Goal: Task Accomplishment & Management: Manage account settings

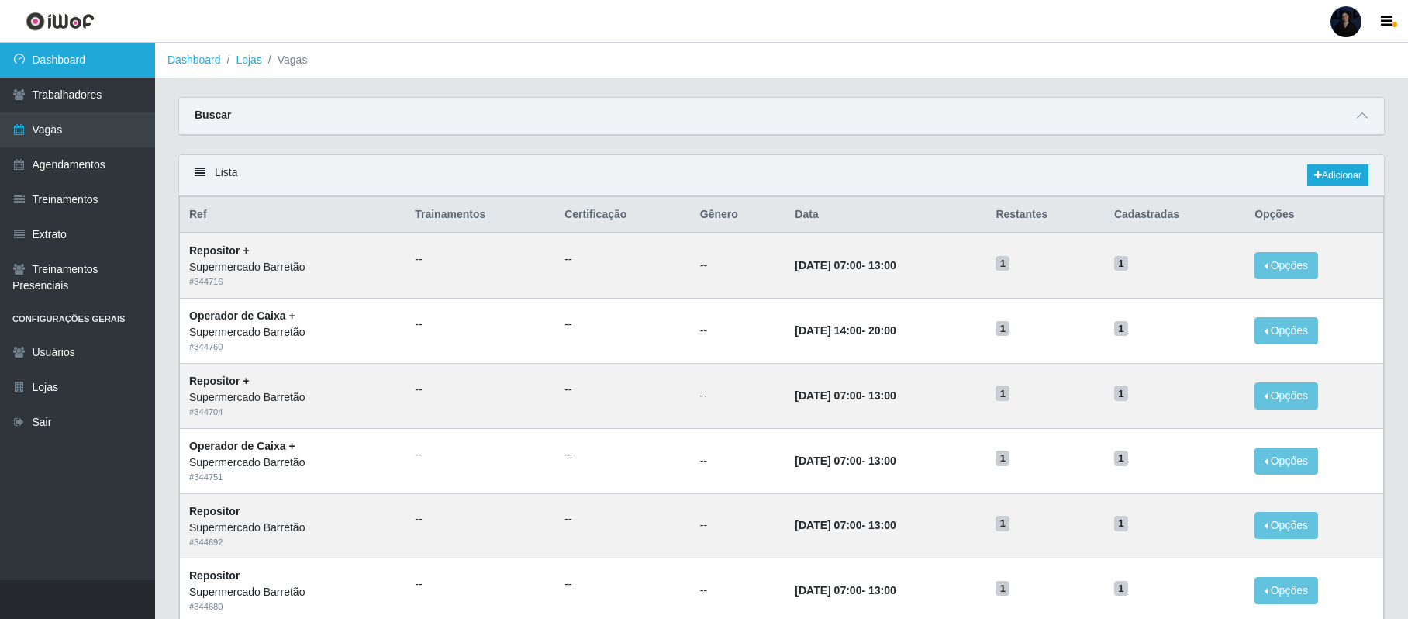
click at [29, 57] on link "Dashboard" at bounding box center [77, 60] width 155 height 35
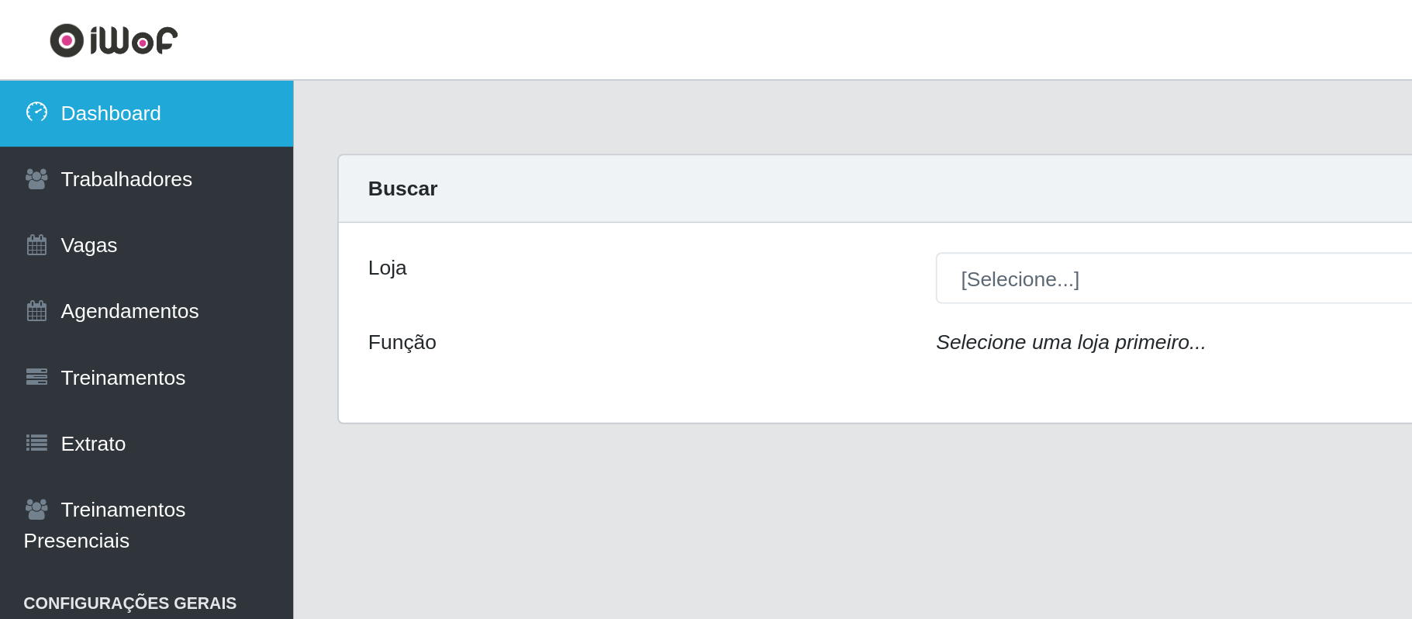
click at [41, 57] on link "Dashboard" at bounding box center [77, 60] width 155 height 35
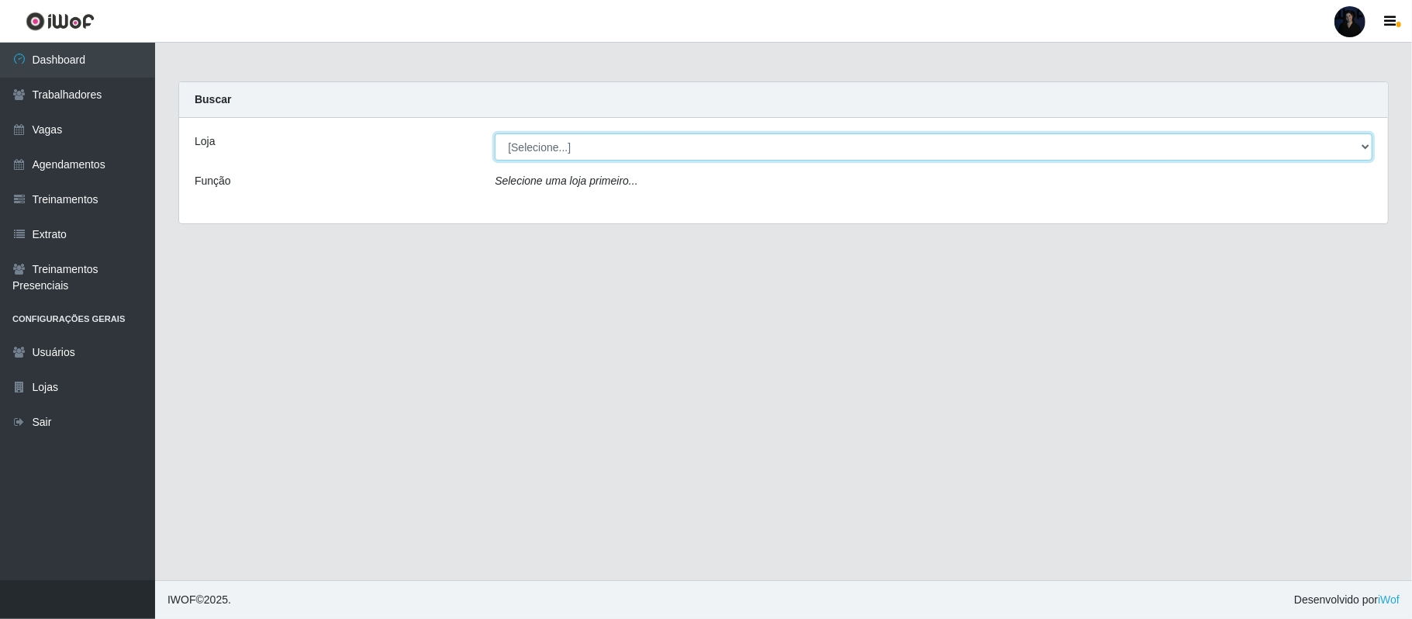
click at [913, 147] on select "[Selecione...] Supermercado Barretão" at bounding box center [934, 146] width 878 height 27
select select "536"
click at [495, 133] on select "[Selecione...] Supermercado Barretão" at bounding box center [934, 146] width 878 height 27
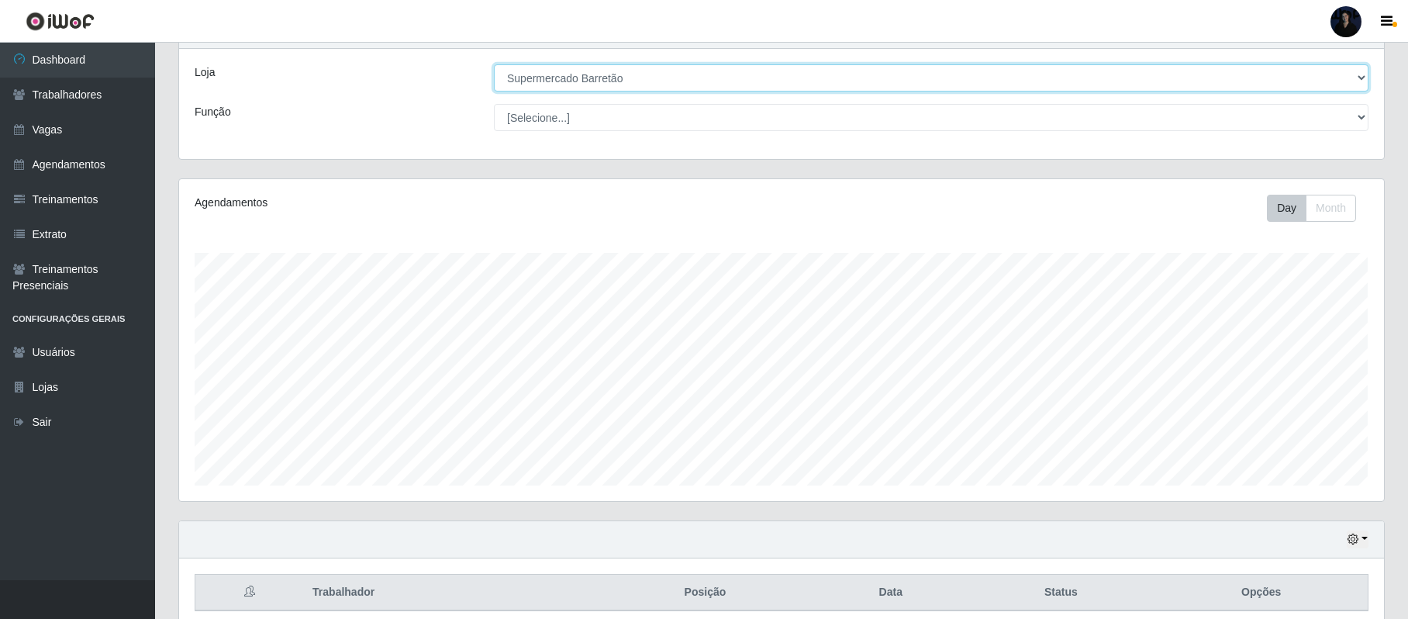
scroll to position [137, 0]
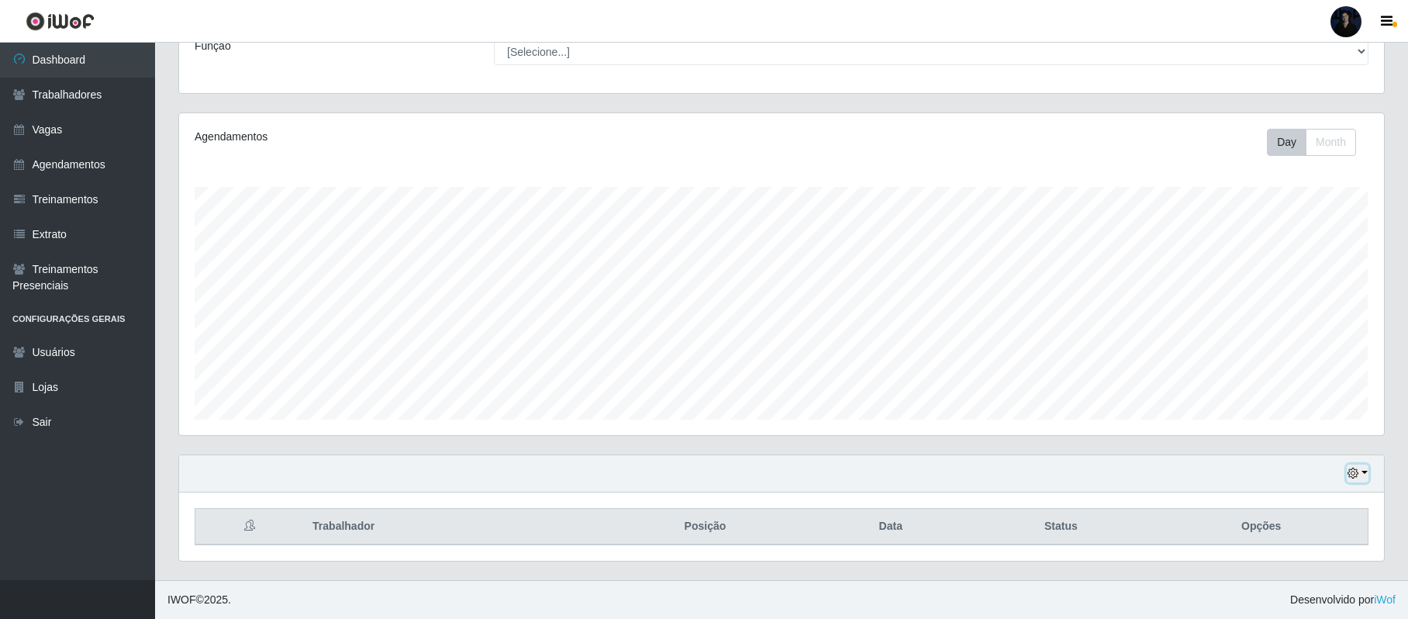
click at [1365, 471] on button "button" at bounding box center [1358, 473] width 22 height 18
click at [1320, 343] on button "1 dia" at bounding box center [1307, 349] width 123 height 33
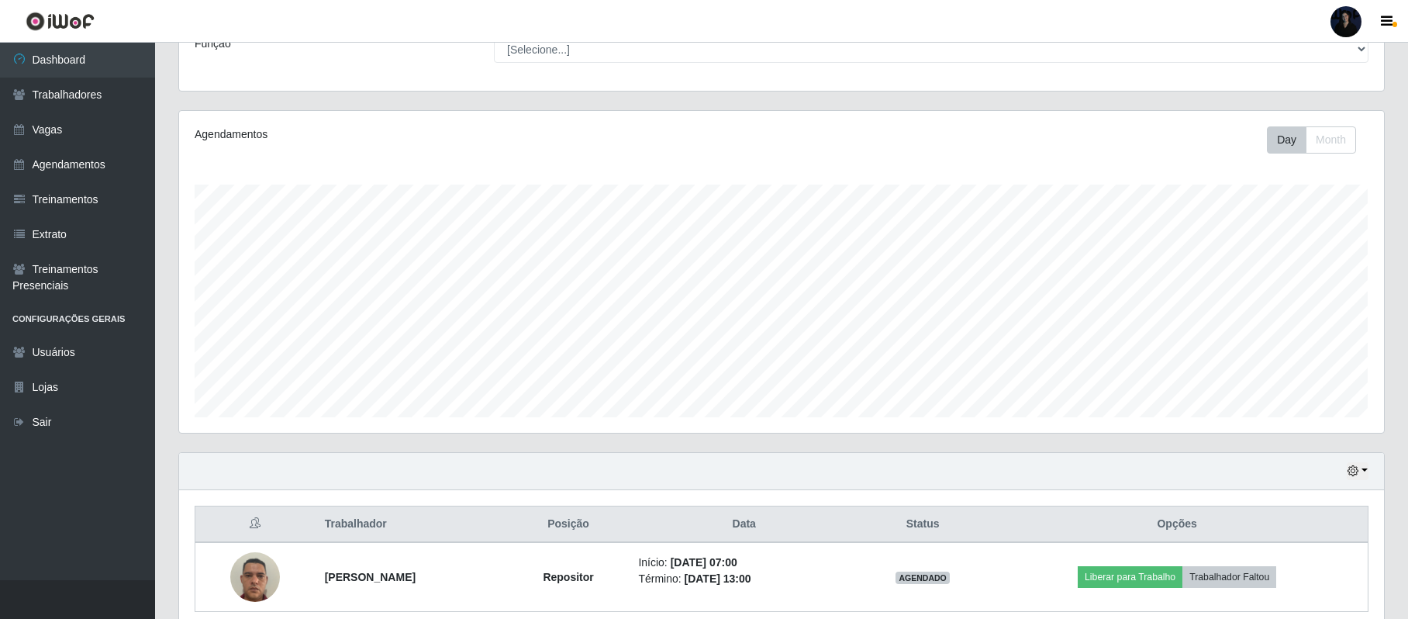
scroll to position [206, 0]
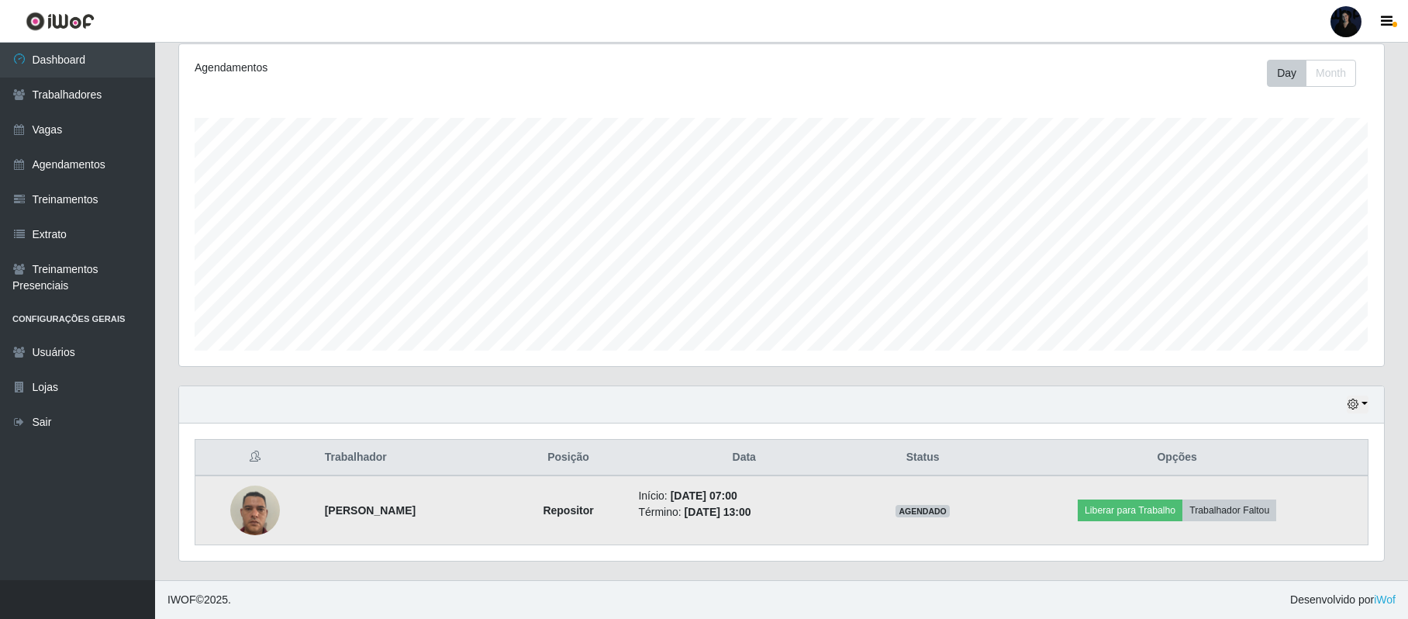
drag, startPoint x: 316, startPoint y: 509, endPoint x: 456, endPoint y: 515, distance: 139.7
click at [456, 515] on td "[PERSON_NAME]" at bounding box center [412, 510] width 192 height 70
copy strong "[PERSON_NAME]"
click at [1152, 515] on button "Liberar para Trabalho" at bounding box center [1130, 510] width 105 height 22
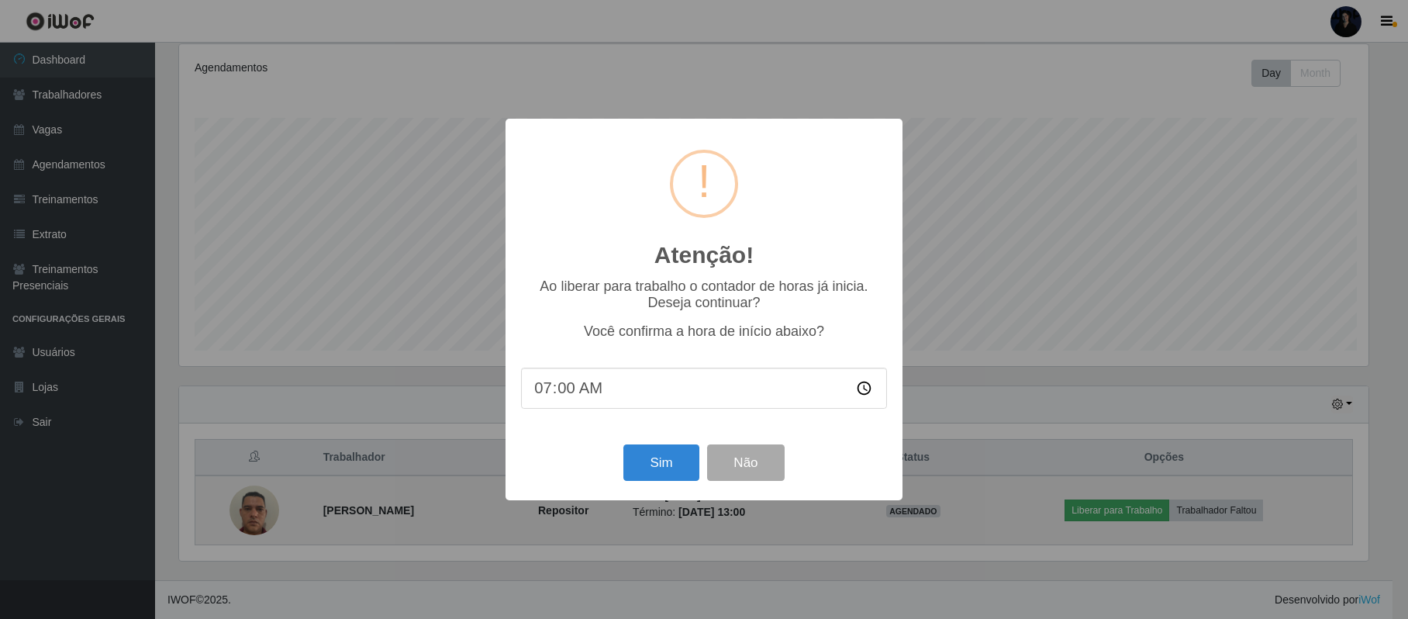
scroll to position [323, 1193]
type input "07:15"
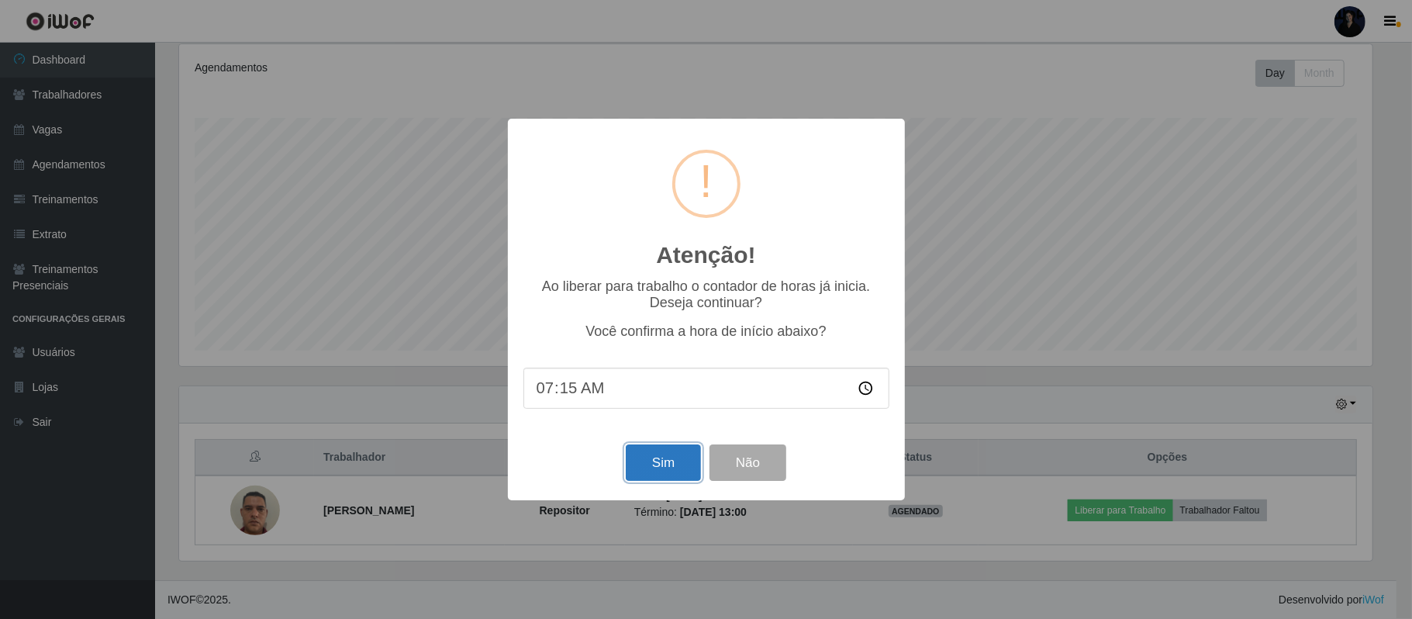
click at [667, 457] on button "Sim" at bounding box center [663, 462] width 75 height 36
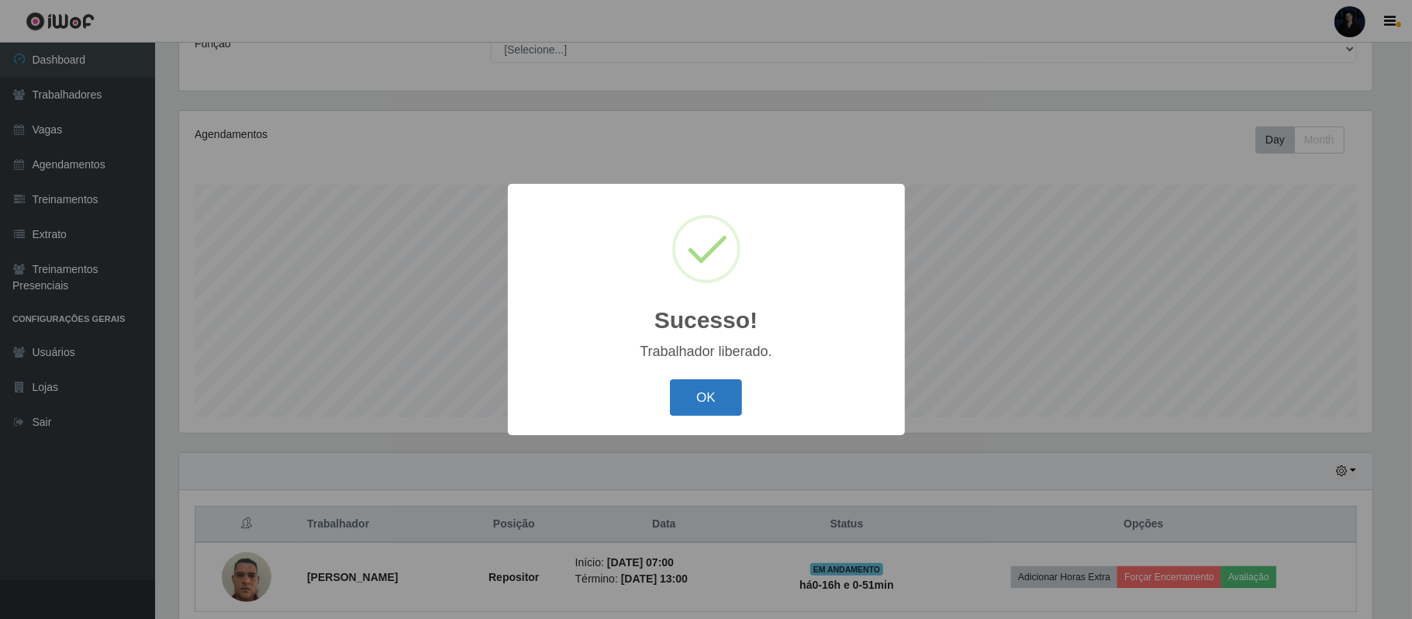
click at [704, 395] on button "OK" at bounding box center [706, 397] width 72 height 36
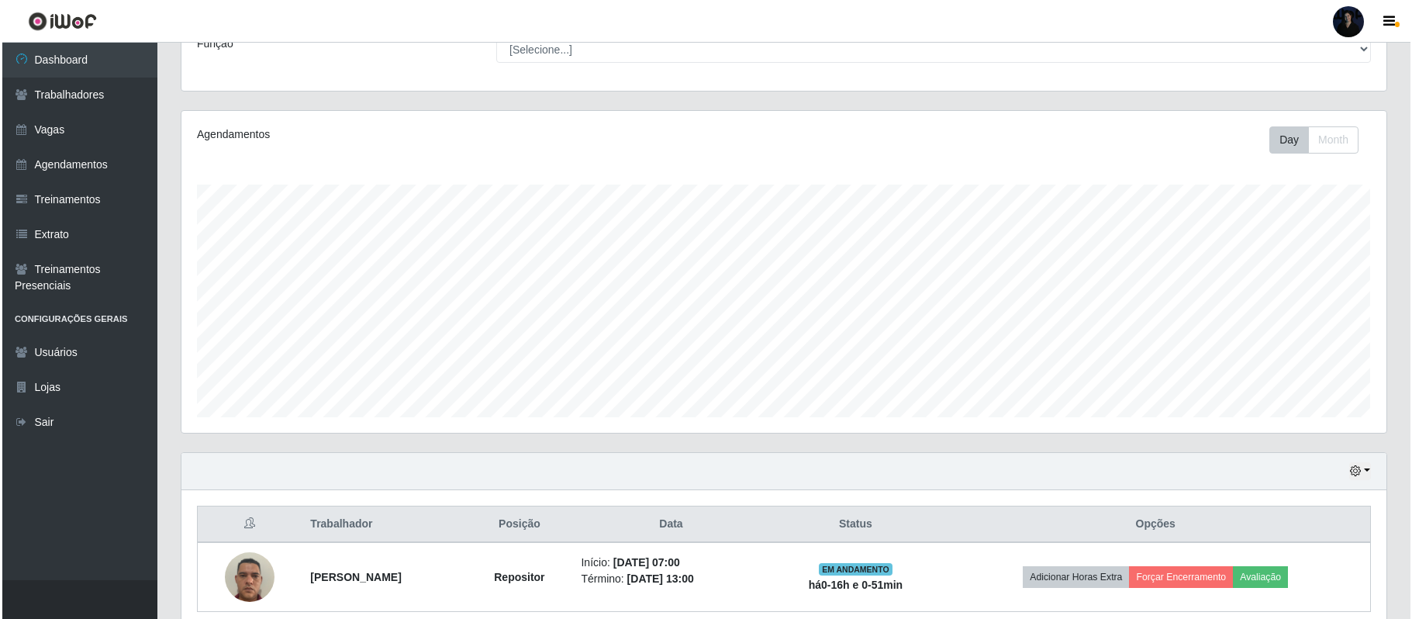
scroll to position [206, 0]
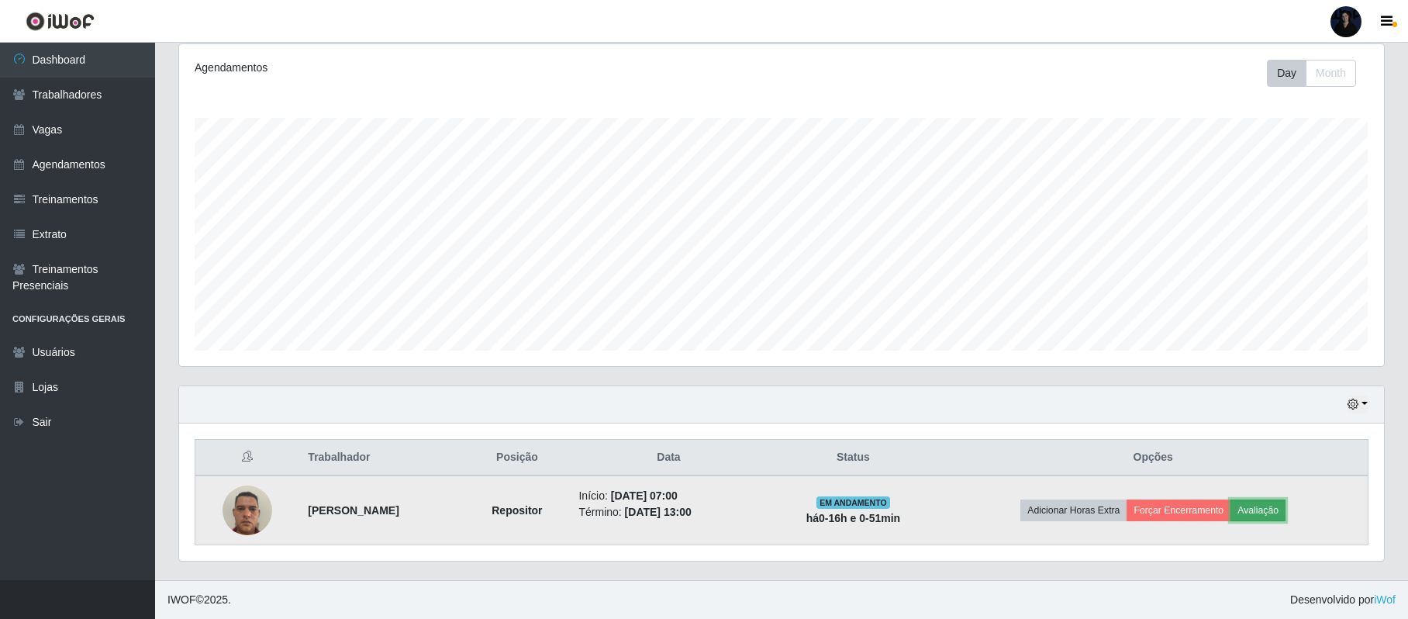
click at [1272, 513] on button "Avaliação" at bounding box center [1258, 510] width 55 height 22
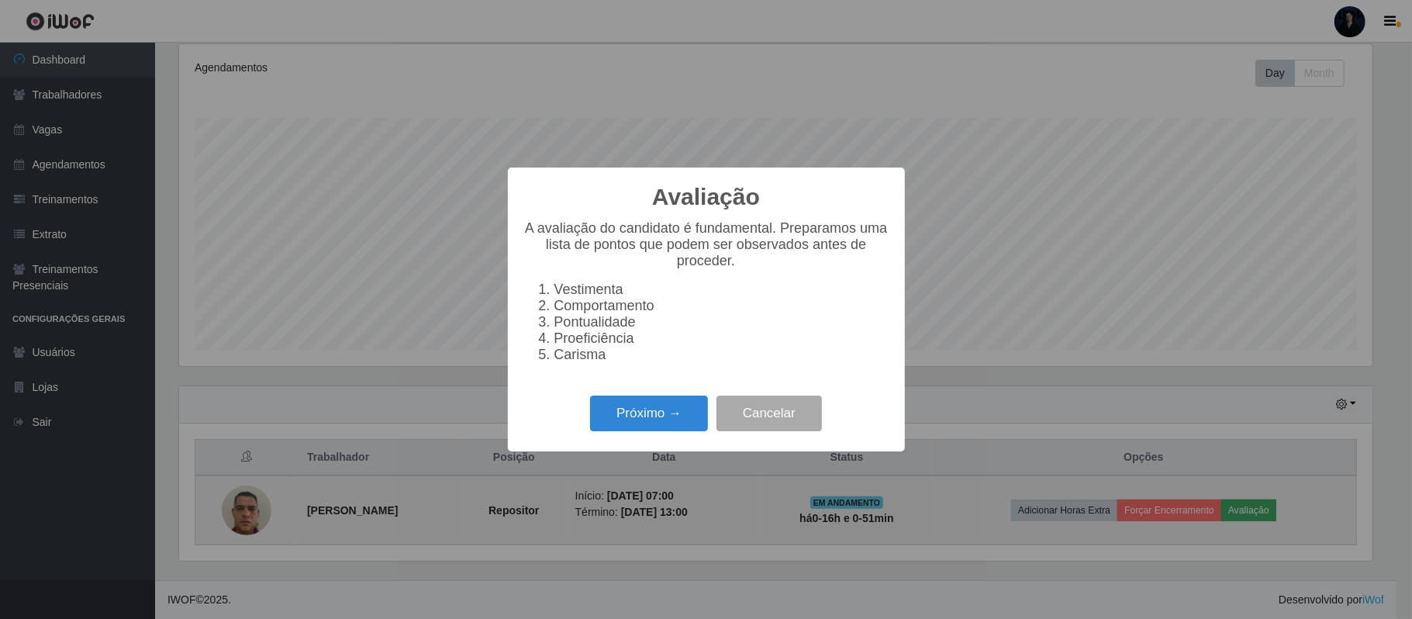
scroll to position [323, 1193]
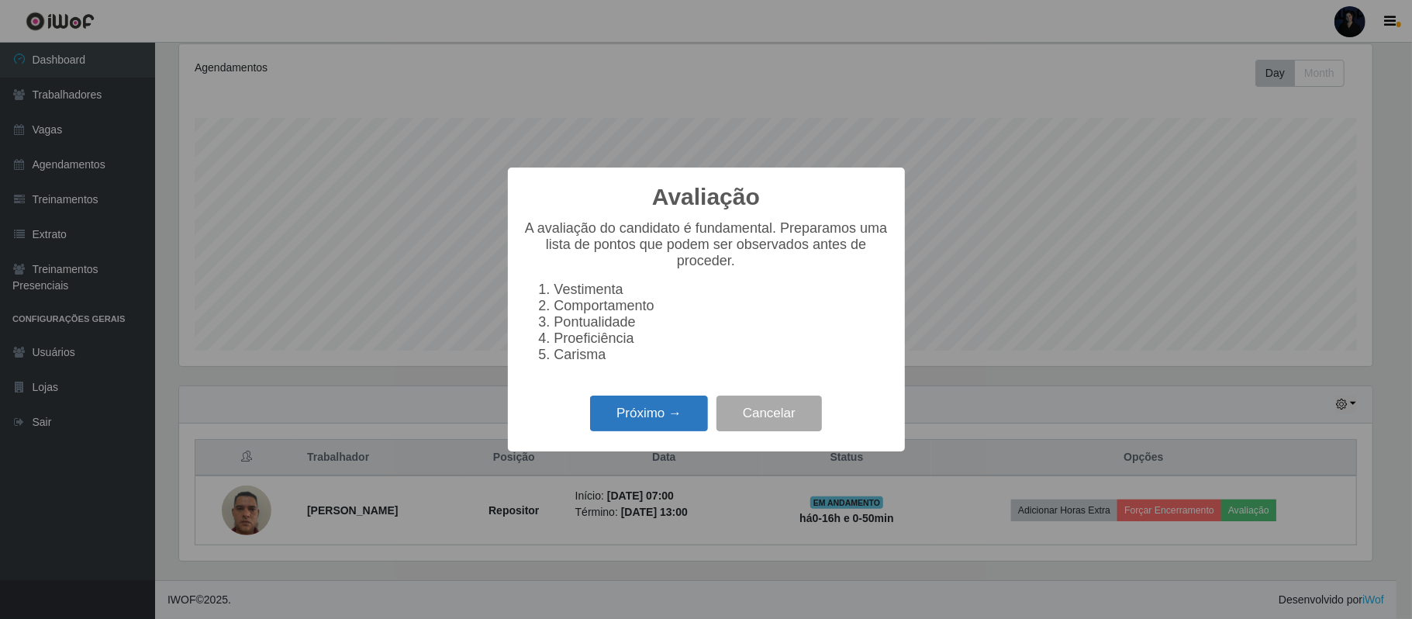
click at [655, 416] on button "Próximo →" at bounding box center [649, 413] width 118 height 36
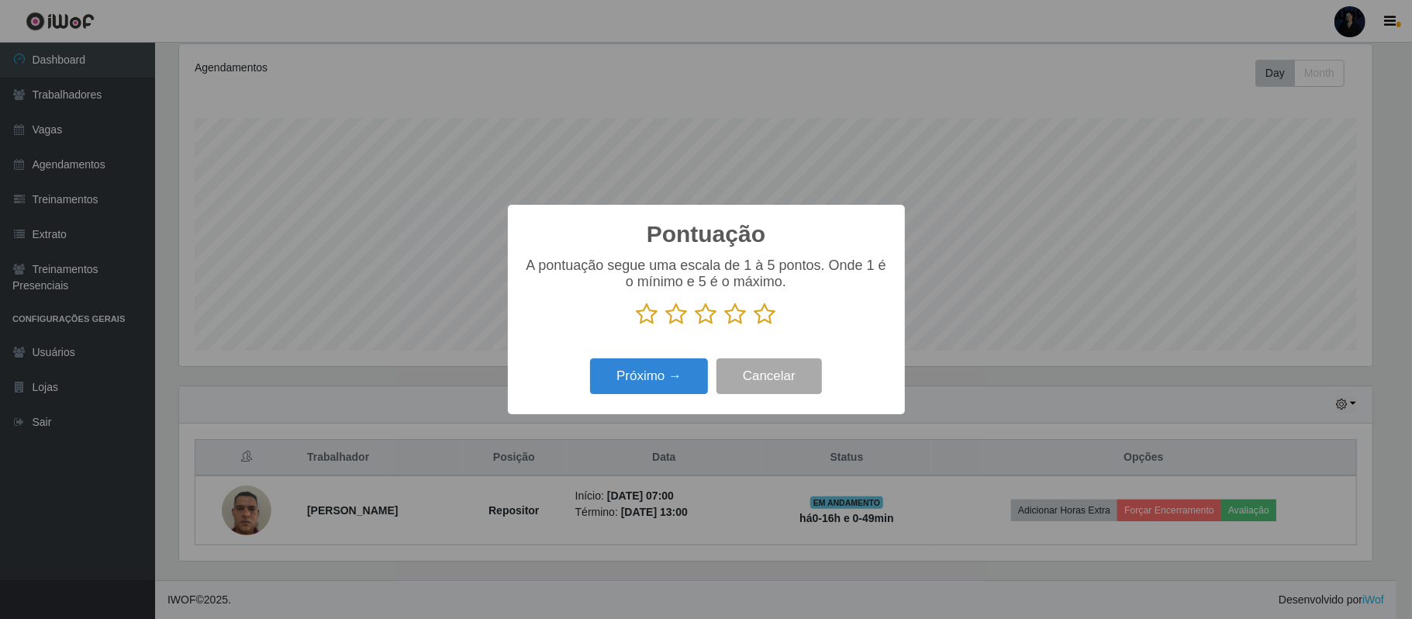
click at [711, 319] on icon at bounding box center [707, 313] width 22 height 23
click at [696, 326] on input "radio" at bounding box center [696, 326] width 0 height 0
click at [680, 383] on button "Próximo →" at bounding box center [649, 376] width 118 height 36
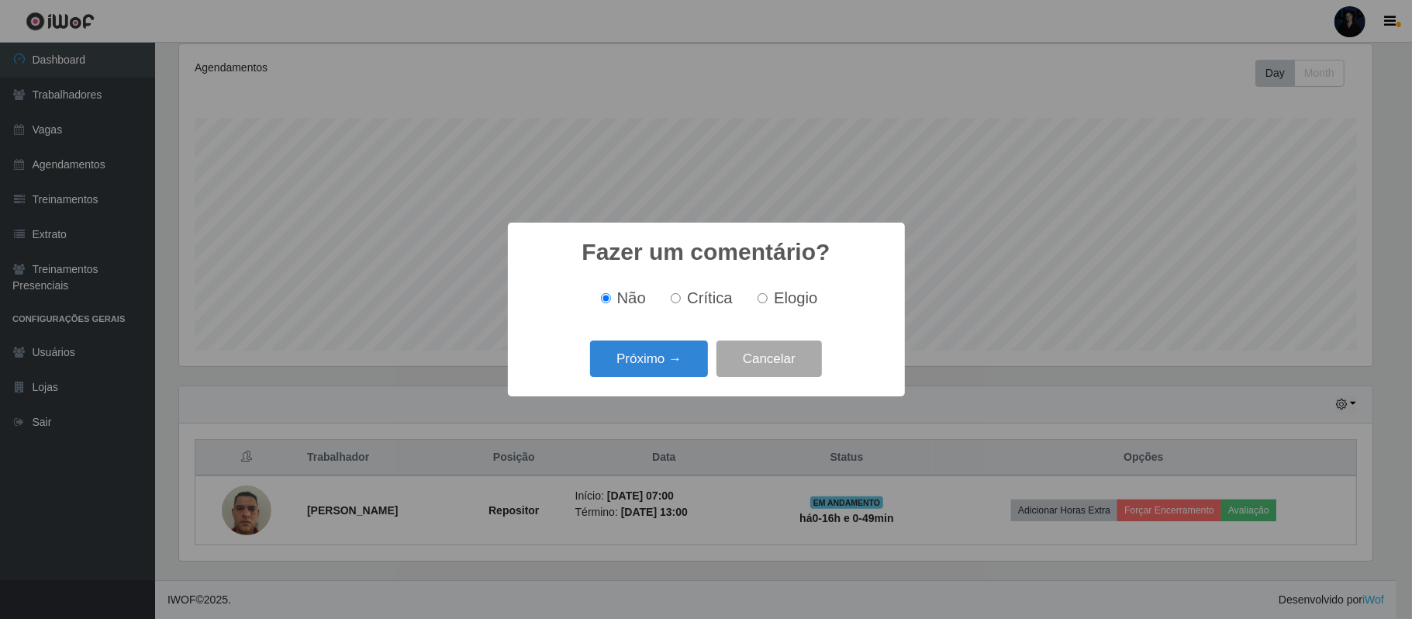
click at [674, 299] on input "Crítica" at bounding box center [676, 298] width 10 height 10
radio input "true"
click at [653, 364] on button "Próximo →" at bounding box center [649, 358] width 118 height 36
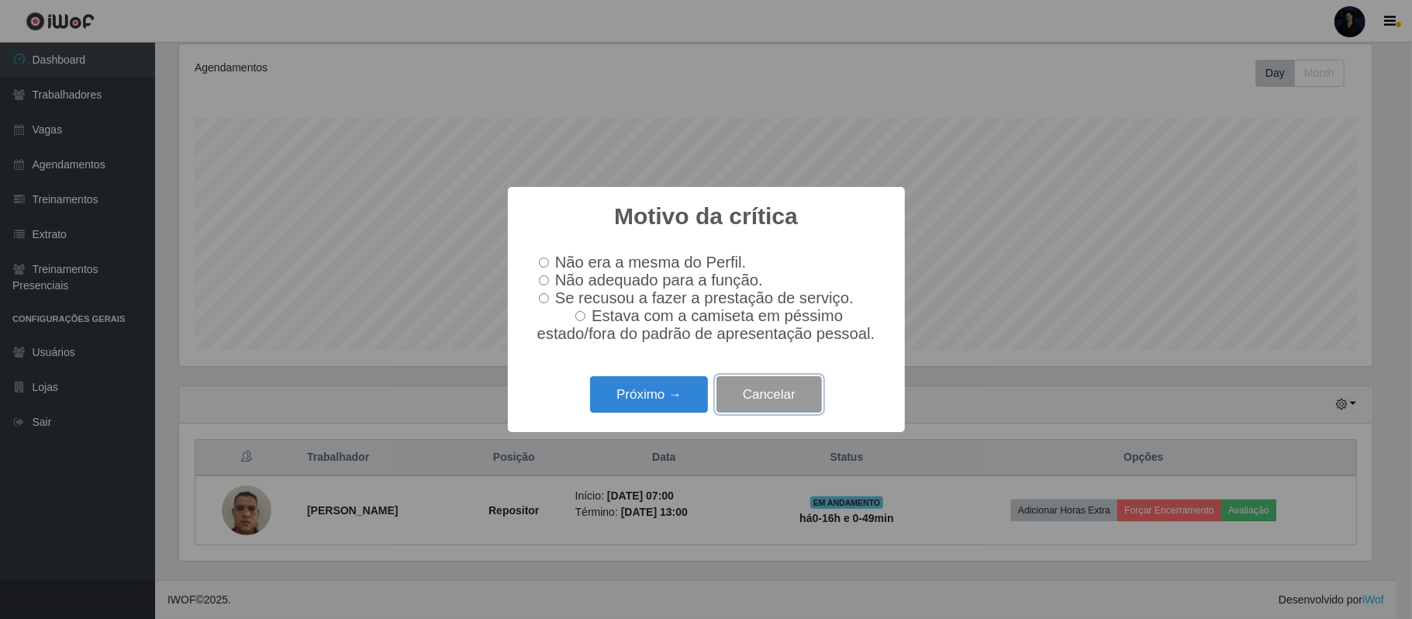
click at [751, 398] on button "Cancelar" at bounding box center [768, 394] width 105 height 36
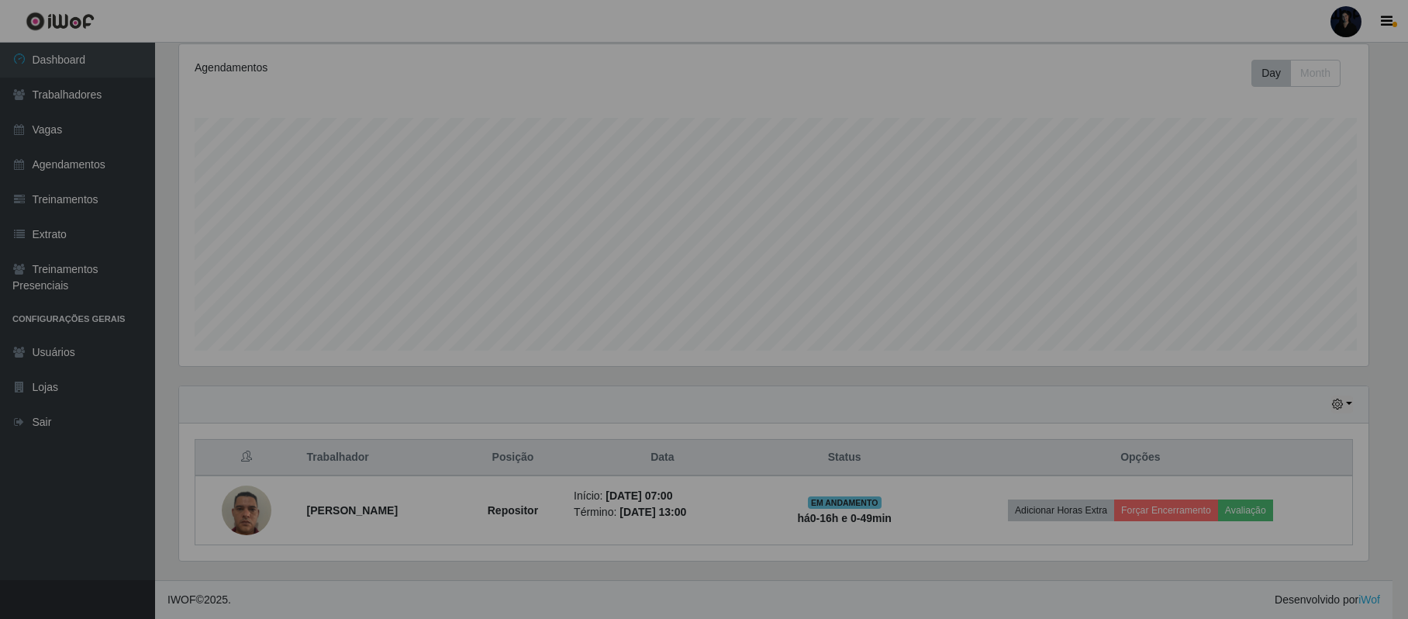
scroll to position [323, 1204]
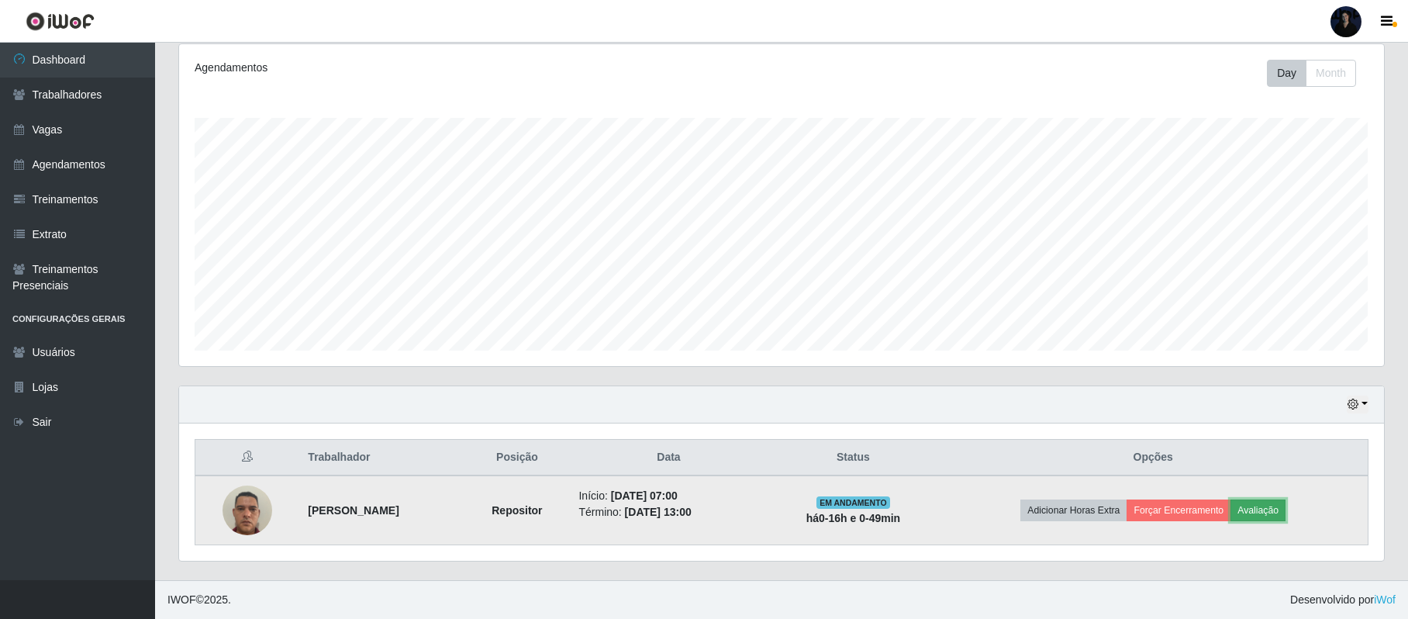
click at [1263, 509] on button "Avaliação" at bounding box center [1258, 510] width 55 height 22
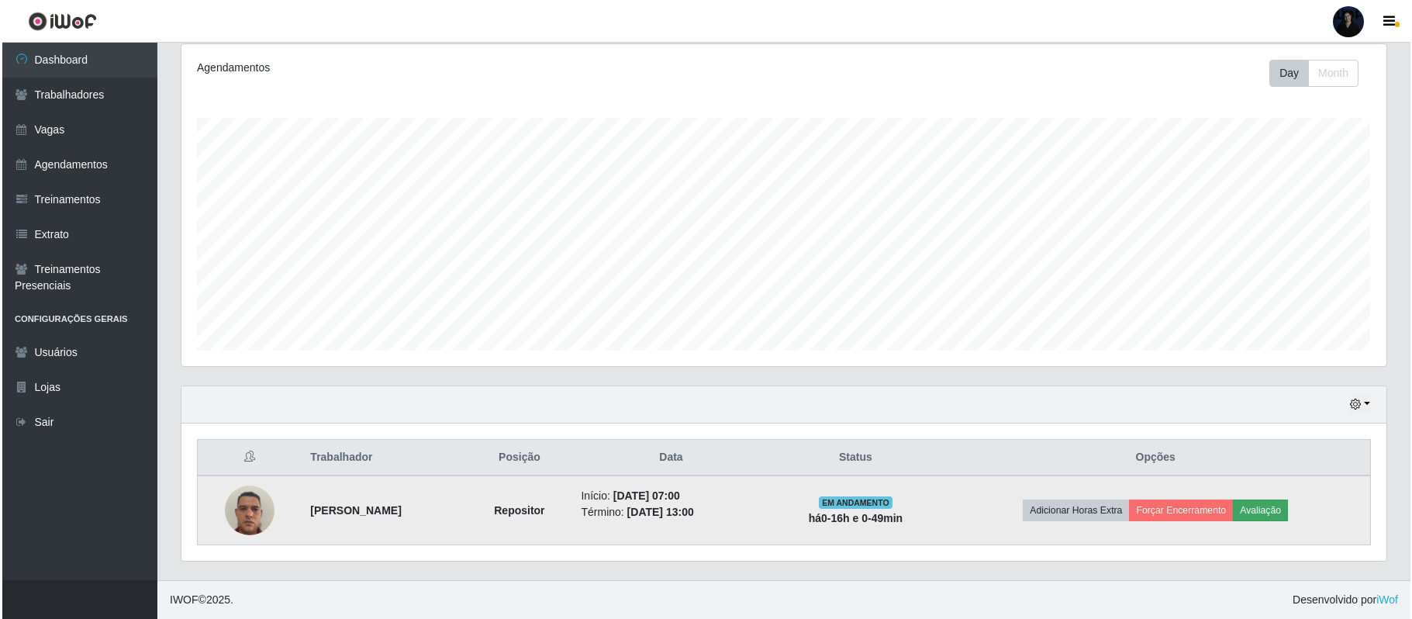
scroll to position [323, 1193]
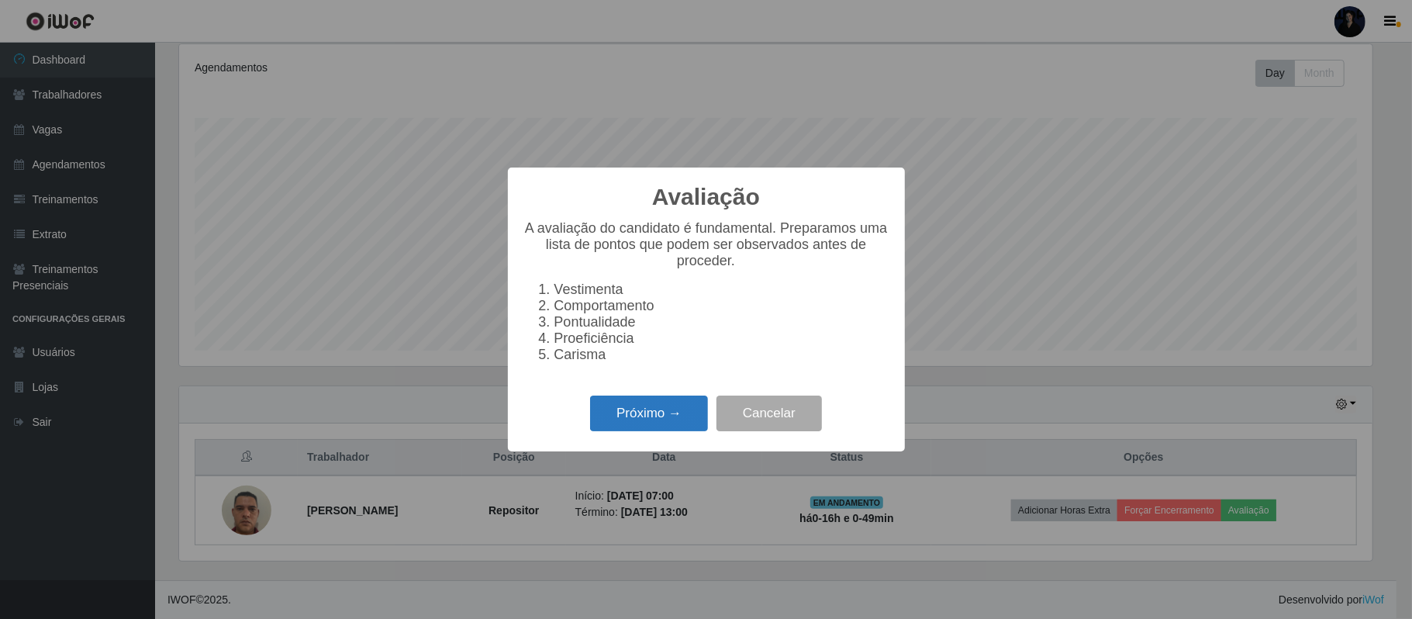
click at [637, 414] on button "Próximo →" at bounding box center [649, 413] width 118 height 36
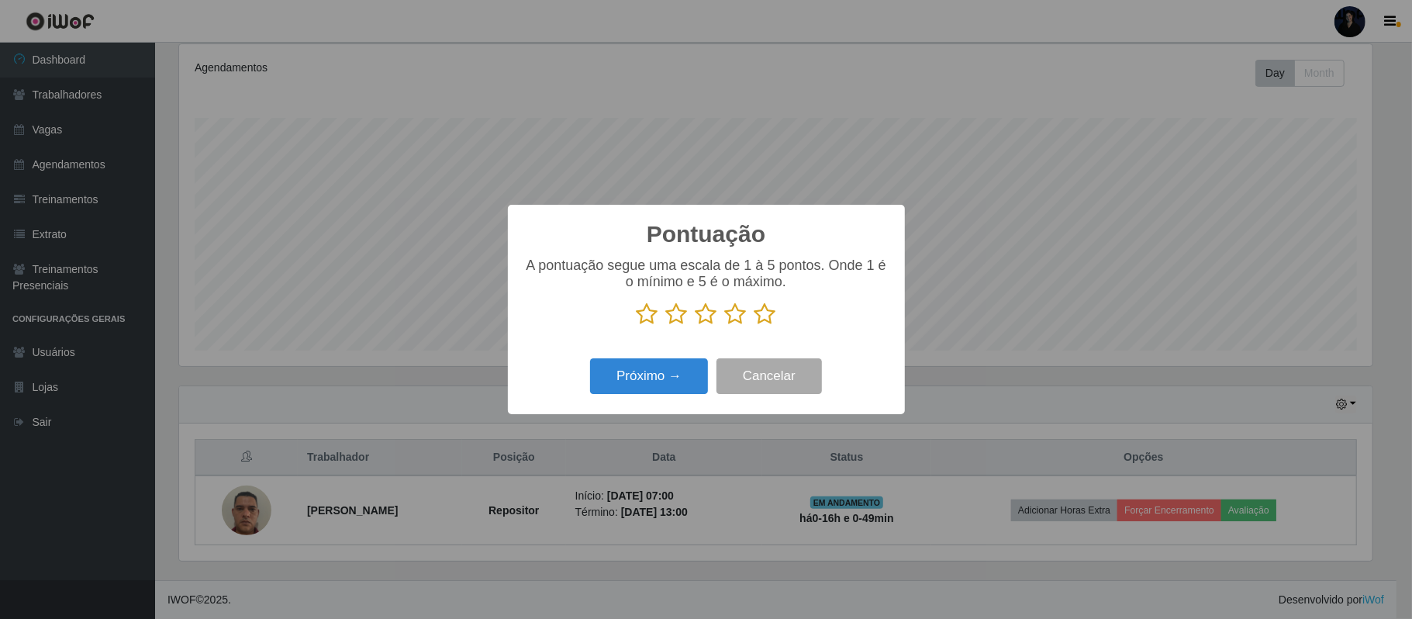
click at [705, 318] on icon at bounding box center [707, 313] width 22 height 23
click at [696, 326] on input "radio" at bounding box center [696, 326] width 0 height 0
click at [678, 364] on button "Próximo →" at bounding box center [649, 376] width 118 height 36
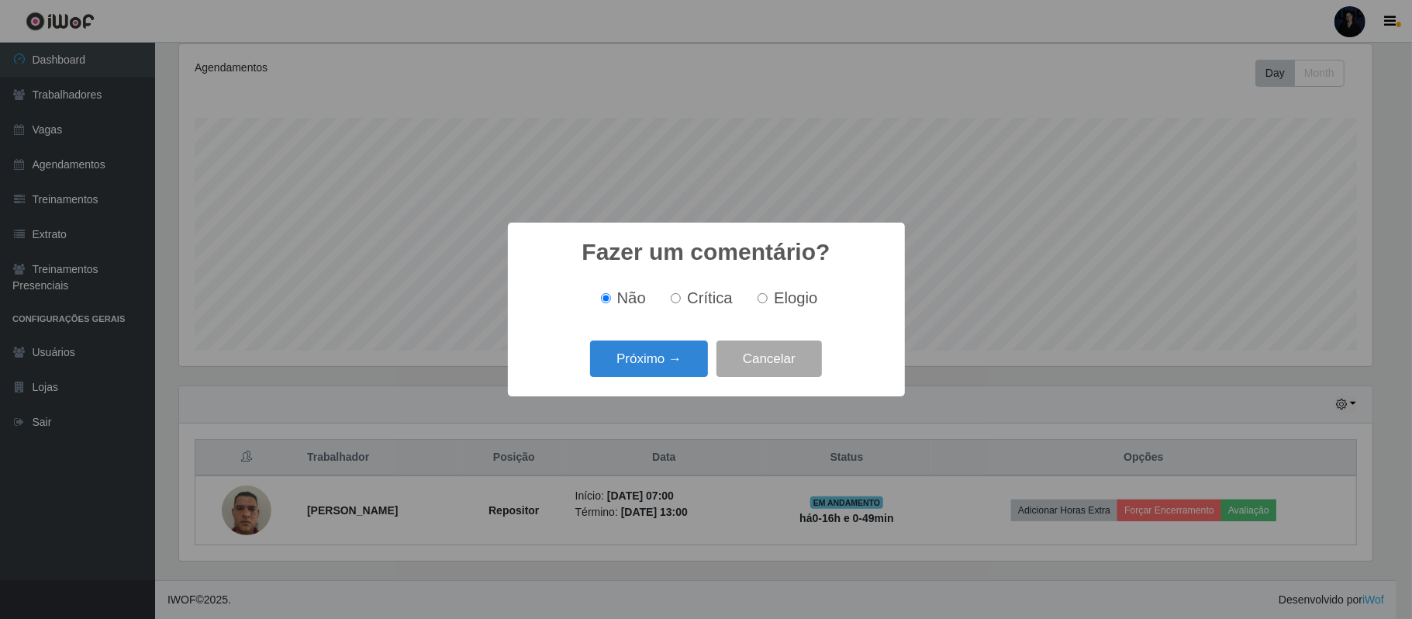
click at [766, 303] on input "Elogio" at bounding box center [763, 298] width 10 height 10
radio input "true"
click at [664, 361] on button "Próximo →" at bounding box center [649, 358] width 118 height 36
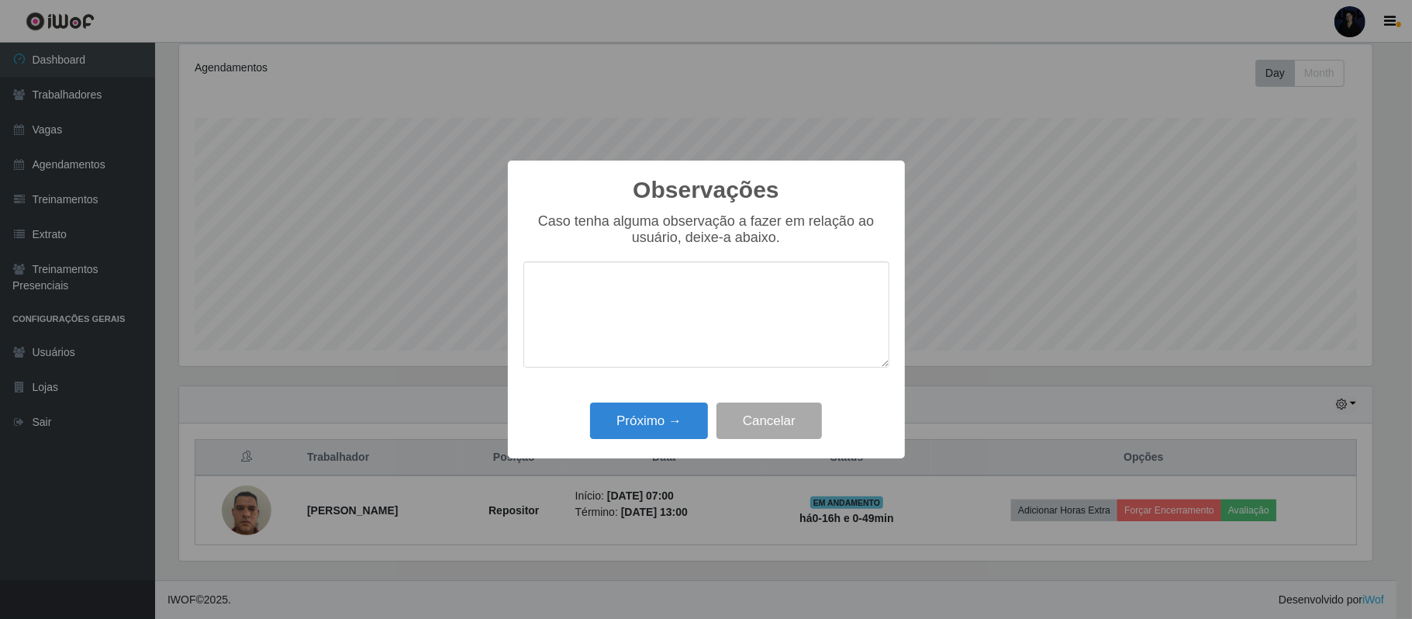
click at [630, 305] on textarea at bounding box center [706, 314] width 366 height 106
click at [754, 416] on button "Cancelar" at bounding box center [768, 420] width 105 height 36
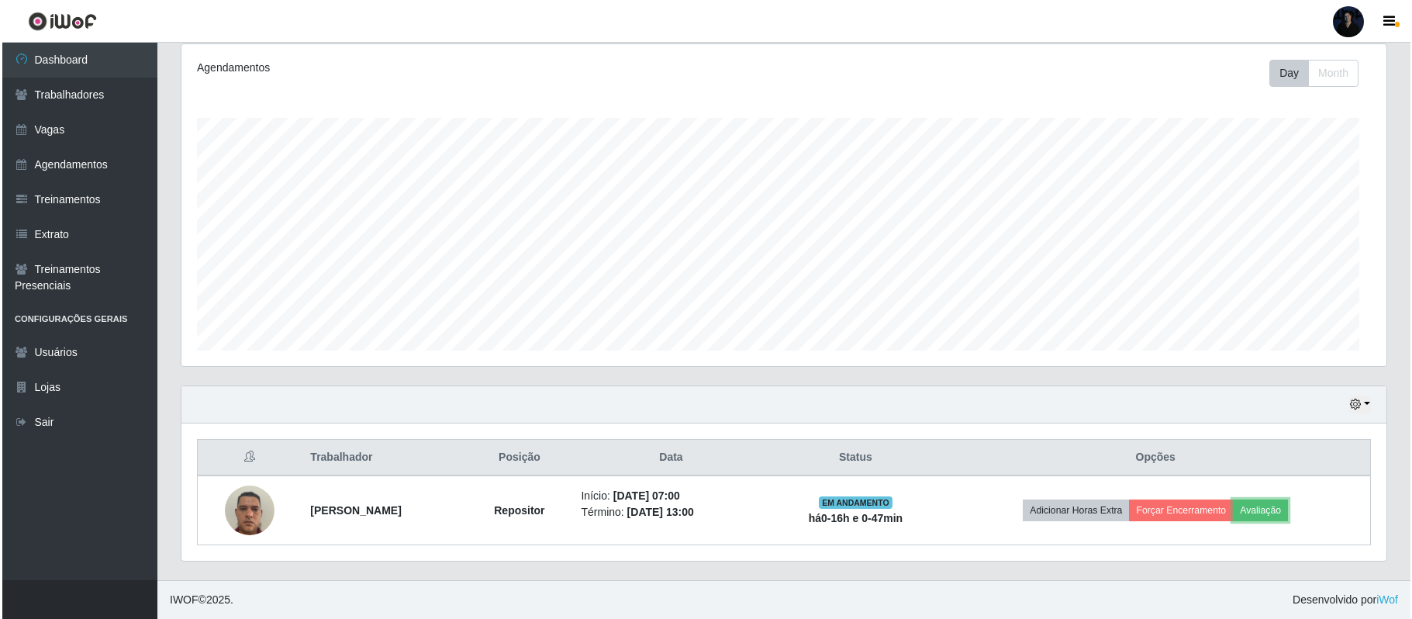
scroll to position [323, 1204]
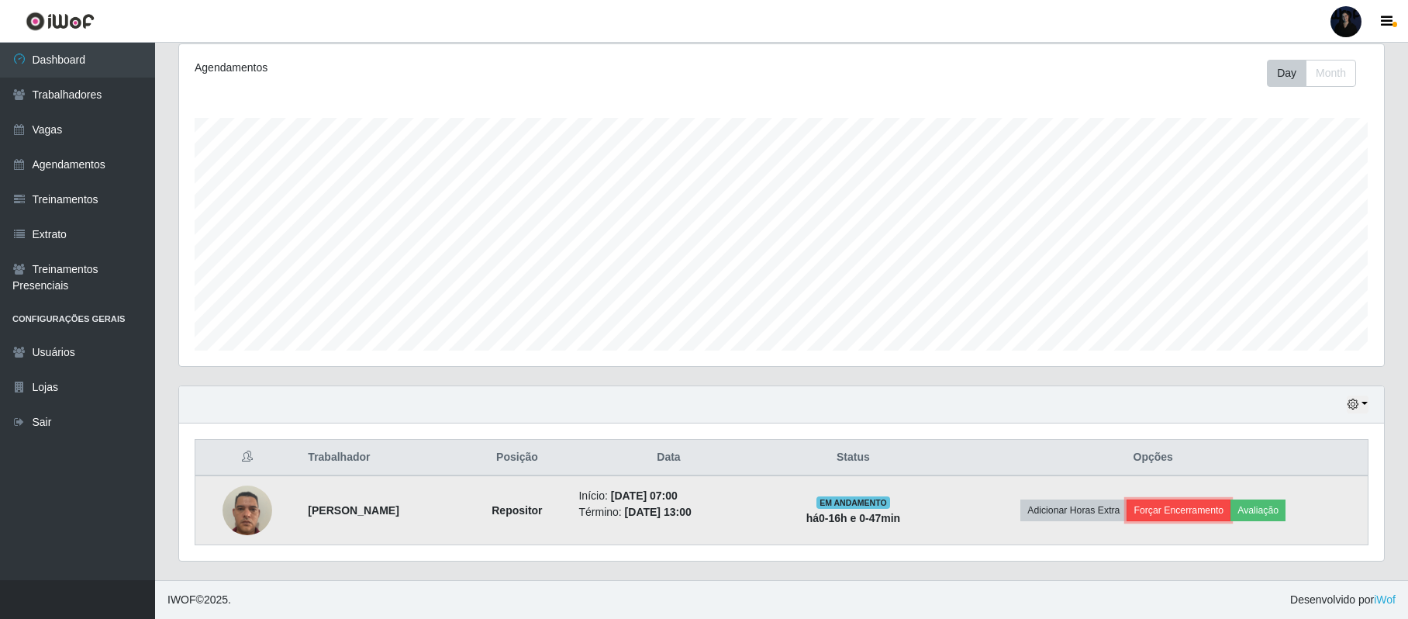
click at [1180, 503] on button "Forçar Encerramento" at bounding box center [1179, 510] width 104 height 22
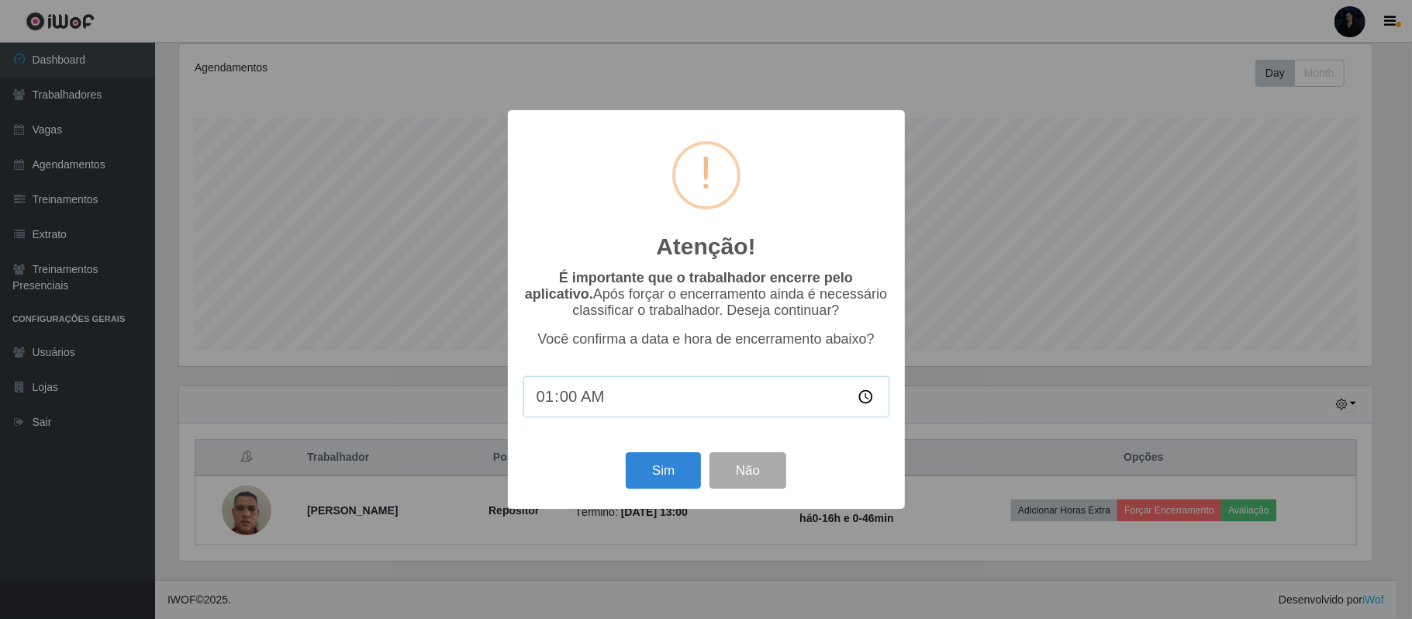
type input "10:00"
click at [1037, 254] on div "Atenção! × É importante que o trabalhador encerre pelo aplicativo. Após forçar …" at bounding box center [706, 309] width 1412 height 619
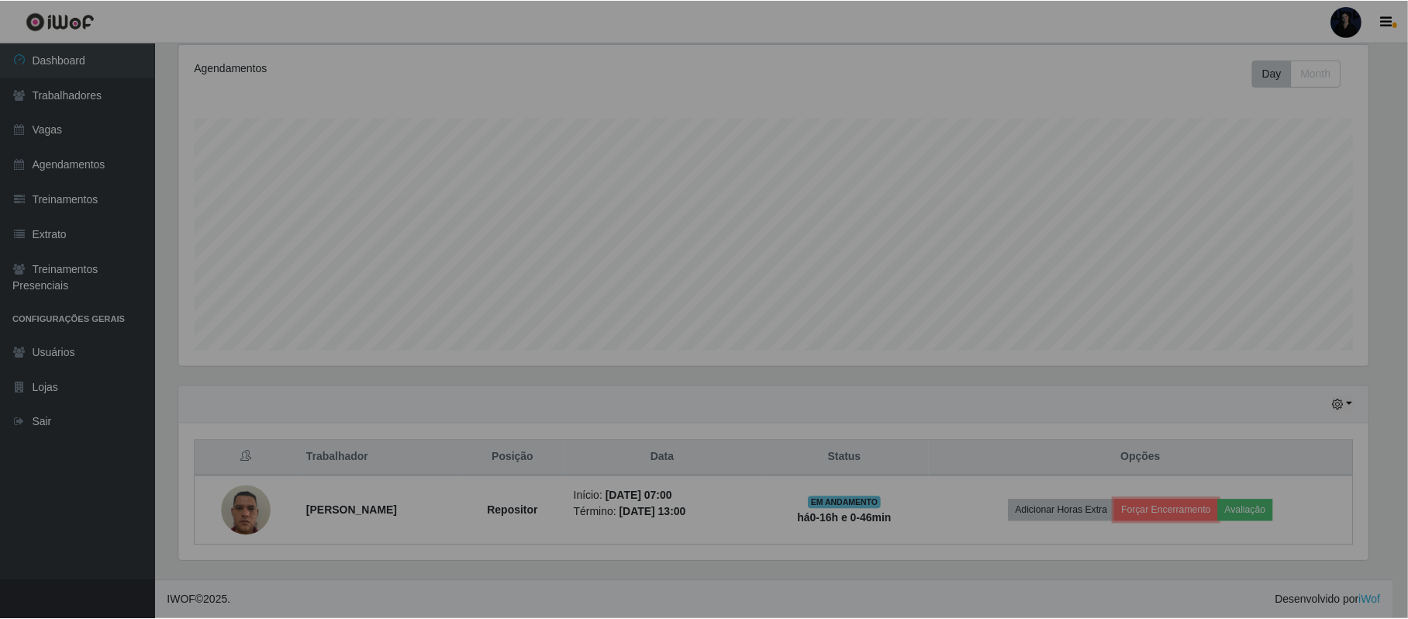
scroll to position [323, 1204]
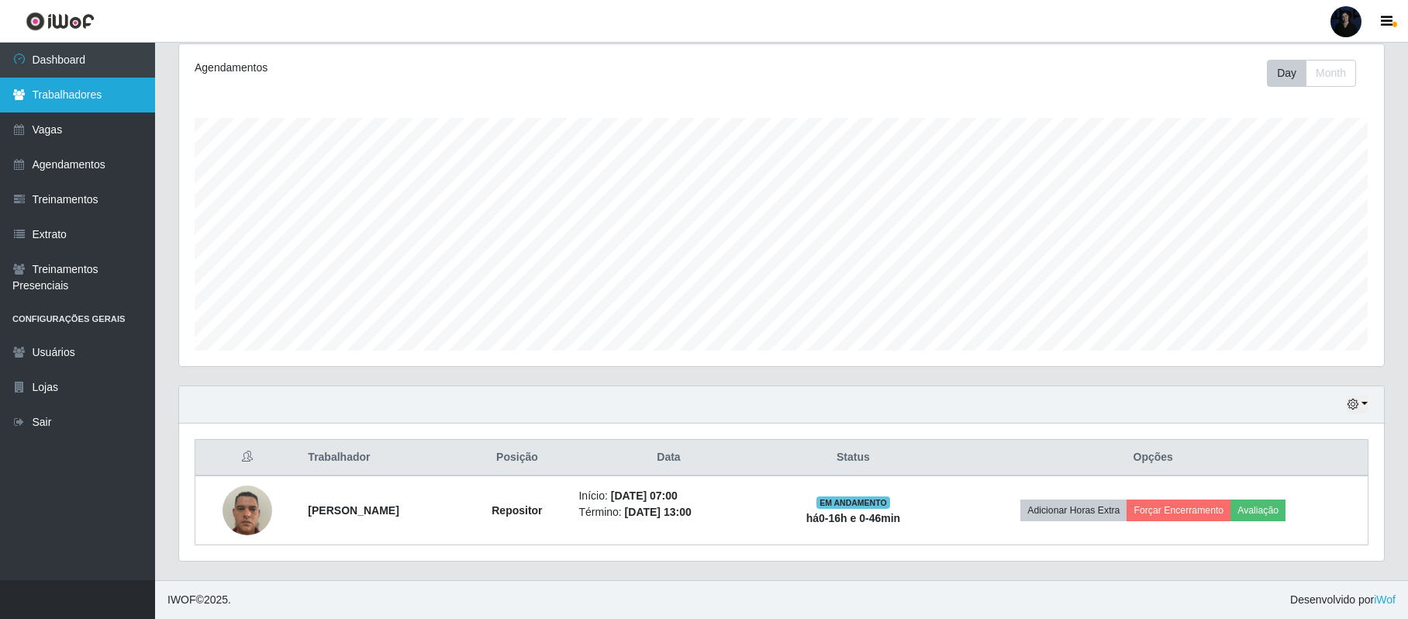
click at [84, 104] on link "Trabalhadores" at bounding box center [77, 95] width 155 height 35
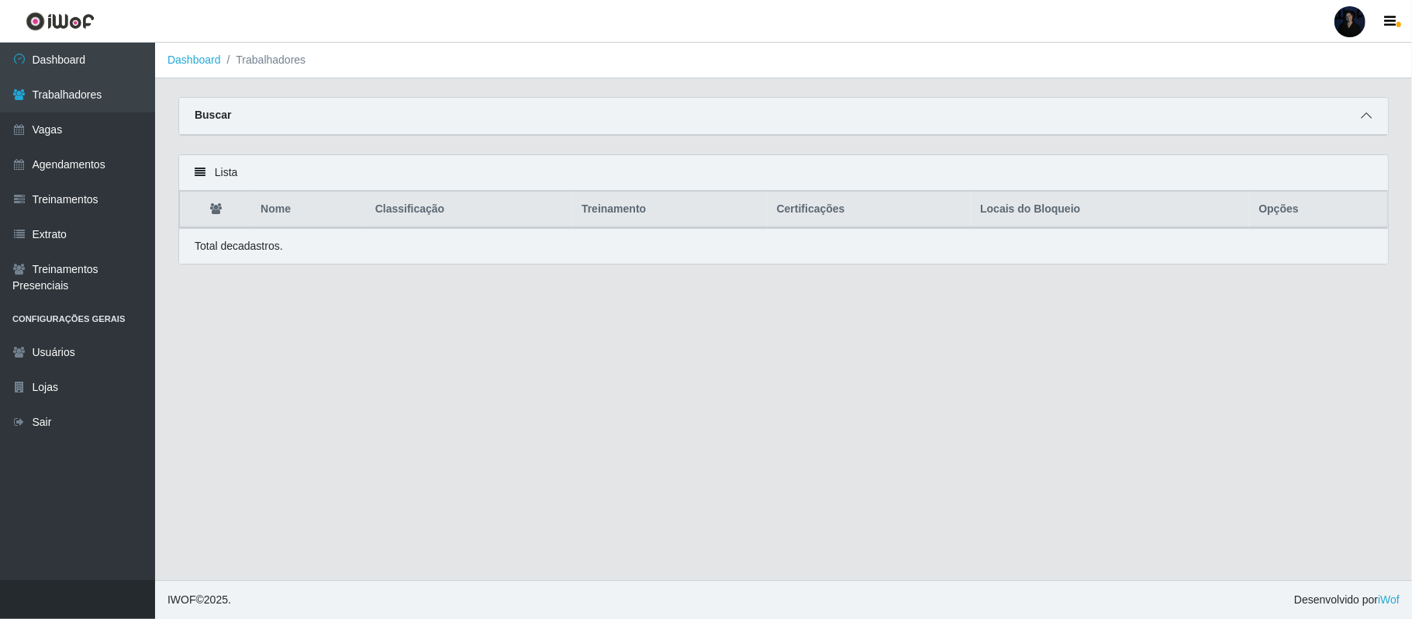
click at [1369, 112] on icon at bounding box center [1366, 115] width 11 height 11
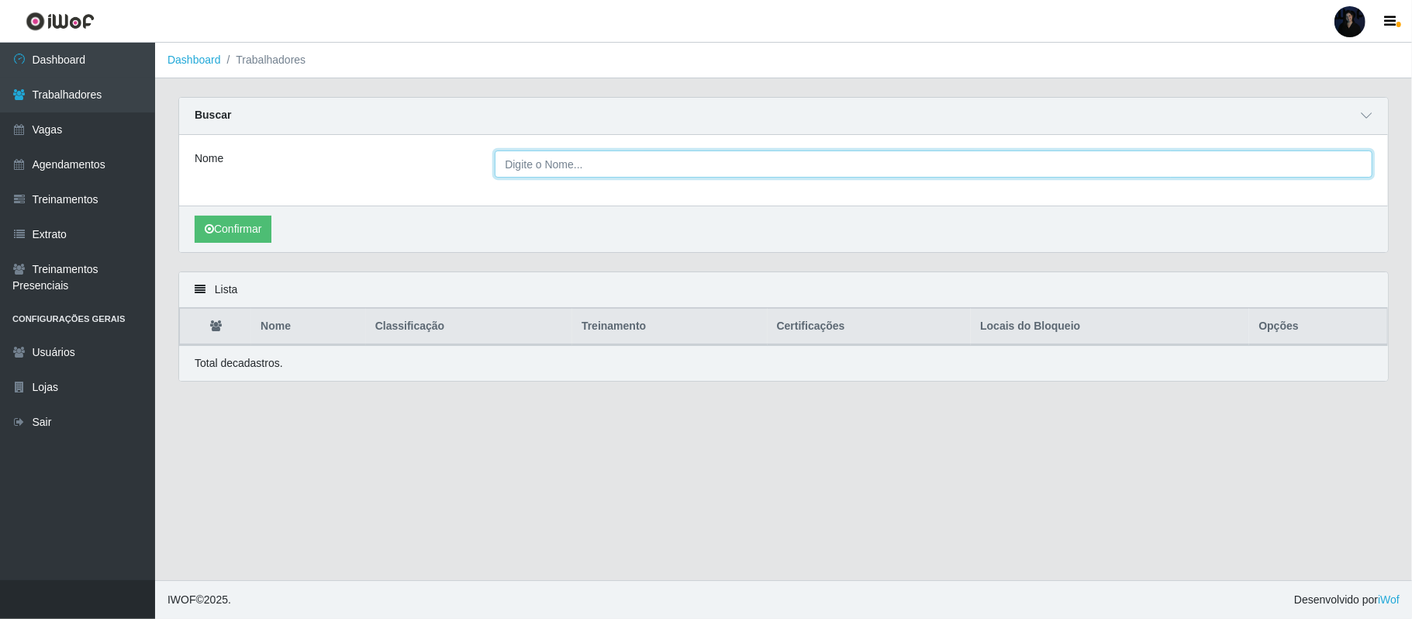
click at [765, 166] on input "Nome" at bounding box center [934, 163] width 878 height 27
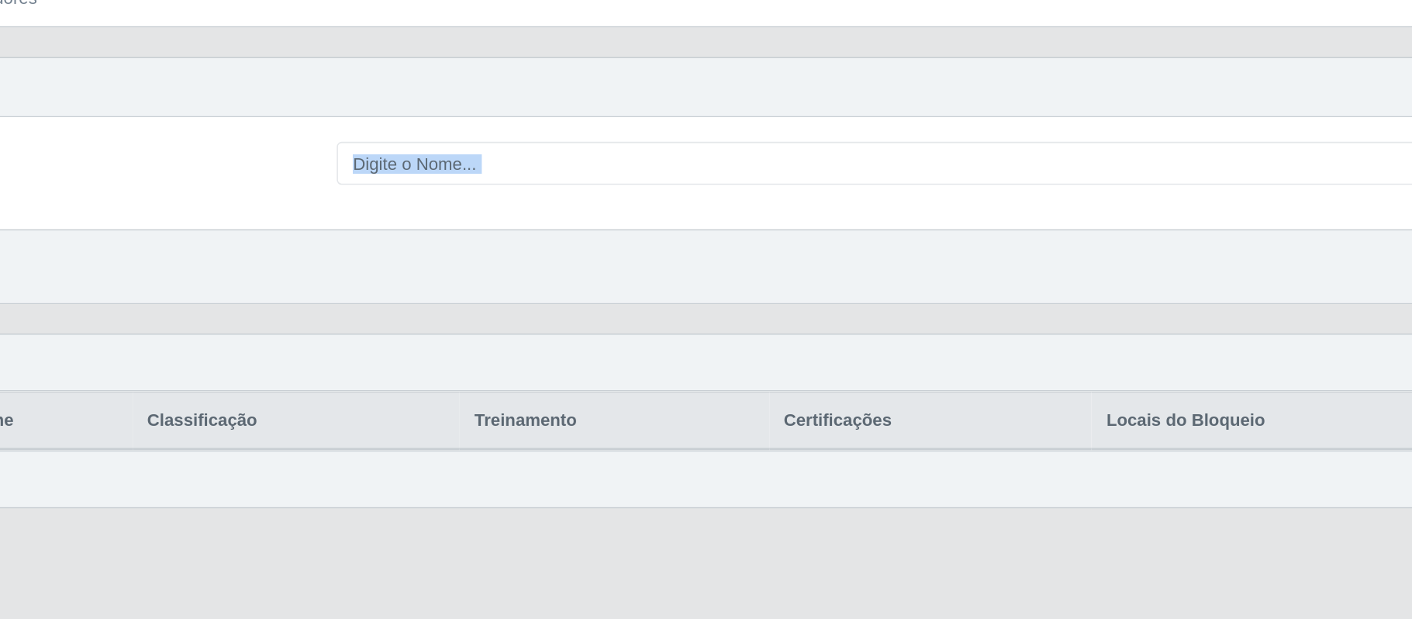
drag, startPoint x: 477, startPoint y: 182, endPoint x: 962, endPoint y: 239, distance: 488.7
click at [962, 239] on div "Nome Confirmar" at bounding box center [783, 193] width 1209 height 117
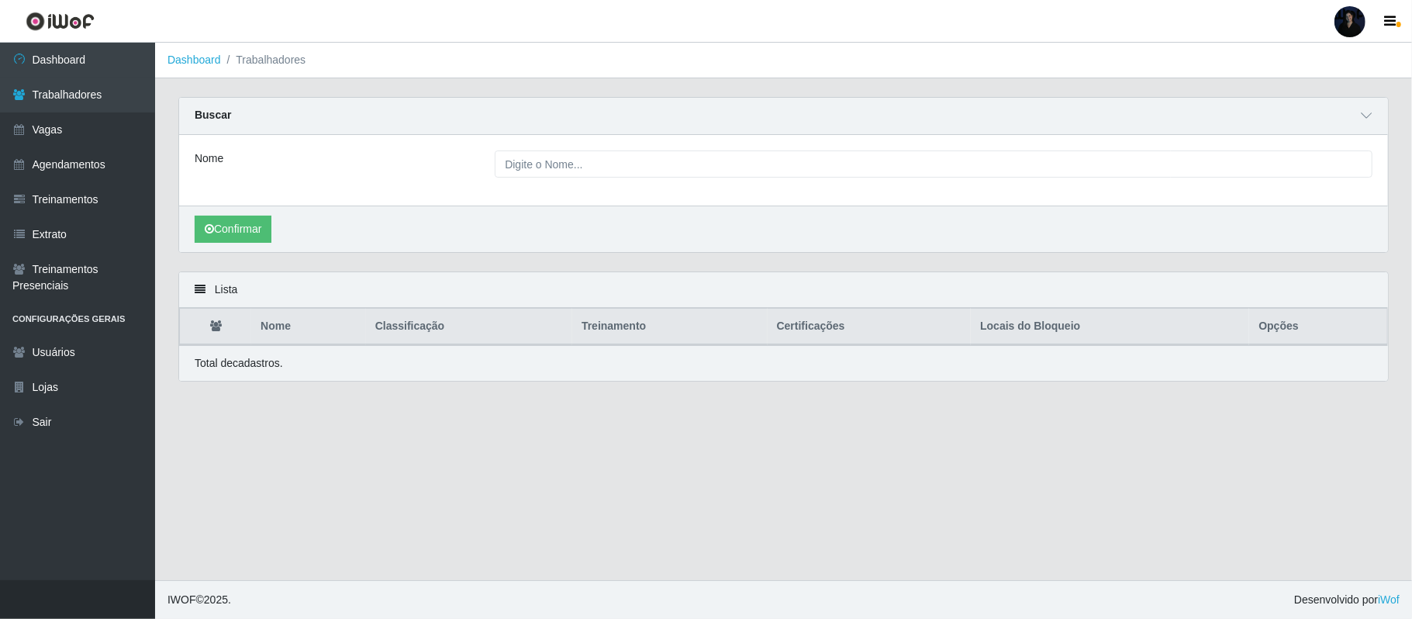
click at [1368, 105] on div "Buscar" at bounding box center [783, 116] width 1209 height 37
click at [1365, 112] on icon at bounding box center [1366, 115] width 11 height 11
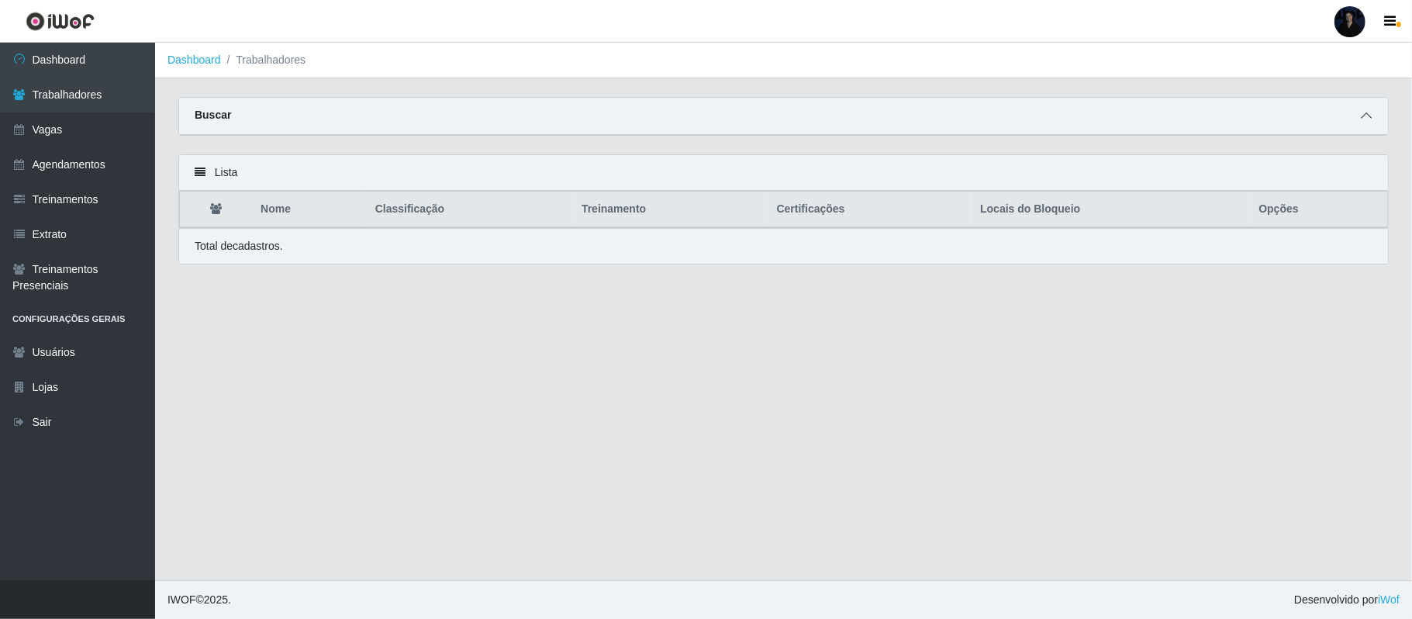
click at [1360, 109] on span at bounding box center [1366, 116] width 19 height 18
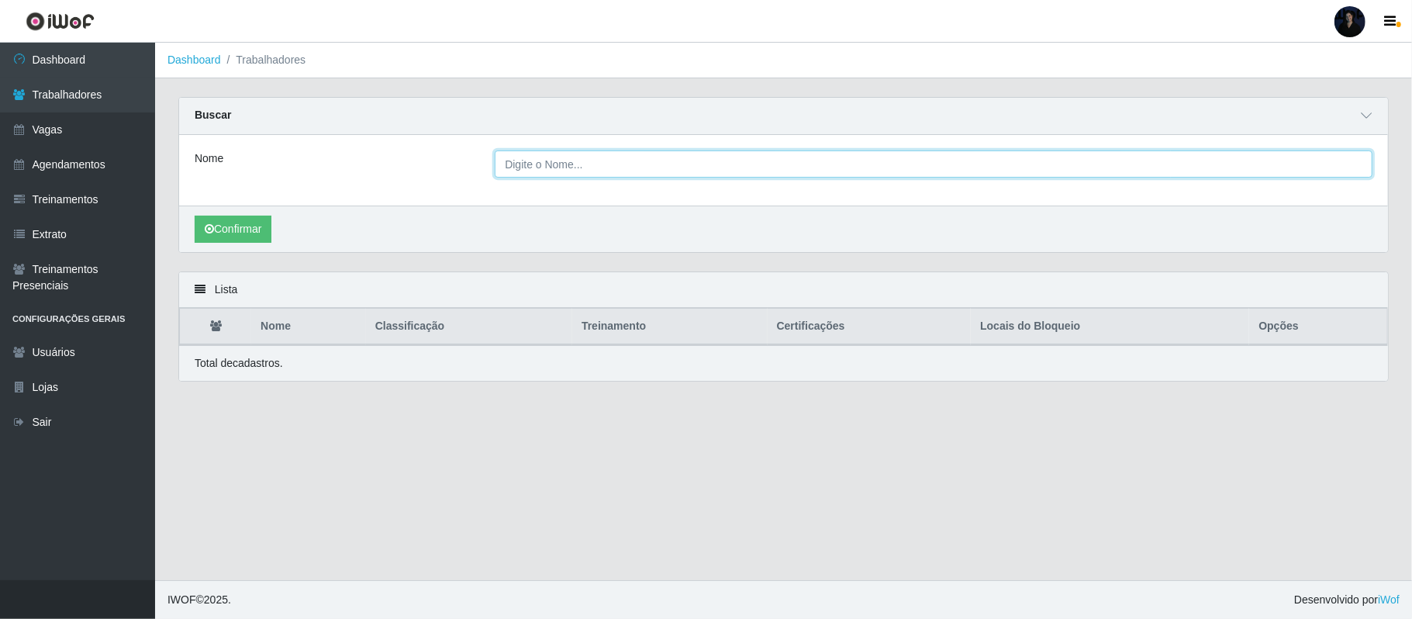
click at [1148, 163] on input "Nome" at bounding box center [934, 163] width 878 height 27
paste input "Cleiton Cassiano da Silva"
type input "Cleiton Cassiano da Silva"
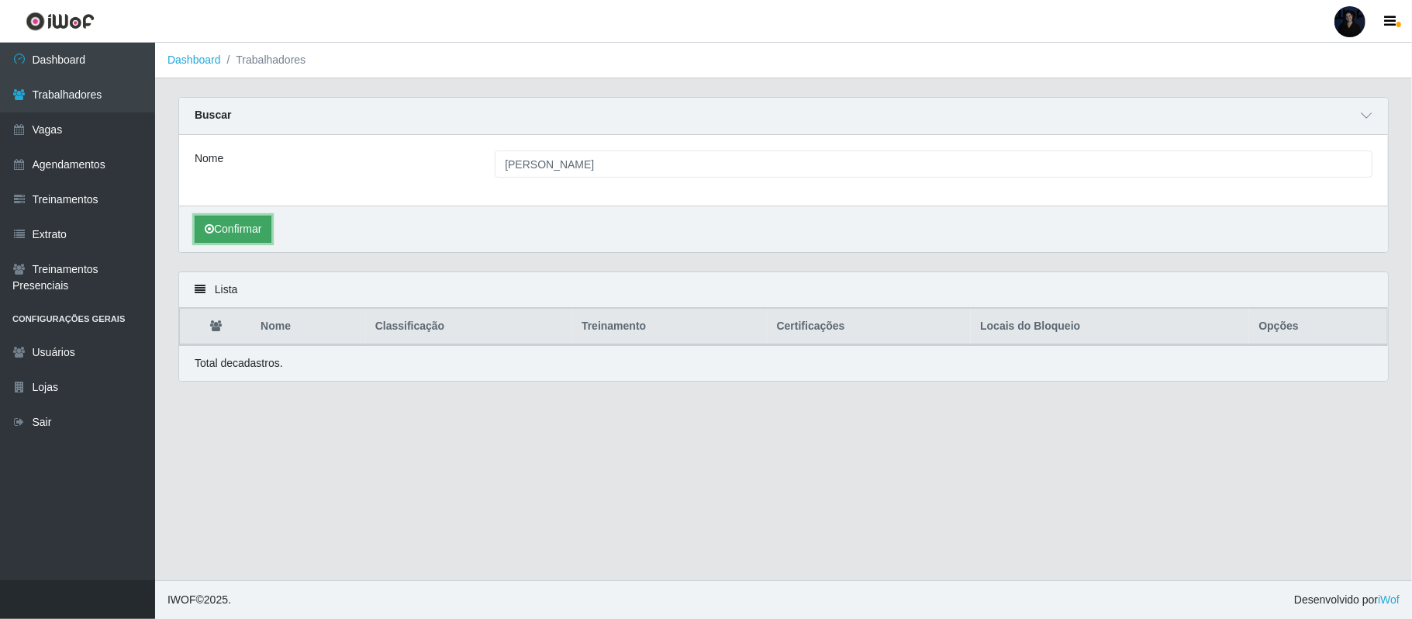
click at [264, 227] on button "Confirmar" at bounding box center [233, 229] width 77 height 27
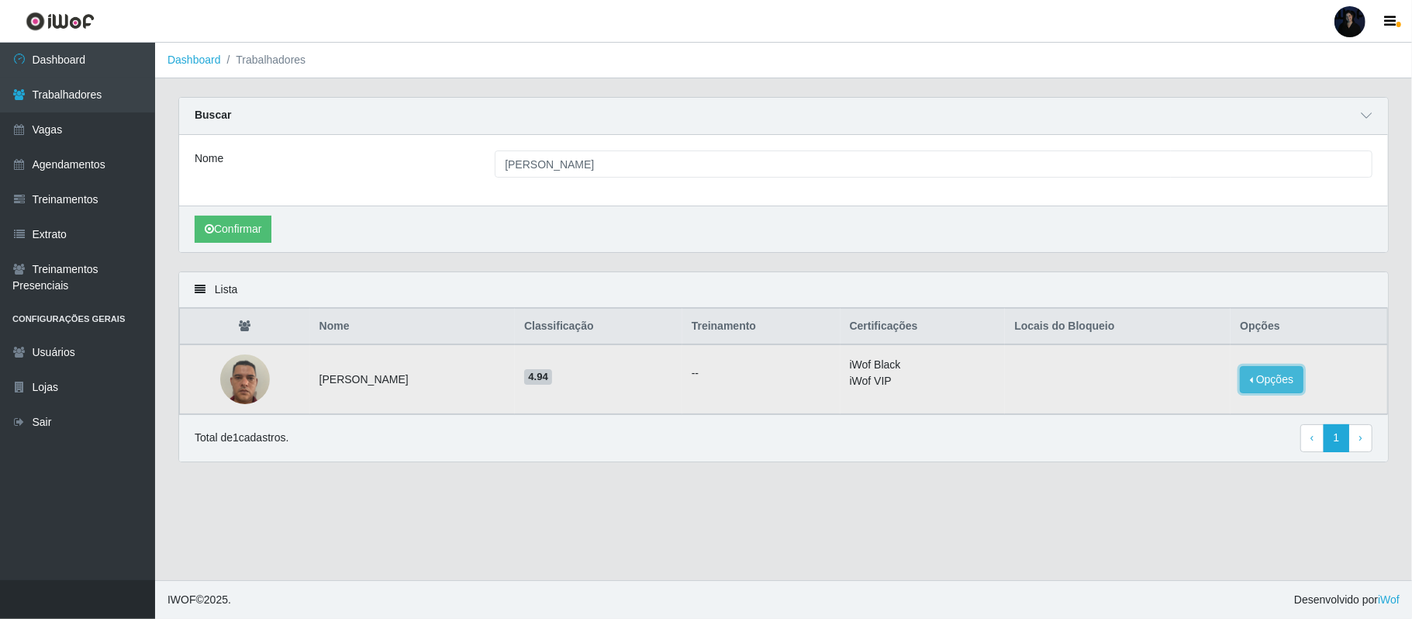
click at [1268, 376] on button "Opções" at bounding box center [1272, 379] width 64 height 27
click at [971, 234] on div "Confirmar" at bounding box center [783, 228] width 1209 height 47
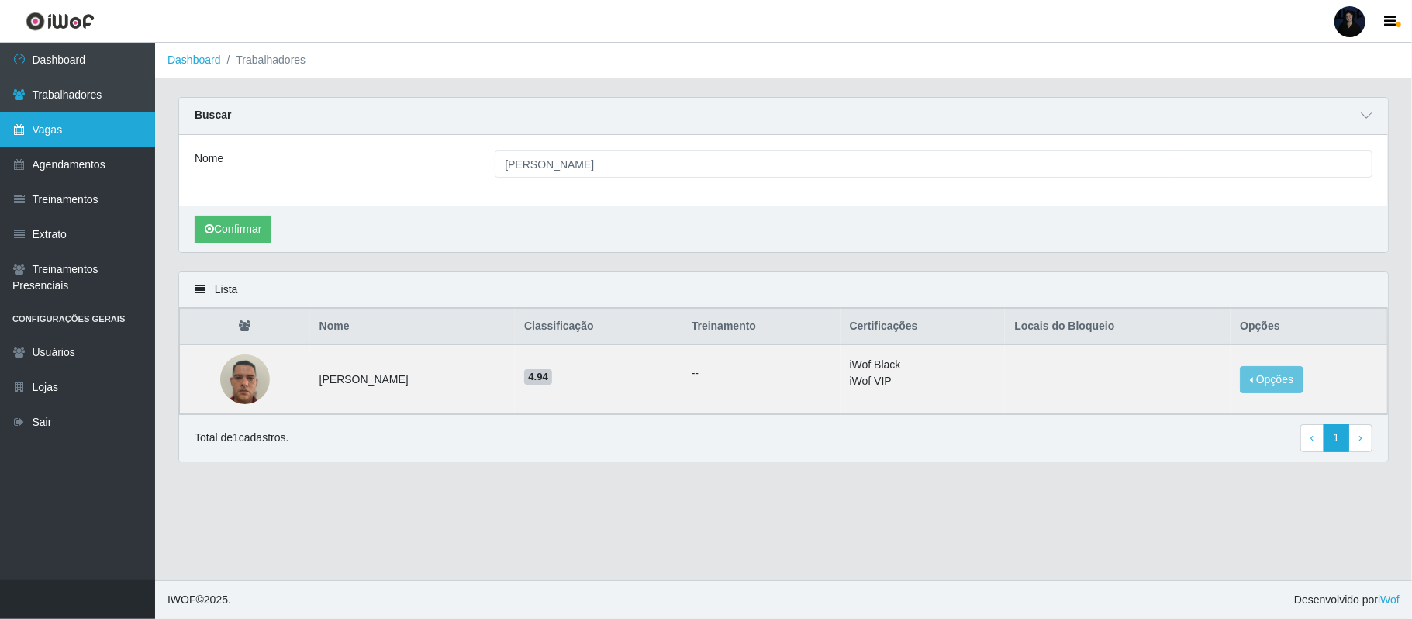
click at [48, 122] on link "Vagas" at bounding box center [77, 129] width 155 height 35
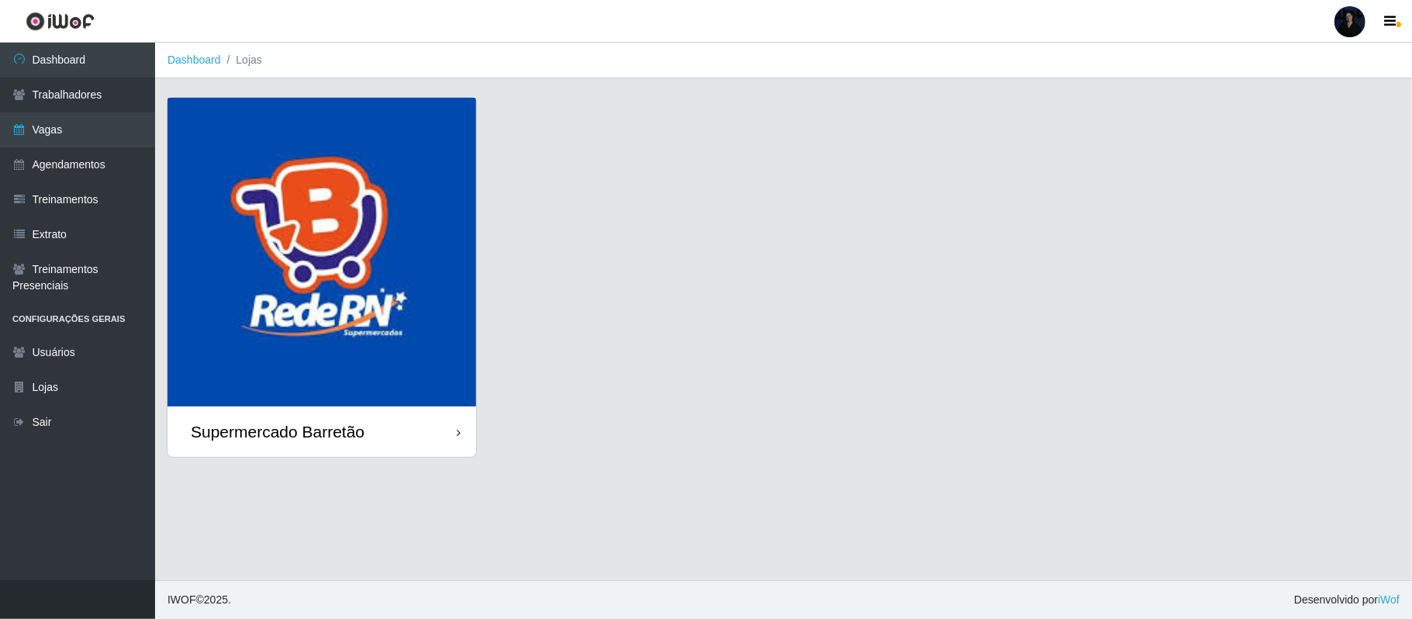
click at [386, 237] on img at bounding box center [321, 252] width 309 height 309
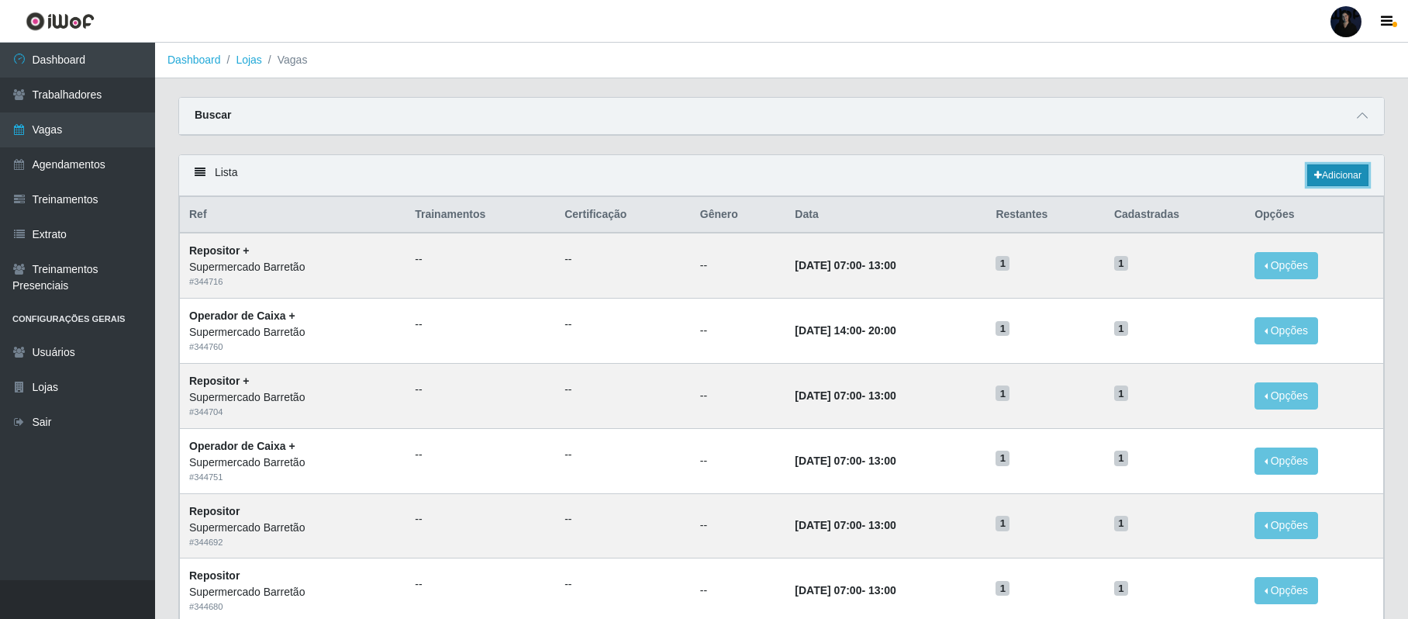
click at [1335, 181] on link "Adicionar" at bounding box center [1337, 175] width 61 height 22
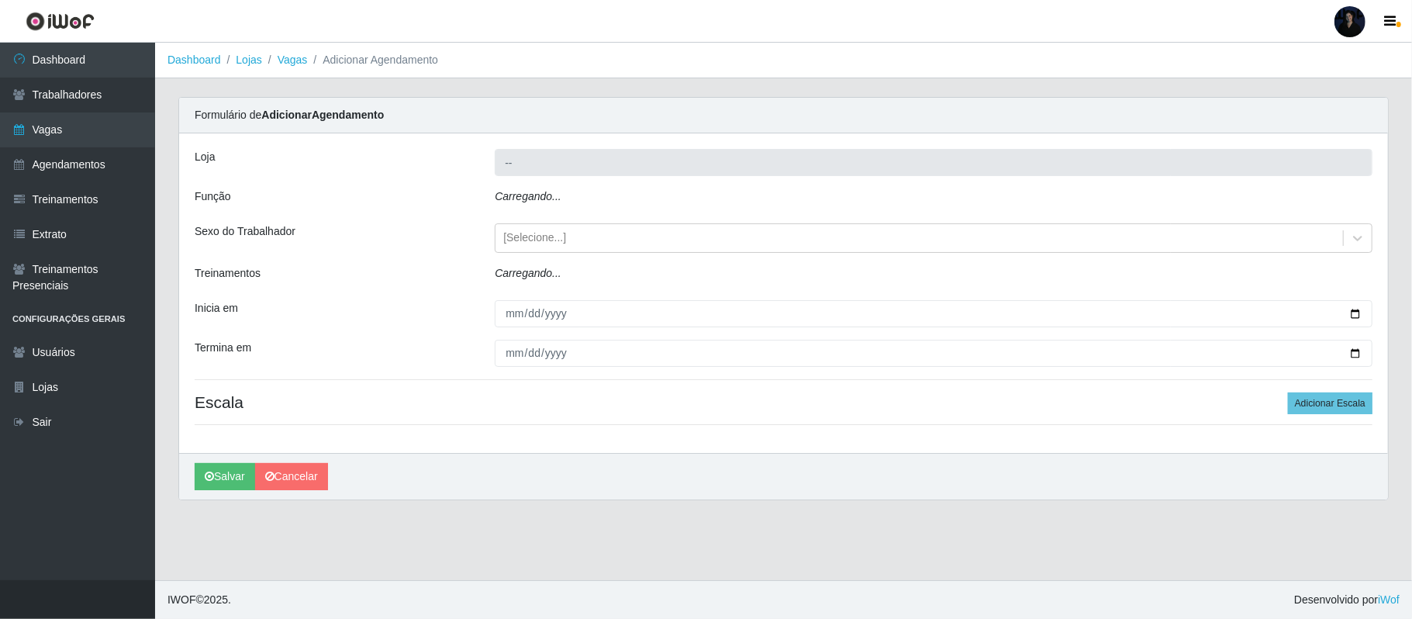
type input "Supermercado Barretão"
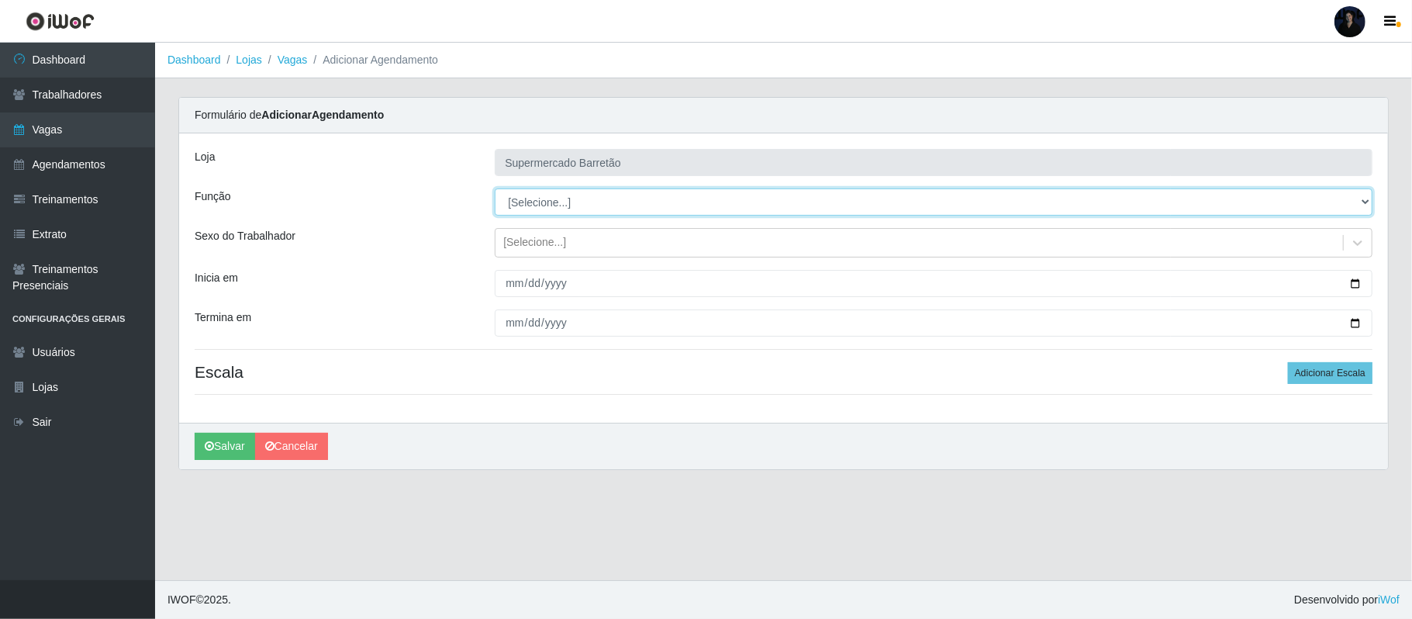
click at [606, 202] on select "[Selecione...] ASG ASG + ASG ++ Operador de Caixa Operador de Caixa + Operador …" at bounding box center [934, 201] width 878 height 27
select select "24"
click at [495, 189] on select "[Selecione...] ASG ASG + ASG ++ Operador de Caixa Operador de Caixa + Operador …" at bounding box center [934, 201] width 878 height 27
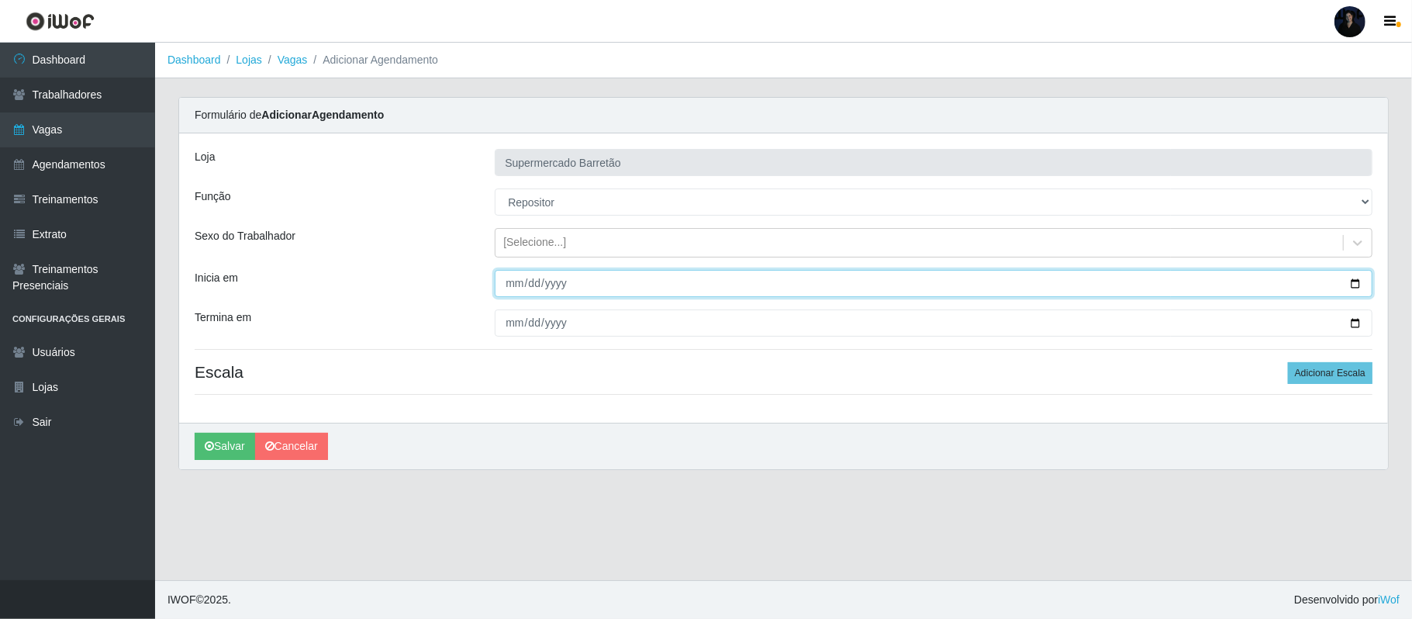
click at [1356, 276] on input "Inicia em" at bounding box center [934, 283] width 878 height 27
type input "[DATE]"
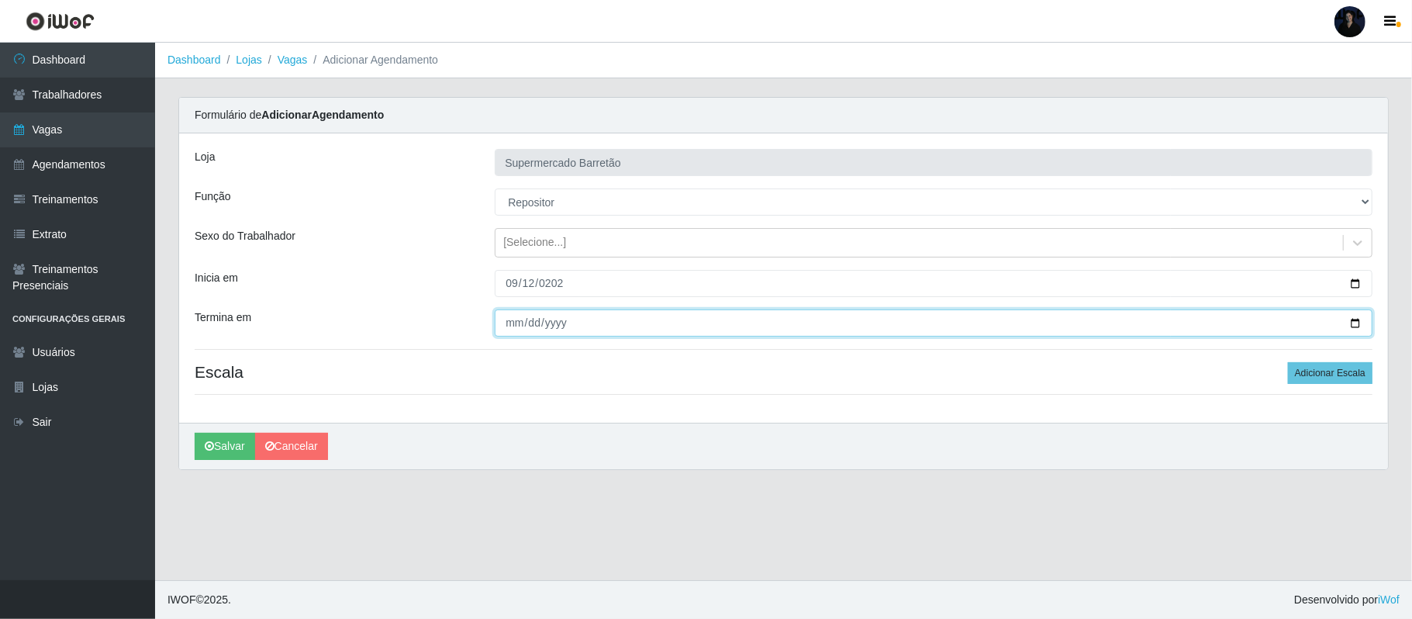
click at [504, 323] on input "Termina em" at bounding box center [934, 322] width 878 height 27
type input "[DATE]"
click at [1324, 377] on button "Adicionar Escala" at bounding box center [1330, 373] width 85 height 22
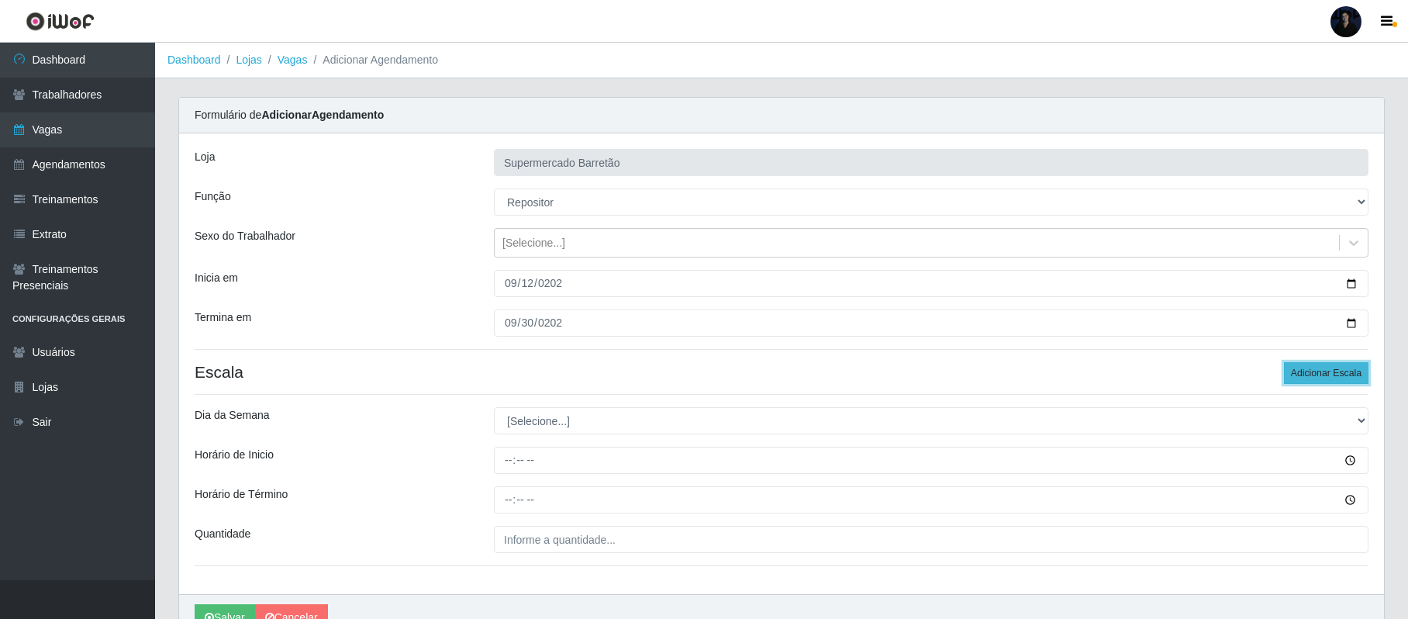
click at [1324, 377] on button "Adicionar Escala" at bounding box center [1326, 373] width 85 height 22
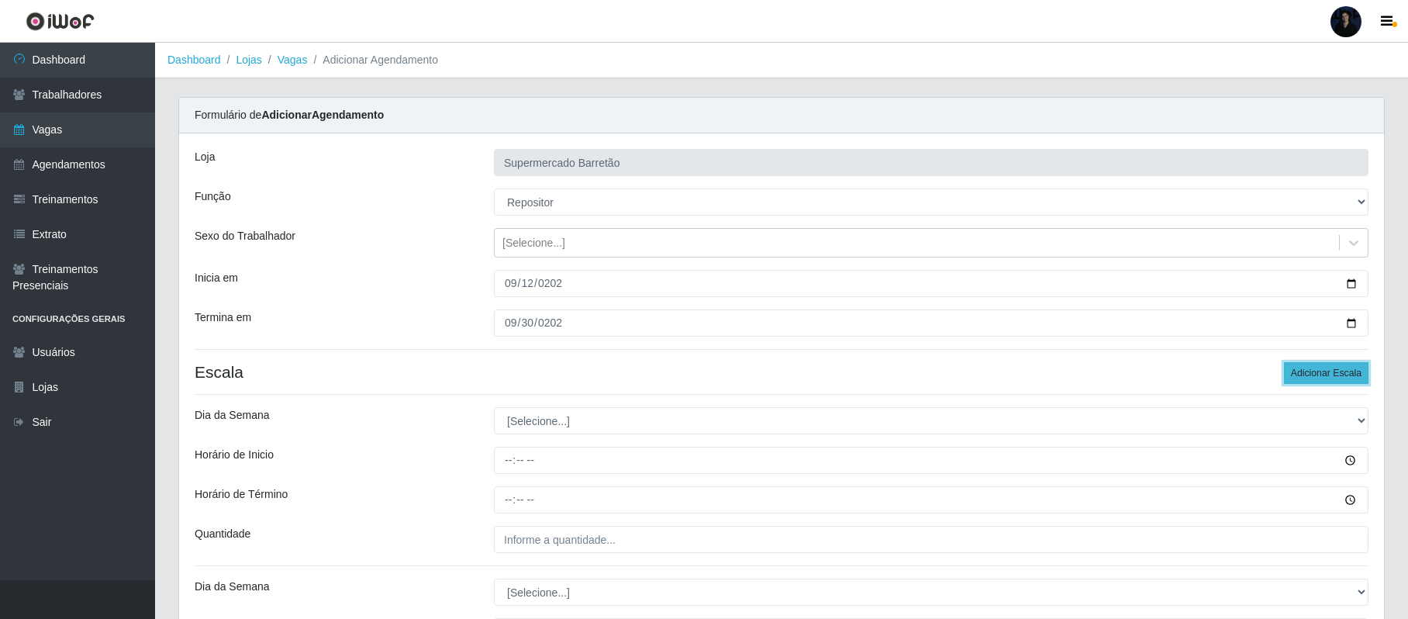
click at [1324, 377] on button "Adicionar Escala" at bounding box center [1326, 373] width 85 height 22
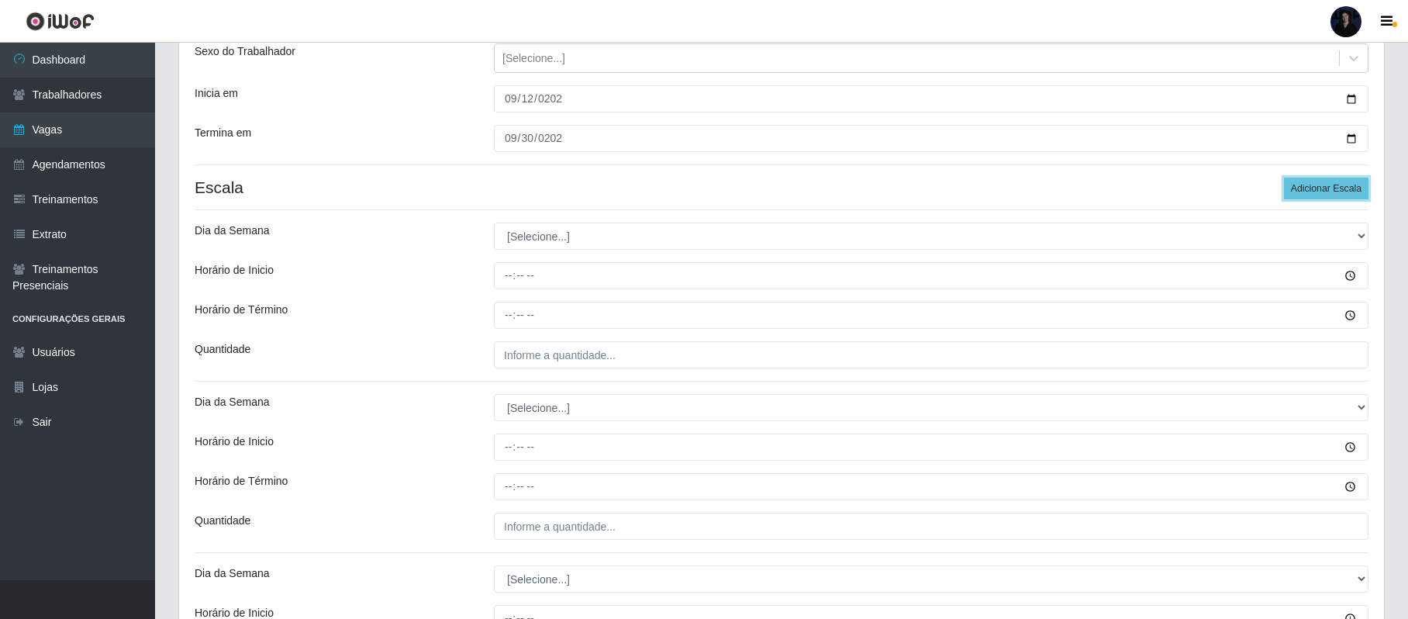
scroll to position [205, 0]
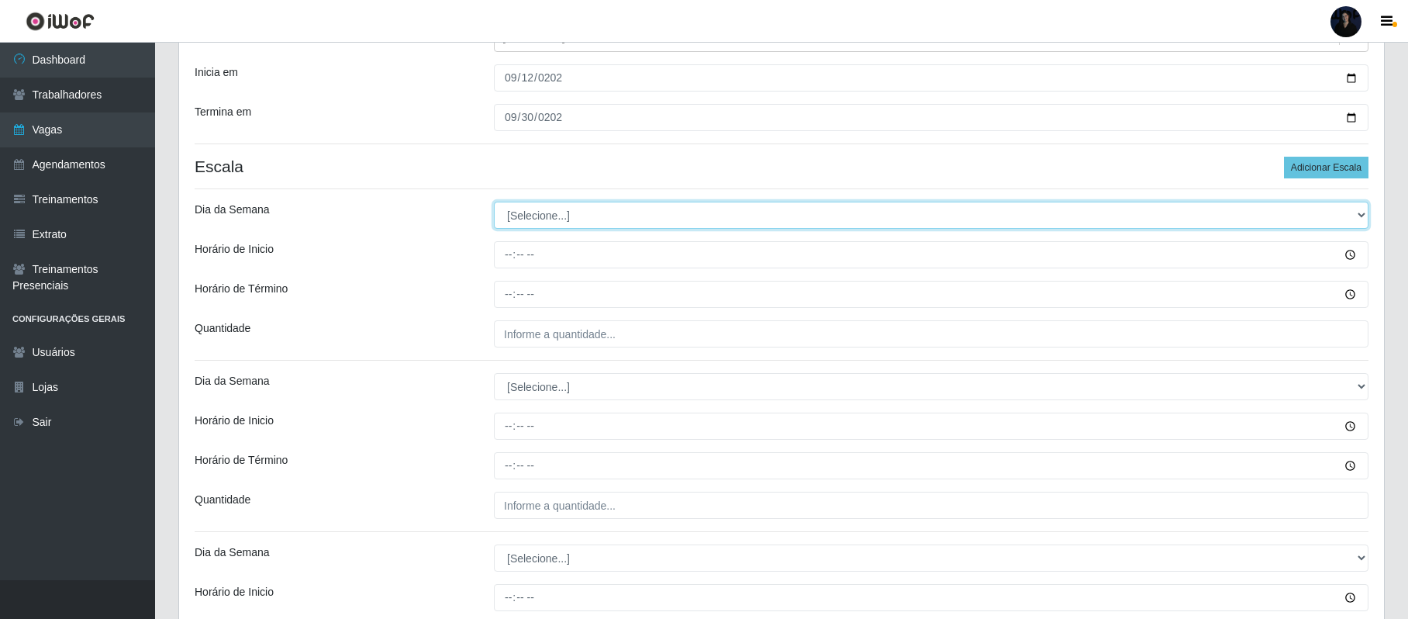
click at [585, 224] on select "[Selecione...] Segunda Terça Quarta Quinta Sexta Sábado Domingo" at bounding box center [931, 215] width 875 height 27
select select "1"
click at [494, 203] on select "[Selecione...] Segunda Terça Quarta Quinta Sexta Sábado Domingo" at bounding box center [931, 215] width 875 height 27
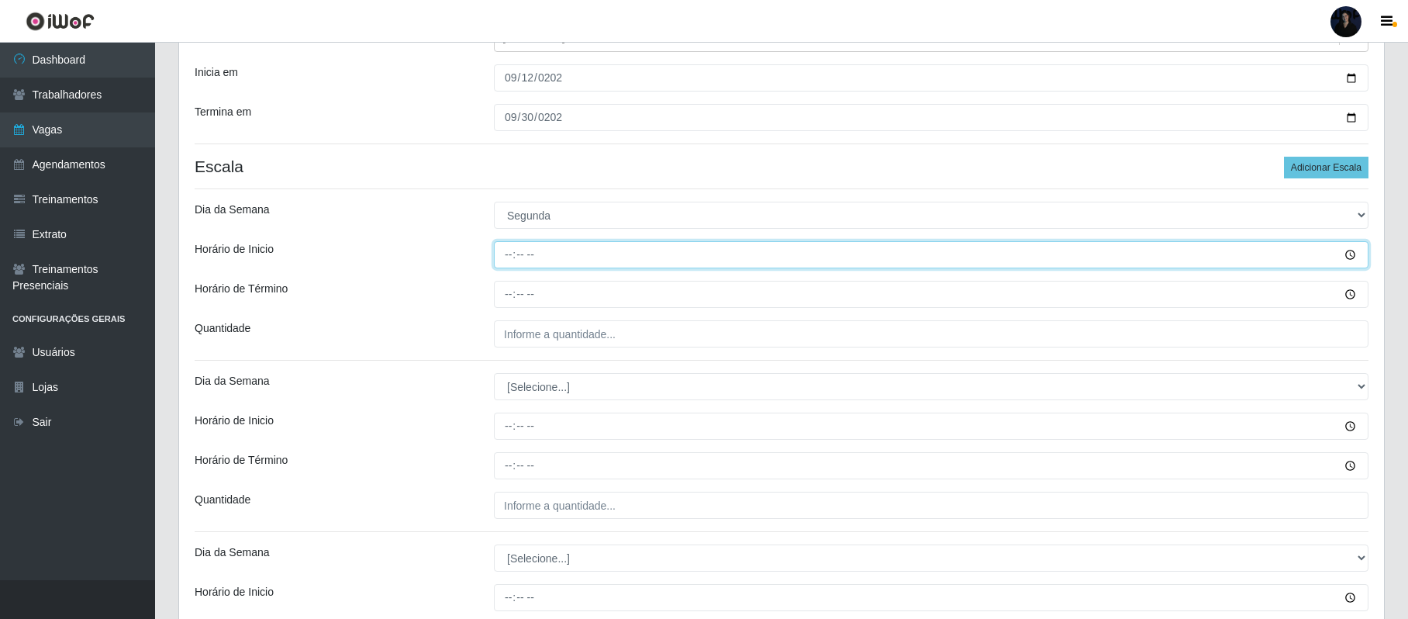
click at [504, 256] on input "Horário de Inicio" at bounding box center [931, 254] width 875 height 27
type input "07:00"
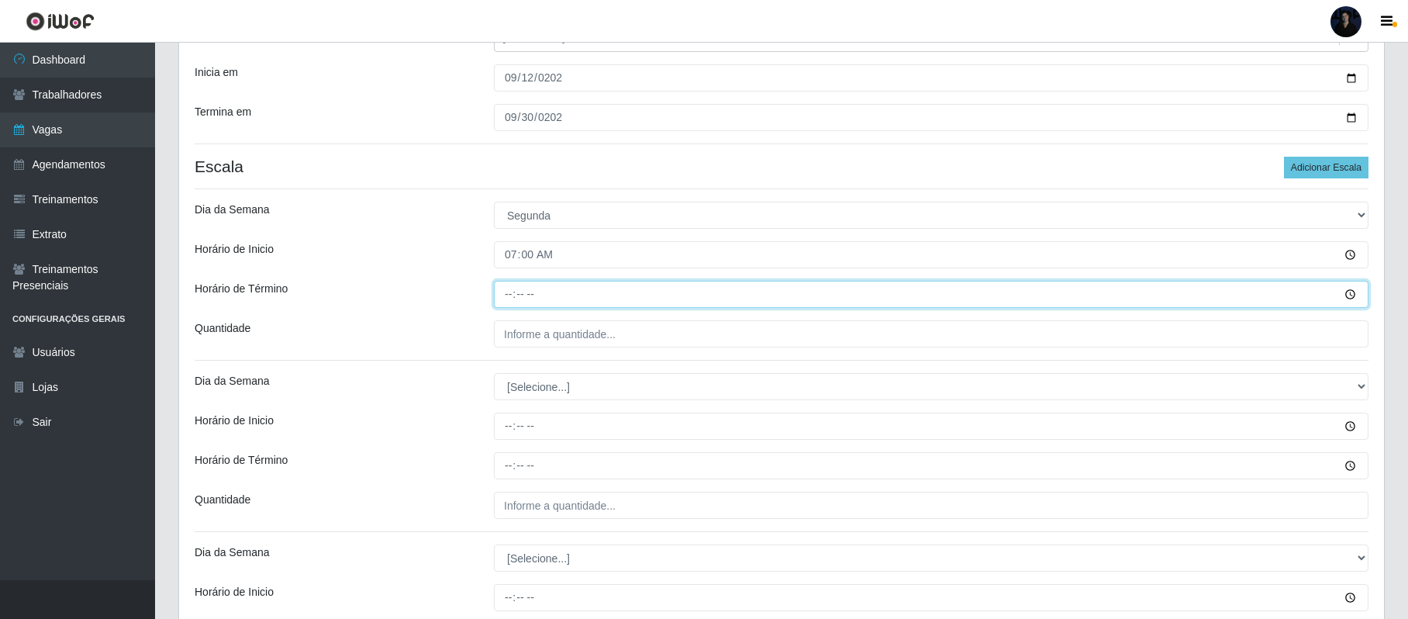
click at [515, 298] on input "Horário de Término" at bounding box center [931, 294] width 875 height 27
type input "13:00"
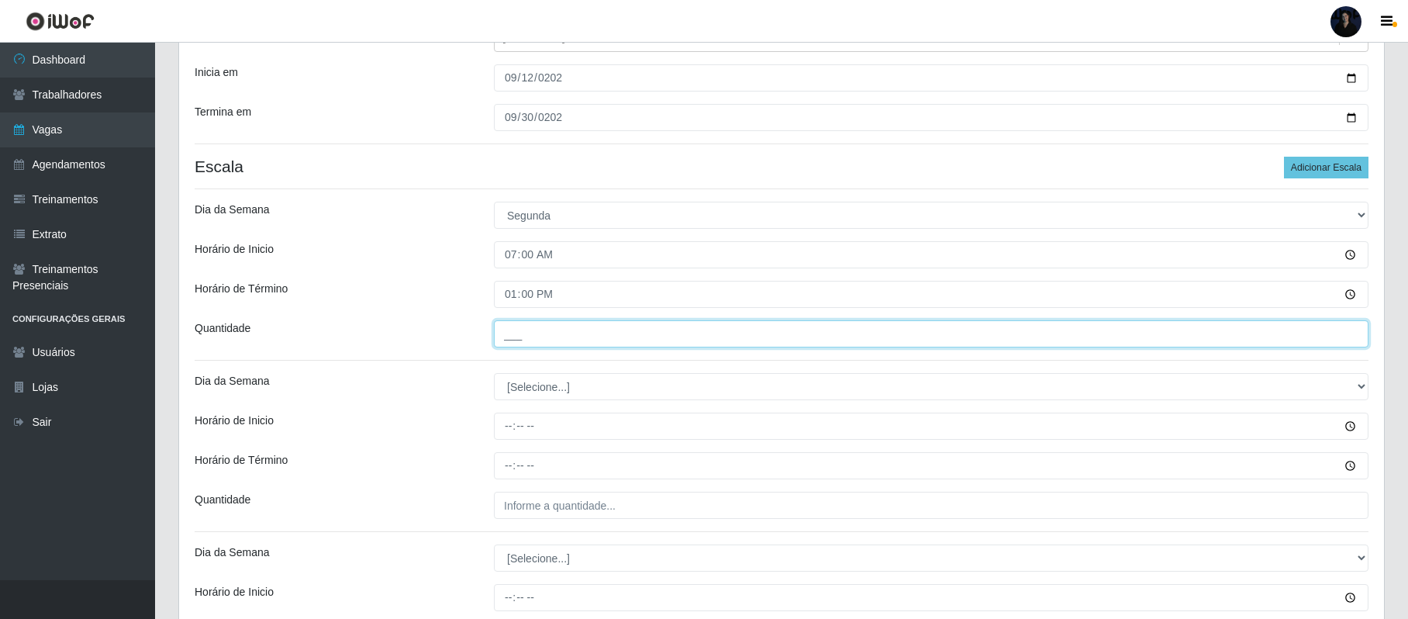
click at [516, 330] on input "___" at bounding box center [931, 333] width 875 height 27
type input "1__"
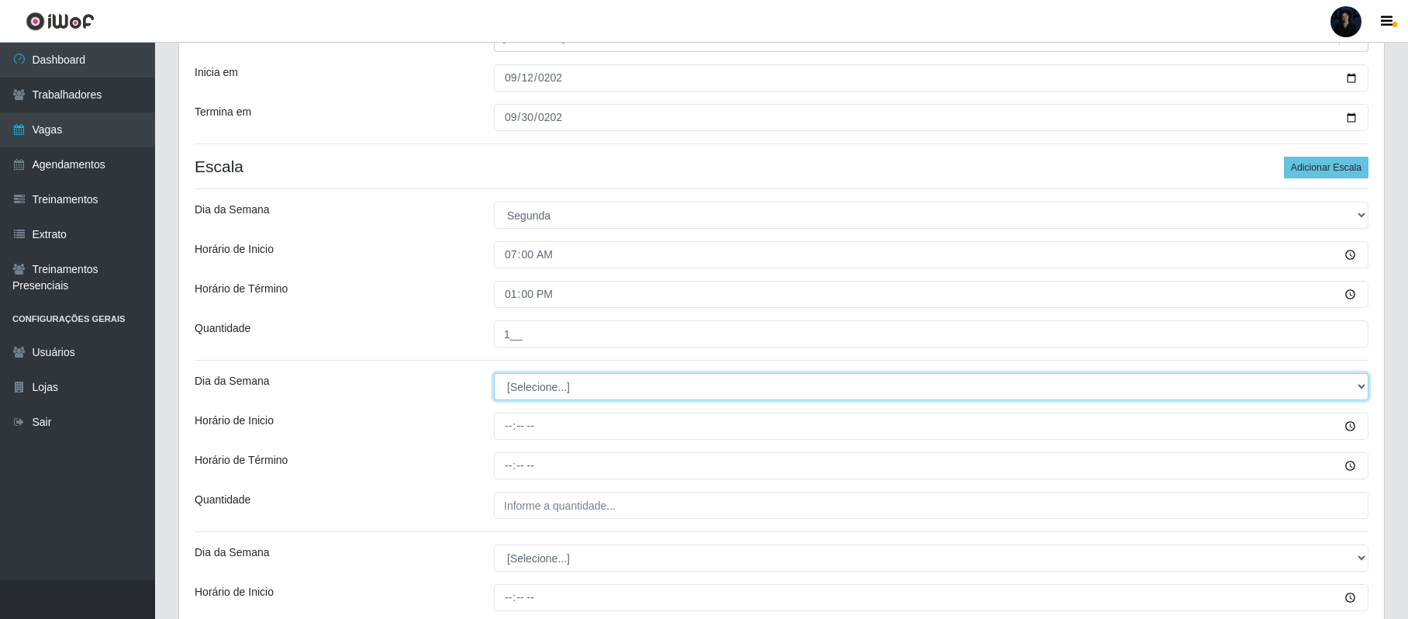
click at [550, 389] on select "[Selecione...] Segunda Terça Quarta Quinta Sexta Sábado Domingo" at bounding box center [931, 386] width 875 height 27
select select "2"
click at [494, 375] on select "[Selecione...] Segunda Terça Quarta Quinta Sexta Sábado Domingo" at bounding box center [931, 386] width 875 height 27
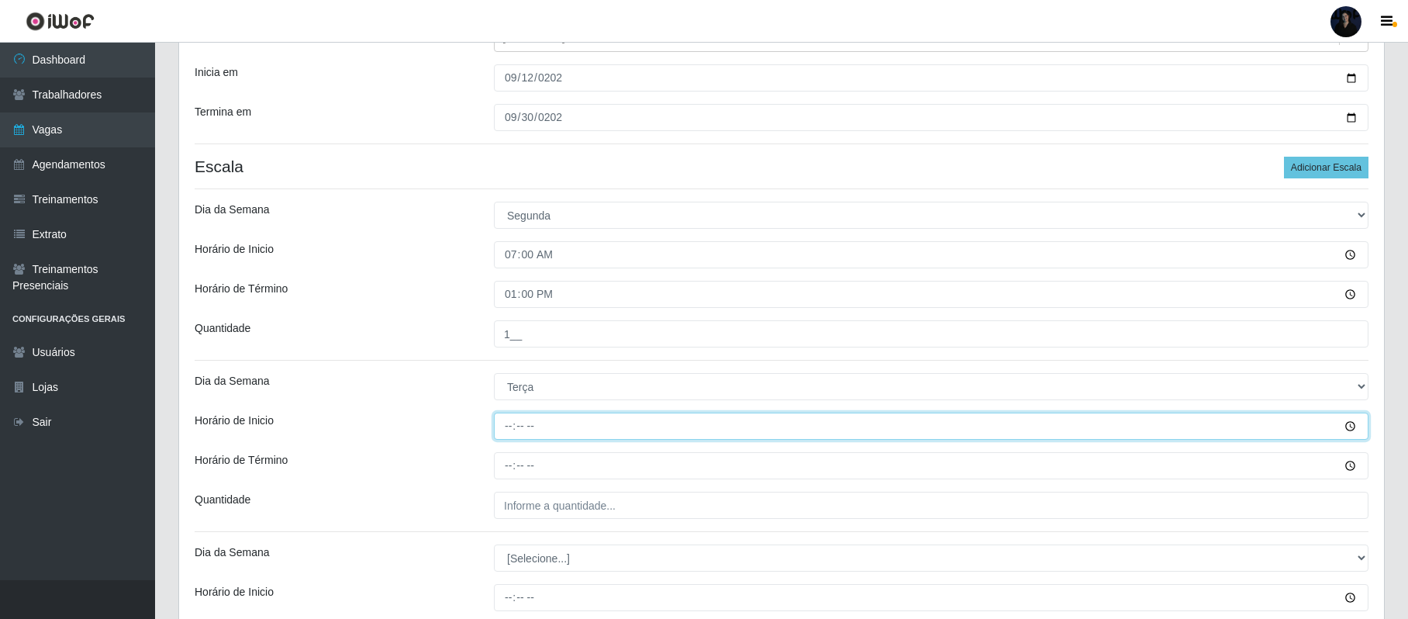
click at [500, 426] on input "Horário de Inicio" at bounding box center [931, 425] width 875 height 27
click at [500, 426] on input "14:59" at bounding box center [931, 425] width 875 height 27
click at [526, 423] on input "14:59" at bounding box center [931, 425] width 875 height 27
type input "14:00"
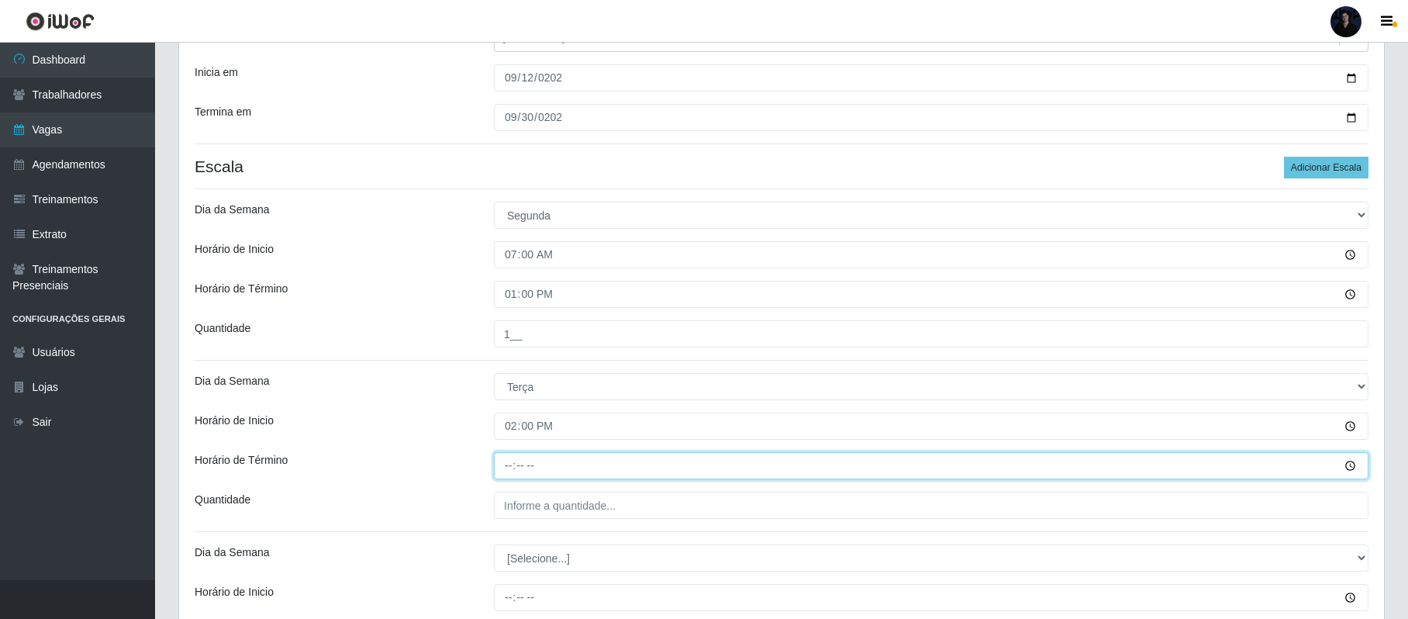
click at [510, 471] on input "Horário de Término" at bounding box center [931, 465] width 875 height 27
type input "20:00"
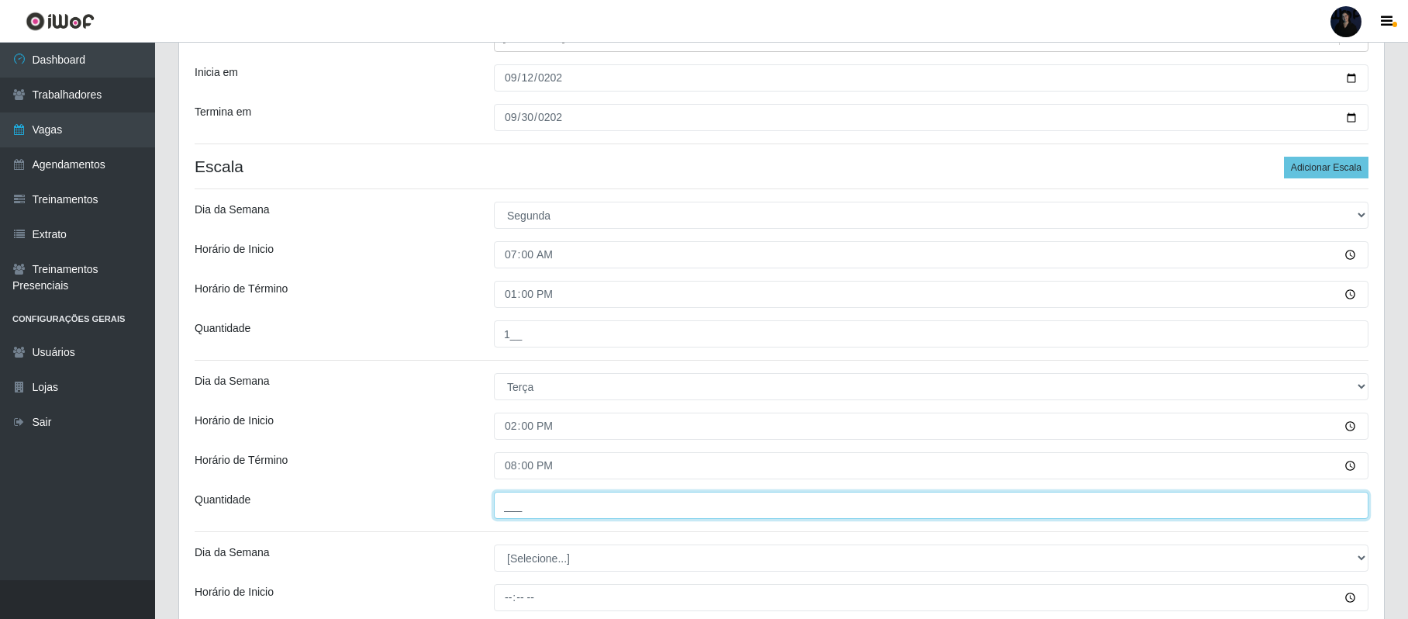
click at [507, 501] on input "___" at bounding box center [931, 505] width 875 height 27
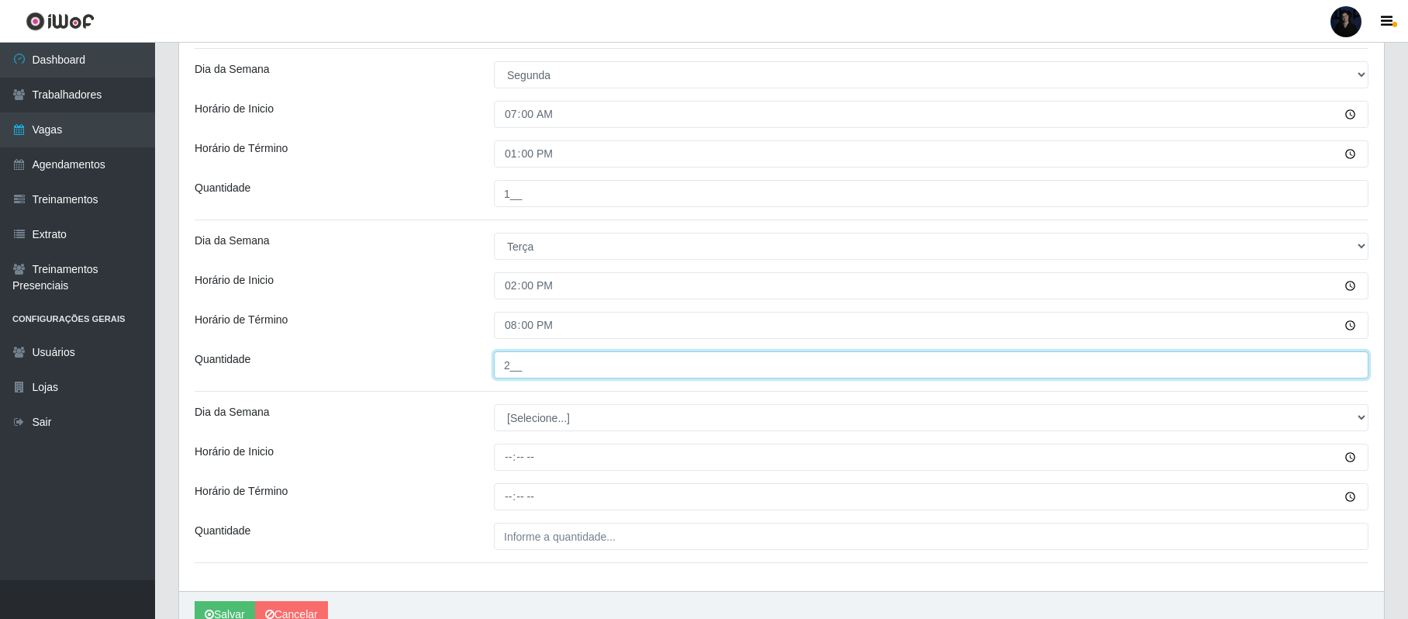
scroll to position [299, 0]
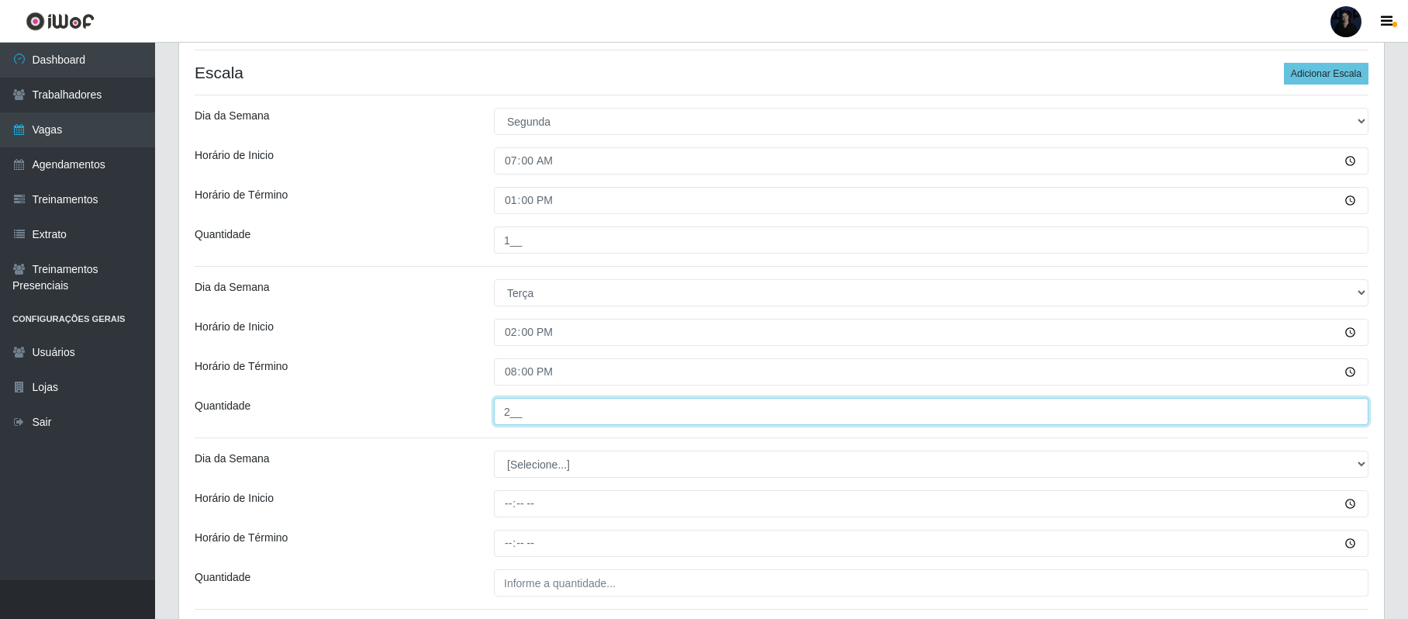
type input "2__"
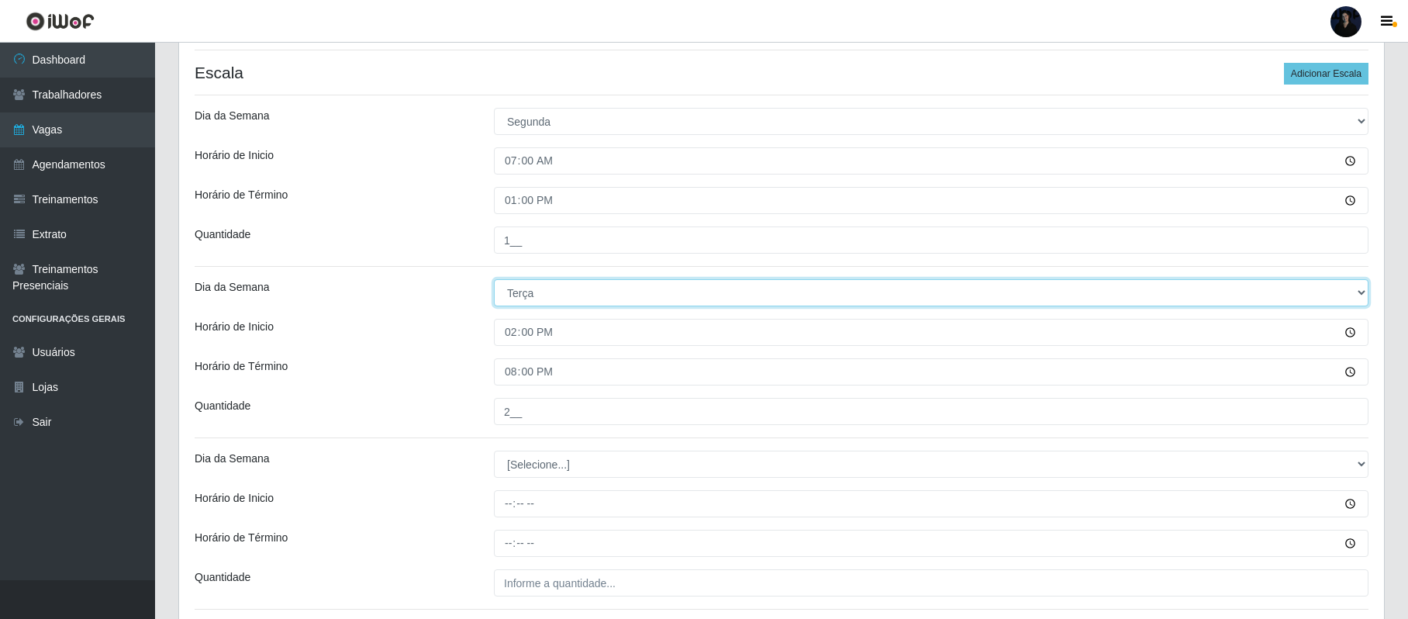
click at [739, 292] on select "[Selecione...] Segunda Terça Quarta Quinta Sexta Sábado Domingo" at bounding box center [931, 292] width 875 height 27
select select "1"
click at [494, 281] on select "[Selecione...] Segunda Terça Quarta Quinta Sexta Sábado Domingo" at bounding box center [931, 292] width 875 height 27
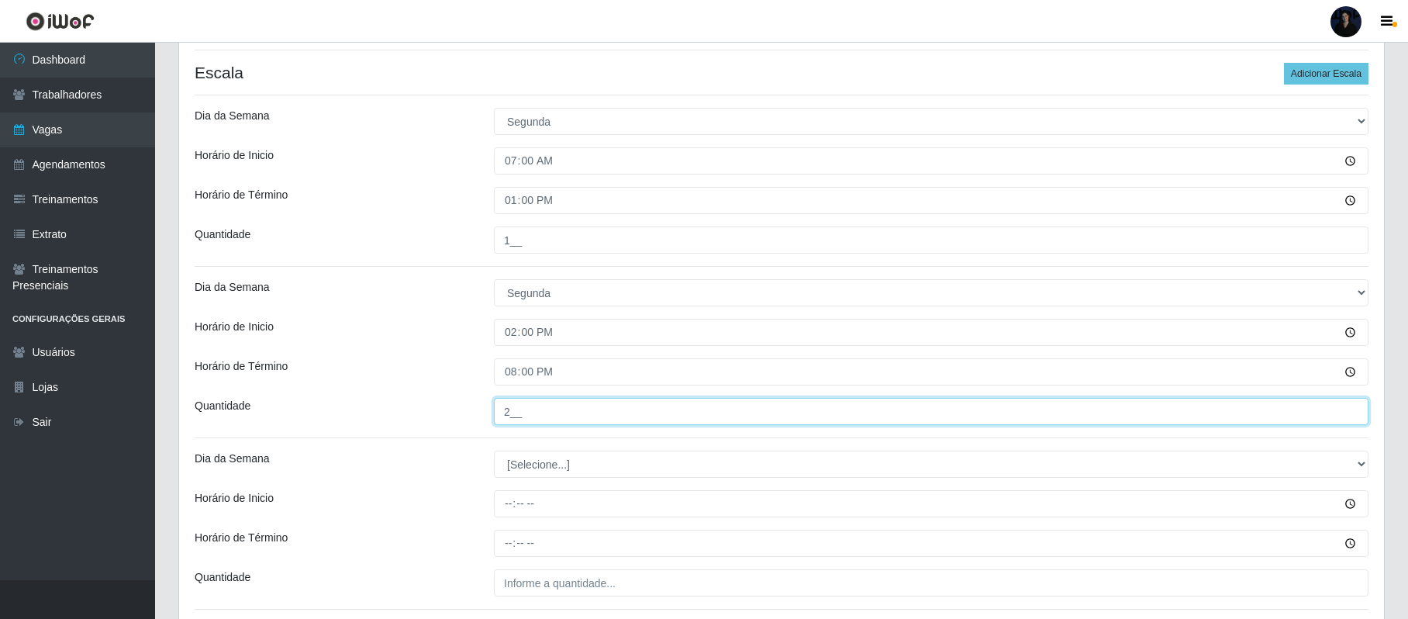
click at [515, 423] on input "2__" at bounding box center [931, 411] width 875 height 27
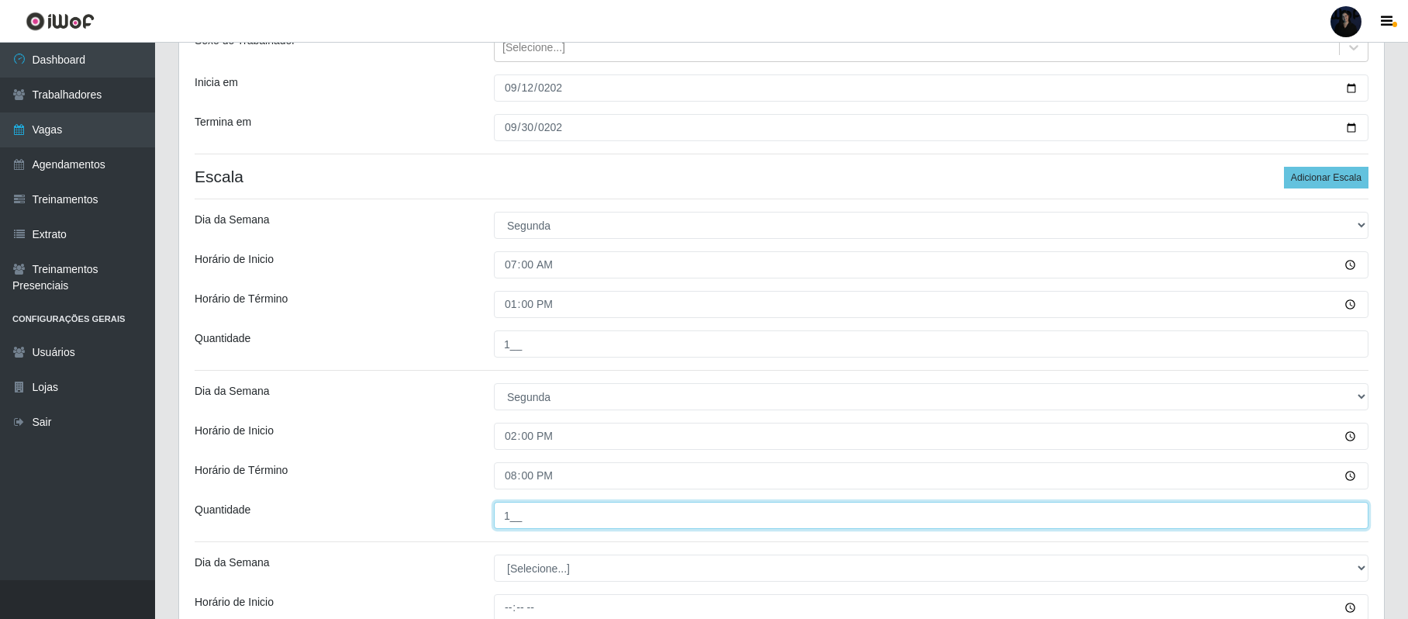
scroll to position [198, 0]
type input "1__"
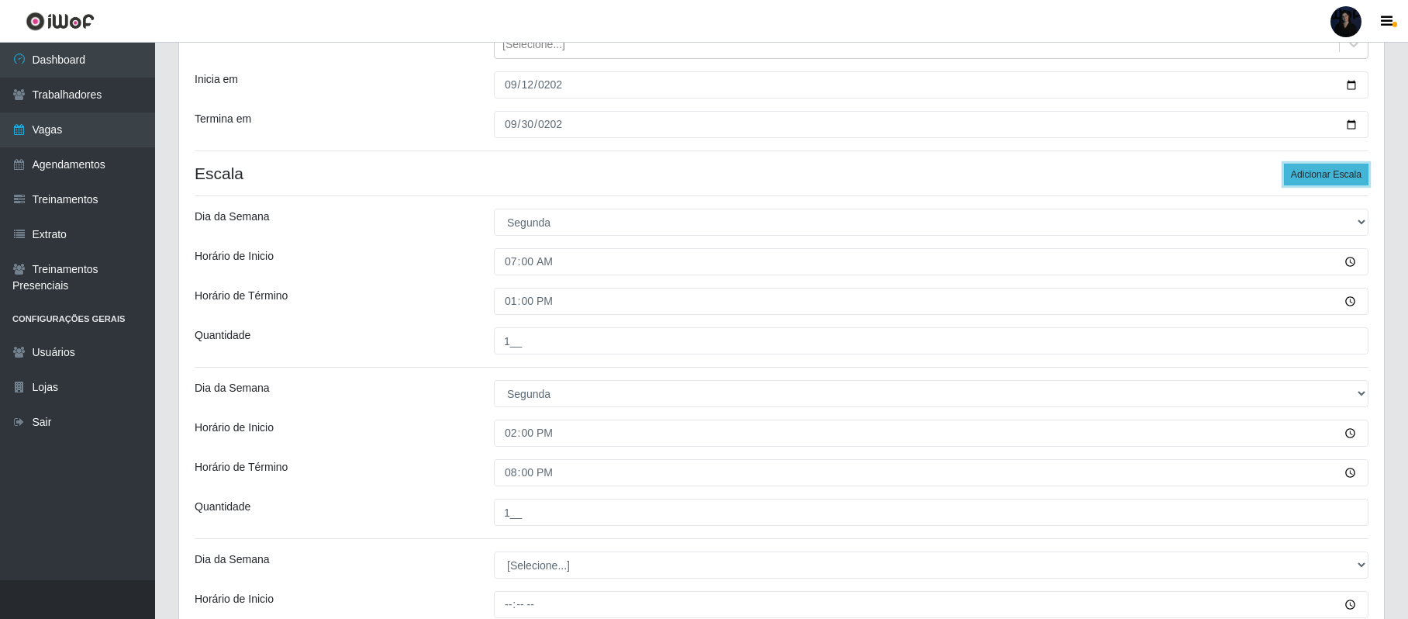
click at [1326, 174] on button "Adicionar Escala" at bounding box center [1326, 175] width 85 height 22
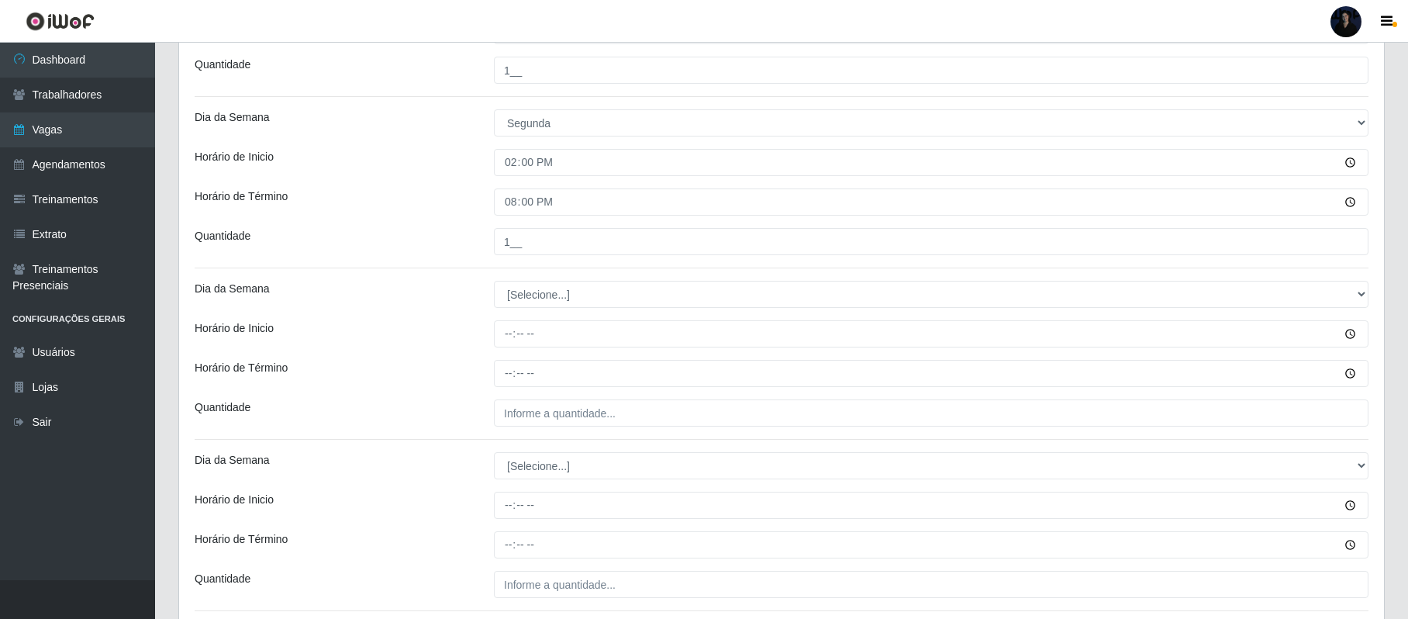
scroll to position [597, 0]
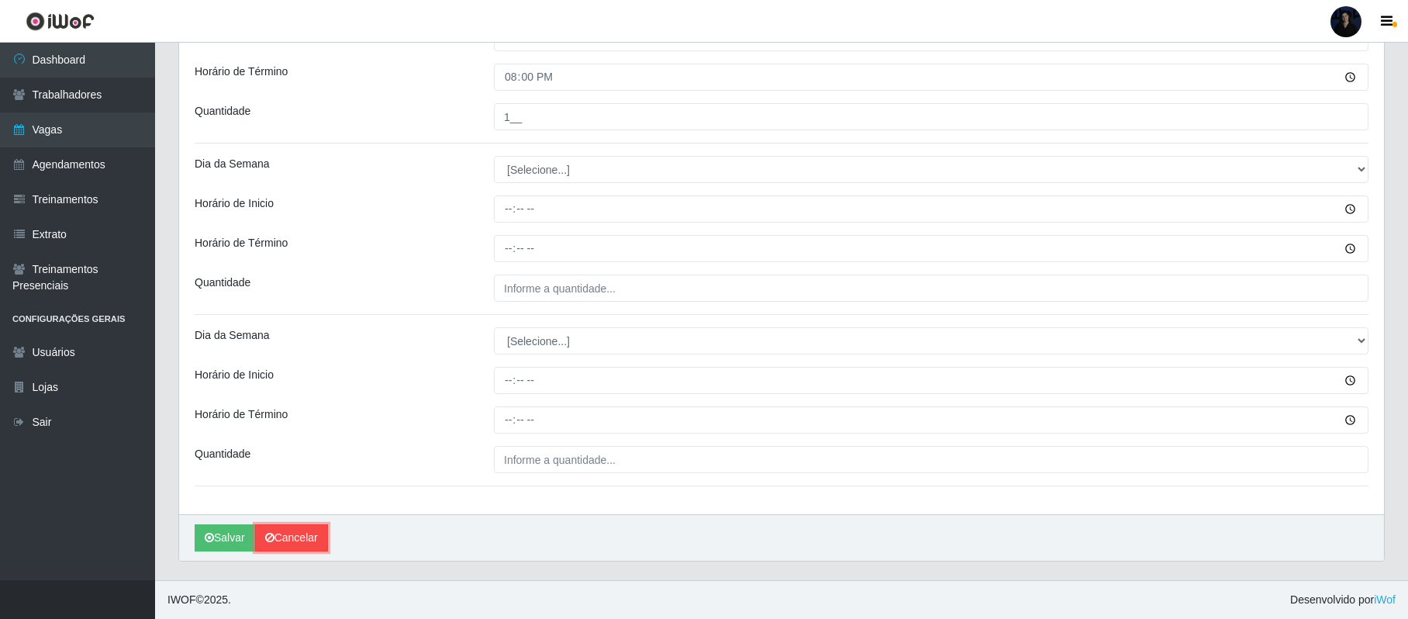
click at [313, 535] on link "Cancelar" at bounding box center [291, 537] width 73 height 27
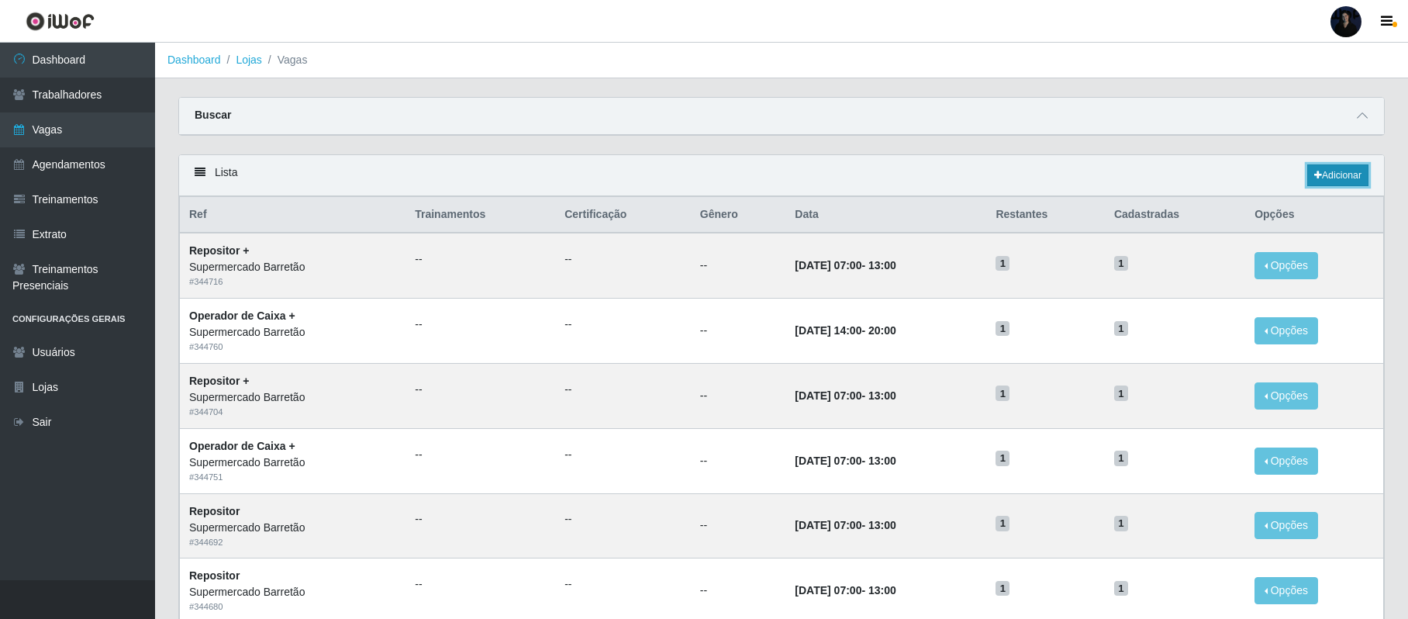
click at [1338, 180] on link "Adicionar" at bounding box center [1337, 175] width 61 height 22
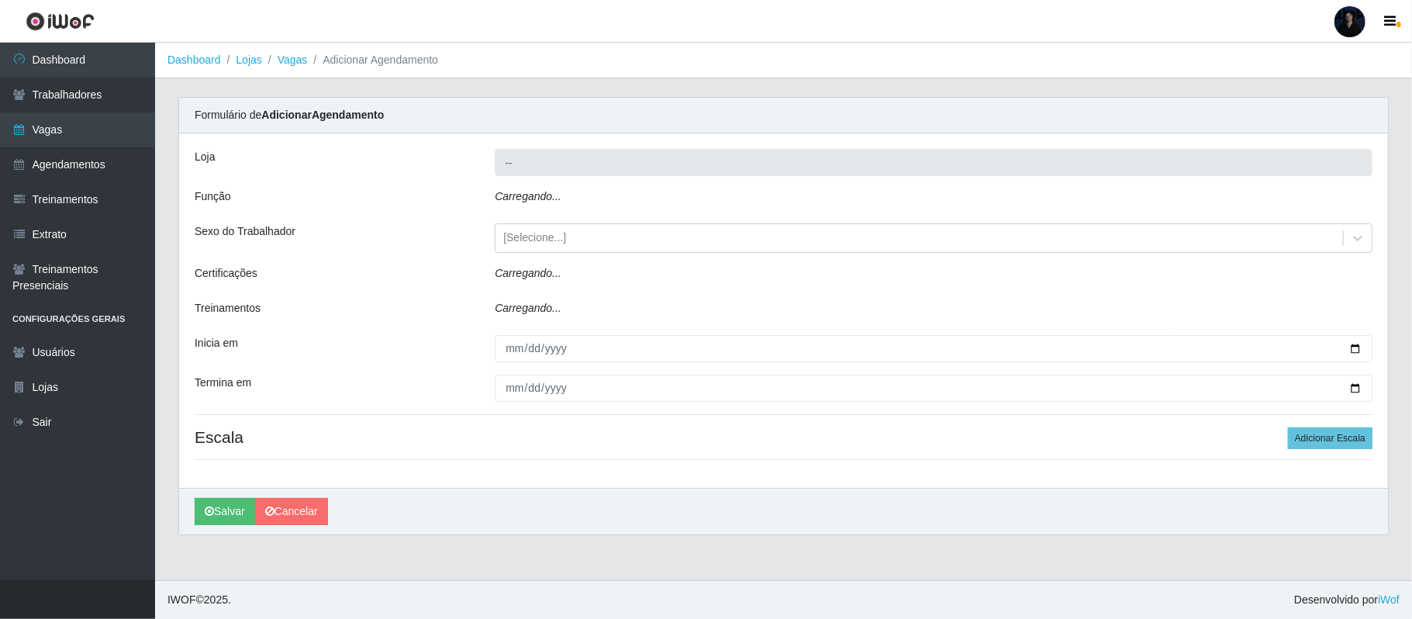
type input "Supermercado Barretão"
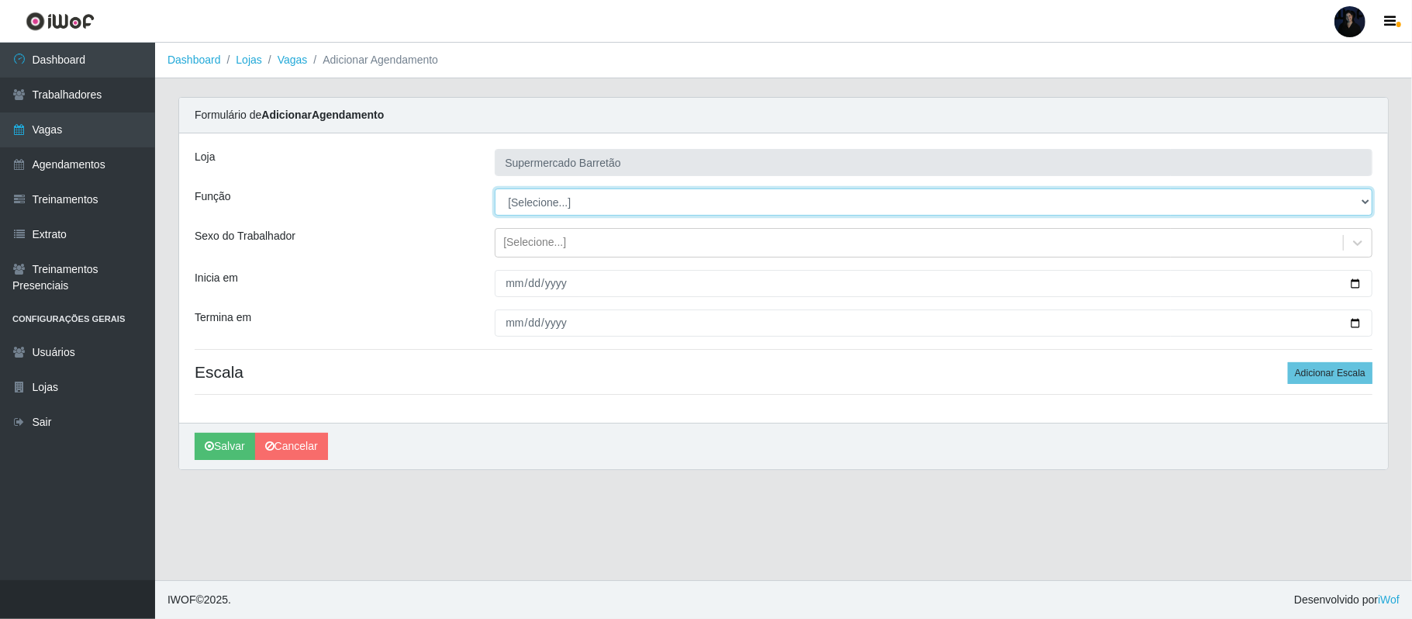
click at [643, 208] on select "[Selecione...] ASG ASG + ASG ++ Operador de Caixa Operador de Caixa + Operador …" at bounding box center [934, 201] width 878 height 27
select select "24"
click at [495, 189] on select "[Selecione...] ASG ASG + ASG ++ Operador de Caixa Operador de Caixa + Operador …" at bounding box center [934, 201] width 878 height 27
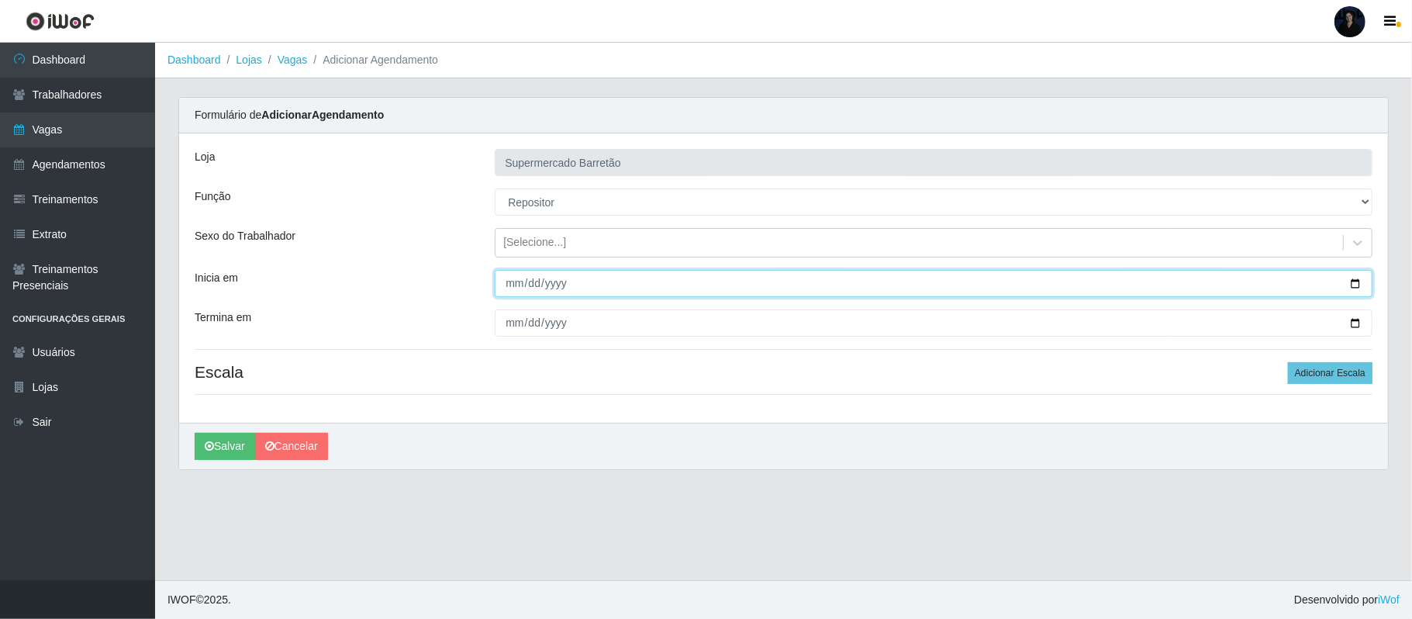
click at [1354, 289] on input "Inicia em" at bounding box center [934, 283] width 878 height 27
type input "[DATE]"
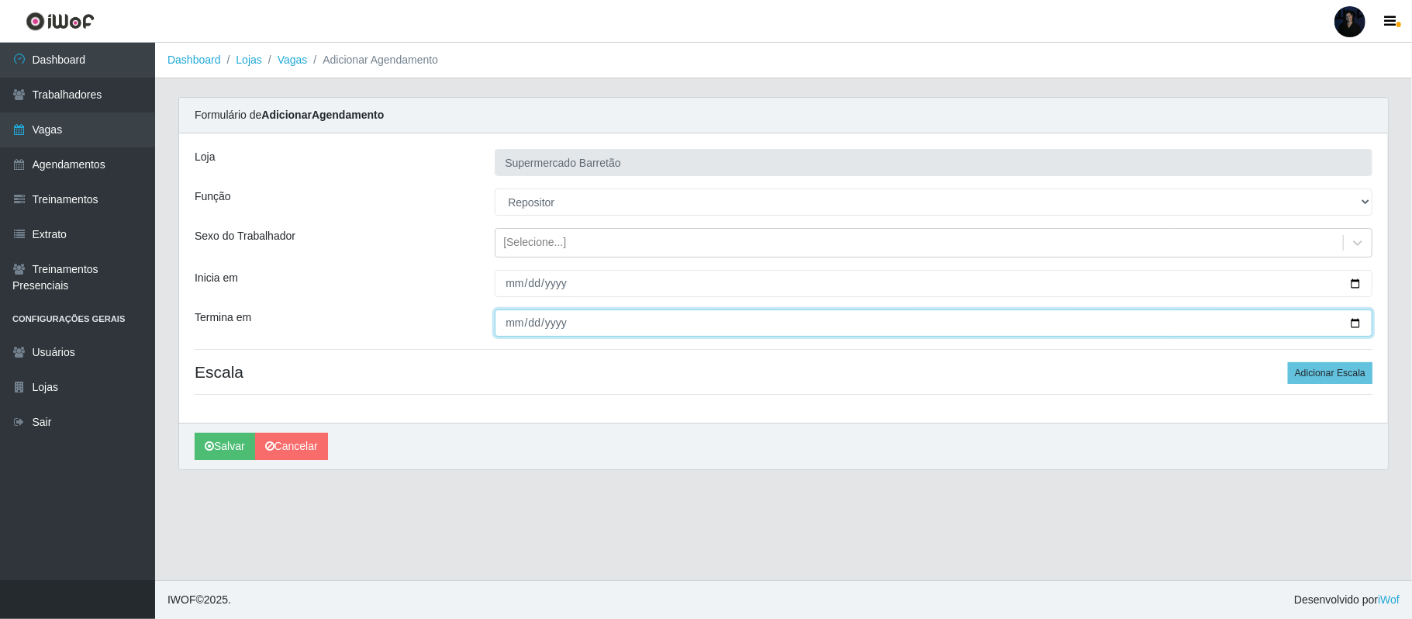
click at [1355, 318] on input "Termina em" at bounding box center [934, 322] width 878 height 27
type input "[DATE]"
click at [1334, 373] on button "Adicionar Escala" at bounding box center [1330, 373] width 85 height 22
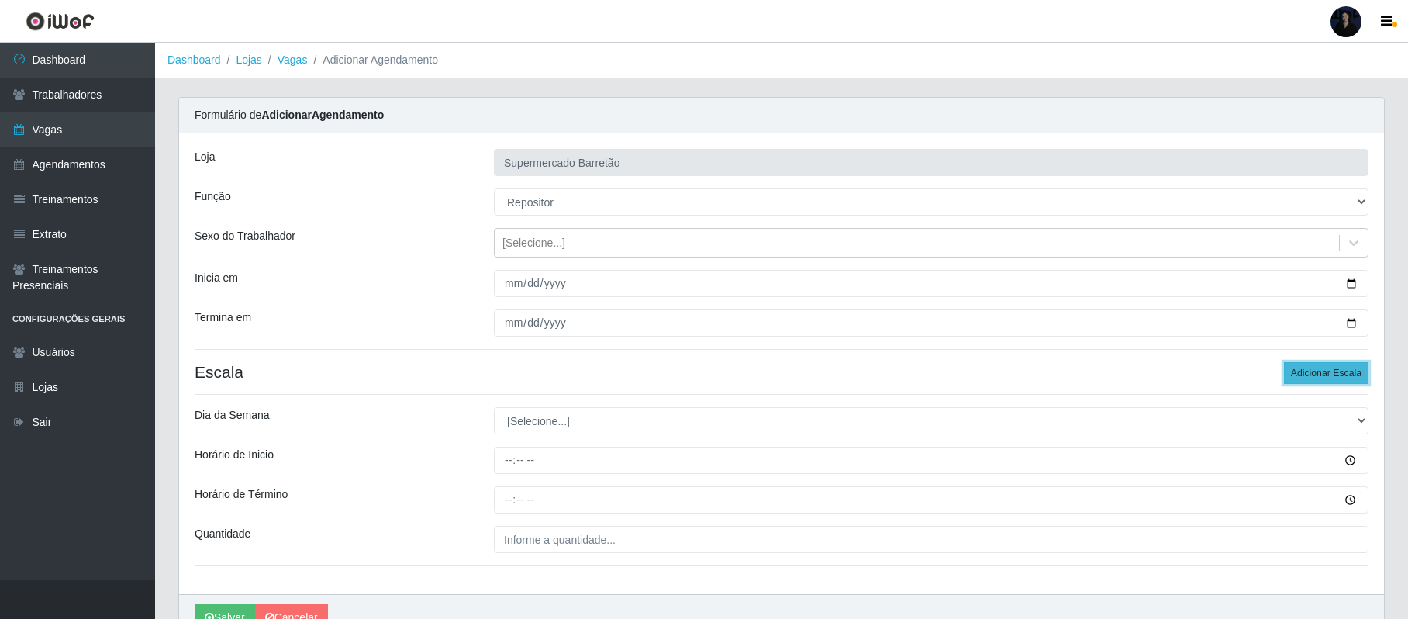
click at [1334, 373] on button "Adicionar Escala" at bounding box center [1326, 373] width 85 height 22
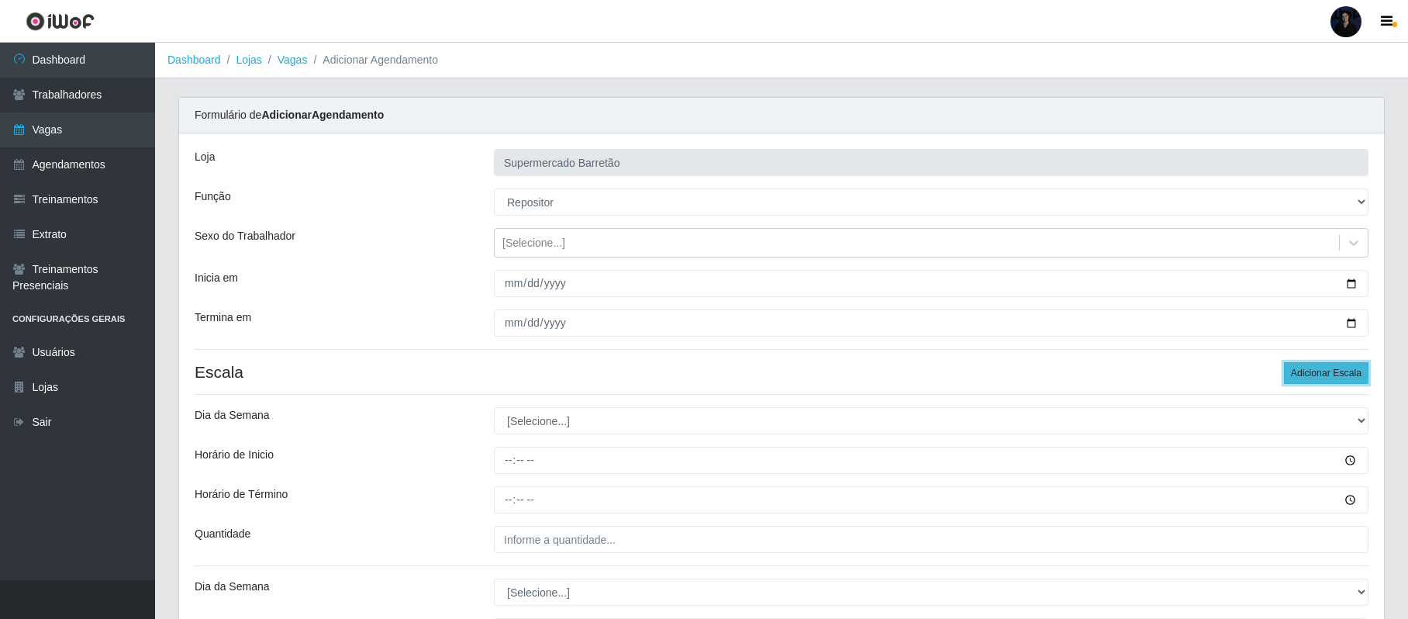
click at [1334, 373] on button "Adicionar Escala" at bounding box center [1326, 373] width 85 height 22
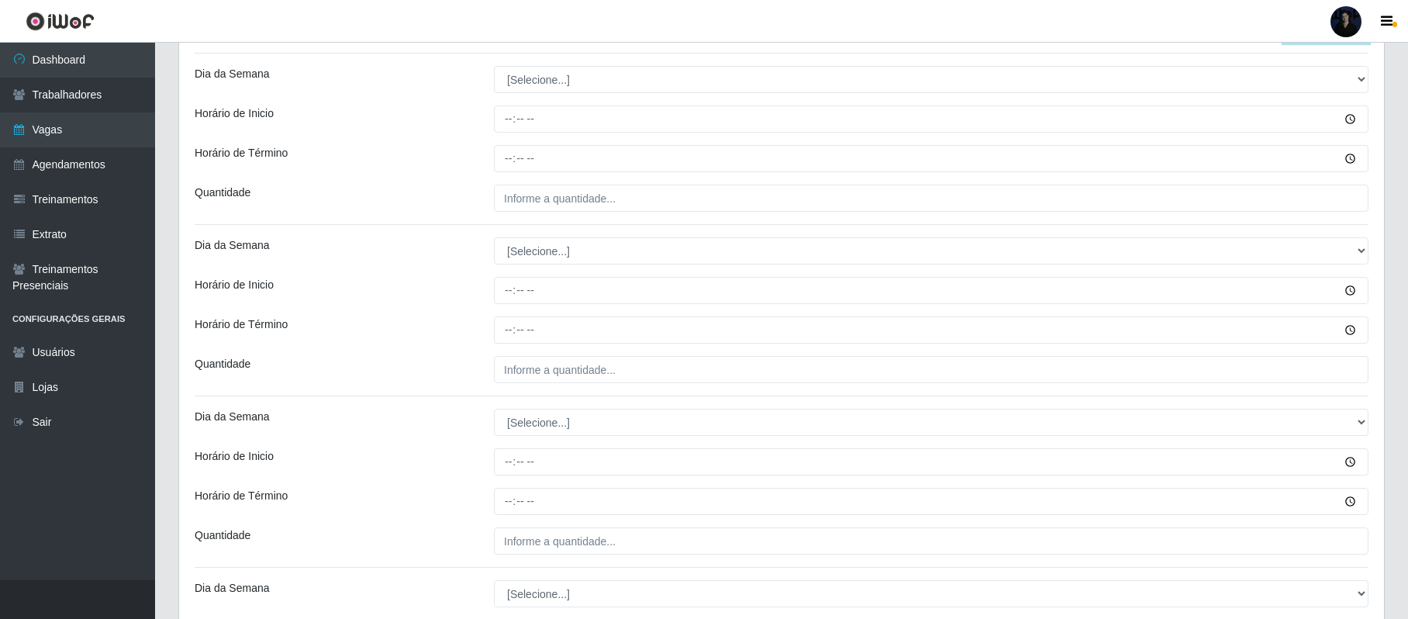
scroll to position [342, 0]
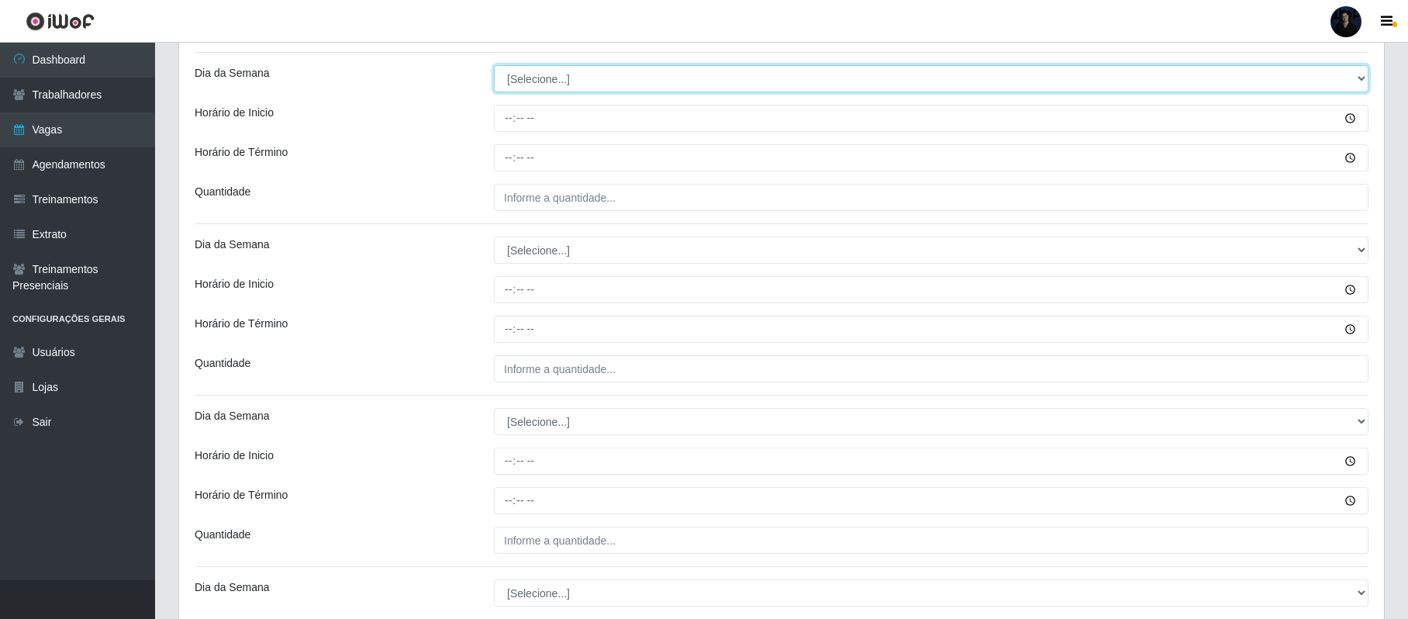
click at [537, 70] on select "[Selecione...] Segunda Terça Quarta Quinta Sexta Sábado Domingo" at bounding box center [931, 78] width 875 height 27
select select "1"
click at [494, 67] on select "[Selecione...] Segunda Terça Quarta Quinta Sexta Sábado Domingo" at bounding box center [931, 78] width 875 height 27
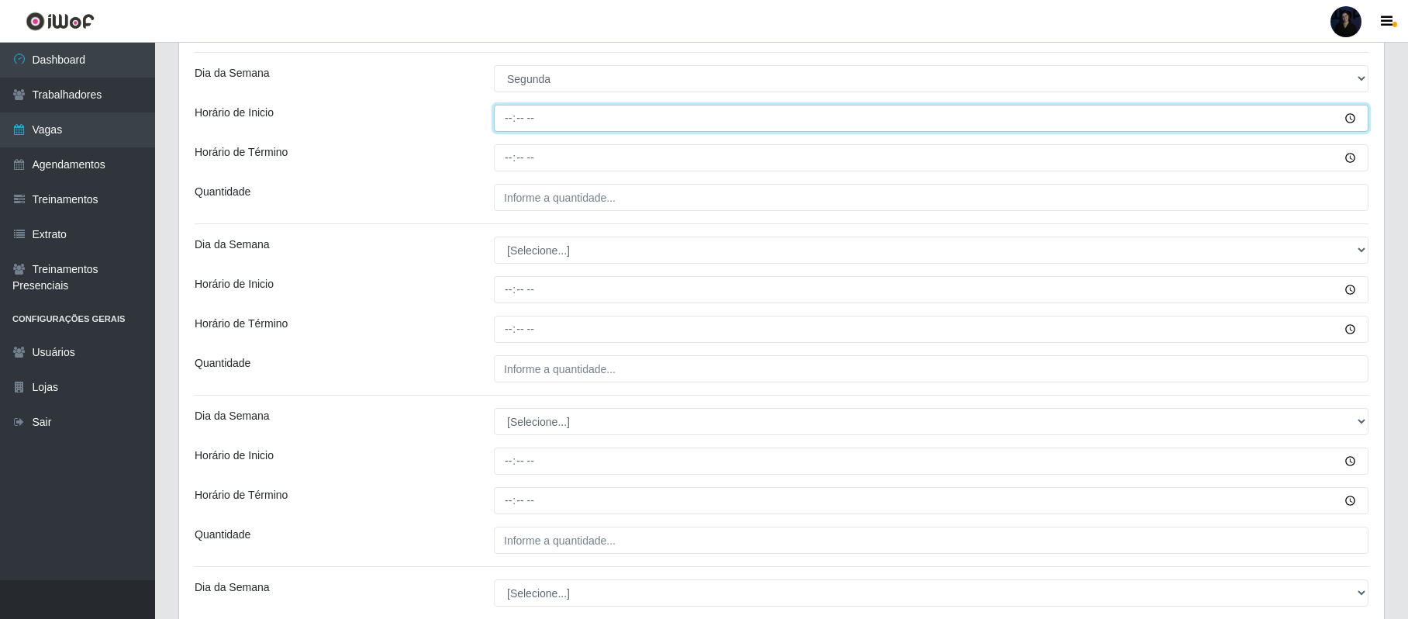
click at [500, 122] on input "Horário de Inicio" at bounding box center [931, 118] width 875 height 27
type input "07:00"
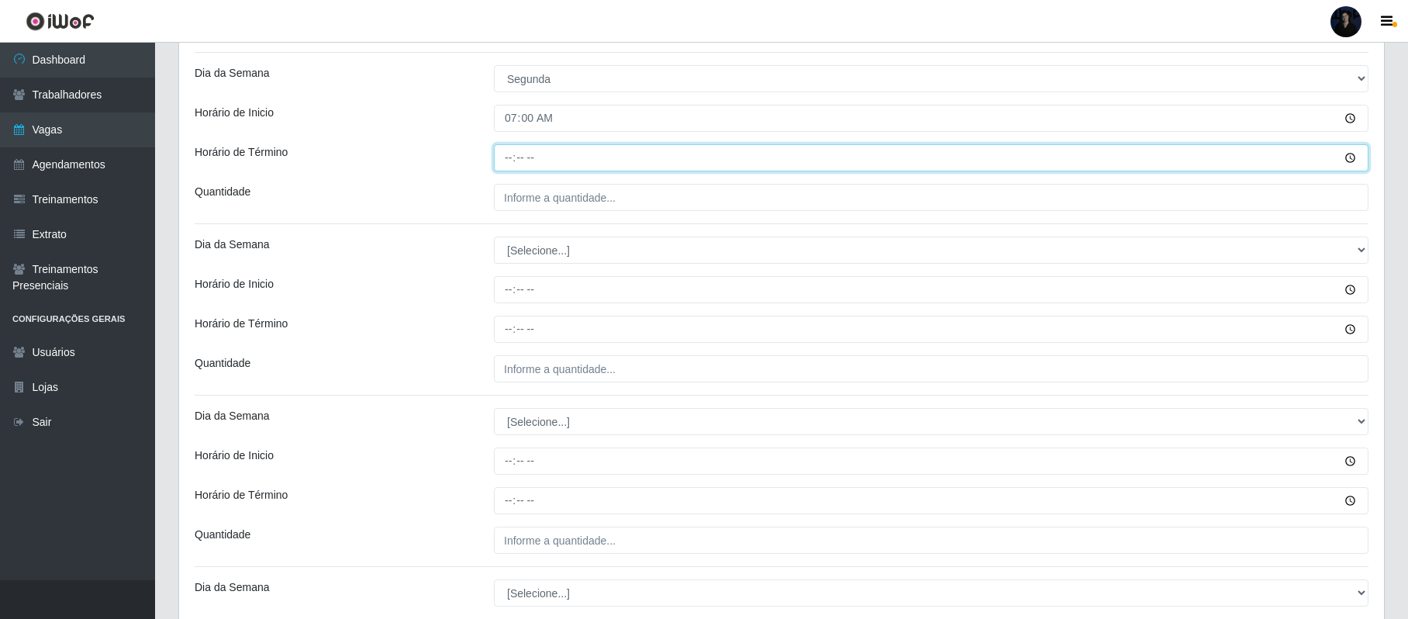
click at [513, 150] on input "Horário de Término" at bounding box center [931, 157] width 875 height 27
type input "13:00"
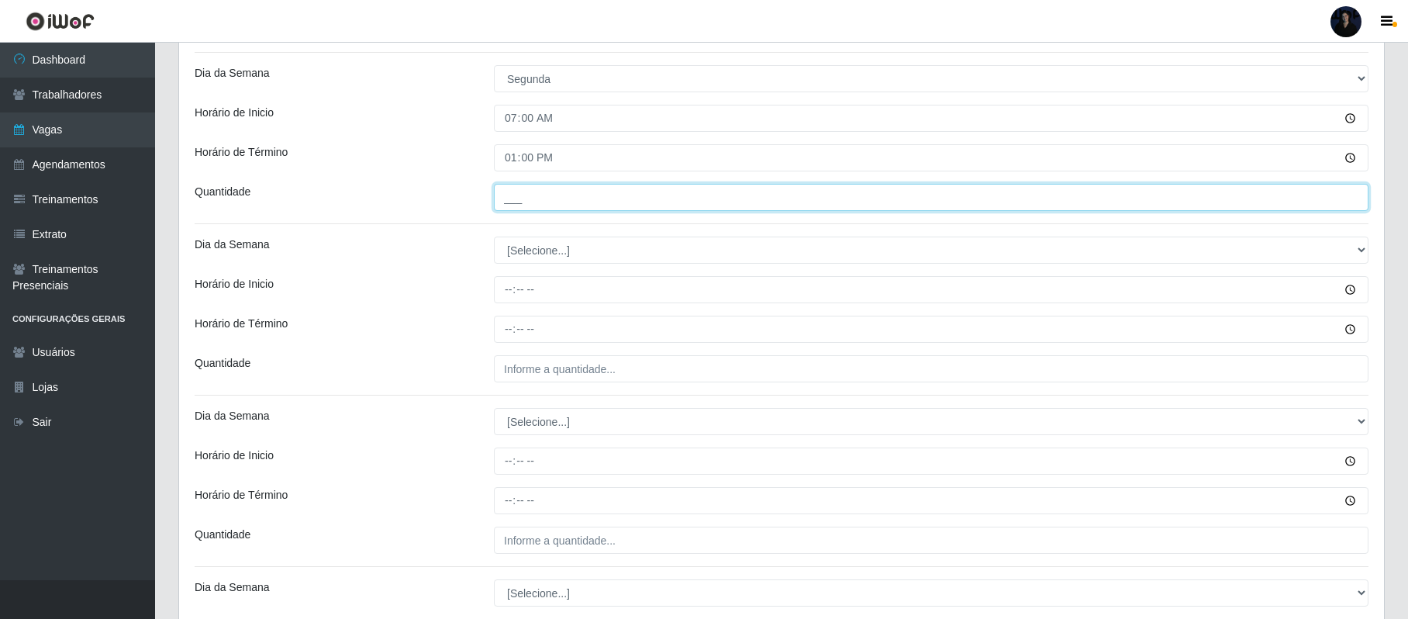
click at [507, 209] on input "___" at bounding box center [931, 197] width 875 height 27
type input "1__"
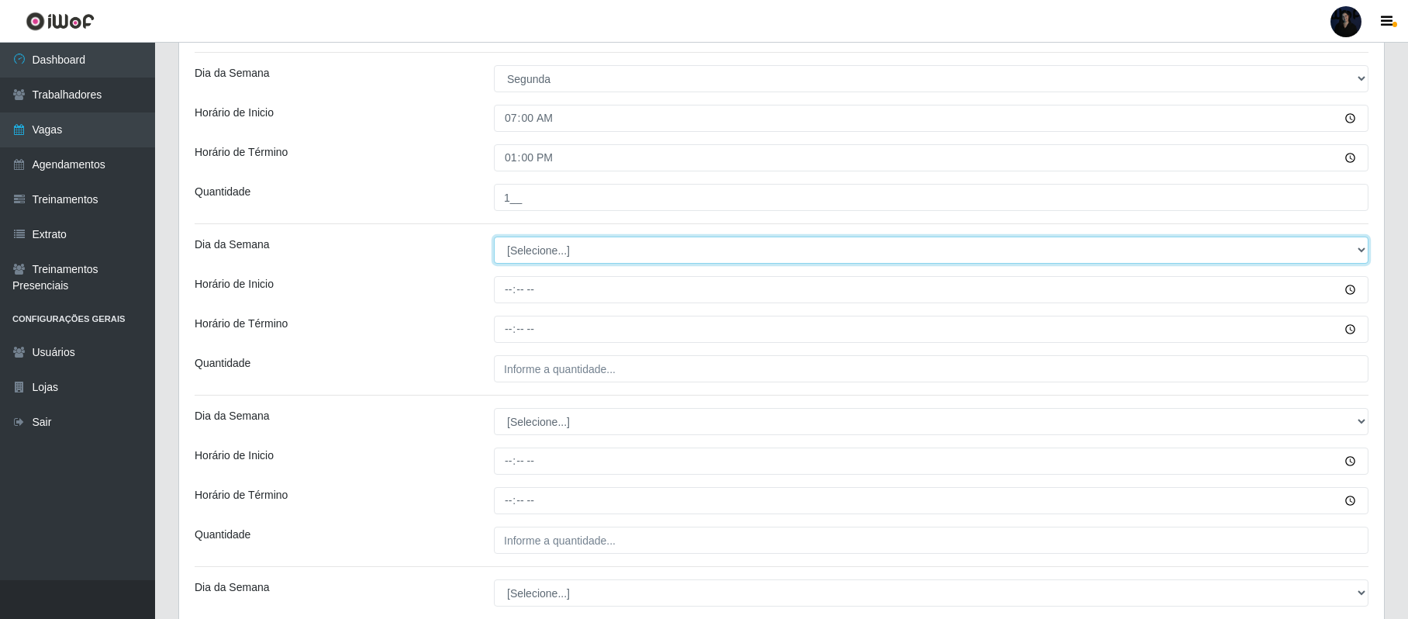
click at [525, 245] on select "[Selecione...] Segunda Terça Quarta Quinta Sexta Sábado Domingo" at bounding box center [931, 249] width 875 height 27
select select "2"
click at [494, 238] on select "[Selecione...] Segunda Terça Quarta Quinta Sexta Sábado Domingo" at bounding box center [931, 249] width 875 height 27
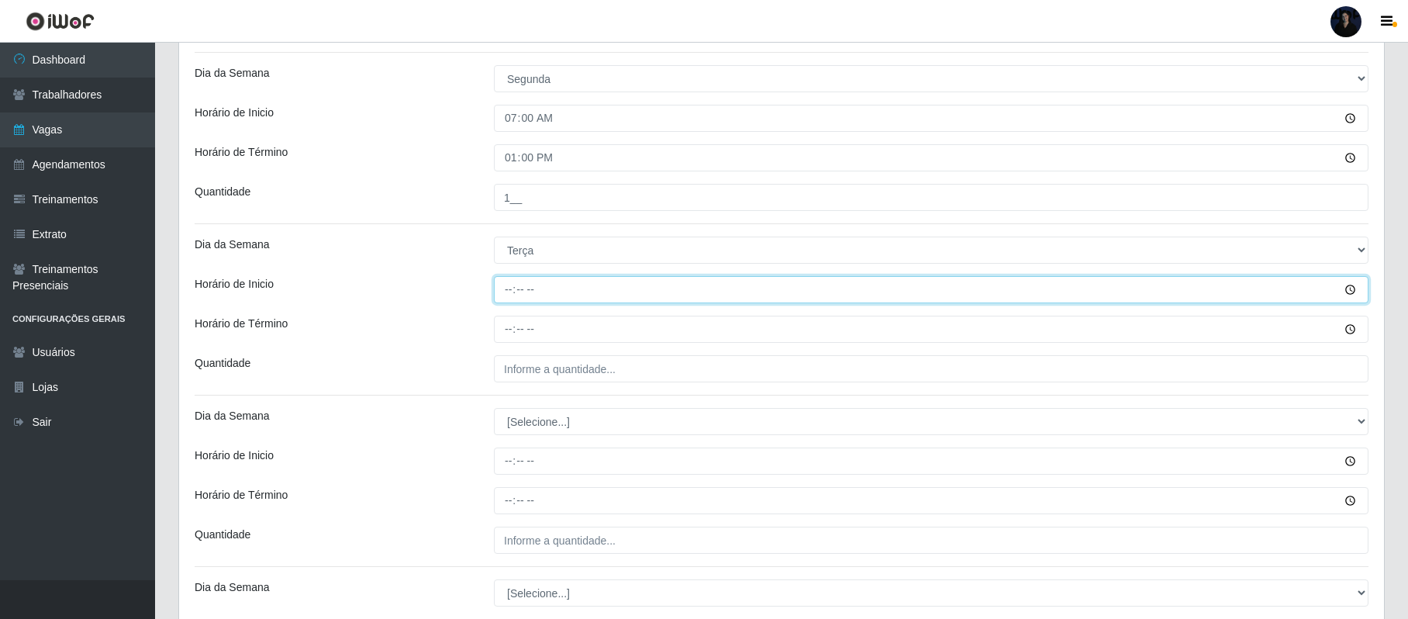
click at [499, 290] on input "Horário de Inicio" at bounding box center [931, 289] width 875 height 27
type input "07:00"
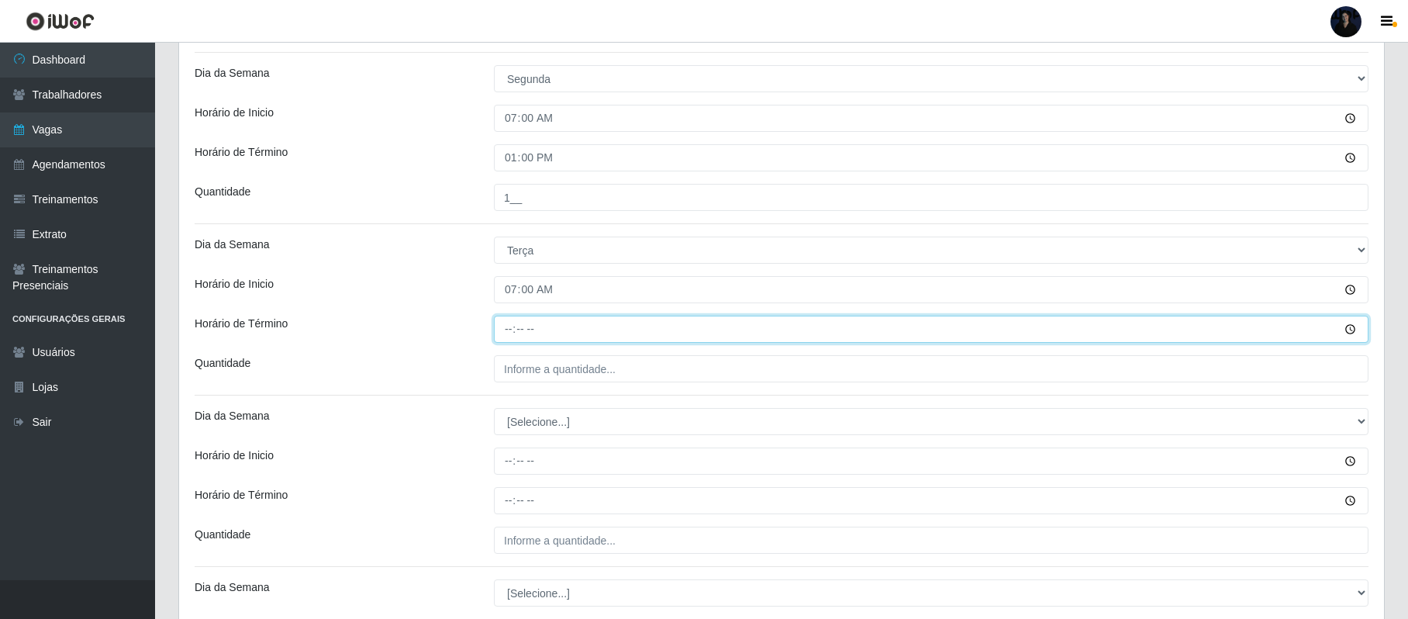
click at [510, 335] on input "Horário de Término" at bounding box center [931, 329] width 875 height 27
click at [510, 335] on input "11:30" at bounding box center [931, 329] width 875 height 27
type input "13:00"
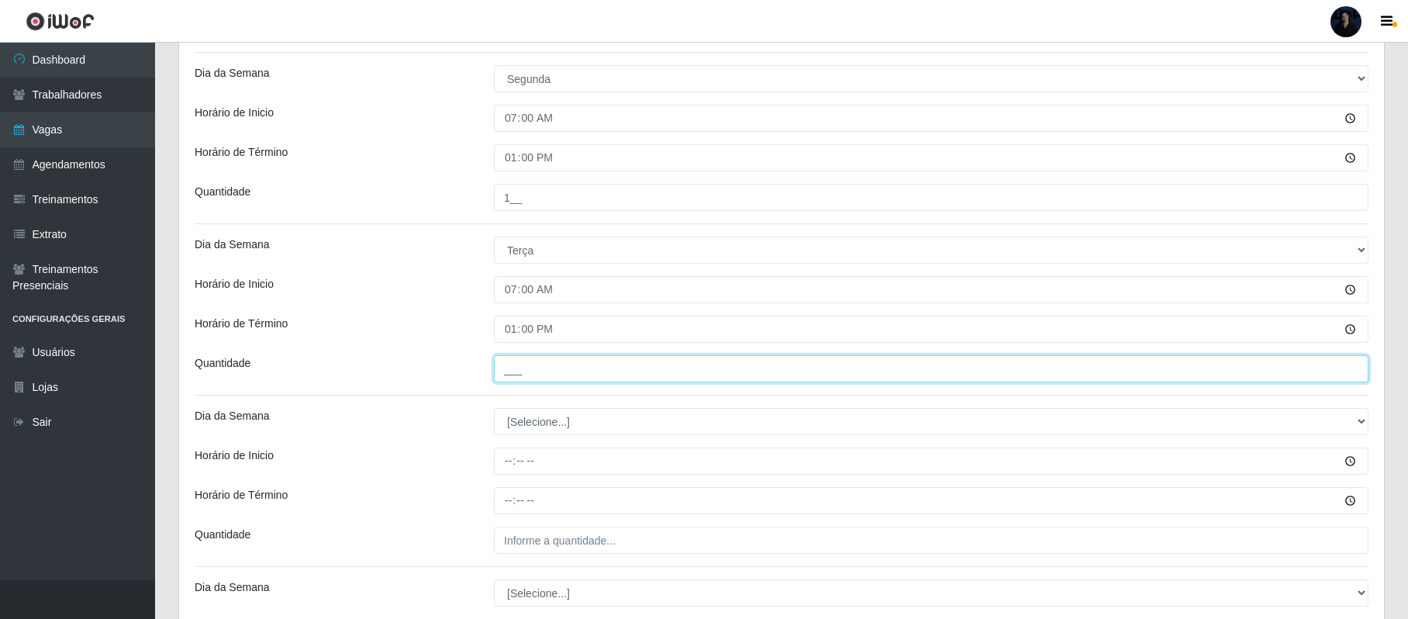
click at [512, 357] on input "___" at bounding box center [931, 368] width 875 height 27
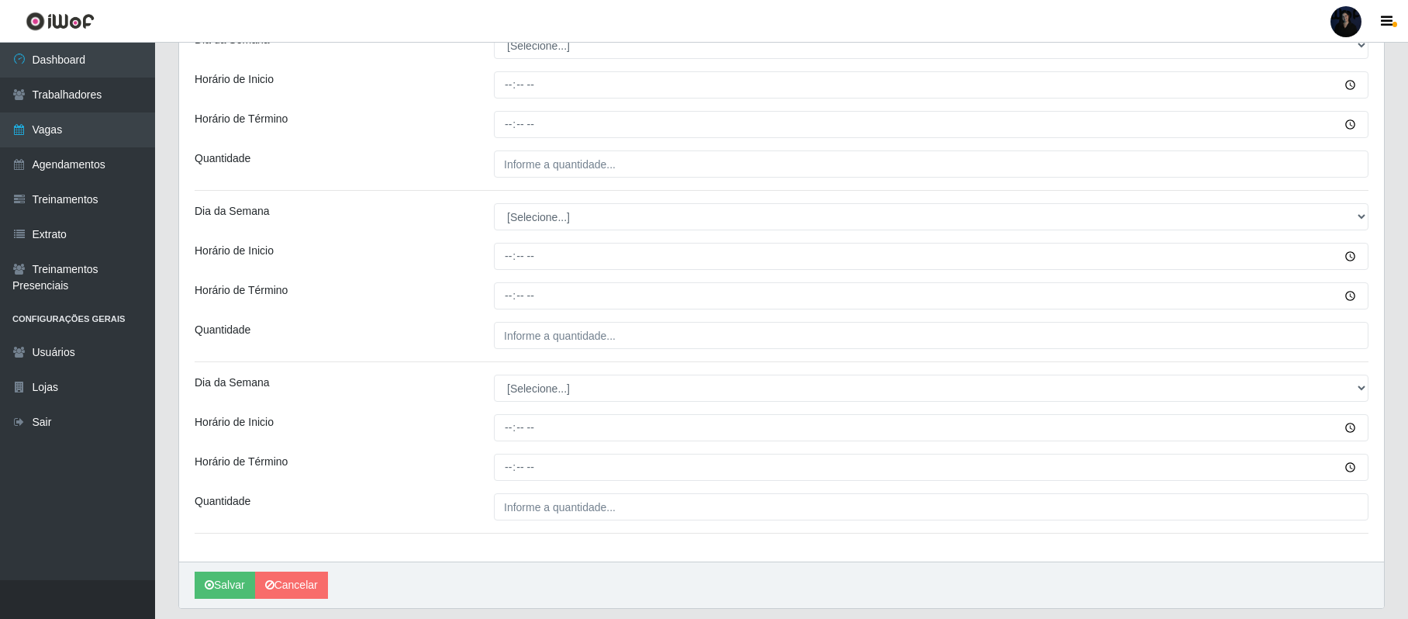
scroll to position [769, 0]
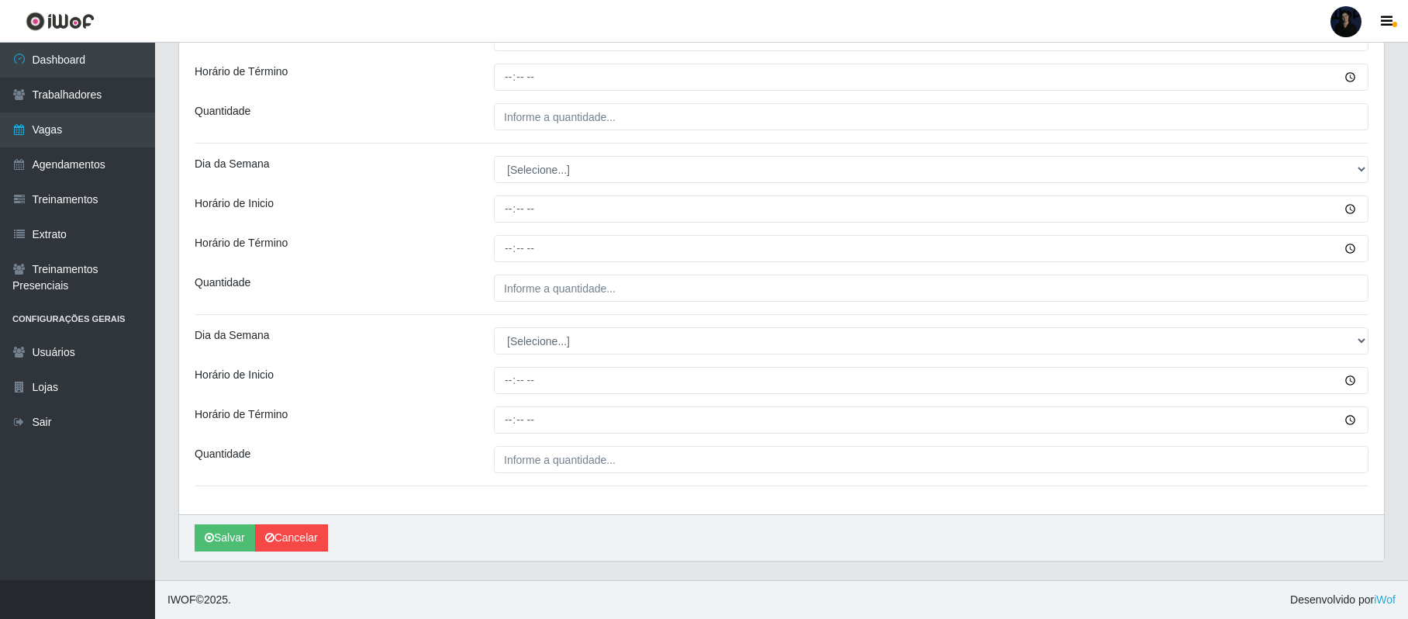
type input "1__"
click at [274, 528] on link "Cancelar" at bounding box center [291, 537] width 73 height 27
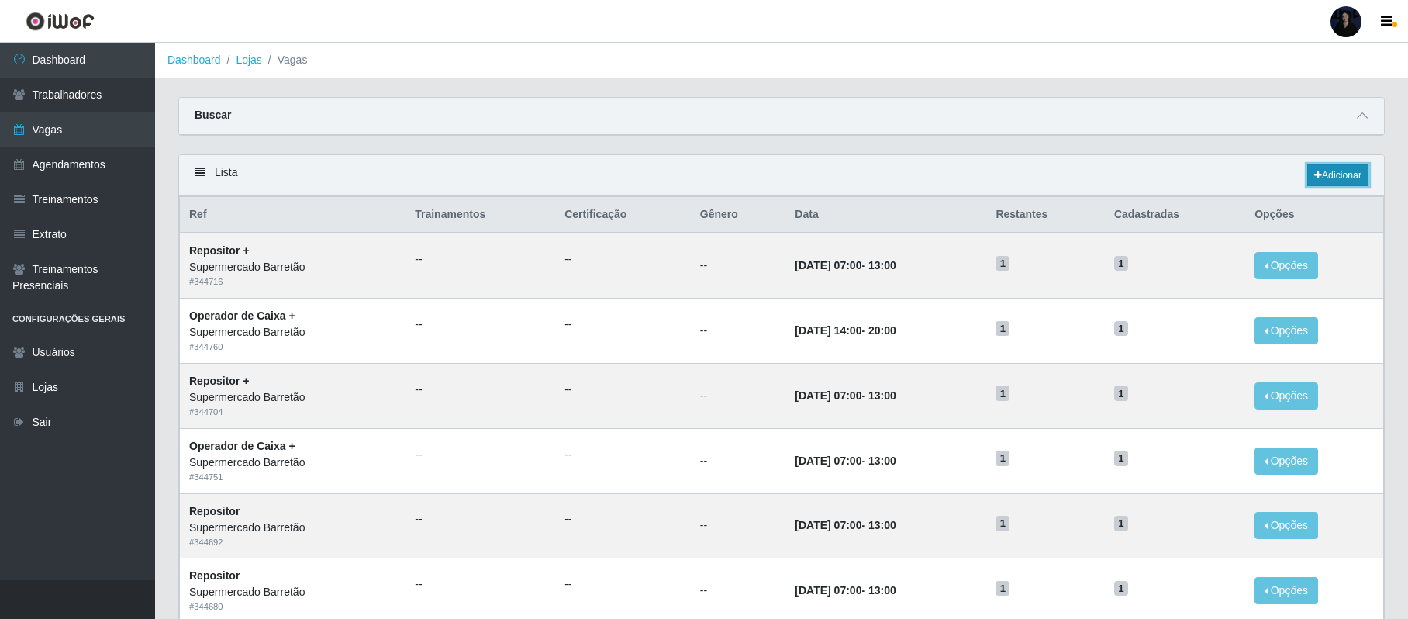
click at [1320, 169] on link "Adicionar" at bounding box center [1337, 175] width 61 height 22
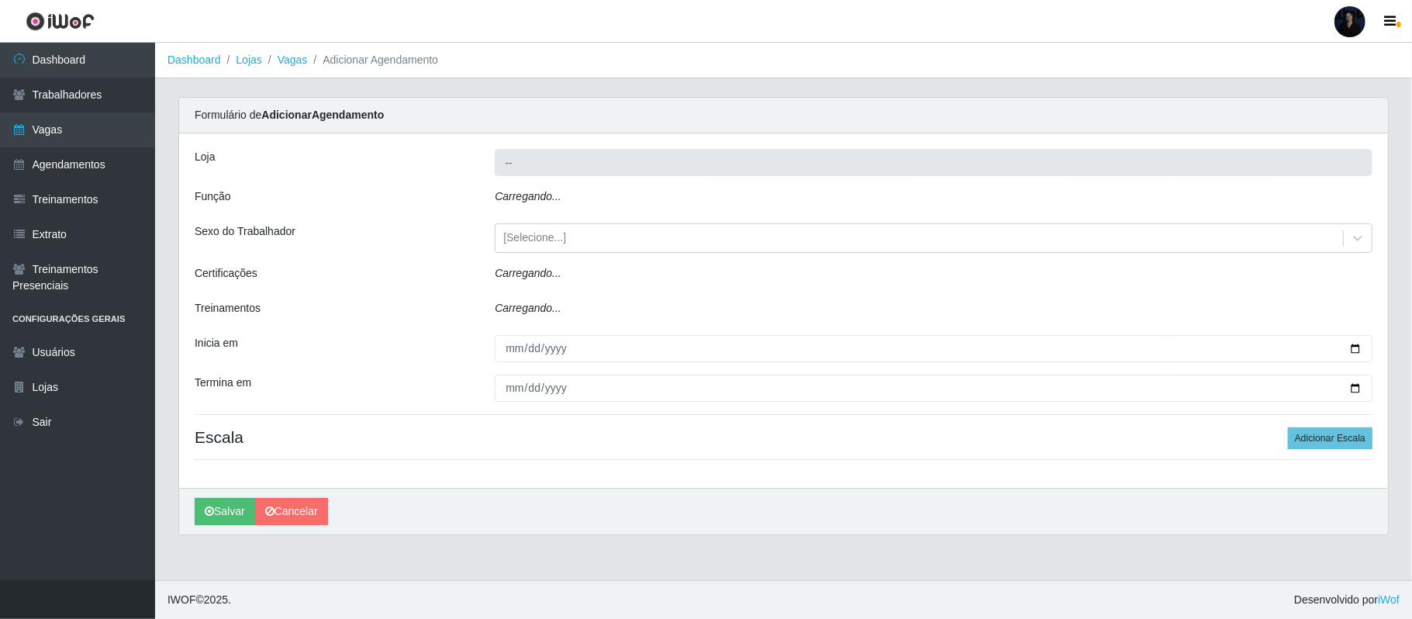
type input "Supermercado Barretão"
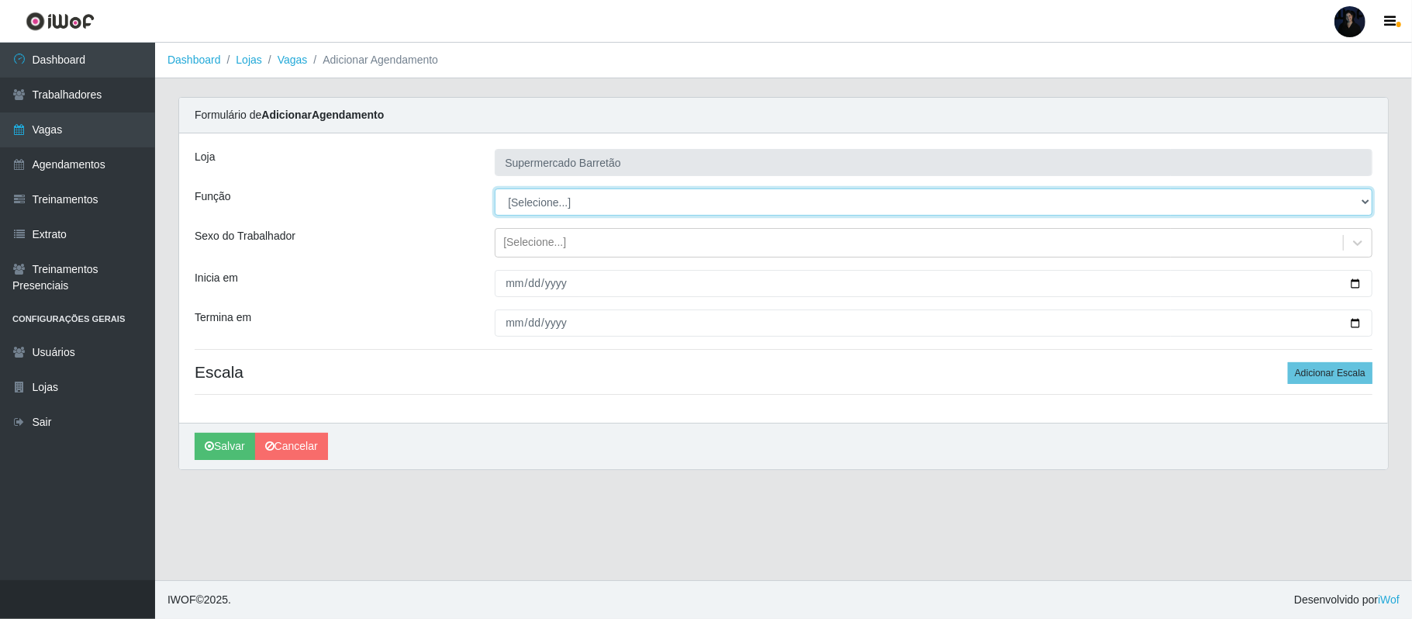
click at [554, 202] on select "[Selecione...] ASG ASG + ASG ++ Operador de Caixa Operador de Caixa + Operador …" at bounding box center [934, 201] width 878 height 27
select select "22"
click at [495, 189] on select "[Selecione...] ASG ASG + ASG ++ Operador de Caixa Operador de Caixa + Operador …" at bounding box center [934, 201] width 878 height 27
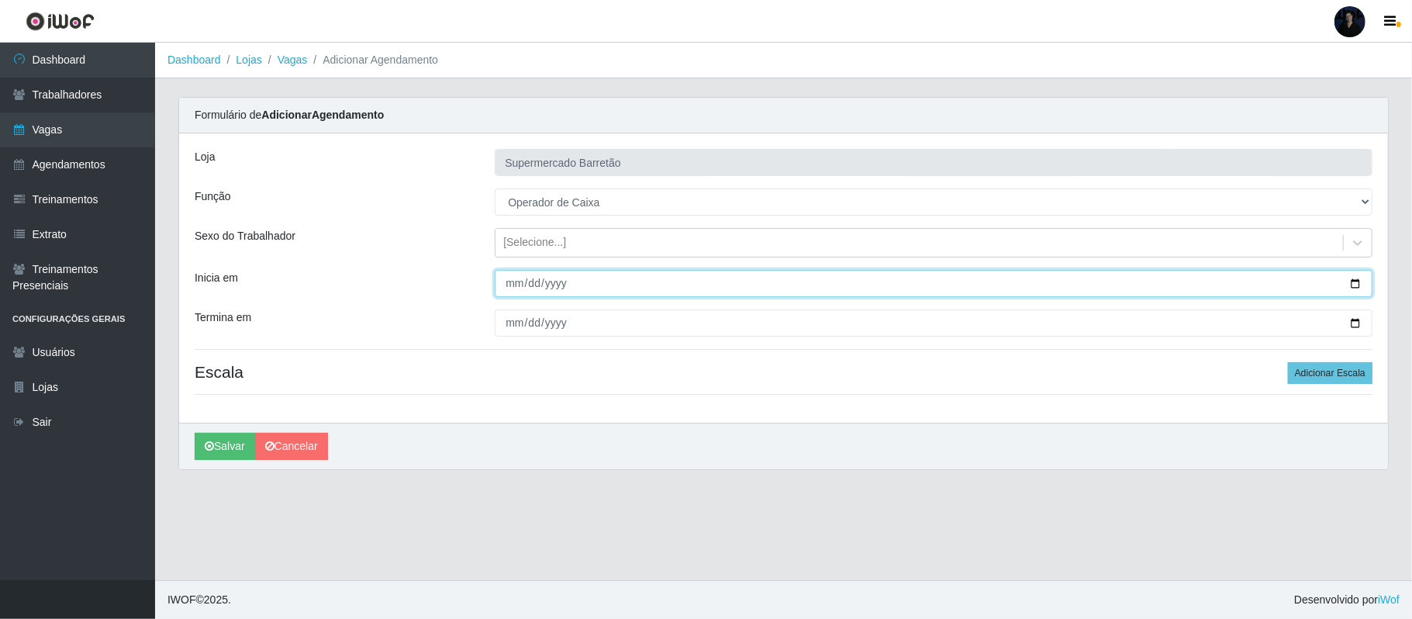
click at [1355, 279] on input "Inicia em" at bounding box center [934, 283] width 878 height 27
type input "2025-09-13"
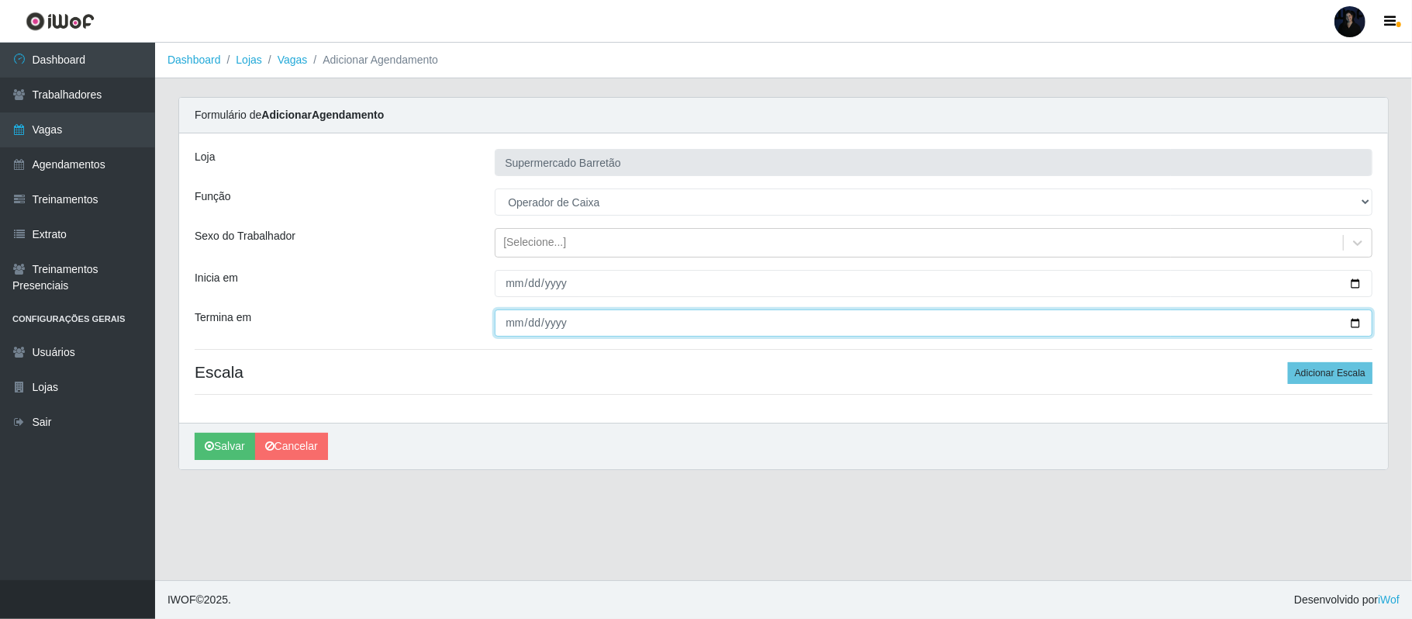
click at [1354, 323] on input "Termina em" at bounding box center [934, 322] width 878 height 27
type input "2025-09-14"
click at [1320, 374] on button "Adicionar Escala" at bounding box center [1330, 373] width 85 height 22
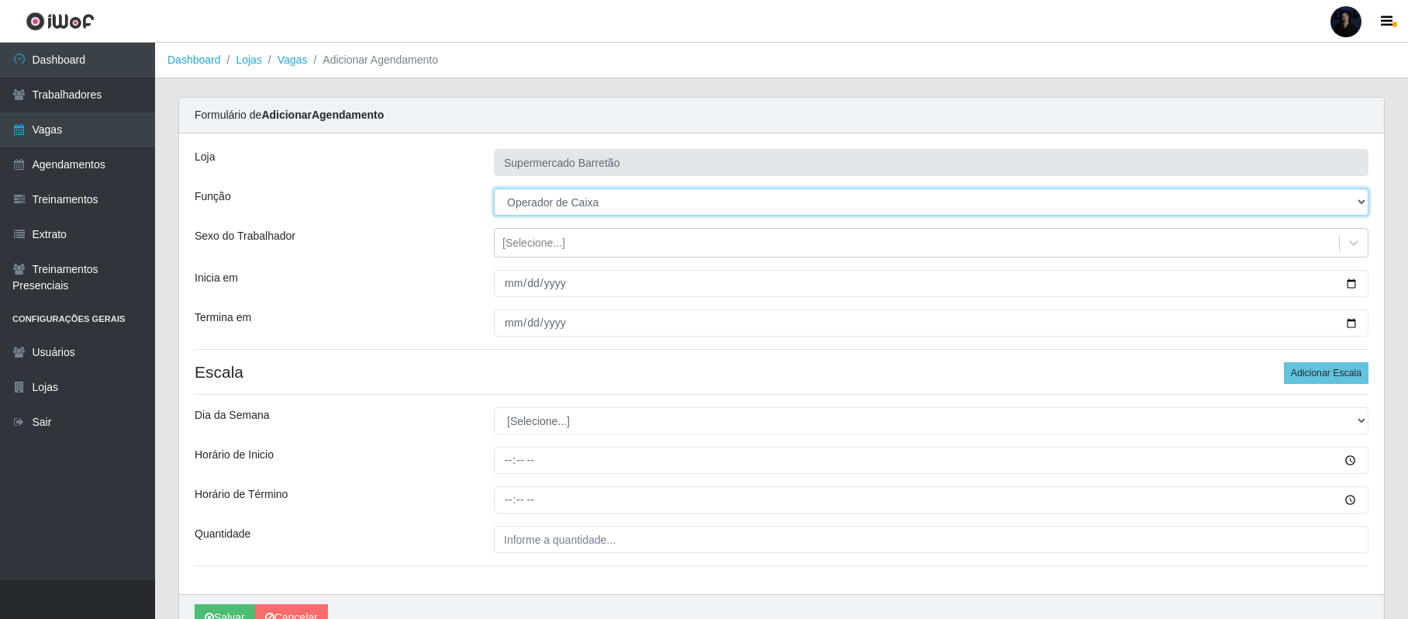
click at [1109, 202] on select "[Selecione...] ASG ASG + ASG ++ Operador de Caixa Operador de Caixa + Operador …" at bounding box center [931, 201] width 875 height 27
select select "72"
click at [494, 189] on select "[Selecione...] ASG ASG + ASG ++ Operador de Caixa Operador de Caixa + Operador …" at bounding box center [931, 201] width 875 height 27
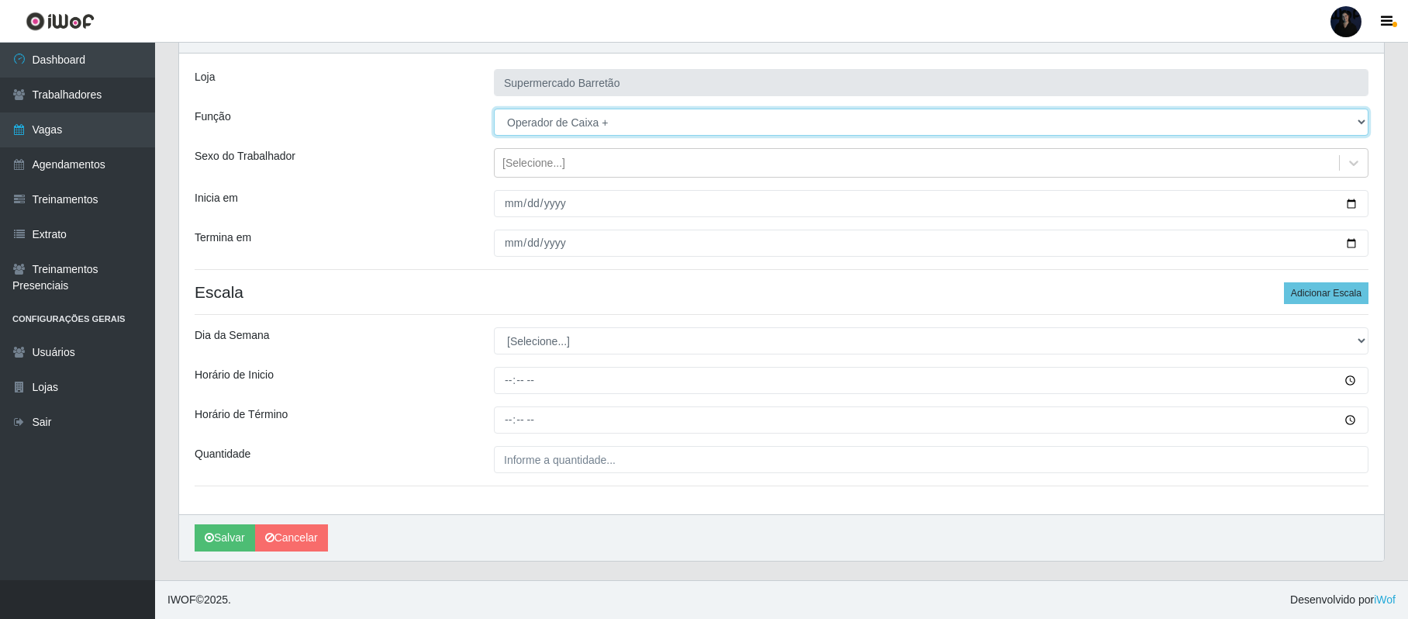
scroll to position [82, 0]
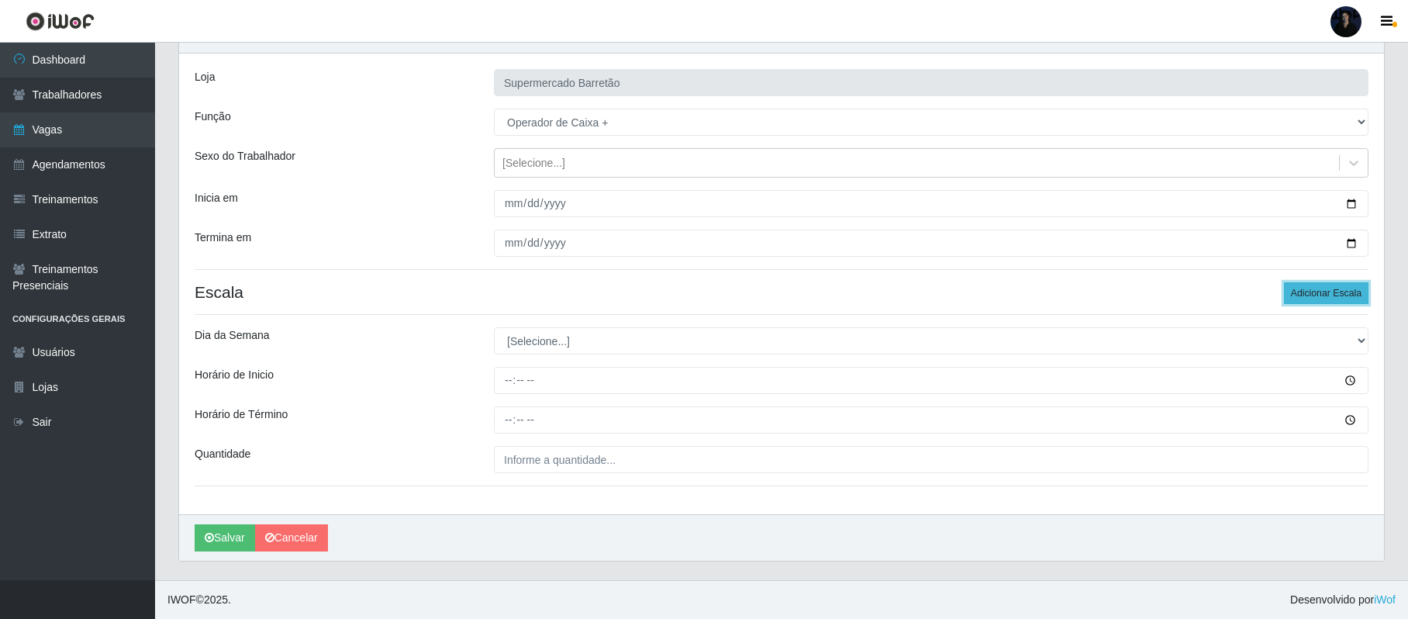
click at [1298, 289] on button "Adicionar Escala" at bounding box center [1326, 293] width 85 height 22
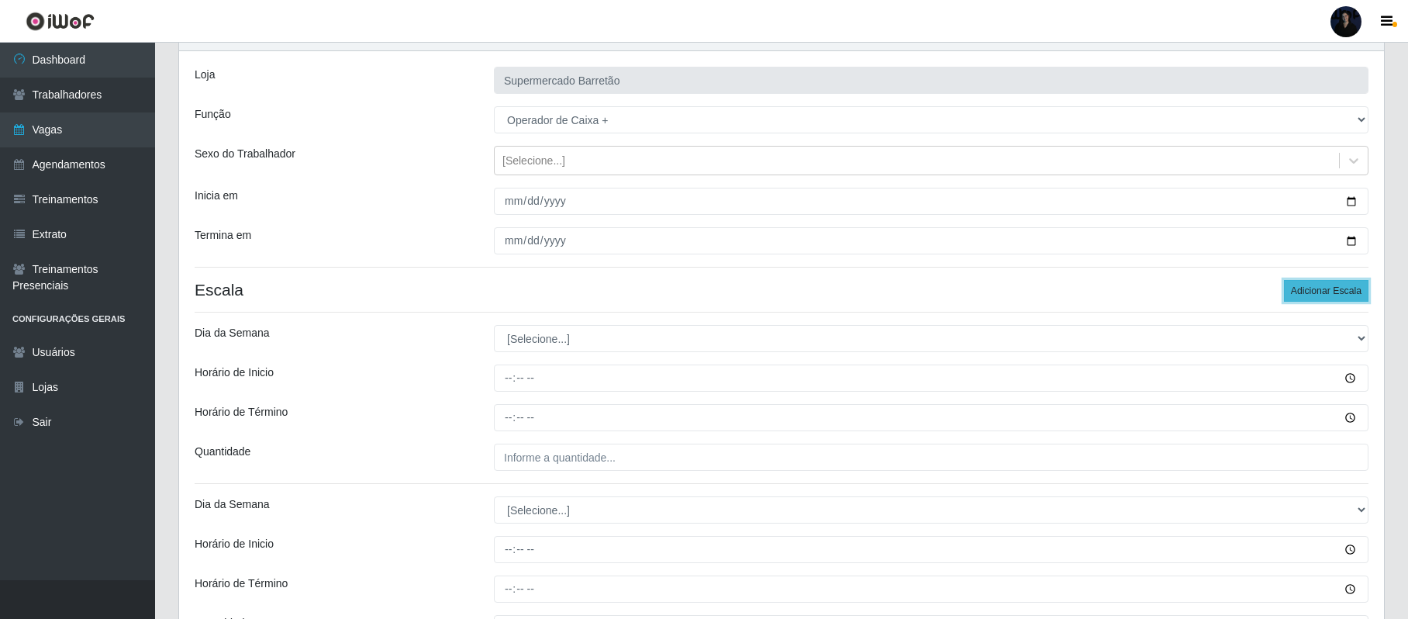
click at [1298, 289] on button "Adicionar Escala" at bounding box center [1326, 291] width 85 height 22
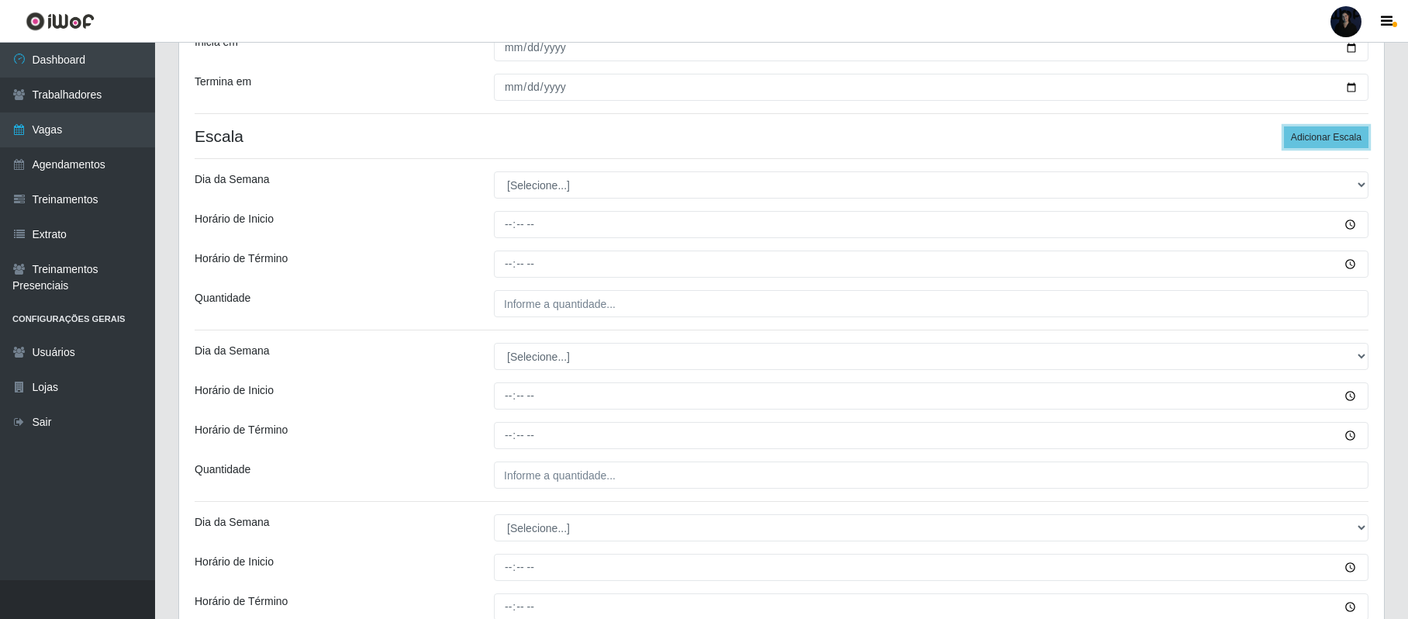
scroll to position [299, 0]
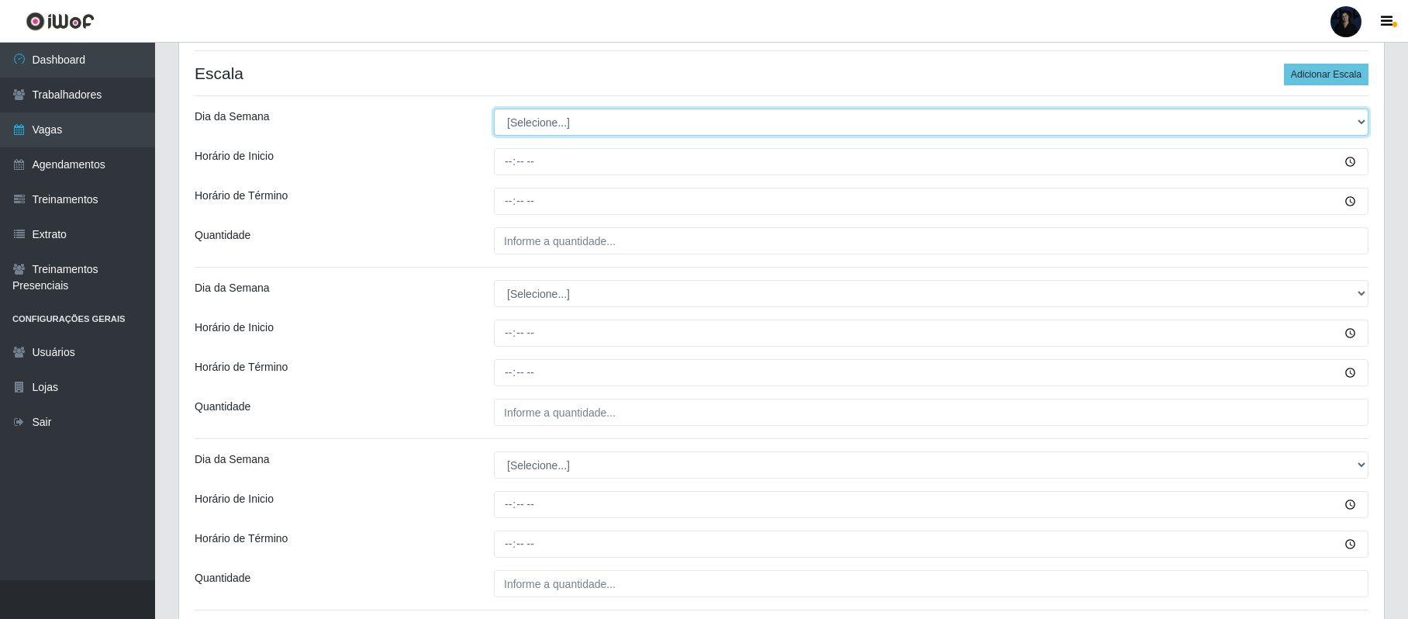
click at [524, 134] on select "[Selecione...] Segunda Terça Quarta Quinta Sexta Sábado Domingo" at bounding box center [931, 122] width 875 height 27
select select "6"
click at [494, 110] on select "[Selecione...] Segunda Terça Quarta Quinta Sexta Sábado Domingo" at bounding box center [931, 122] width 875 height 27
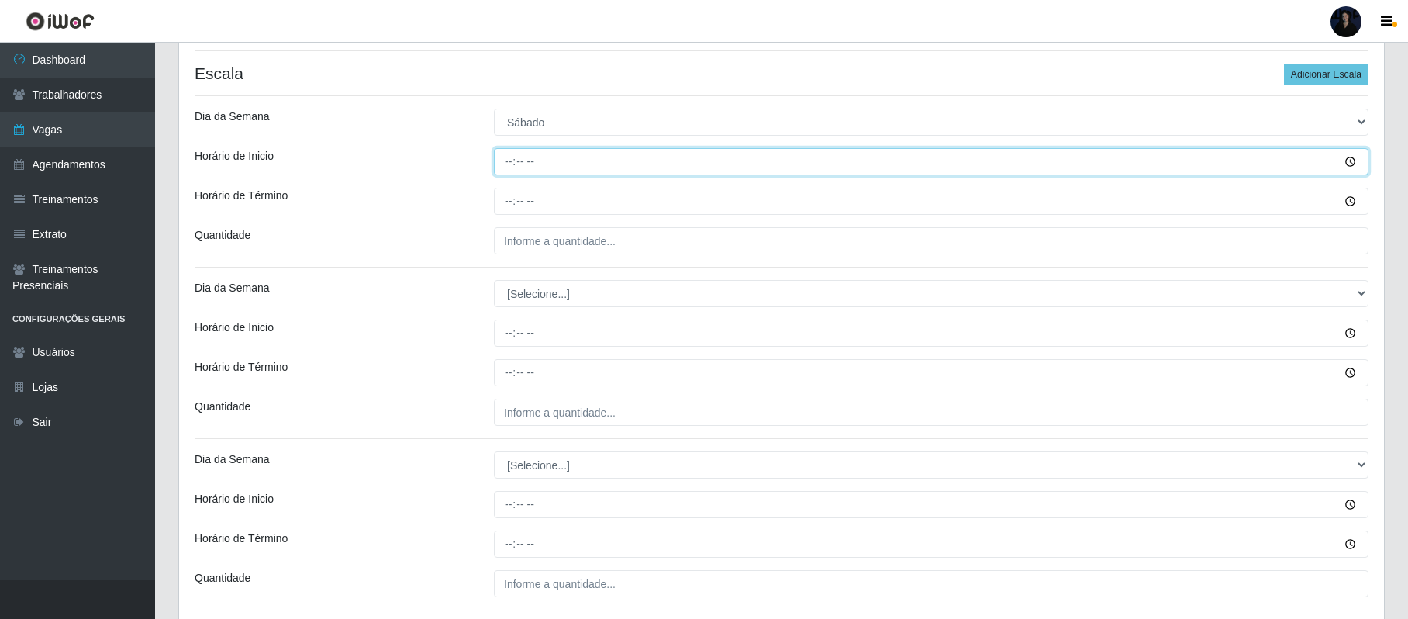
click at [506, 164] on input "Horário de Inicio" at bounding box center [931, 161] width 875 height 27
type input "07:00"
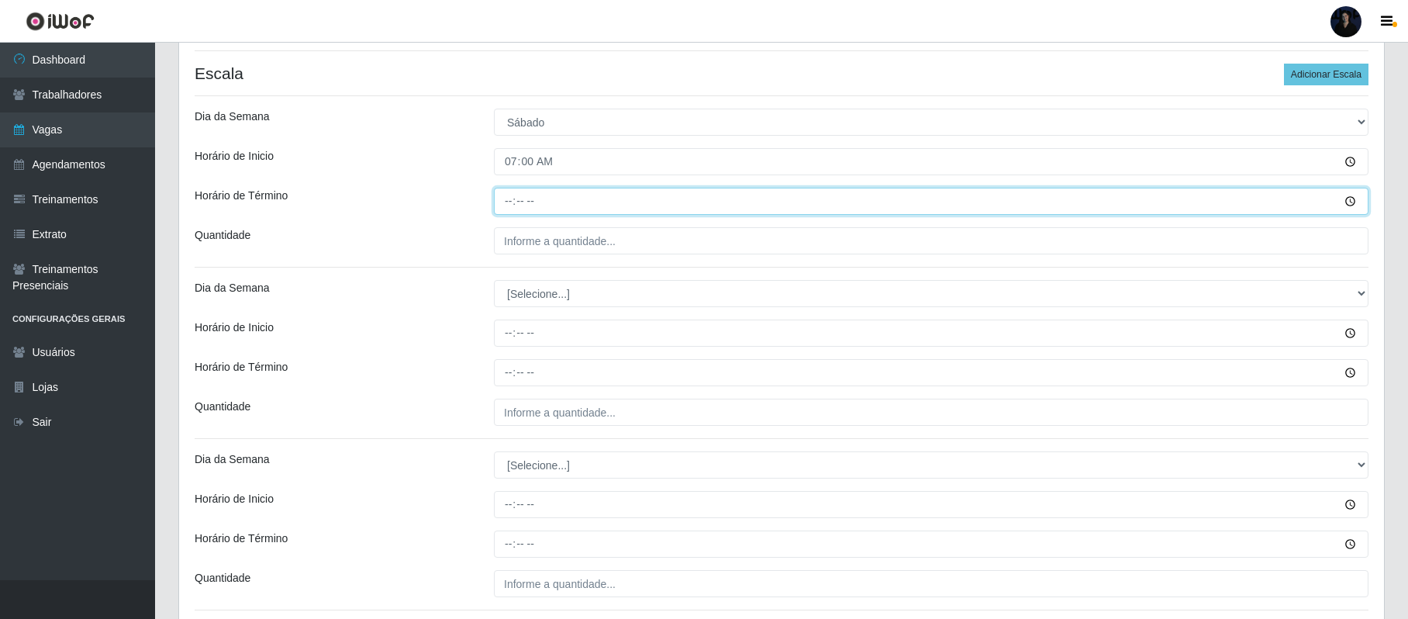
click at [506, 206] on input "Horário de Término" at bounding box center [931, 201] width 875 height 27
type input "13:00"
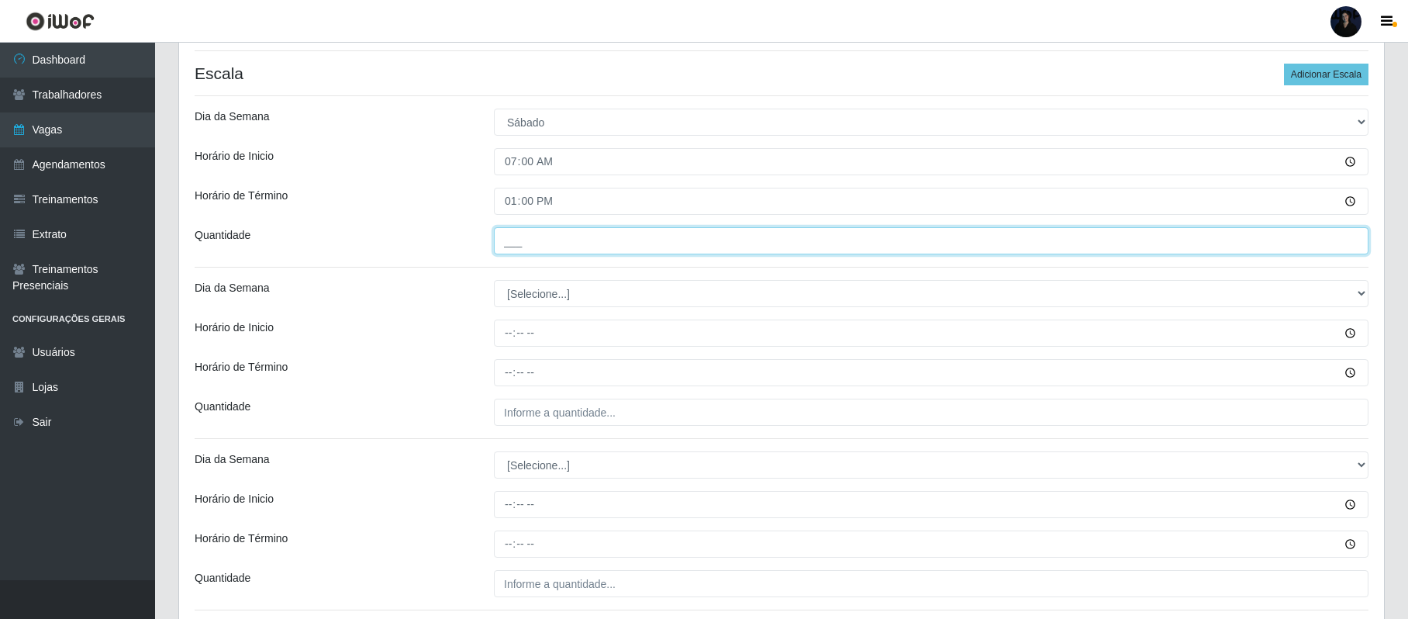
click at [509, 236] on input "___" at bounding box center [931, 240] width 875 height 27
type input "1__"
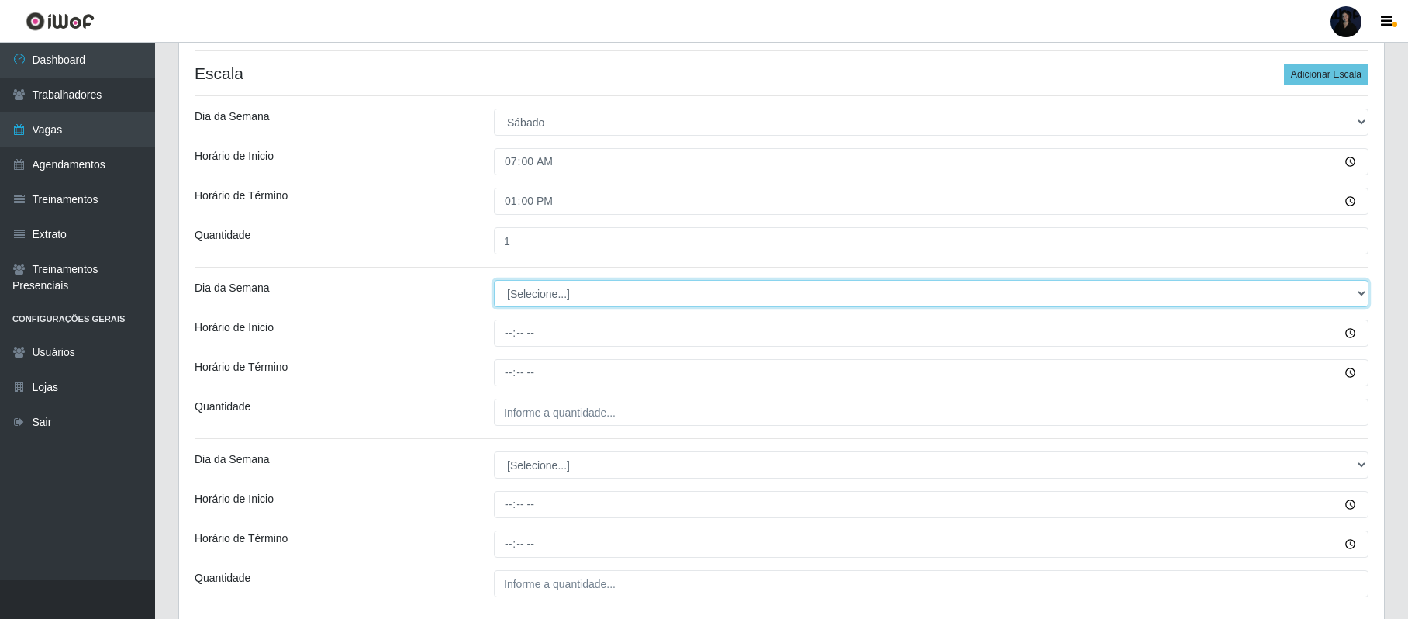
click at [537, 299] on select "[Selecione...] Segunda Terça Quarta Quinta Sexta Sábado Domingo" at bounding box center [931, 293] width 875 height 27
select select "6"
click at [494, 281] on select "[Selecione...] Segunda Terça Quarta Quinta Sexta Sábado Domingo" at bounding box center [931, 293] width 875 height 27
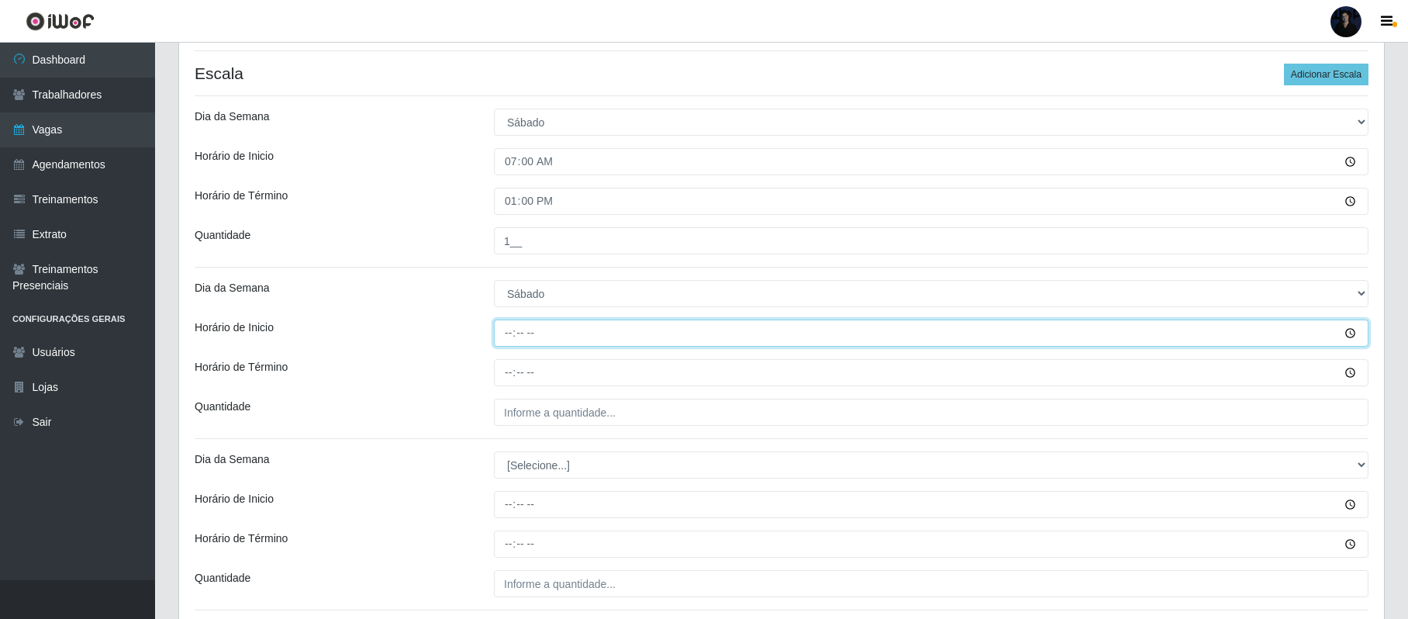
click at [509, 333] on input "Horário de Inicio" at bounding box center [931, 332] width 875 height 27
type input "14:00"
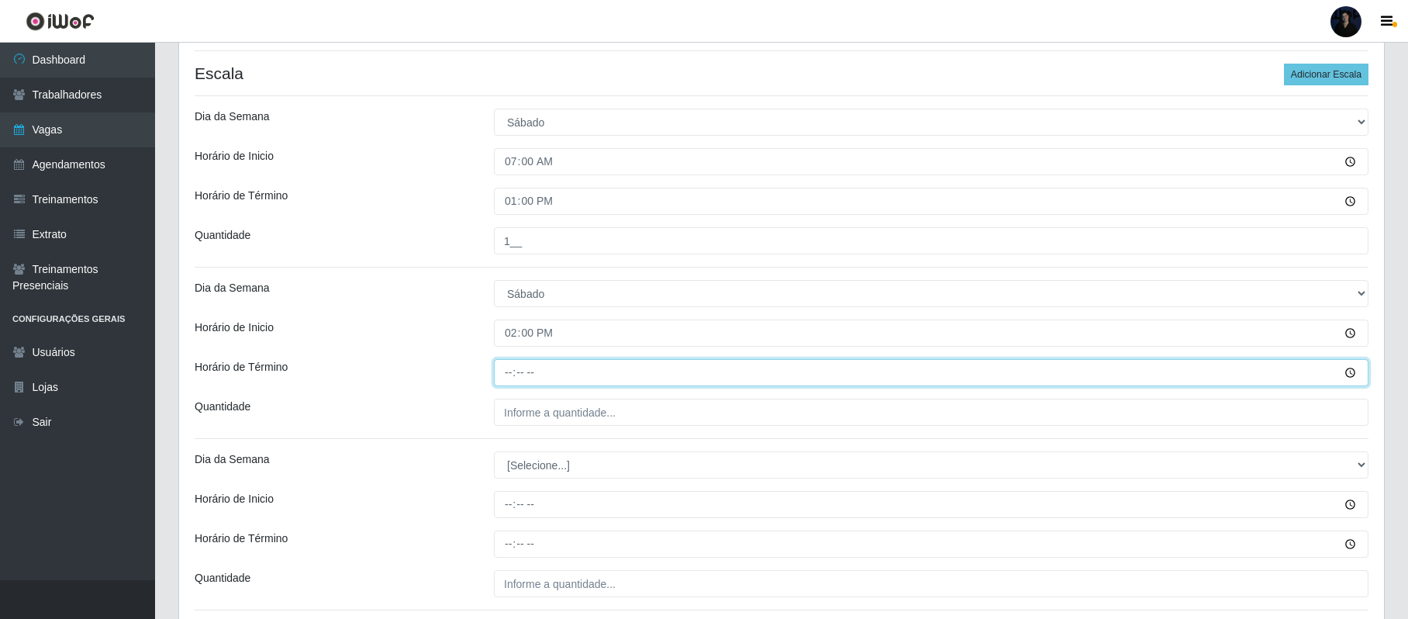
click at [506, 369] on input "Horário de Término" at bounding box center [931, 372] width 875 height 27
type input "20:00"
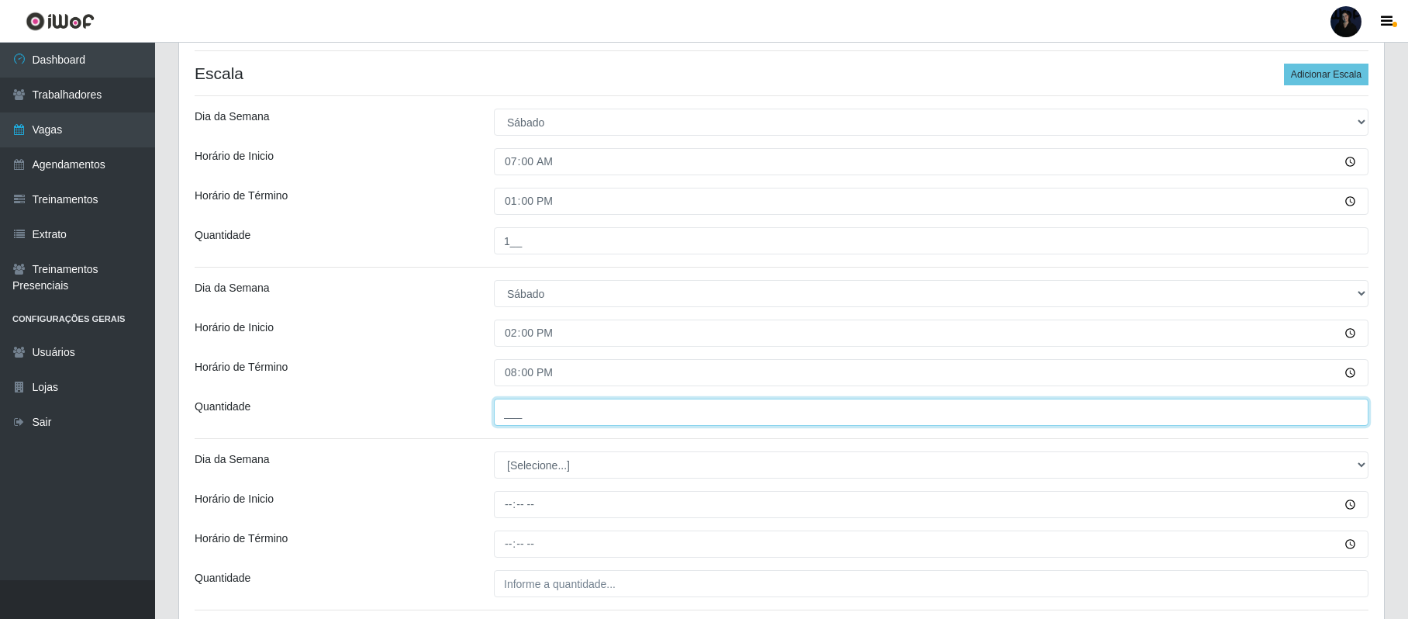
click at [519, 416] on input "___" at bounding box center [931, 412] width 875 height 27
type input "1__"
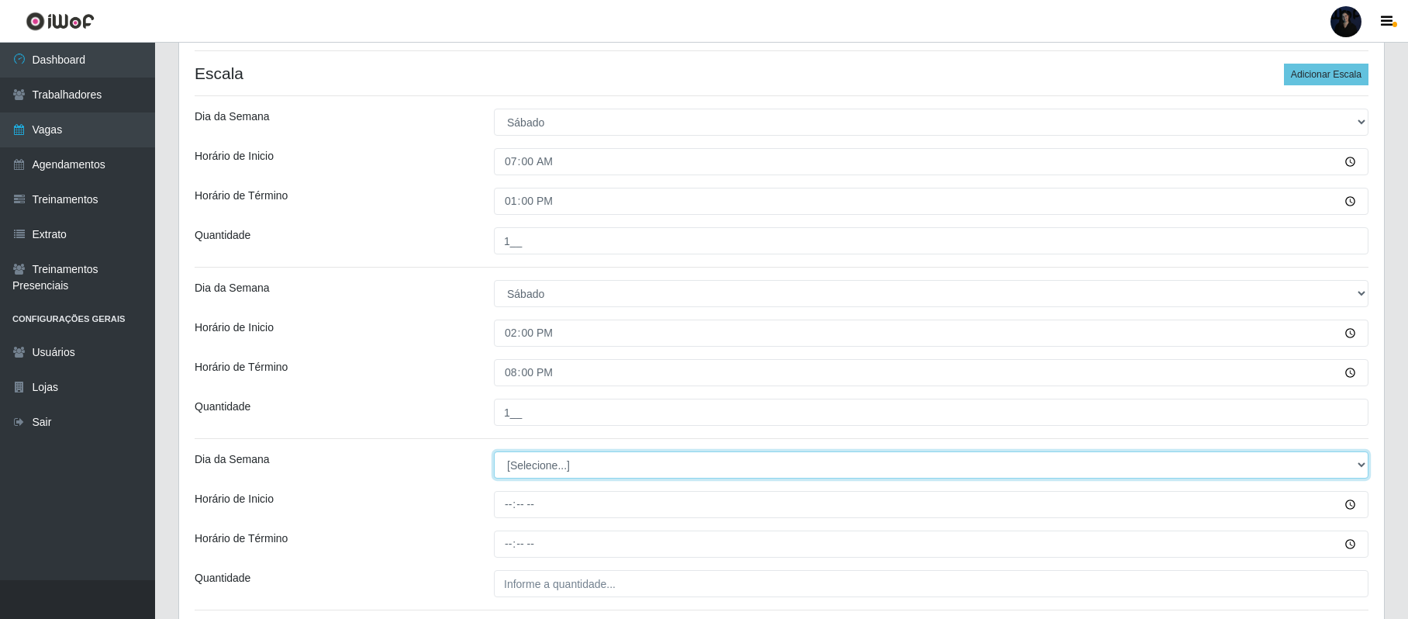
click at [543, 472] on select "[Selecione...] Segunda Terça Quarta Quinta Sexta Sábado Domingo" at bounding box center [931, 464] width 875 height 27
select select "0"
click at [494, 453] on select "[Selecione...] Segunda Terça Quarta Quinta Sexta Sábado Domingo" at bounding box center [931, 464] width 875 height 27
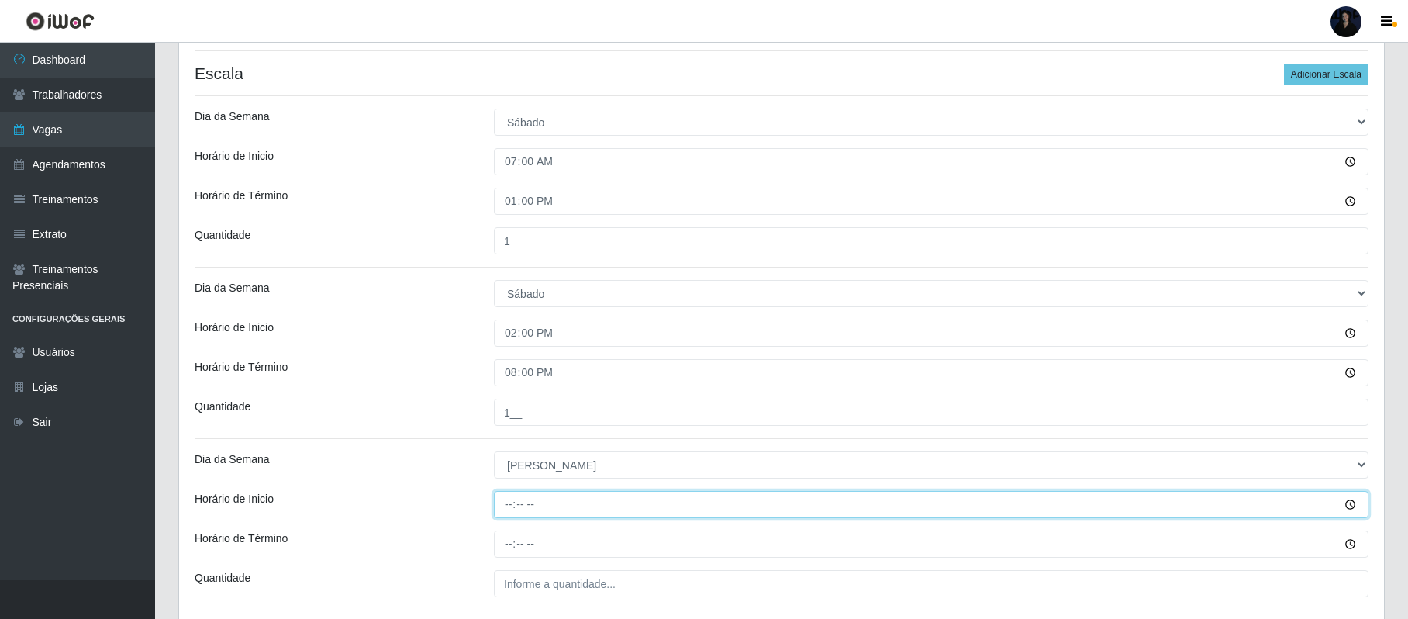
click at [506, 506] on input "Horário de Inicio" at bounding box center [931, 504] width 875 height 27
type input "07:00"
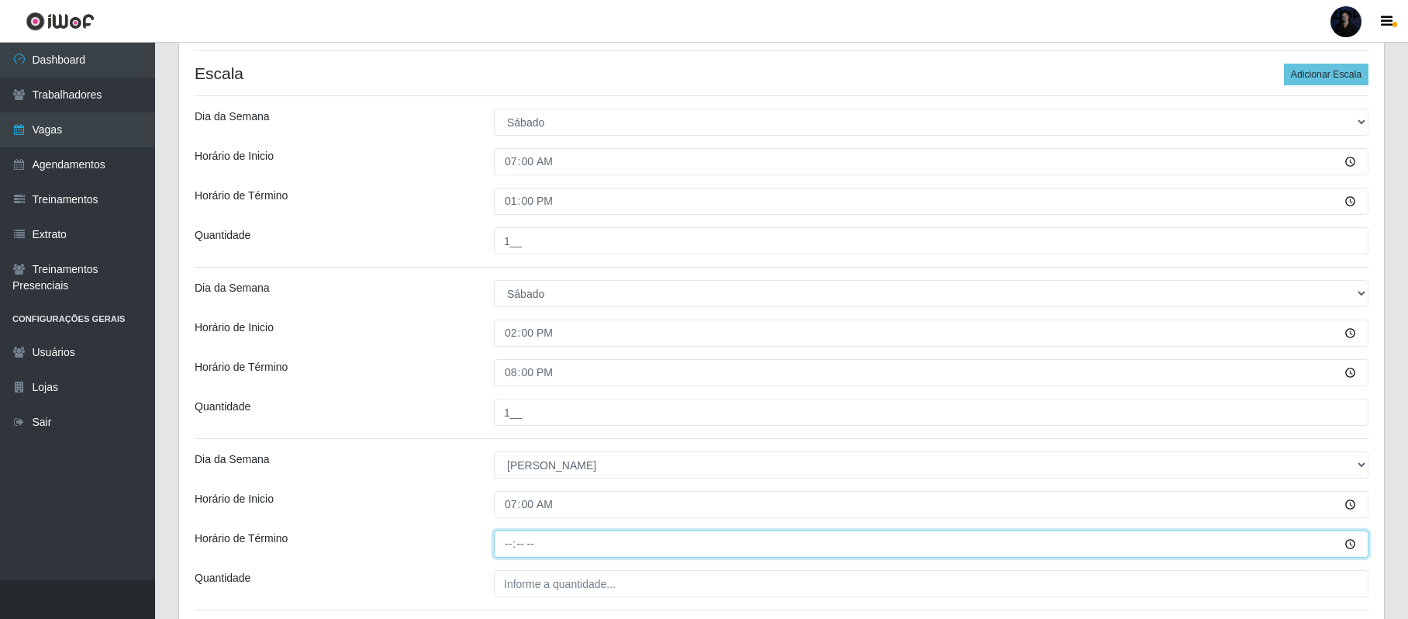
click at [504, 549] on input "Horário de Término" at bounding box center [931, 543] width 875 height 27
type input "13:00"
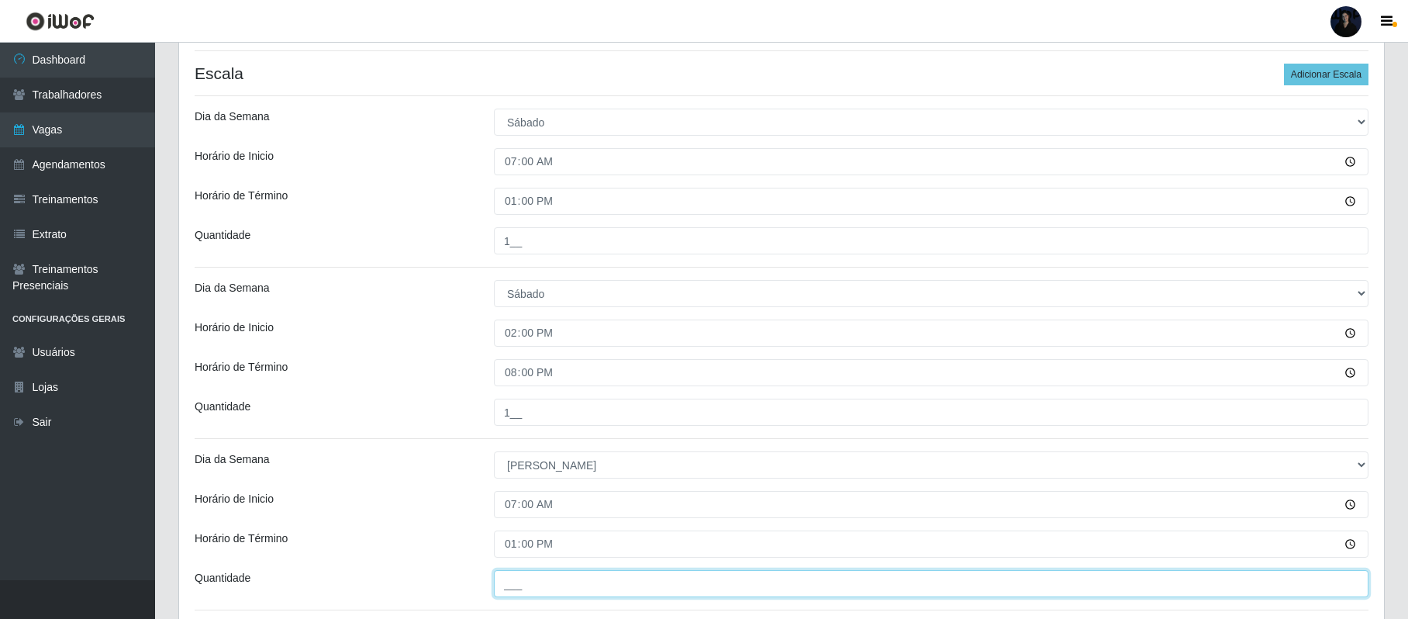
click at [509, 585] on input "___" at bounding box center [931, 583] width 875 height 27
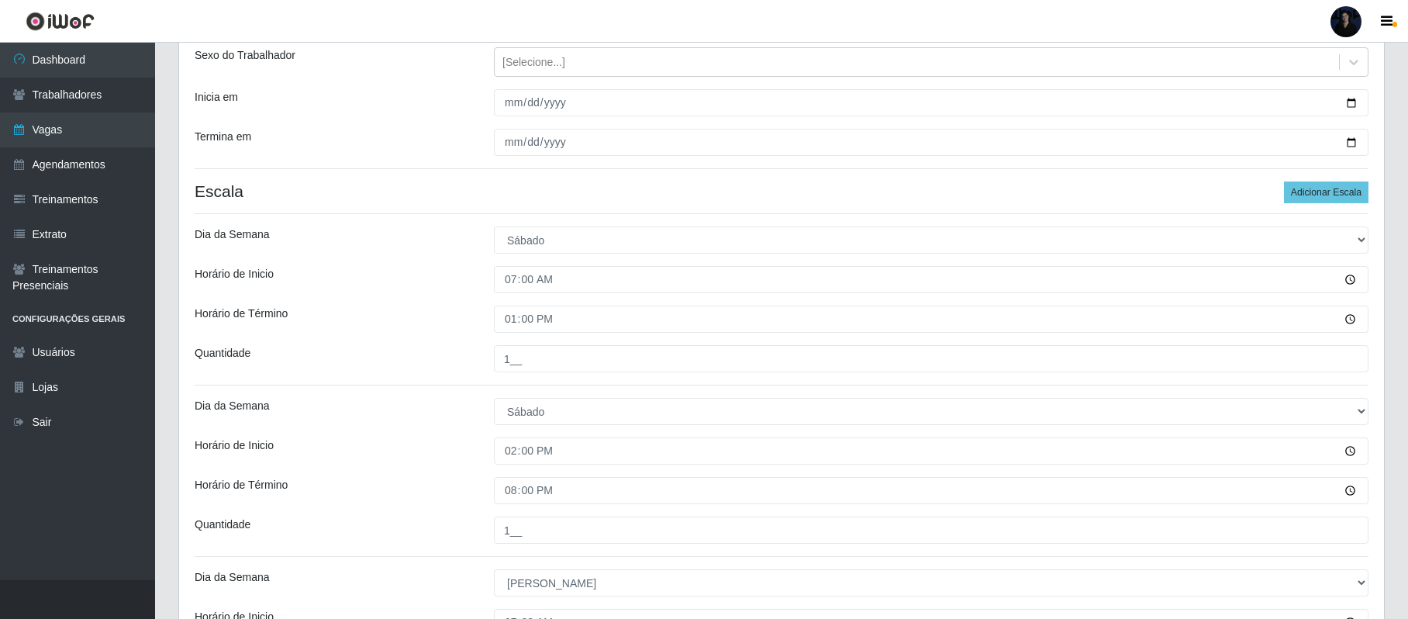
scroll to position [184, 0]
type input "1__"
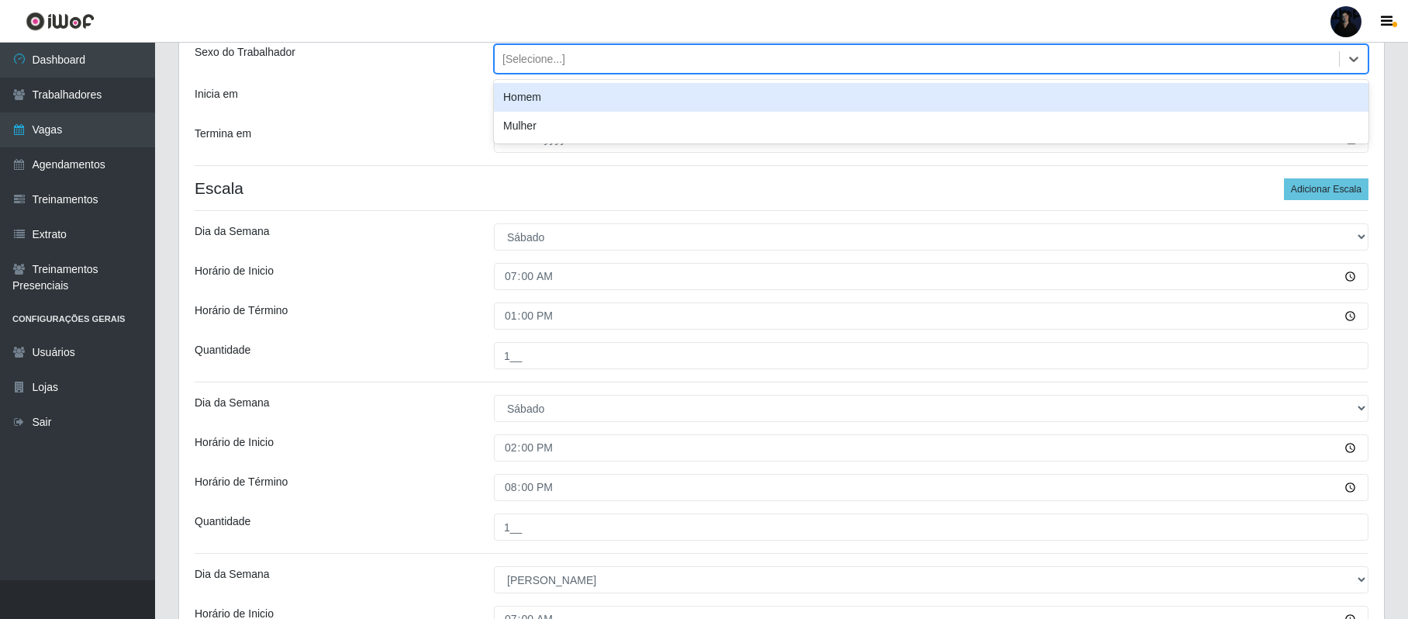
click at [1077, 54] on div "[Selecione...]" at bounding box center [917, 60] width 844 height 26
click at [1059, 3] on header "Perfil Alterar Senha Sair" at bounding box center [704, 21] width 1408 height 43
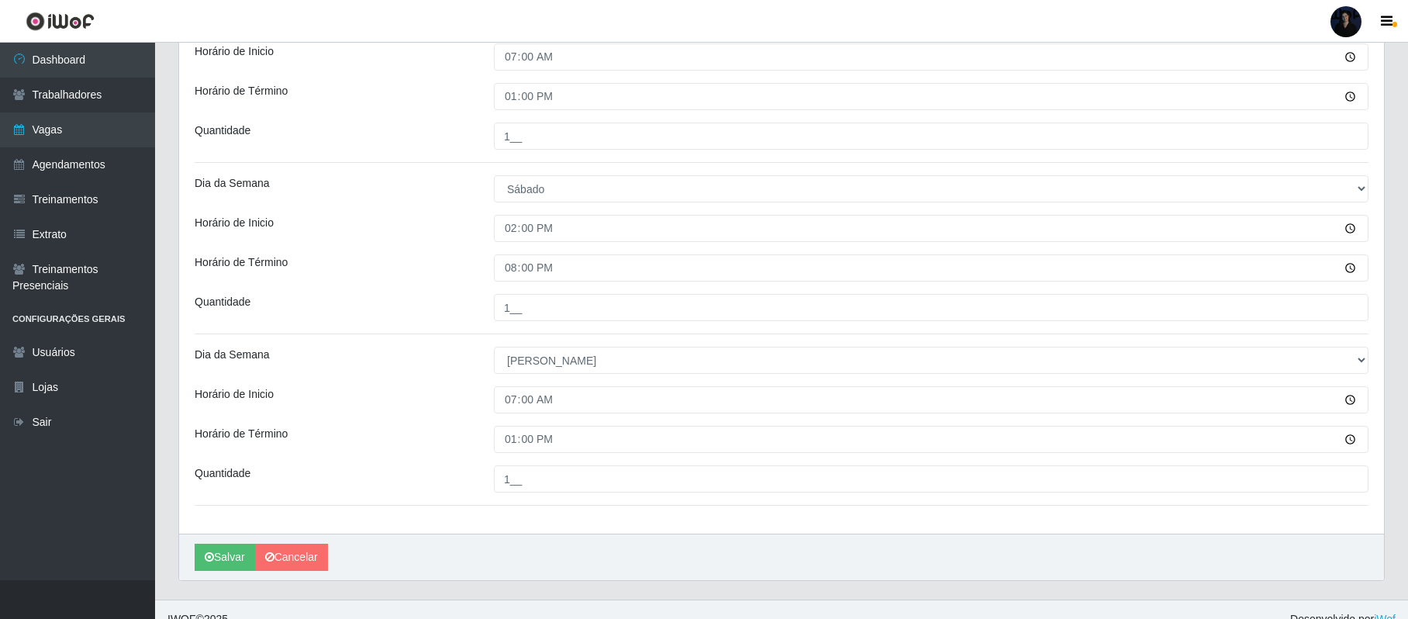
scroll to position [410, 0]
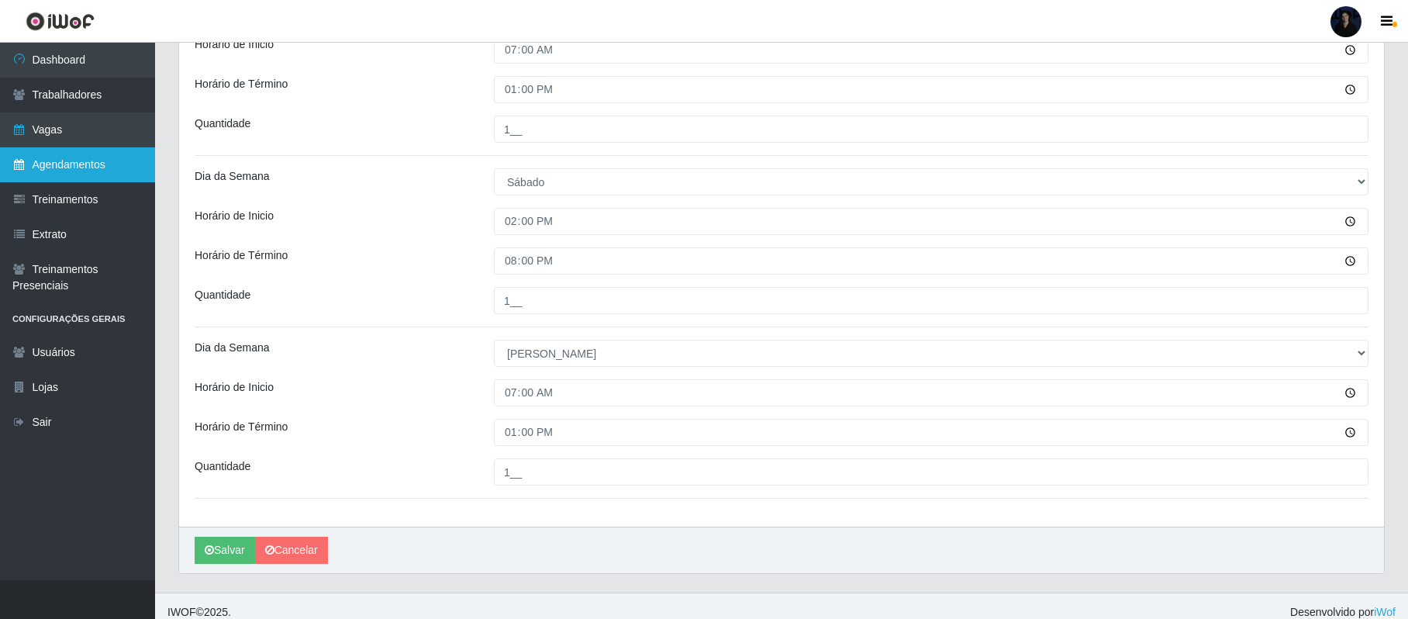
click at [115, 150] on link "Agendamentos" at bounding box center [77, 164] width 155 height 35
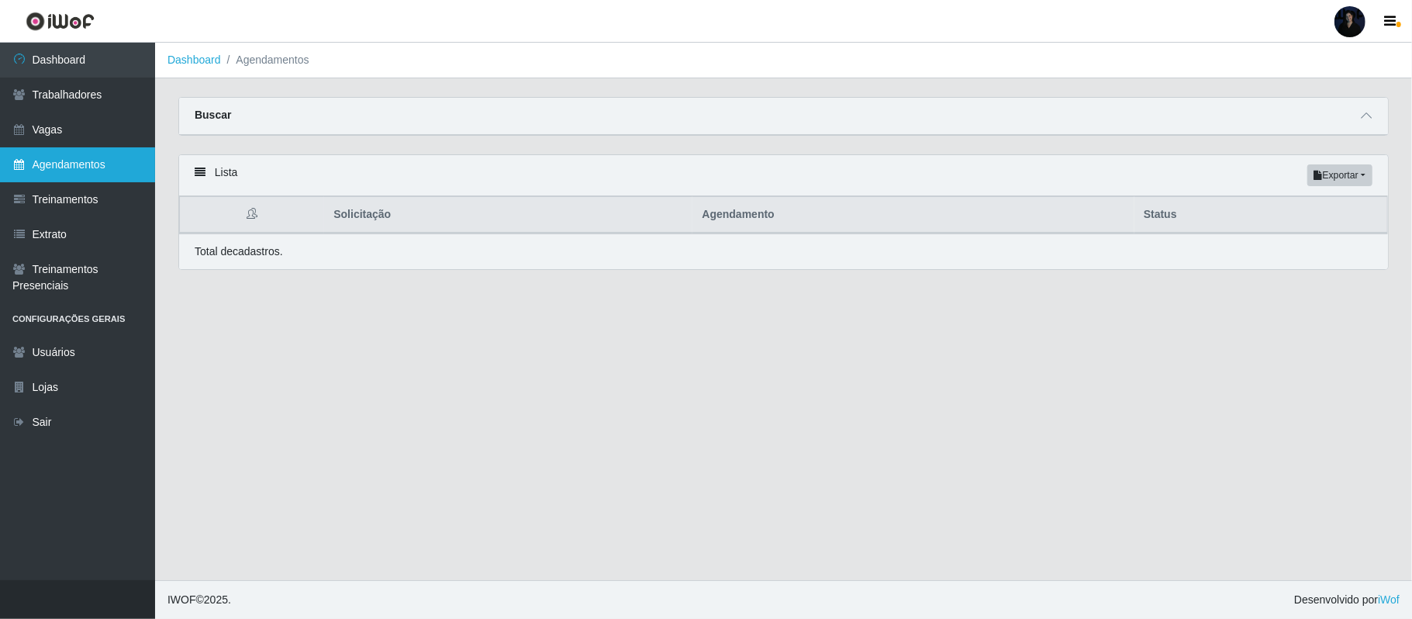
click at [109, 169] on link "Agendamentos" at bounding box center [77, 164] width 155 height 35
drag, startPoint x: 1376, startPoint y: 112, endPoint x: 1362, endPoint y: 116, distance: 13.5
click at [1362, 116] on div "Buscar" at bounding box center [783, 116] width 1209 height 37
click at [1362, 116] on icon at bounding box center [1366, 115] width 11 height 11
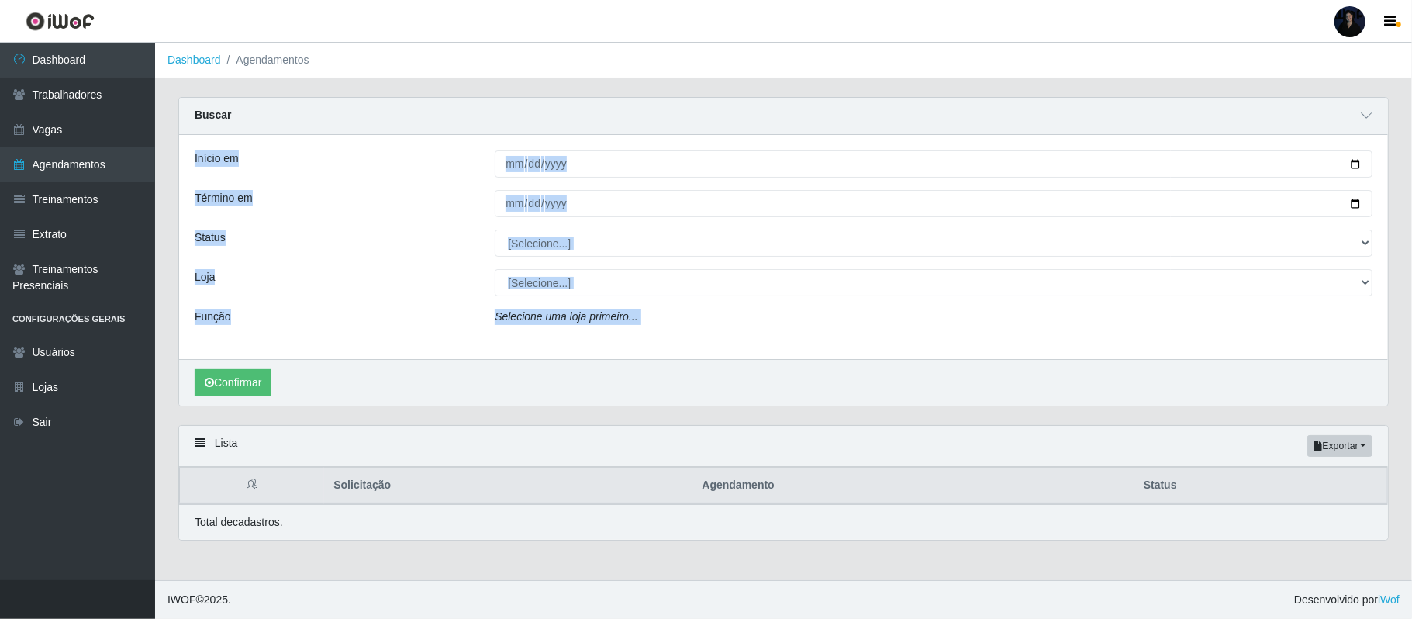
click at [1233, 143] on div "Início em Término em Status [Selecione...] AGENDADO AGUARDANDO LIBERAR EM ANDAM…" at bounding box center [783, 247] width 1209 height 224
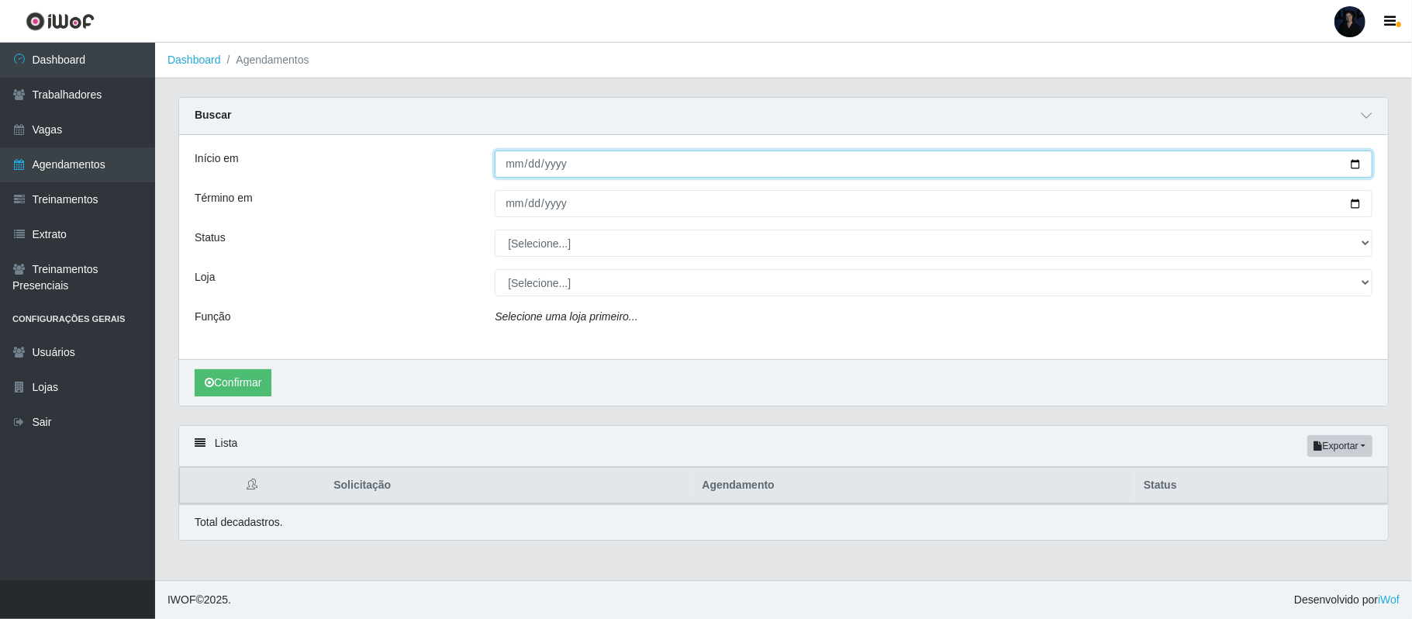
click at [1349, 164] on input "Início em" at bounding box center [934, 163] width 878 height 27
type input "2025-09-11"
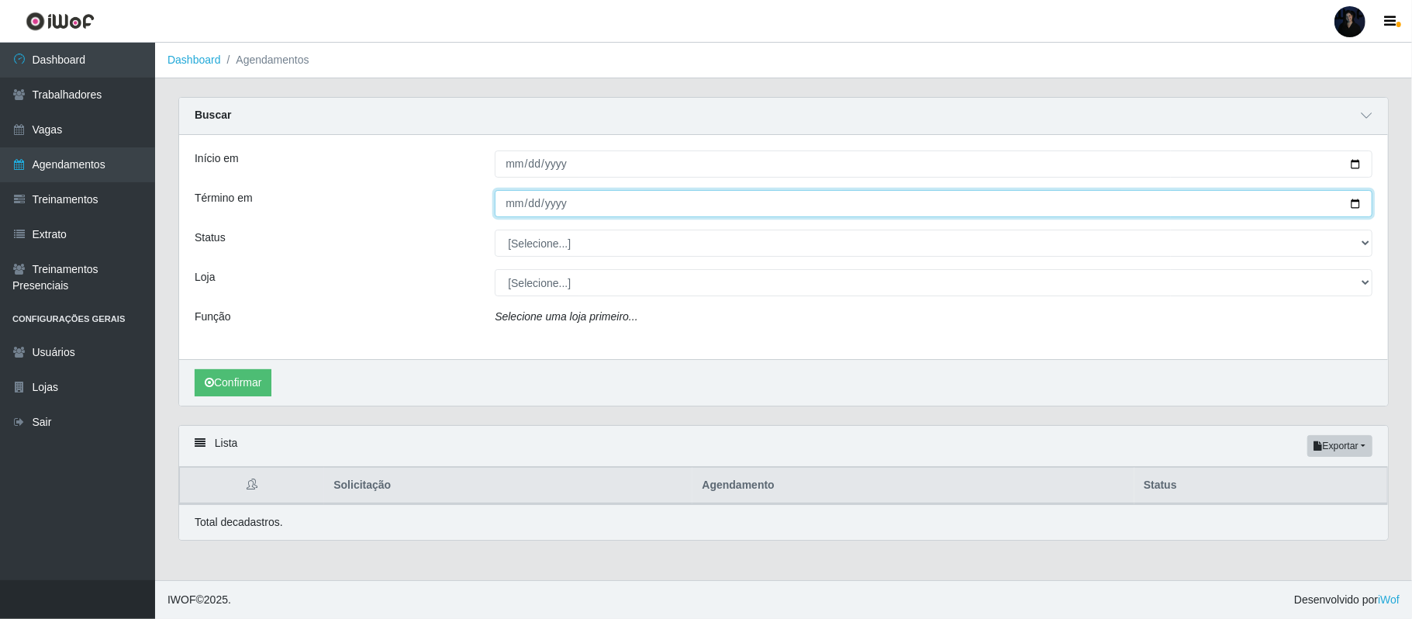
click at [1352, 205] on input "Término em" at bounding box center [934, 203] width 878 height 27
type input "2025-09-11"
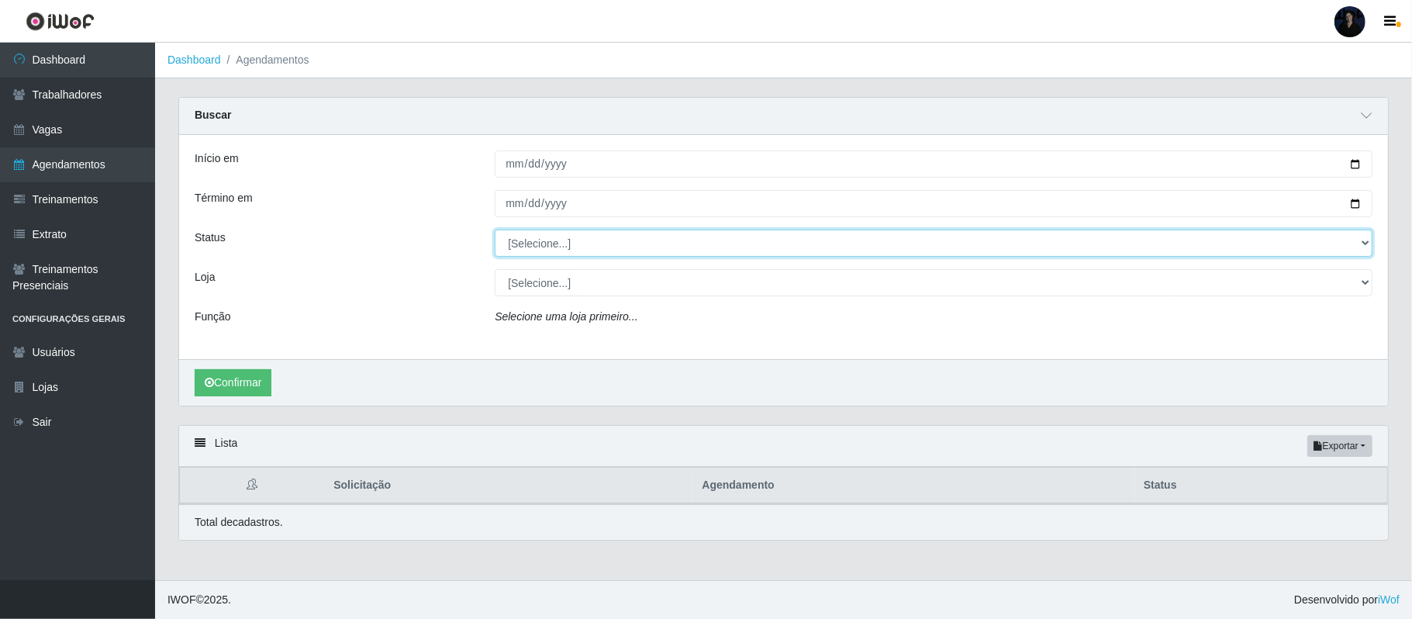
click at [582, 253] on select "[Selecione...] AGENDADO AGUARDANDO LIBERAR EM ANDAMENTO EM REVISÃO FINALIZADO C…" at bounding box center [934, 243] width 878 height 27
select select "EM ANDAMENTO"
click at [495, 230] on select "[Selecione...] AGENDADO AGUARDANDO LIBERAR EM ANDAMENTO EM REVISÃO FINALIZADO C…" at bounding box center [934, 243] width 878 height 27
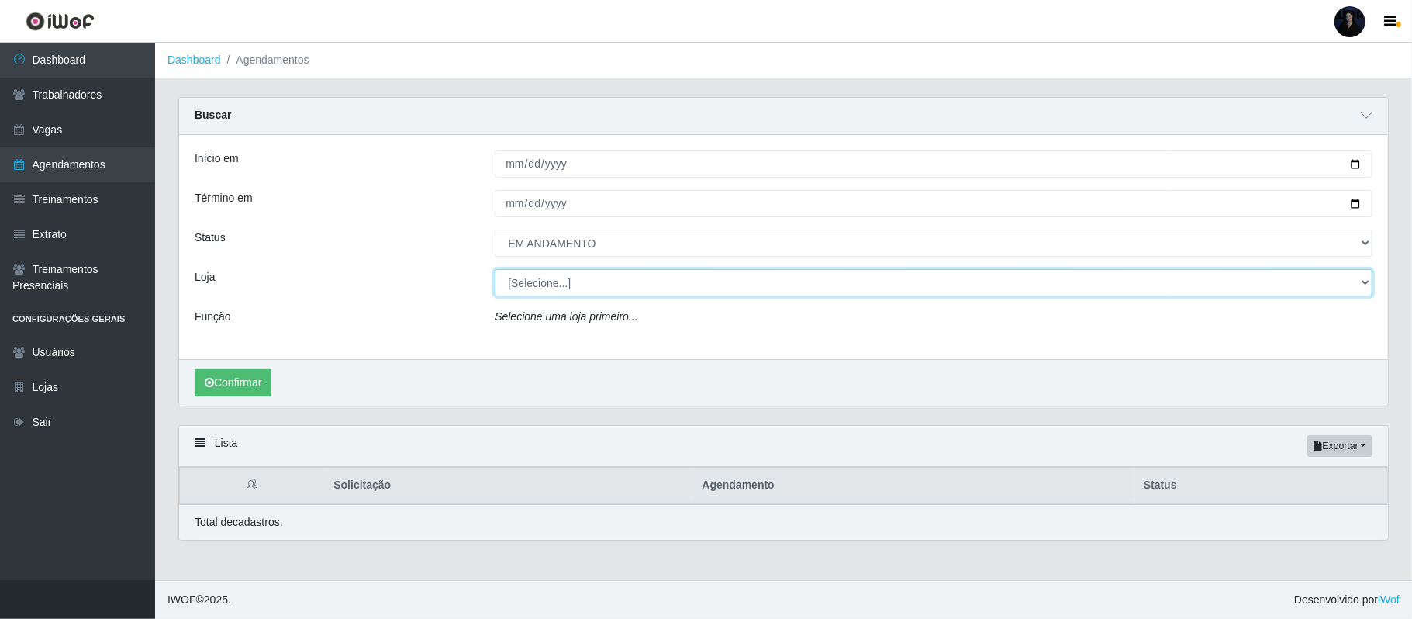
drag, startPoint x: 561, startPoint y: 292, endPoint x: 557, endPoint y: 330, distance: 39.0
click at [557, 330] on div "Início em 2025-09-11 Término em 2025-09-11 Status [Selecione...] AGENDADO AGUAR…" at bounding box center [783, 247] width 1209 height 224
select select "536"
click at [495, 270] on select "[Selecione...] Supermercado Barretão" at bounding box center [934, 282] width 878 height 27
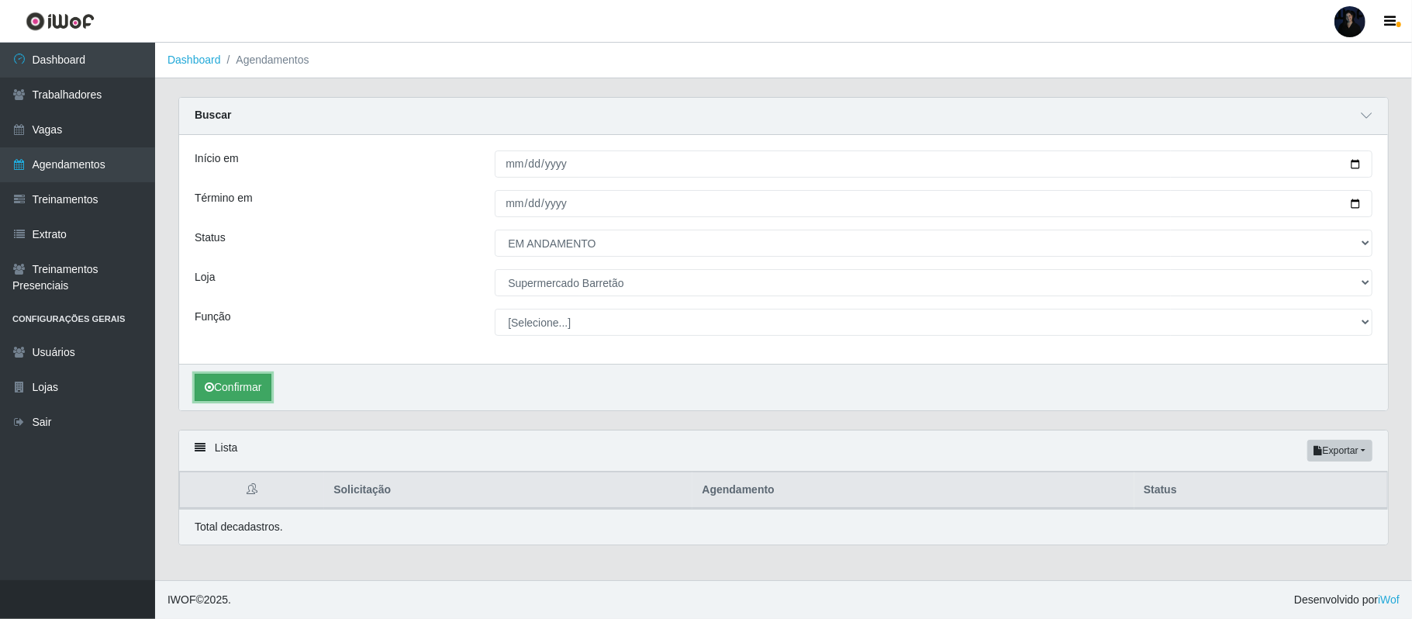
click at [239, 380] on button "Confirmar" at bounding box center [233, 387] width 77 height 27
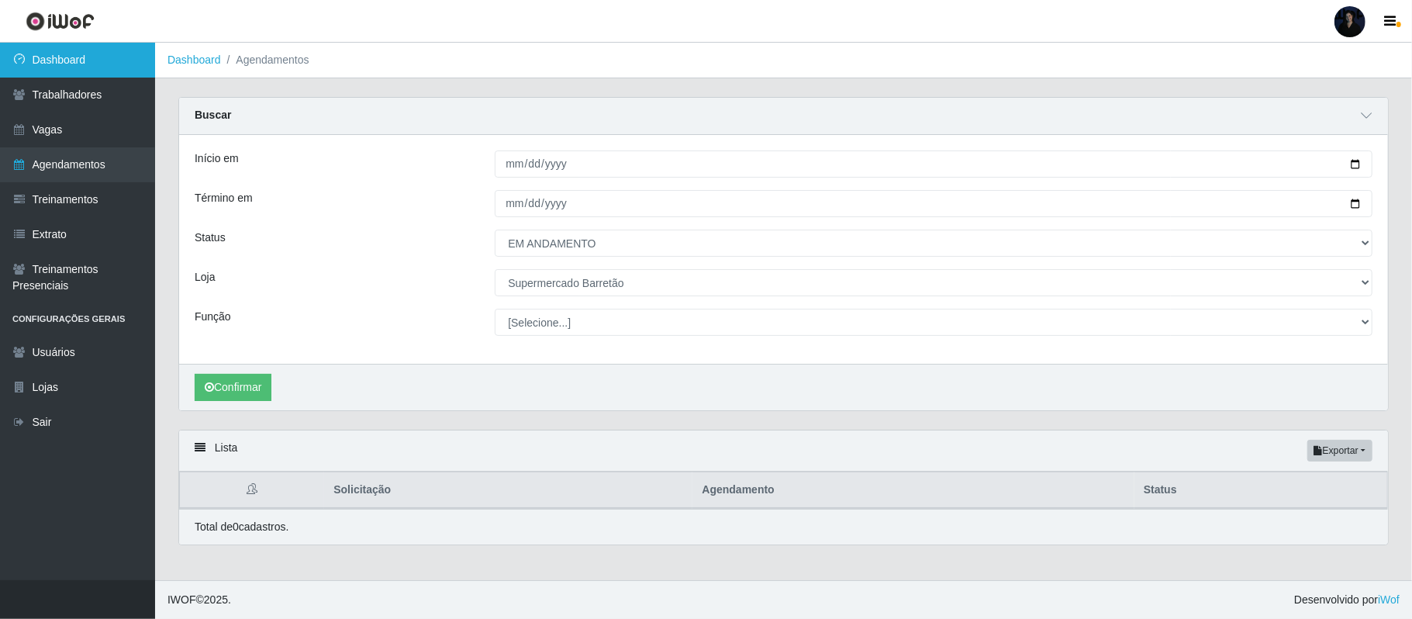
click at [82, 60] on link "Dashboard" at bounding box center [77, 60] width 155 height 35
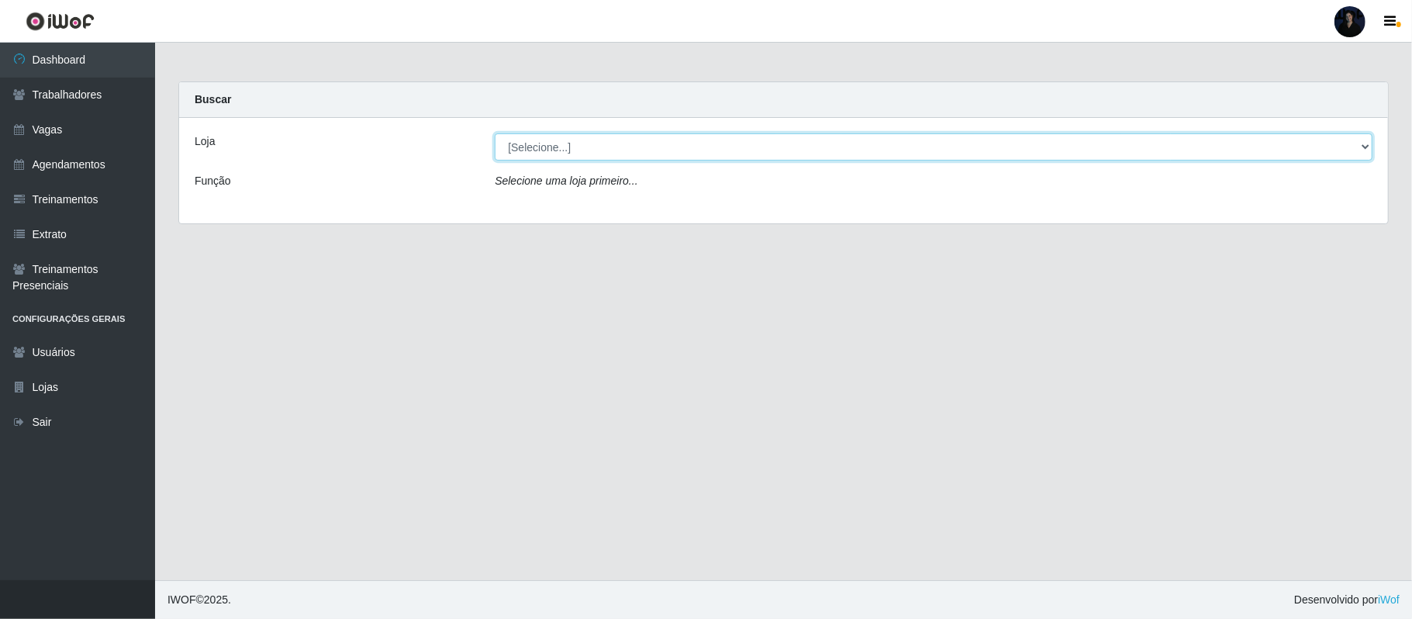
click at [590, 141] on select "[Selecione...] Supermercado Barretão" at bounding box center [934, 146] width 878 height 27
select select "536"
click at [495, 133] on select "[Selecione...] Supermercado Barretão" at bounding box center [934, 146] width 878 height 27
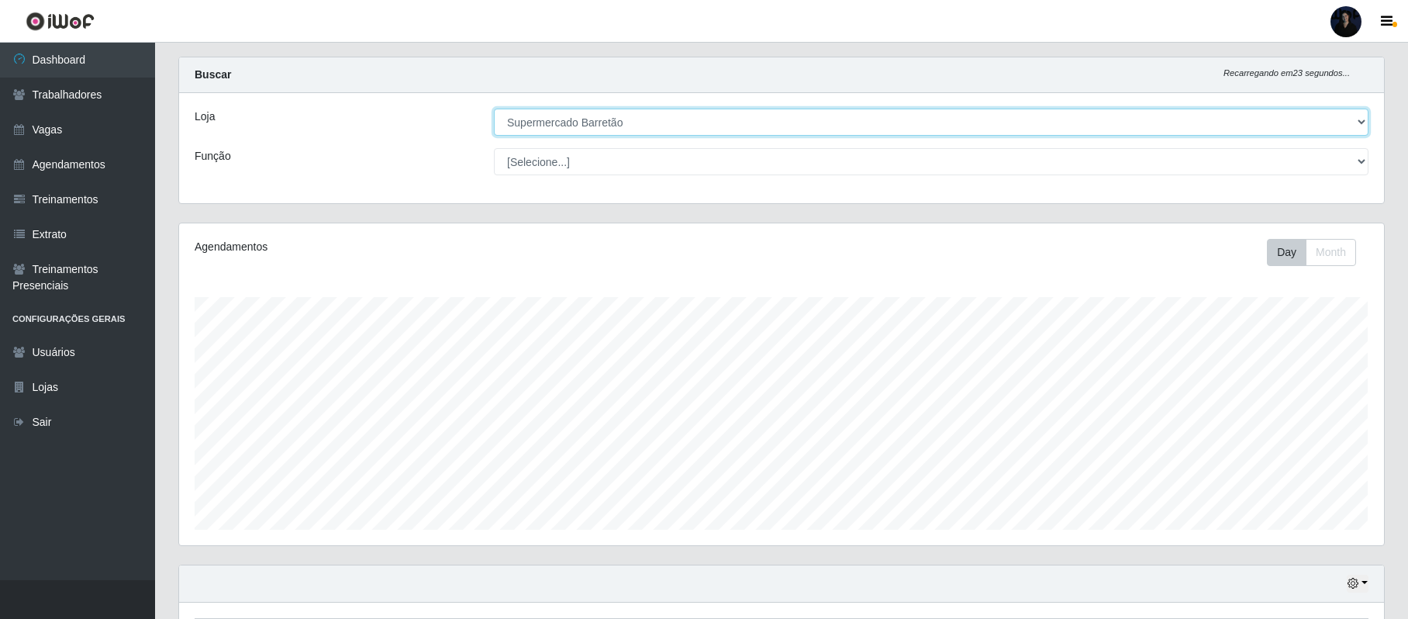
scroll to position [85, 0]
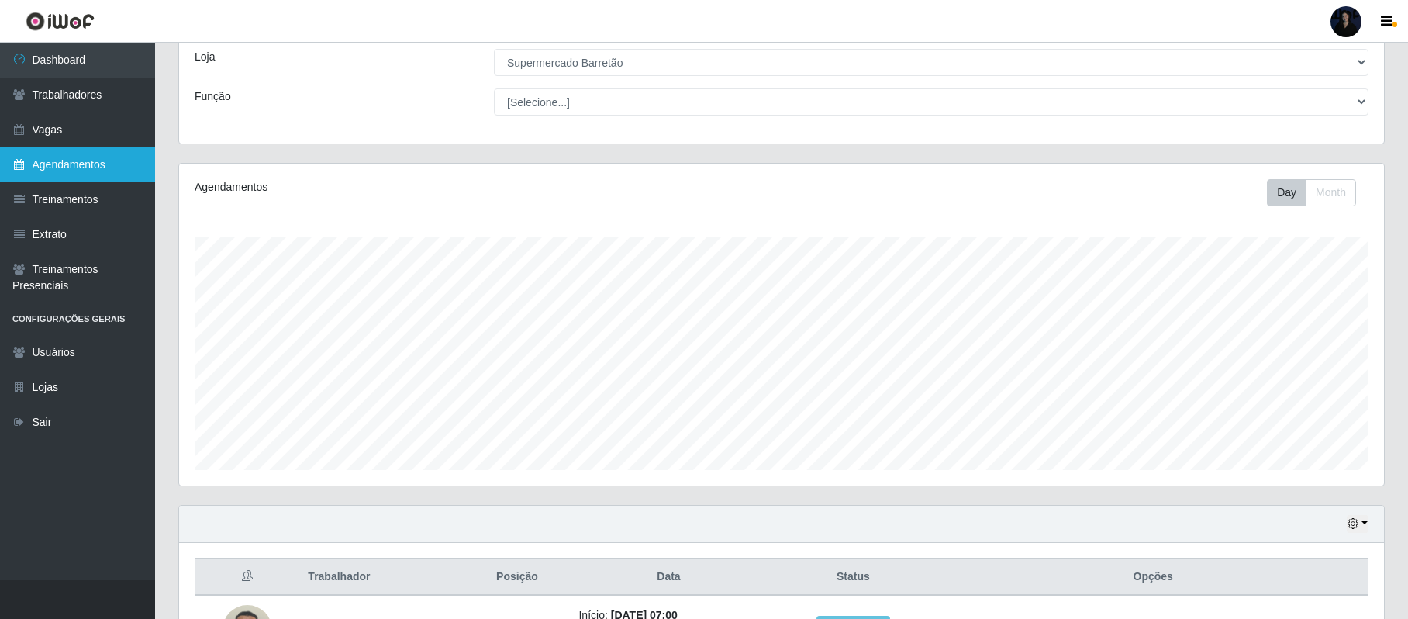
click at [63, 160] on link "Agendamentos" at bounding box center [77, 164] width 155 height 35
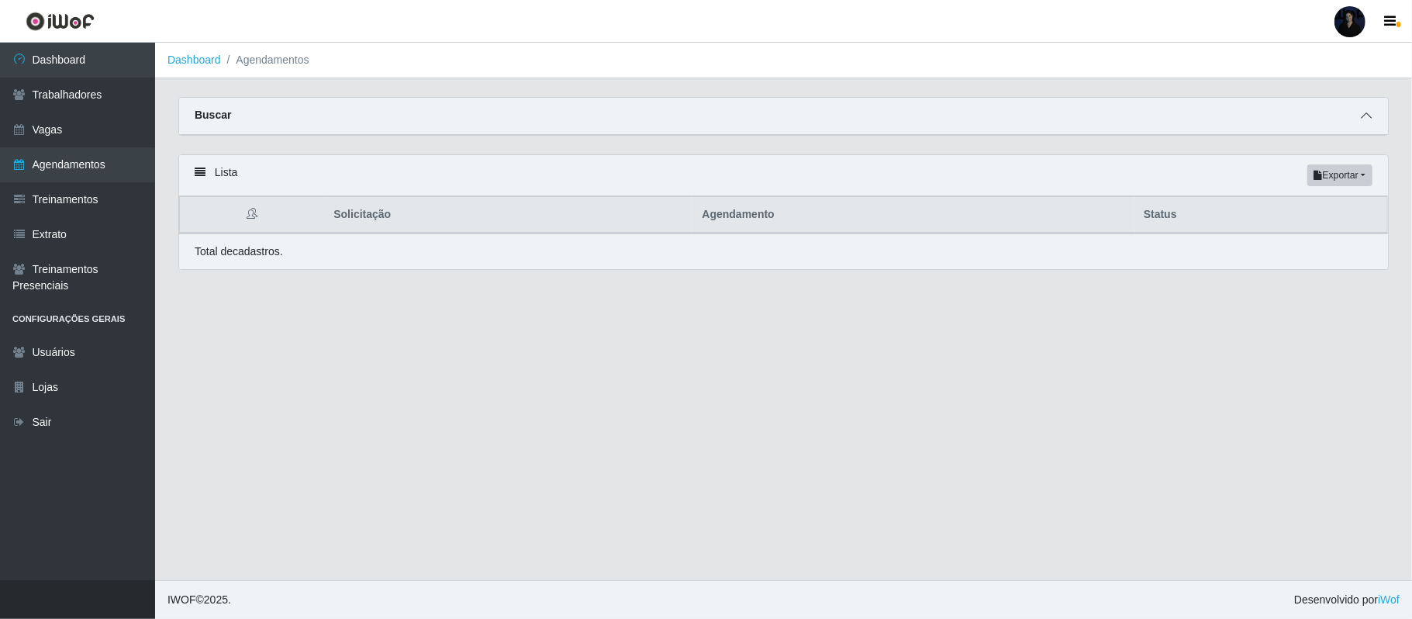
click at [1362, 110] on icon at bounding box center [1366, 115] width 11 height 11
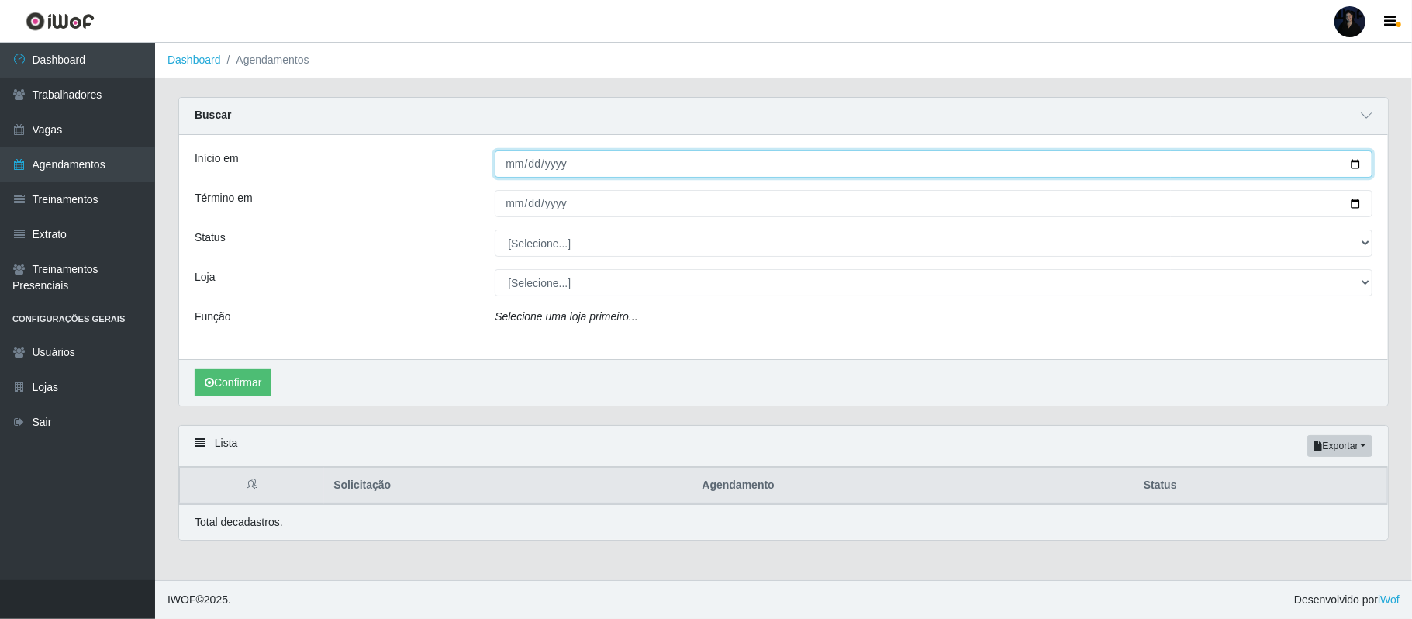
click at [1351, 172] on input "Início em" at bounding box center [934, 163] width 878 height 27
click at [1352, 166] on input "Início em" at bounding box center [934, 163] width 878 height 27
type input "[DATE]"
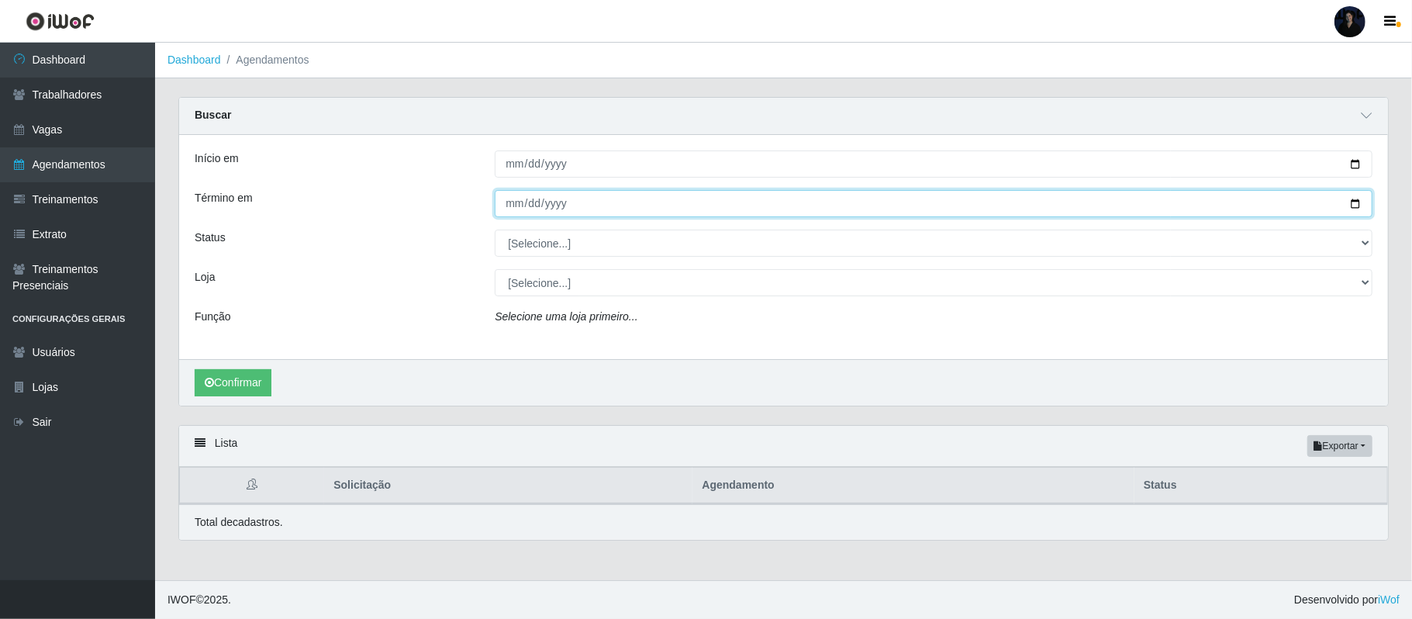
click at [1358, 205] on input "Término em" at bounding box center [934, 203] width 878 height 27
type input "[DATE]"
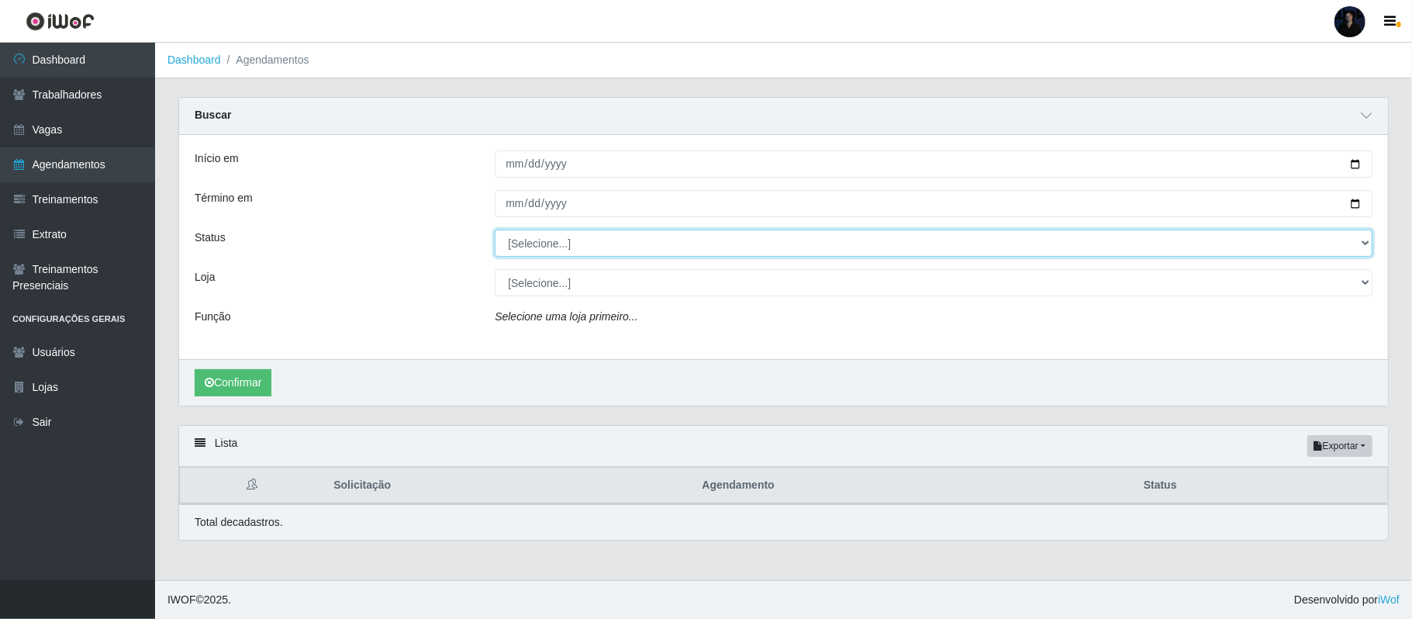
click at [606, 246] on select "[Selecione...] AGENDADO AGUARDANDO LIBERAR EM ANDAMENTO EM REVISÃO FINALIZADO C…" at bounding box center [934, 243] width 878 height 27
select select "EM ANDAMENTO"
click at [495, 230] on select "[Selecione...] AGENDADO AGUARDANDO LIBERAR EM ANDAMENTO EM REVISÃO FINALIZADO C…" at bounding box center [934, 243] width 878 height 27
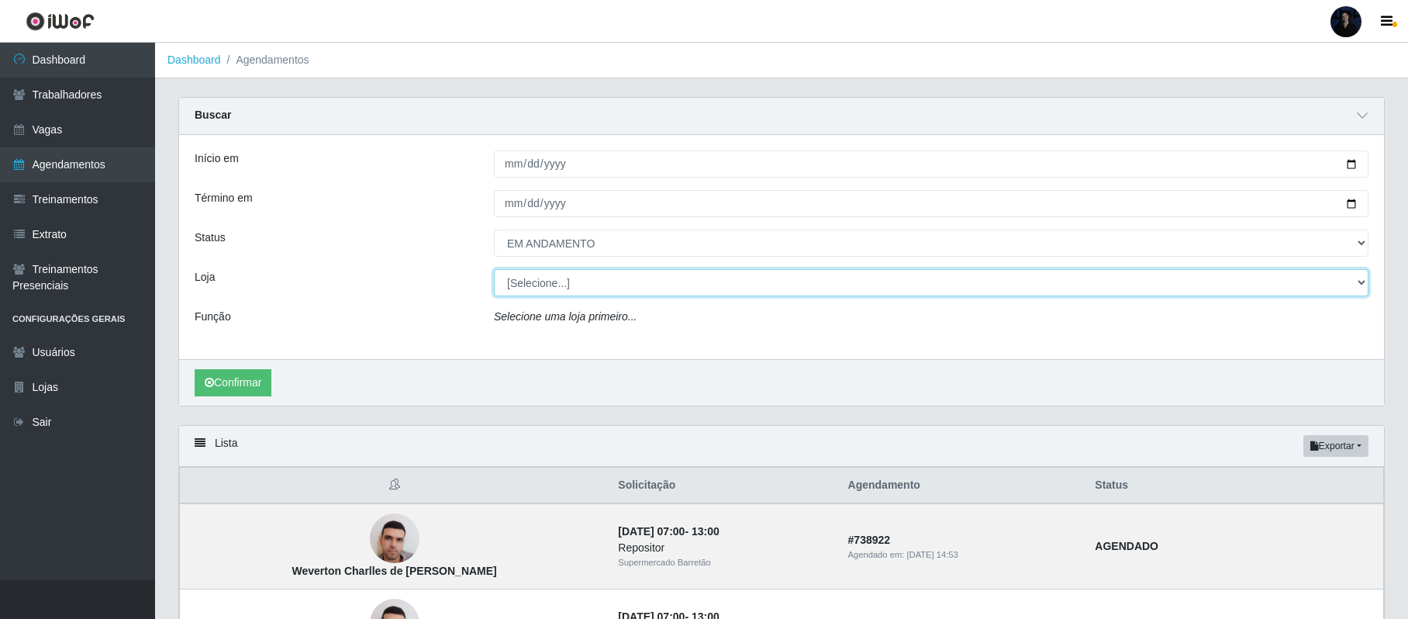
click at [557, 289] on select "[Selecione...] Supermercado Barretão" at bounding box center [931, 282] width 875 height 27
select select "536"
click at [494, 270] on select "[Selecione...] Supermercado Barretão" at bounding box center [931, 282] width 875 height 27
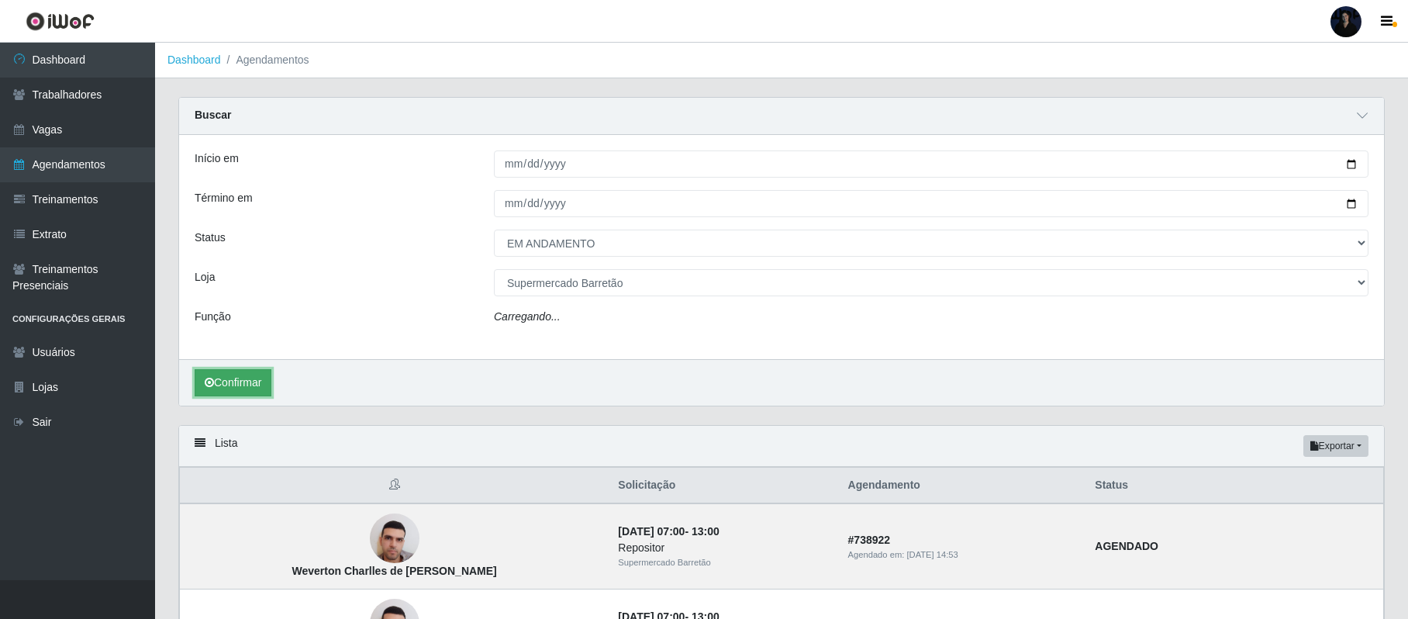
click at [236, 381] on button "Confirmar" at bounding box center [233, 382] width 77 height 27
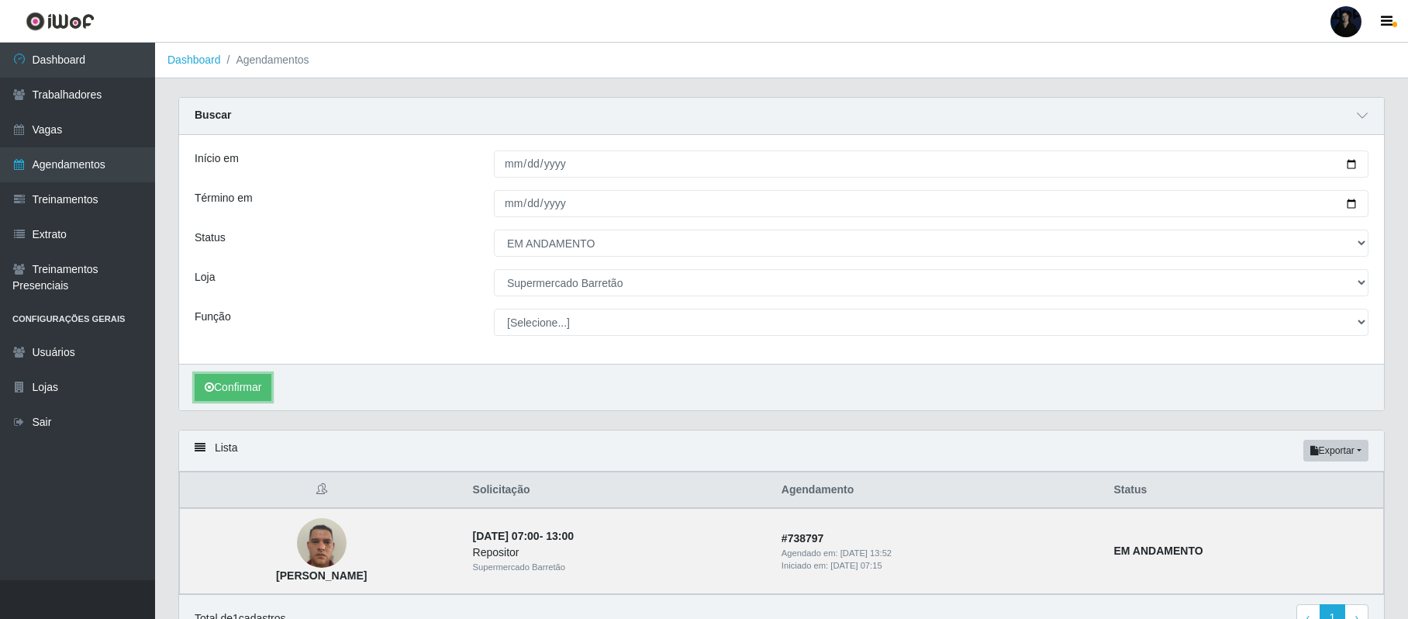
scroll to position [85, 0]
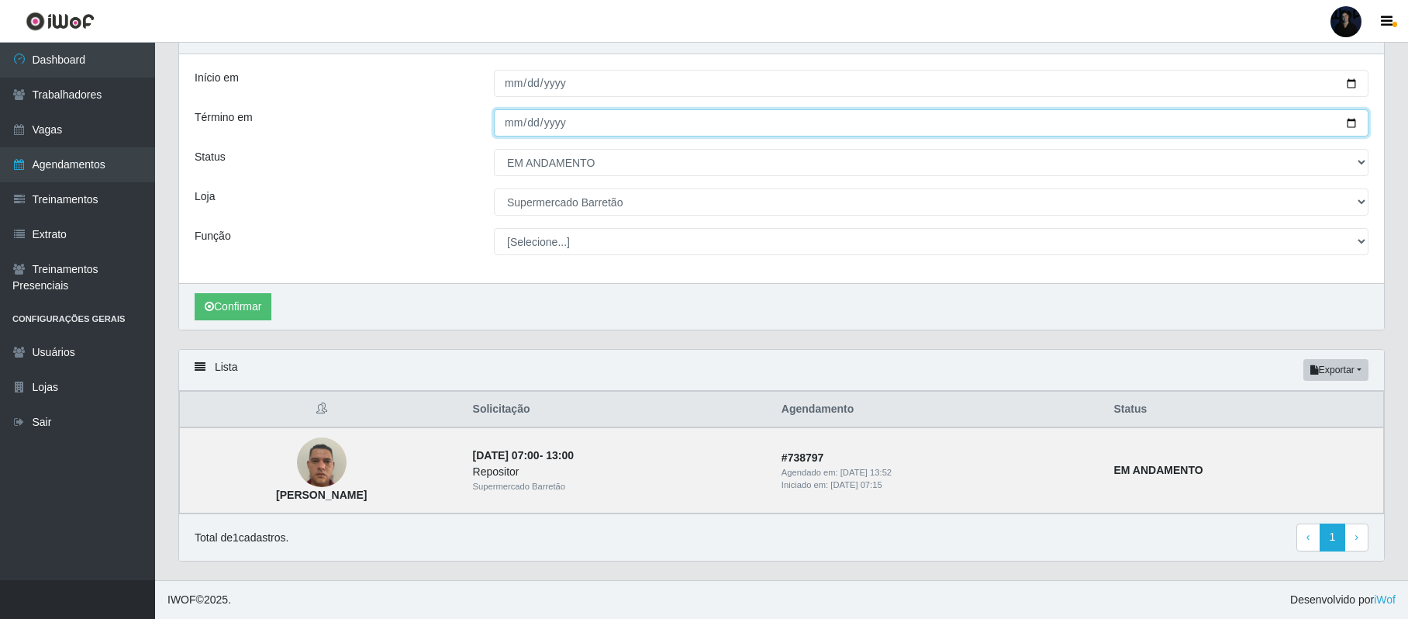
click at [1347, 116] on input "[DATE]" at bounding box center [931, 122] width 875 height 27
type input "2025-09-14"
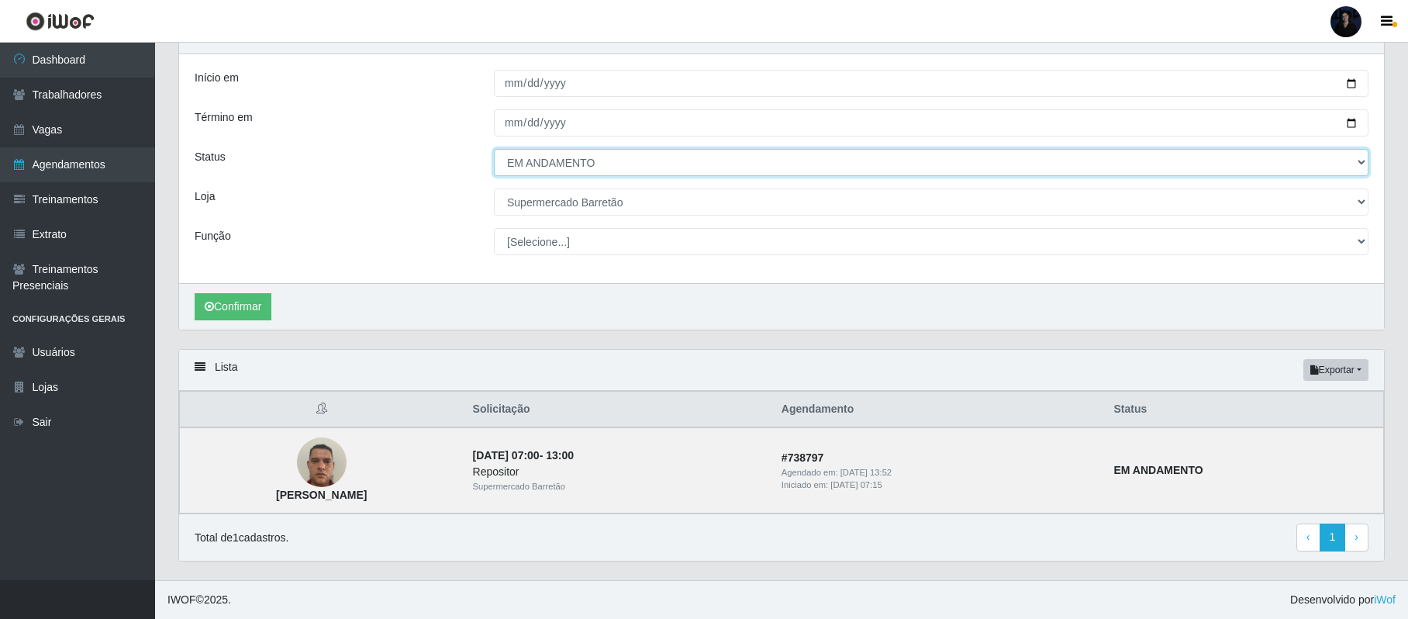
click at [546, 153] on select "[Selecione...] AGENDADO AGUARDANDO LIBERAR EM ANDAMENTO EM REVISÃO FINALIZADO C…" at bounding box center [931, 162] width 875 height 27
select select "AGENDADO"
click at [494, 149] on select "[Selecione...] AGENDADO AGUARDANDO LIBERAR EM ANDAMENTO EM REVISÃO FINALIZADO C…" at bounding box center [931, 162] width 875 height 27
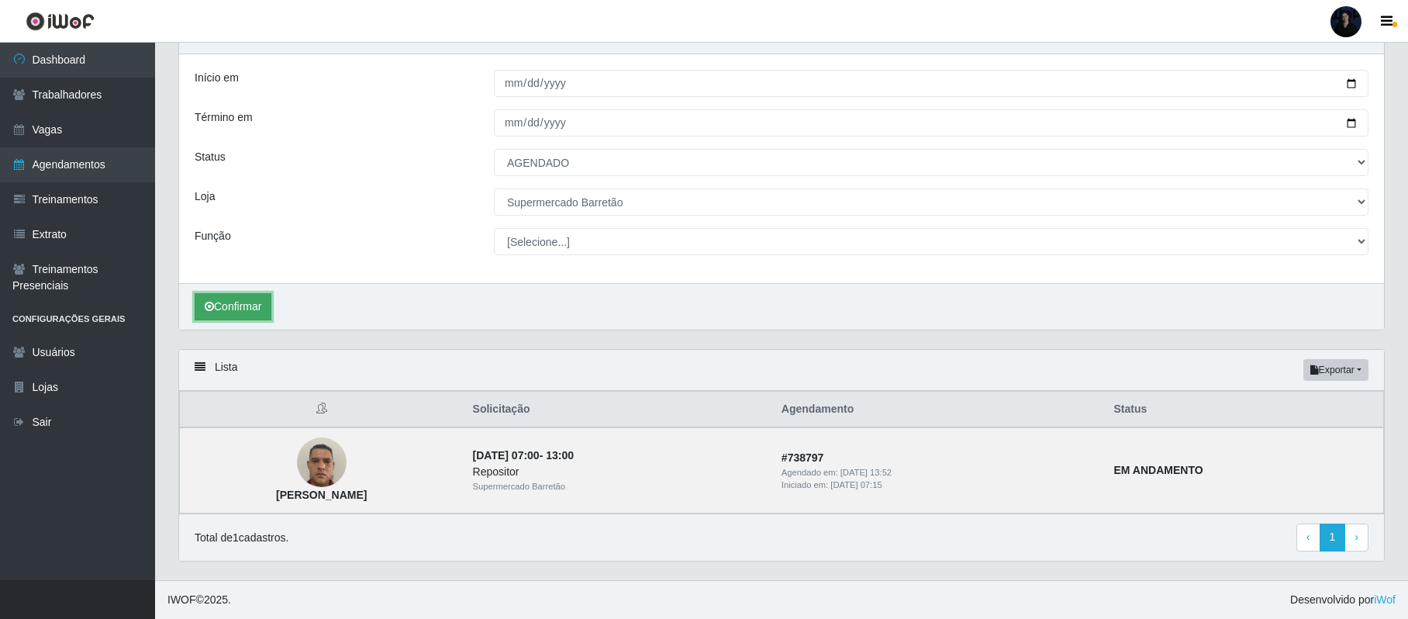
click at [233, 305] on button "Confirmar" at bounding box center [233, 306] width 77 height 27
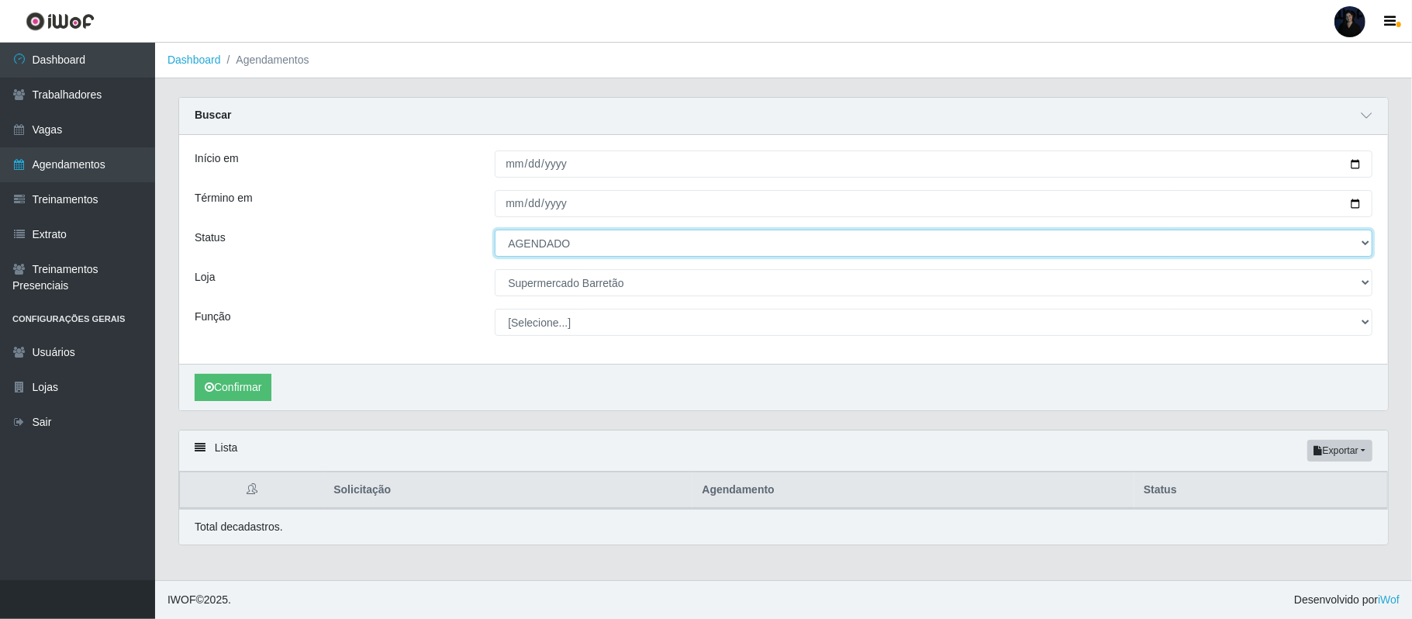
click at [626, 236] on select "[Selecione...] AGENDADO AGUARDANDO LIBERAR EM ANDAMENTO EM REVISÃO FINALIZADO C…" at bounding box center [934, 243] width 878 height 27
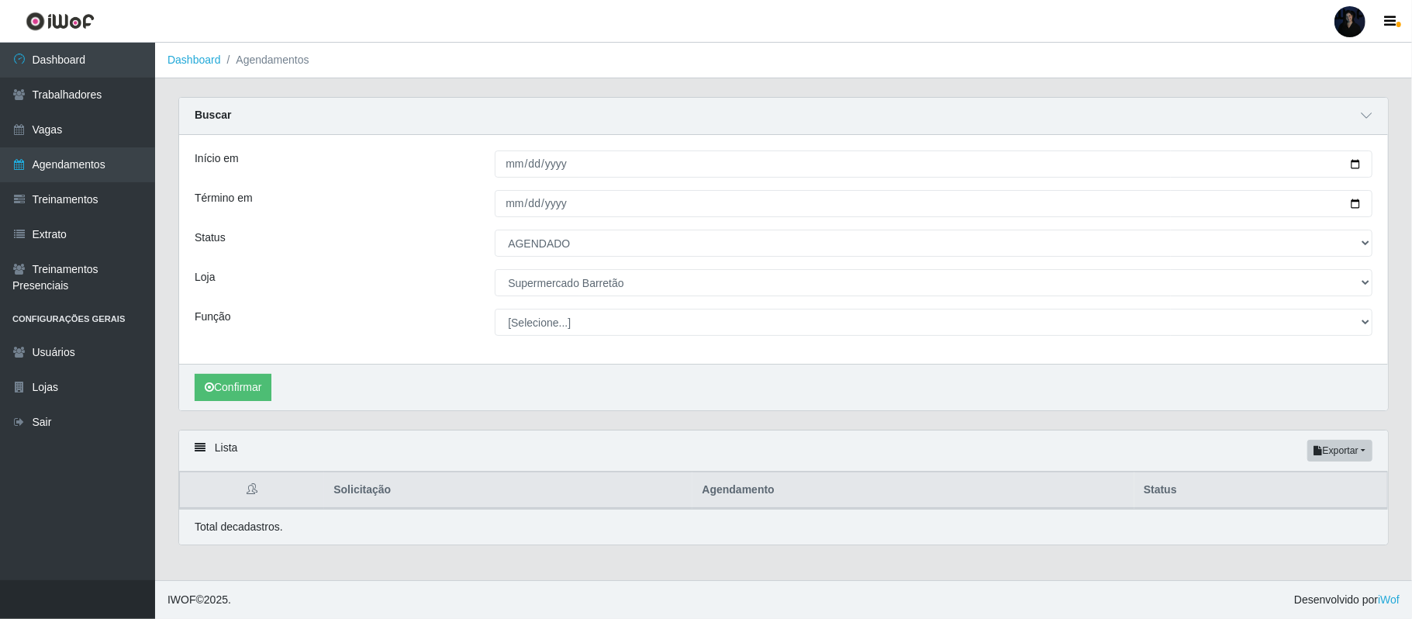
click at [316, 91] on main "Dashboard Agendamentos Carregando... Buscar Início em 2025-09-12 Término em 202…" at bounding box center [783, 311] width 1257 height 537
click at [226, 386] on button "Confirmar" at bounding box center [233, 387] width 77 height 27
click at [68, 144] on link "Vagas" at bounding box center [77, 129] width 155 height 35
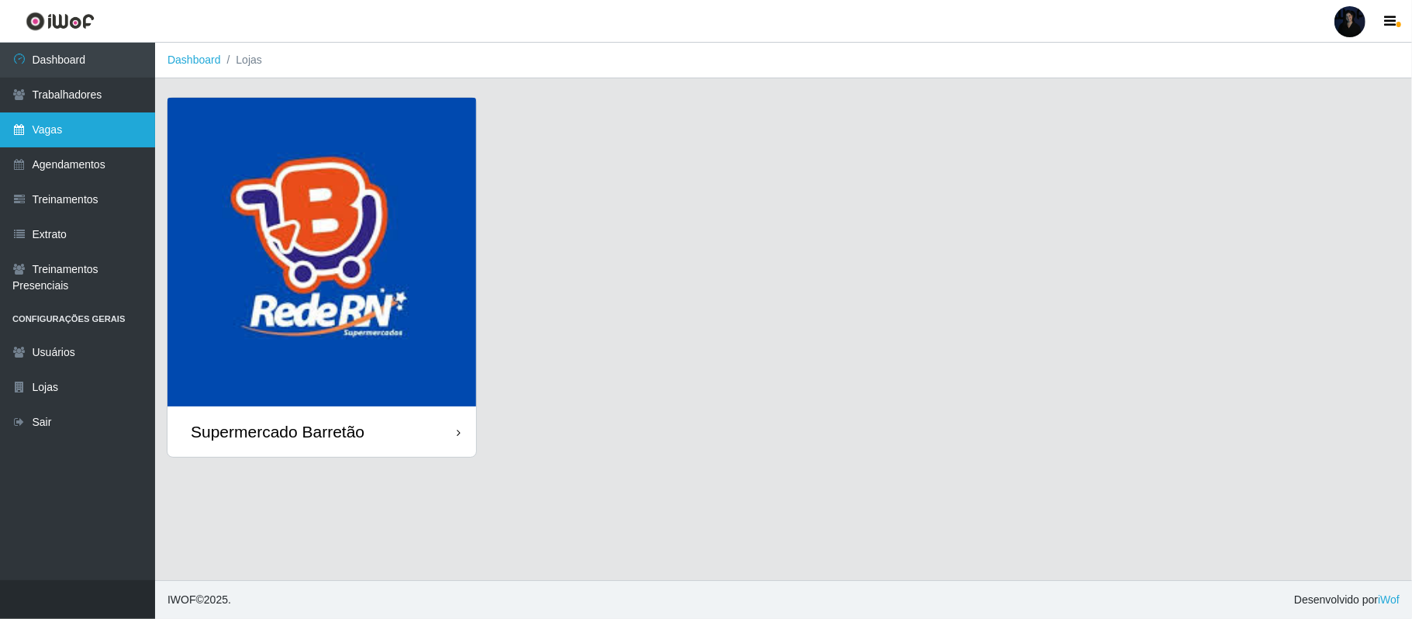
drag, startPoint x: 0, startPoint y: 0, endPoint x: 133, endPoint y: 143, distance: 195.9
click at [133, 143] on link "Vagas" at bounding box center [77, 129] width 155 height 35
click at [442, 333] on img at bounding box center [321, 252] width 309 height 309
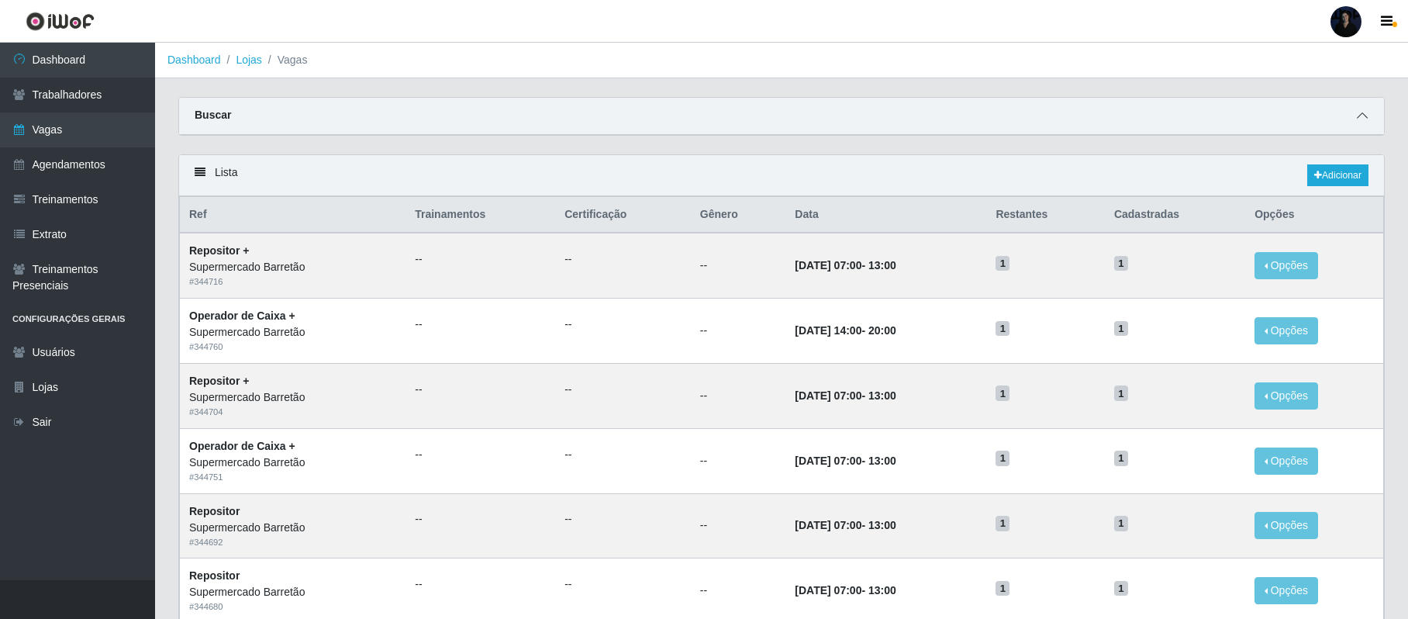
click at [1357, 110] on icon at bounding box center [1362, 115] width 11 height 11
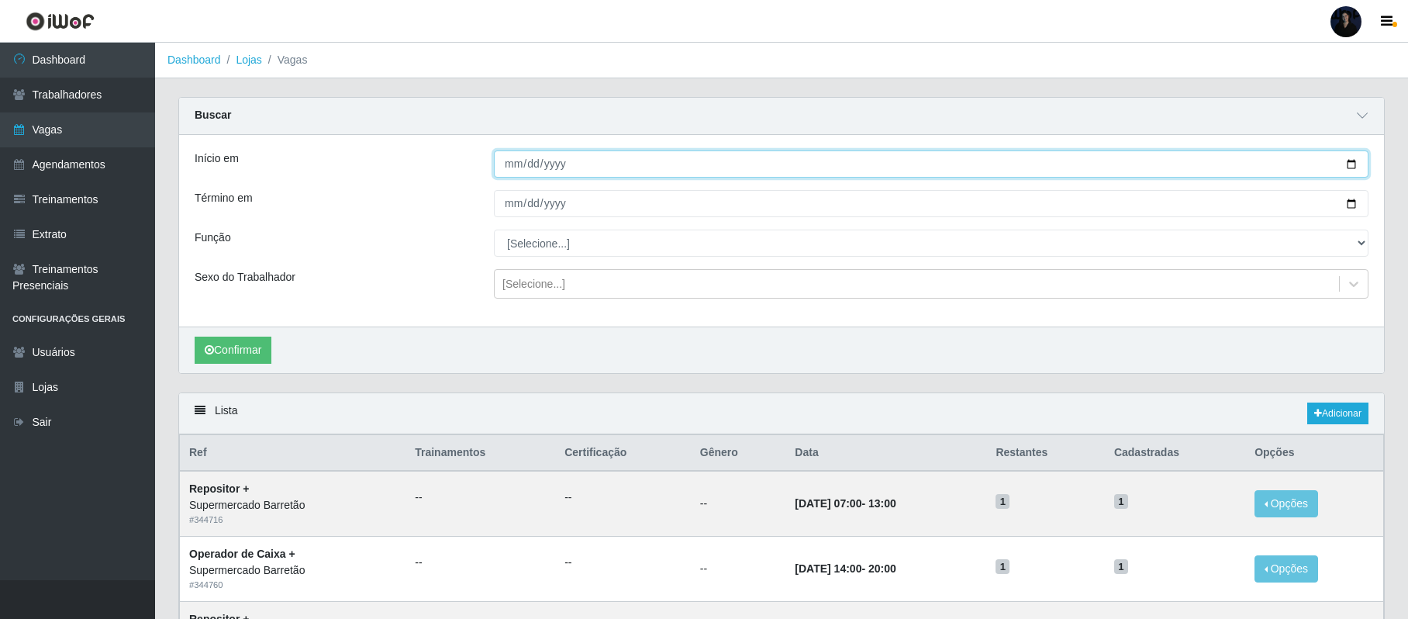
click at [1351, 165] on input "Início em" at bounding box center [931, 163] width 875 height 27
type input "[DATE]"
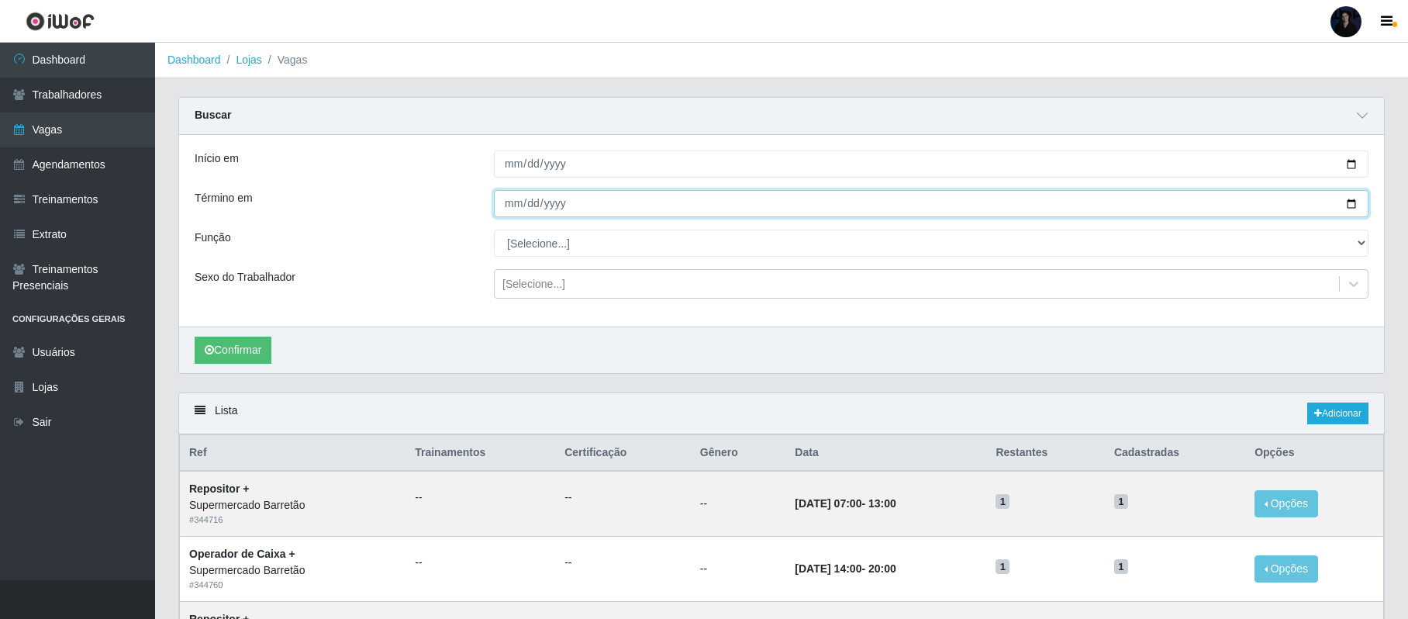
click at [1352, 211] on input "Término em" at bounding box center [931, 203] width 875 height 27
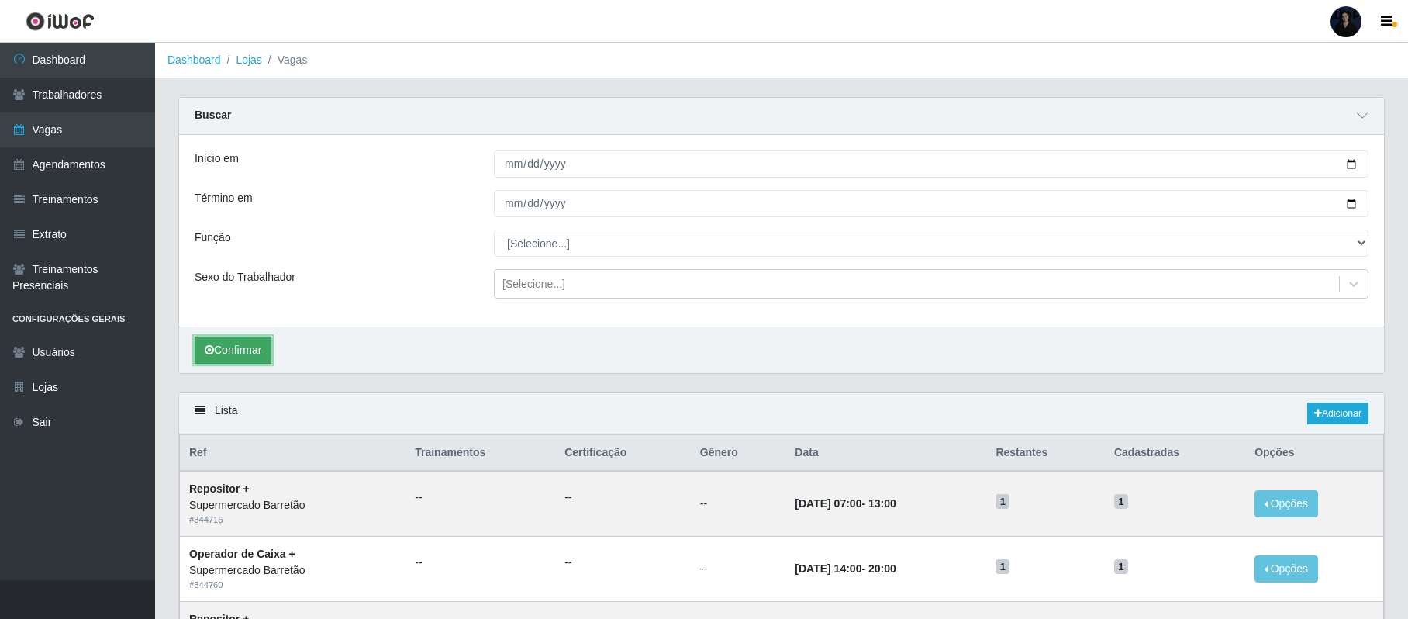
click at [224, 350] on button "Confirmar" at bounding box center [233, 350] width 77 height 27
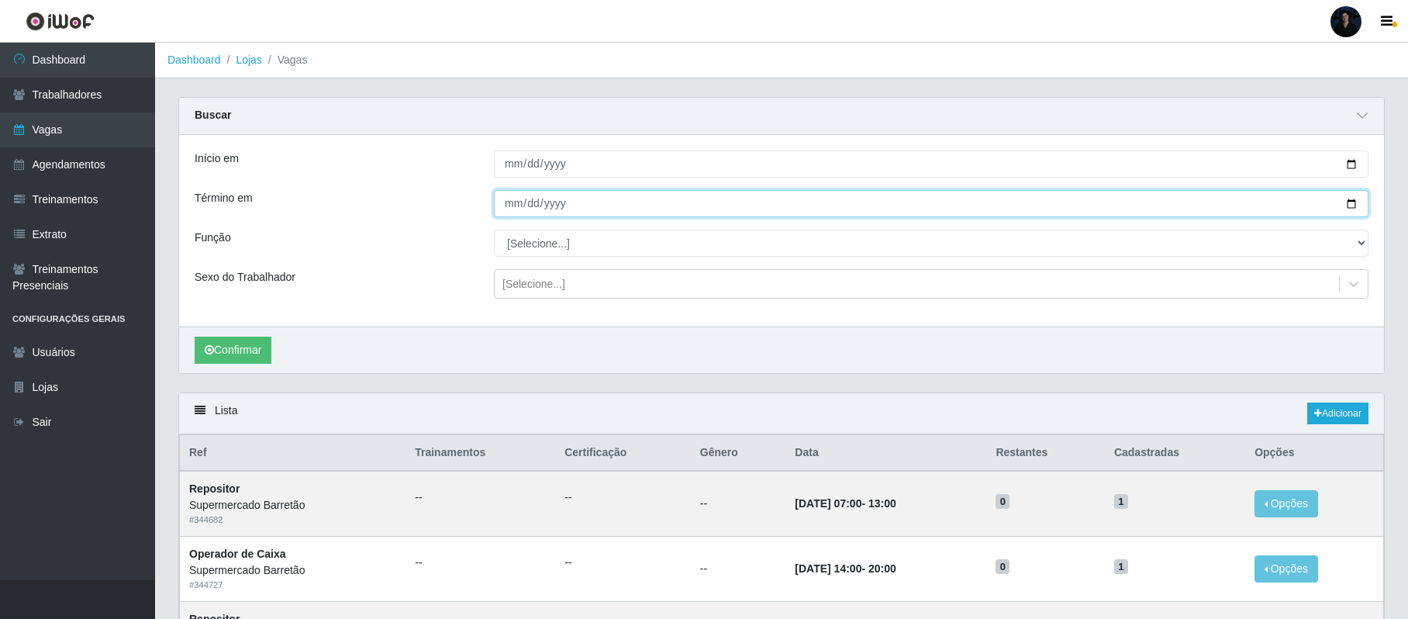
click at [1347, 202] on input "[DATE]" at bounding box center [931, 203] width 875 height 27
type input "[DATE]"
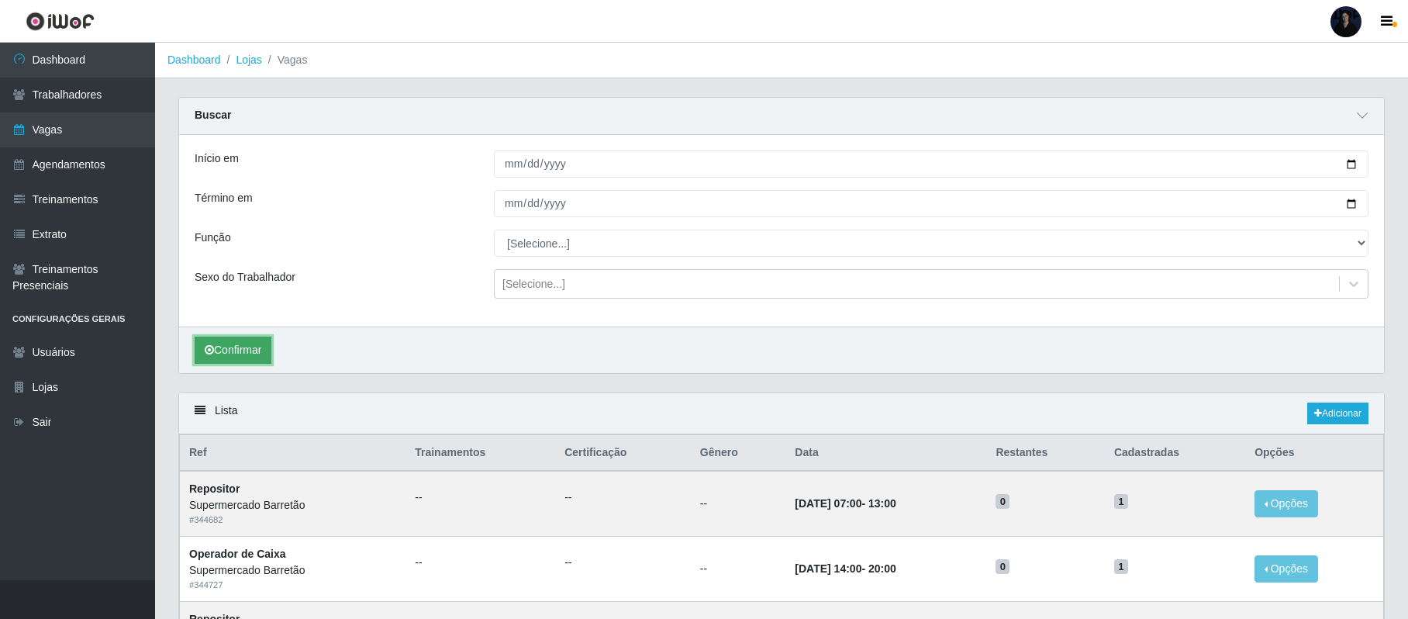
click at [212, 351] on icon "submit" at bounding box center [209, 349] width 9 height 11
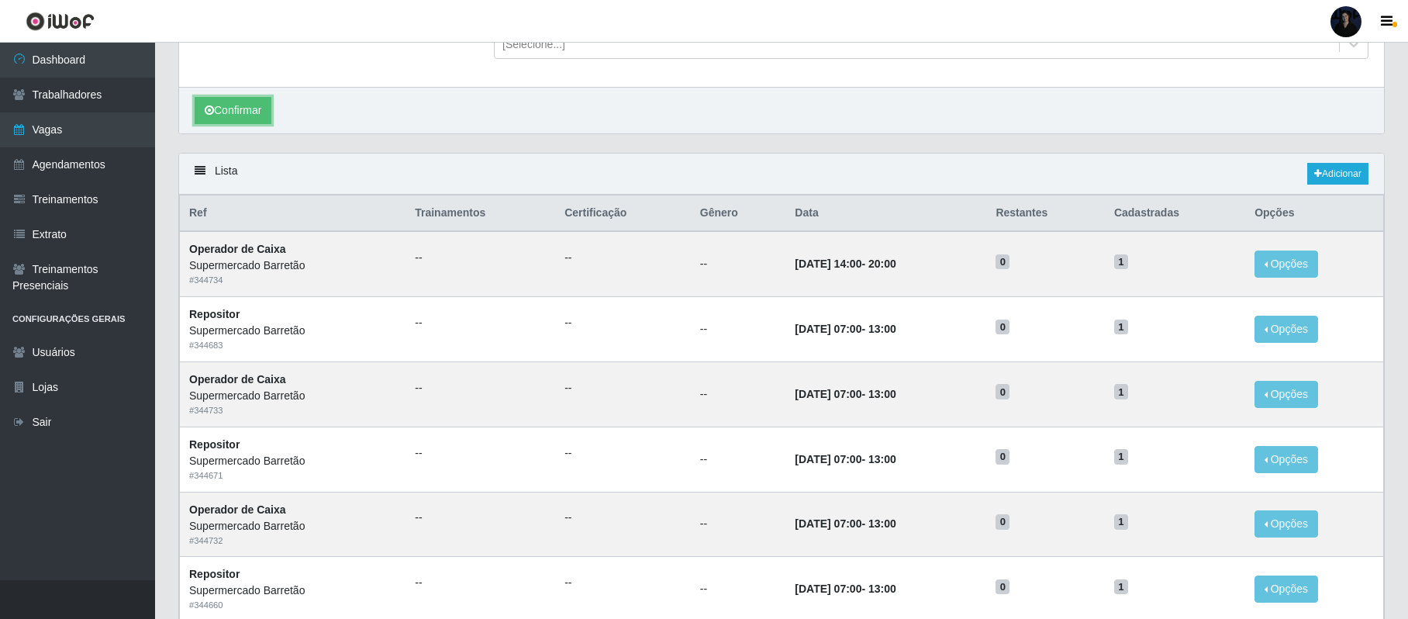
scroll to position [236, 0]
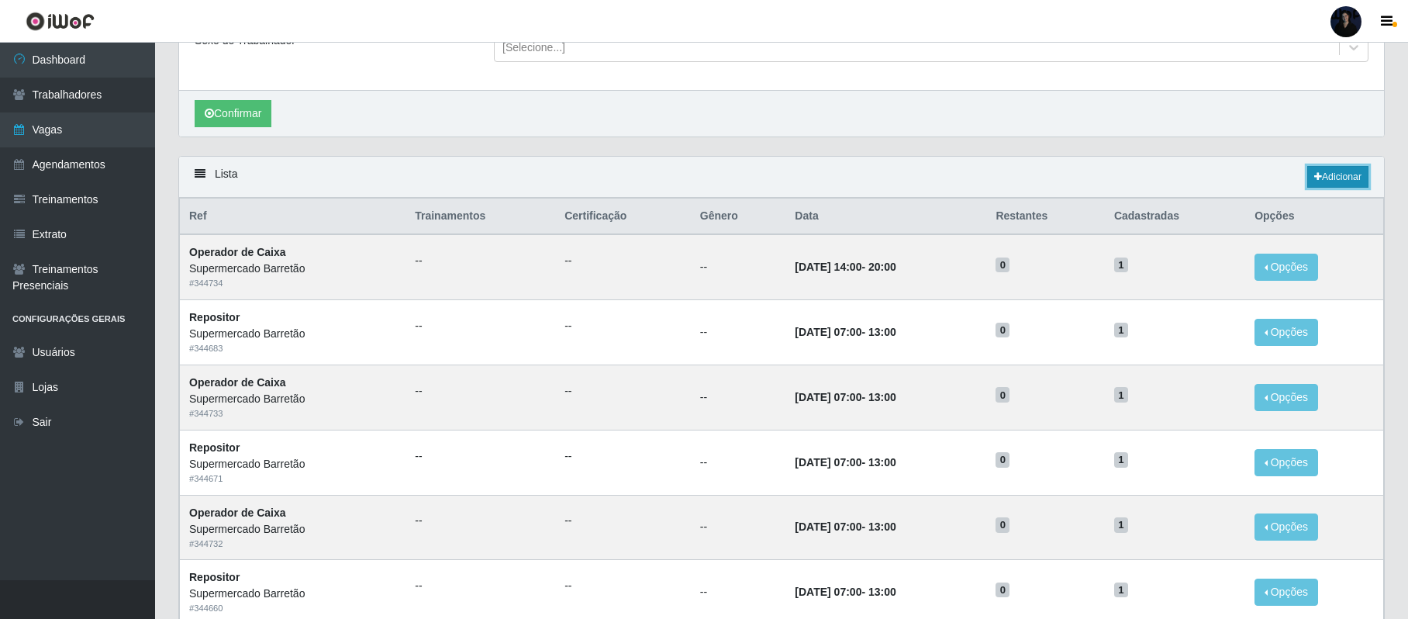
click at [1324, 178] on link "Adicionar" at bounding box center [1337, 177] width 61 height 22
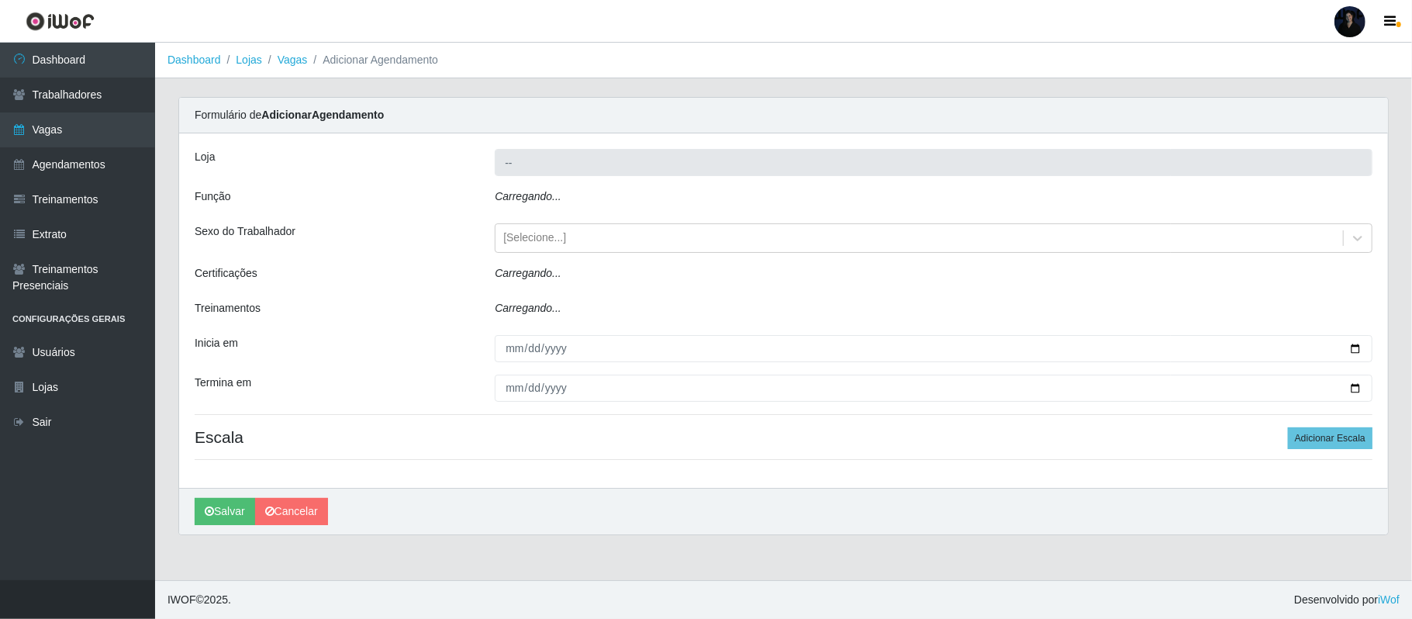
type input "Supermercado Barretão"
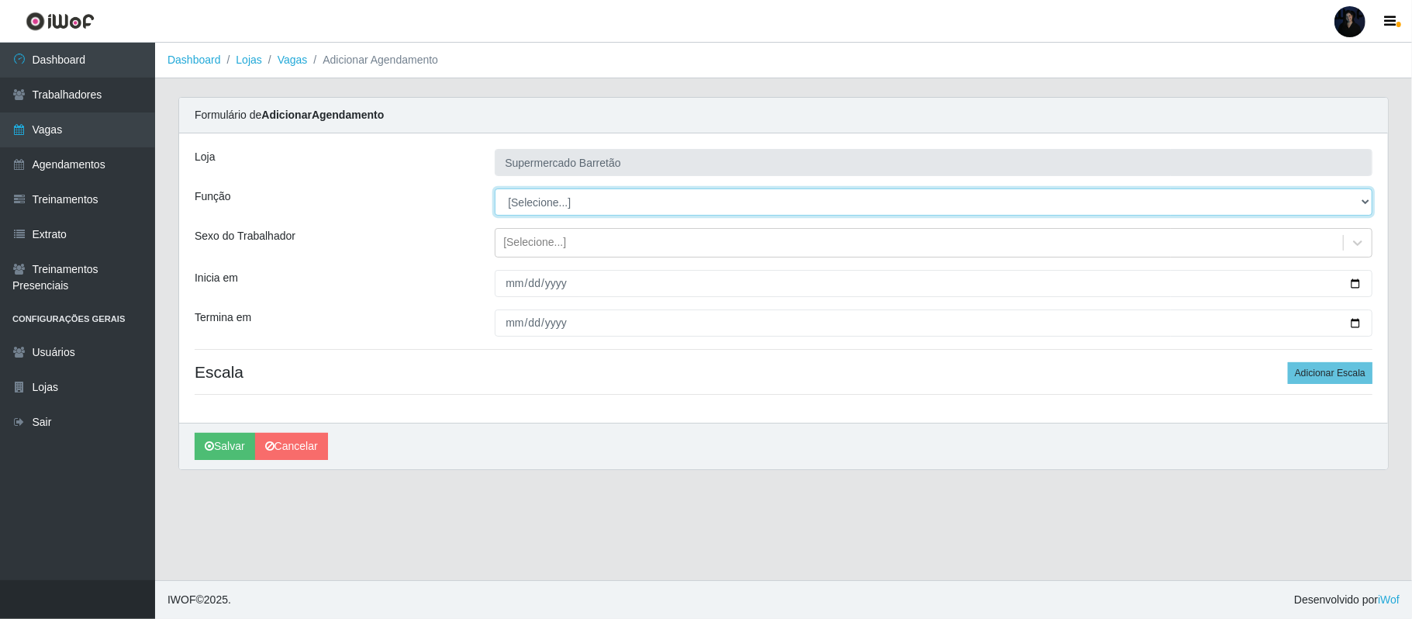
click at [1297, 197] on select "[Selecione...] ASG ASG + ASG ++ Operador de Caixa Operador de Caixa + Operador …" at bounding box center [934, 201] width 878 height 27
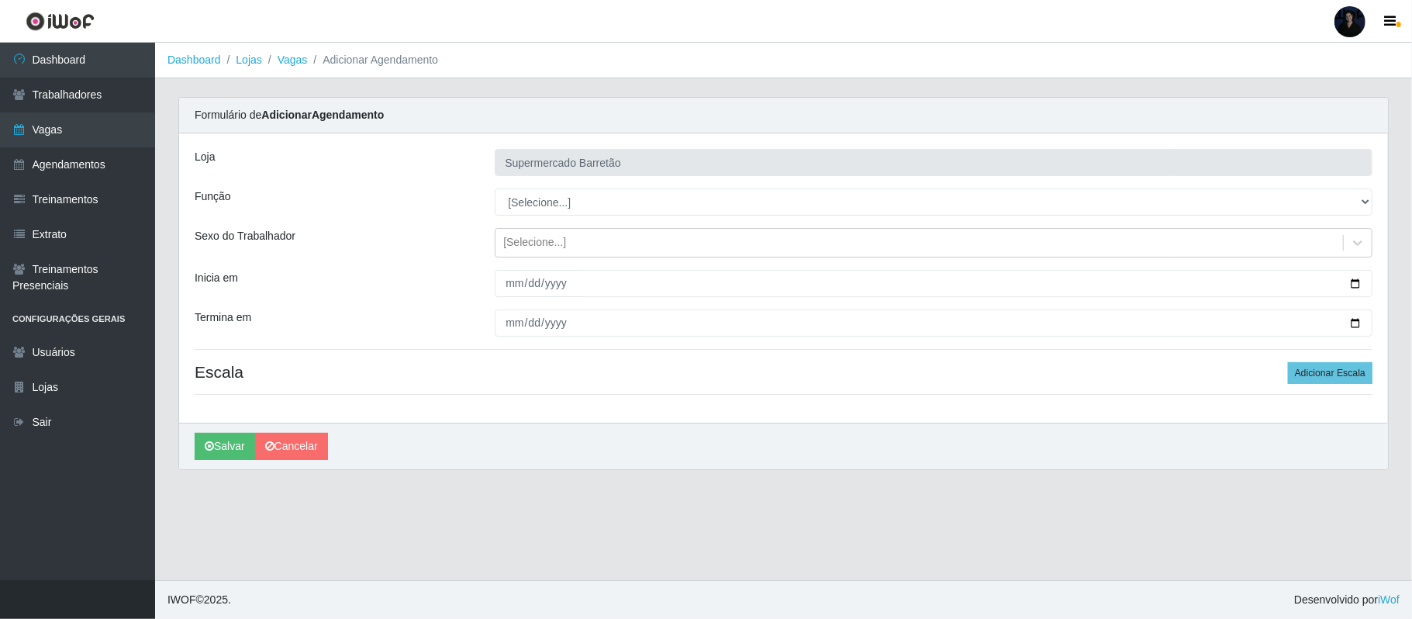
click at [842, 72] on ol "Dashboard Lojas Vagas Adicionar Agendamento" at bounding box center [783, 61] width 1257 height 36
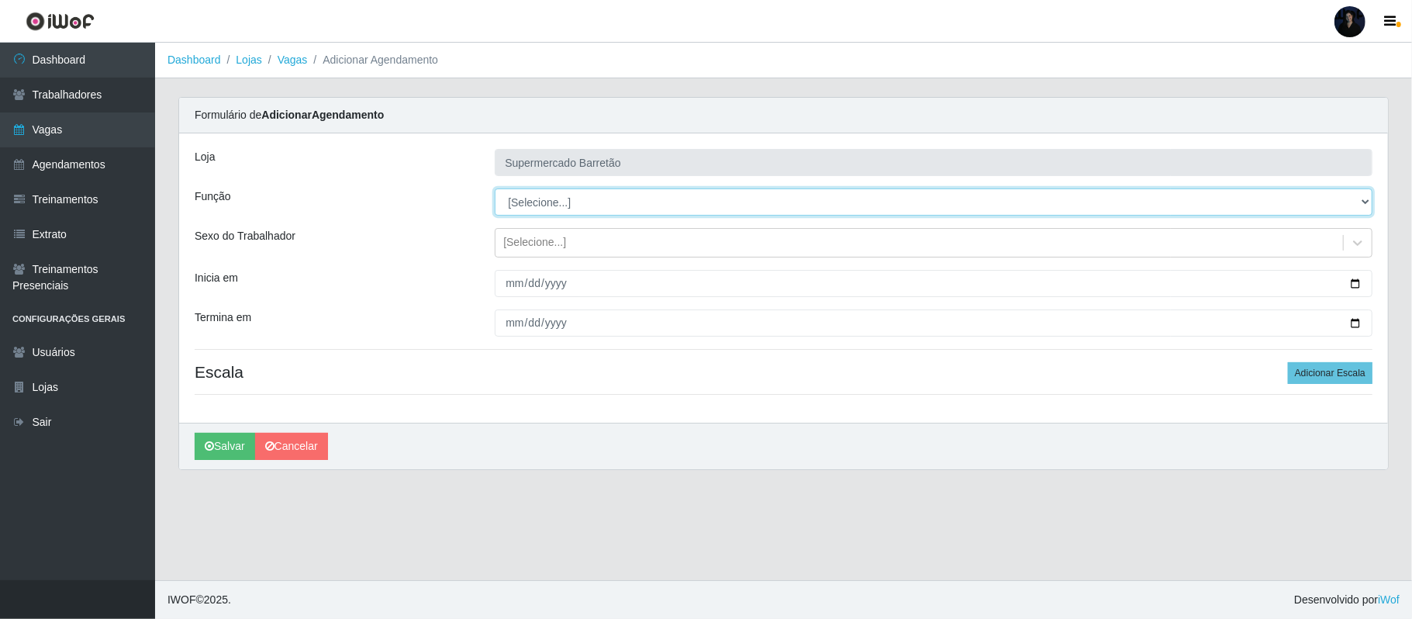
click at [741, 205] on select "[Selecione...] ASG ASG + ASG ++ Operador de Caixa Operador de Caixa + Operador …" at bounding box center [934, 201] width 878 height 27
select select "24"
click at [495, 189] on select "[Selecione...] ASG ASG + ASG ++ Operador de Caixa Operador de Caixa + Operador …" at bounding box center [934, 201] width 878 height 27
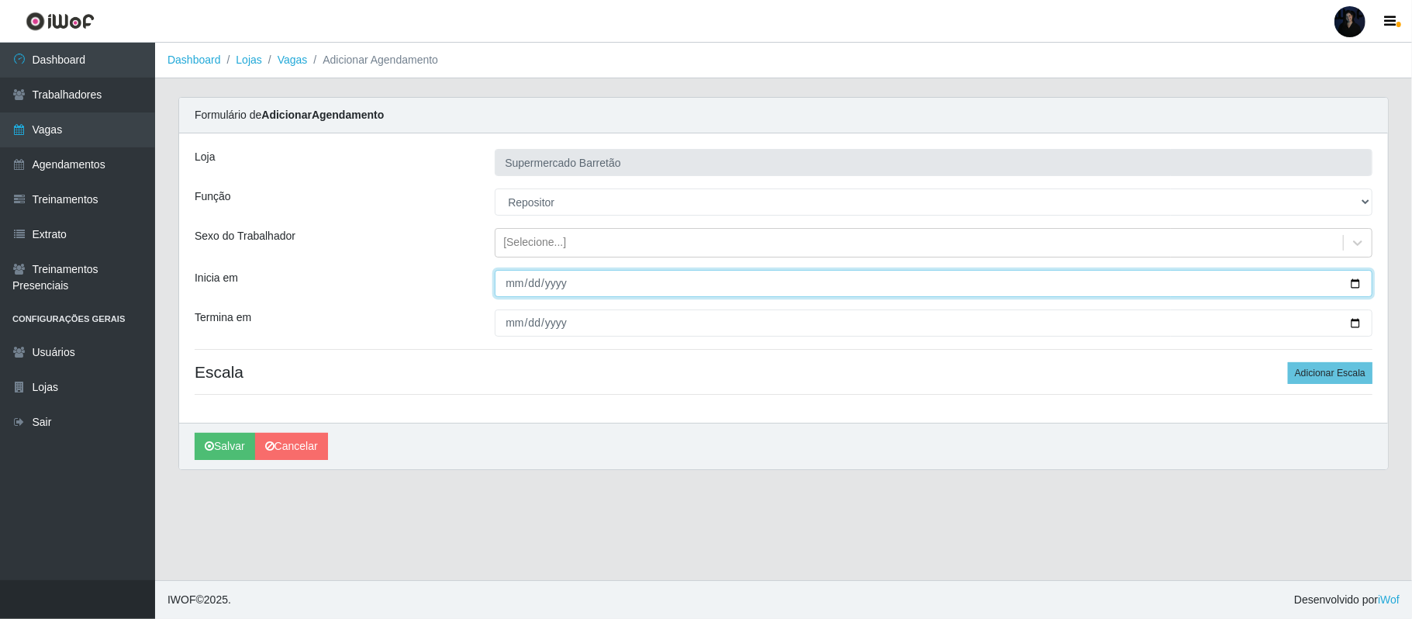
click at [1355, 285] on input "Inicia em" at bounding box center [934, 283] width 878 height 27
type input "[DATE]"
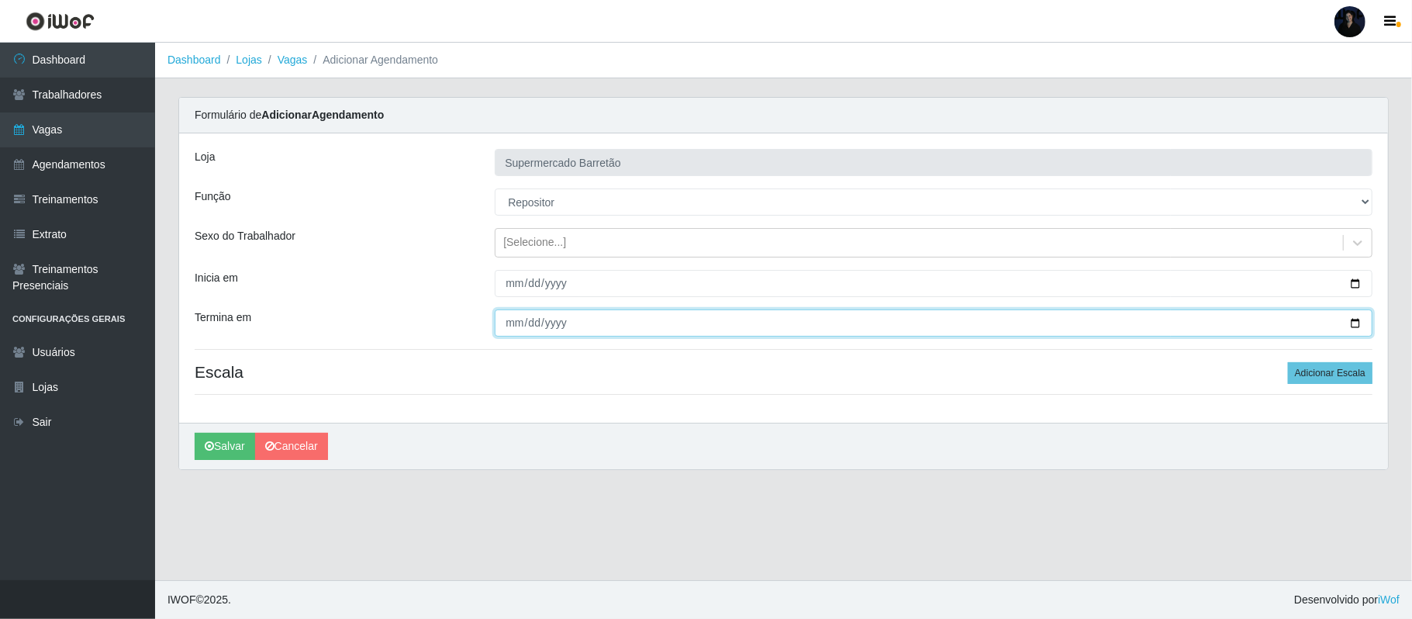
click at [1359, 321] on input "Termina em" at bounding box center [934, 322] width 878 height 27
type input "[DATE]"
click at [1334, 376] on button "Adicionar Escala" at bounding box center [1330, 373] width 85 height 22
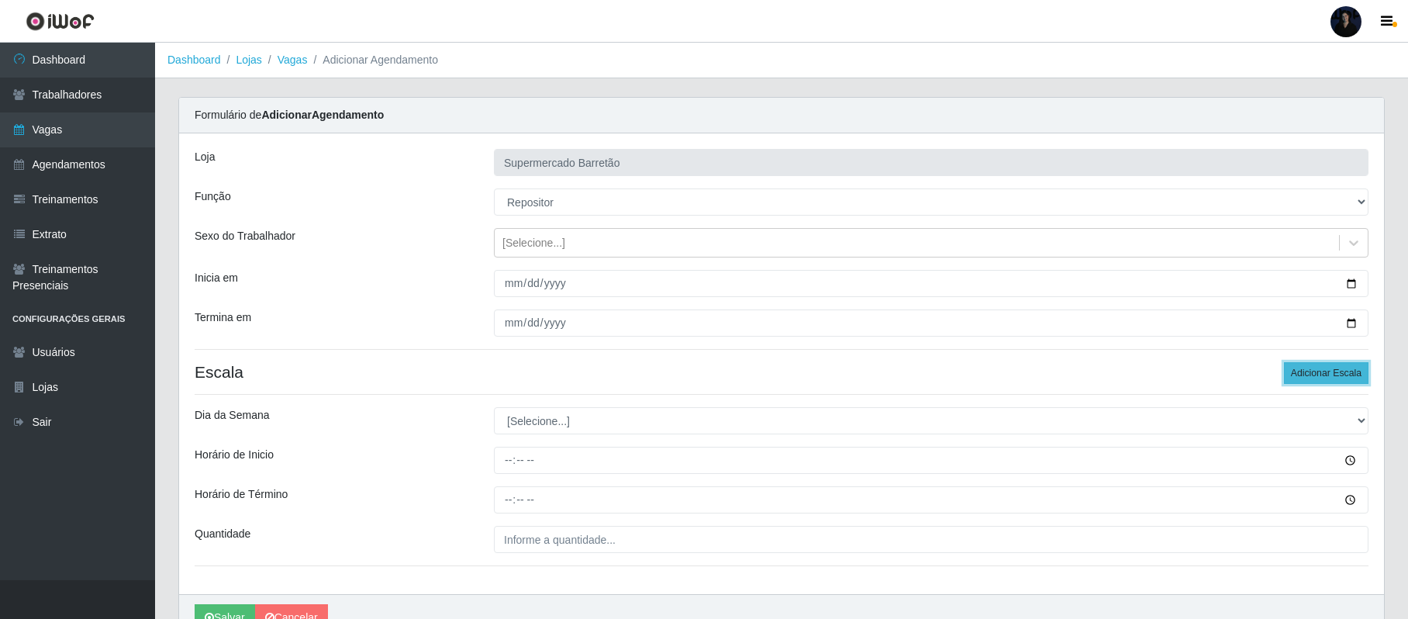
click at [1334, 376] on button "Adicionar Escala" at bounding box center [1326, 373] width 85 height 22
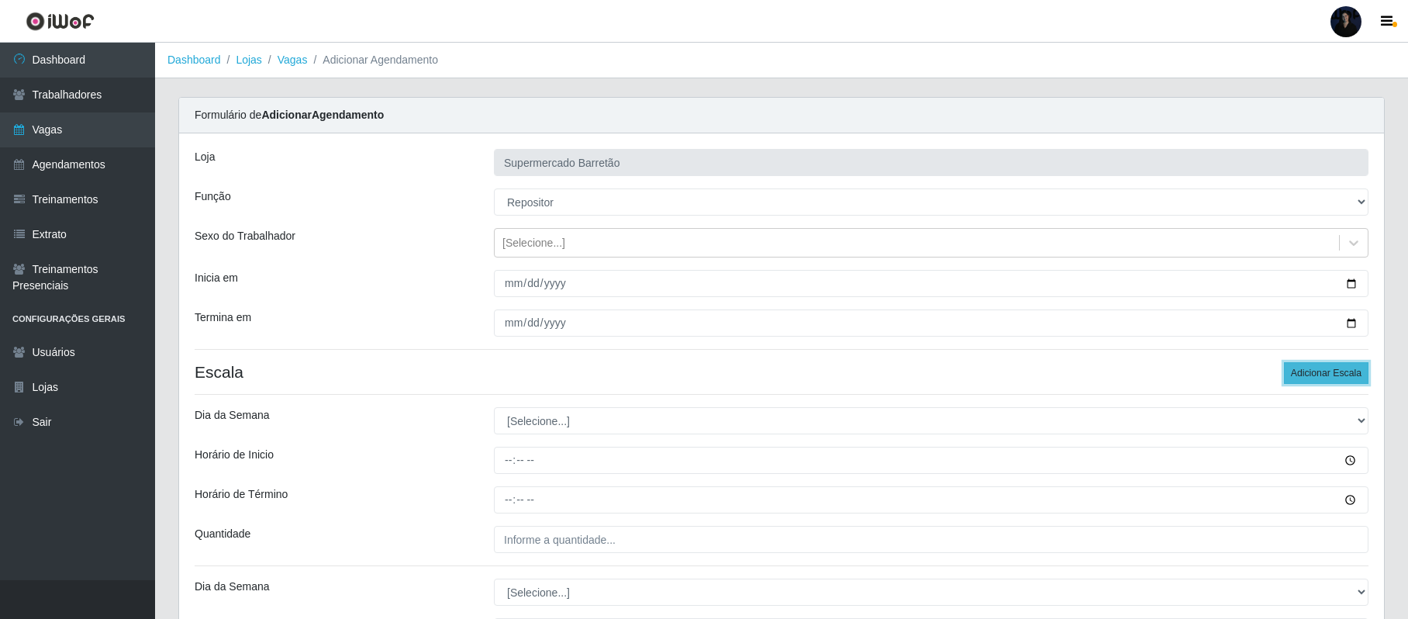
click at [1334, 376] on button "Adicionar Escala" at bounding box center [1326, 373] width 85 height 22
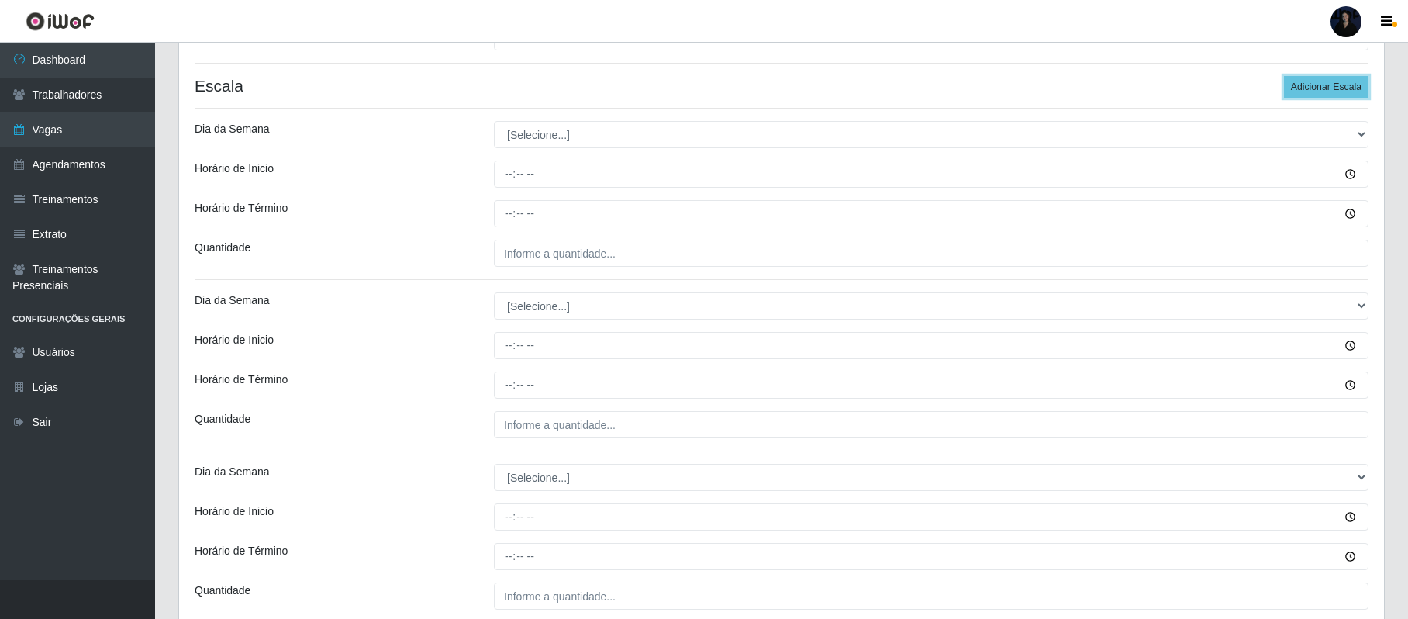
scroll to position [329, 0]
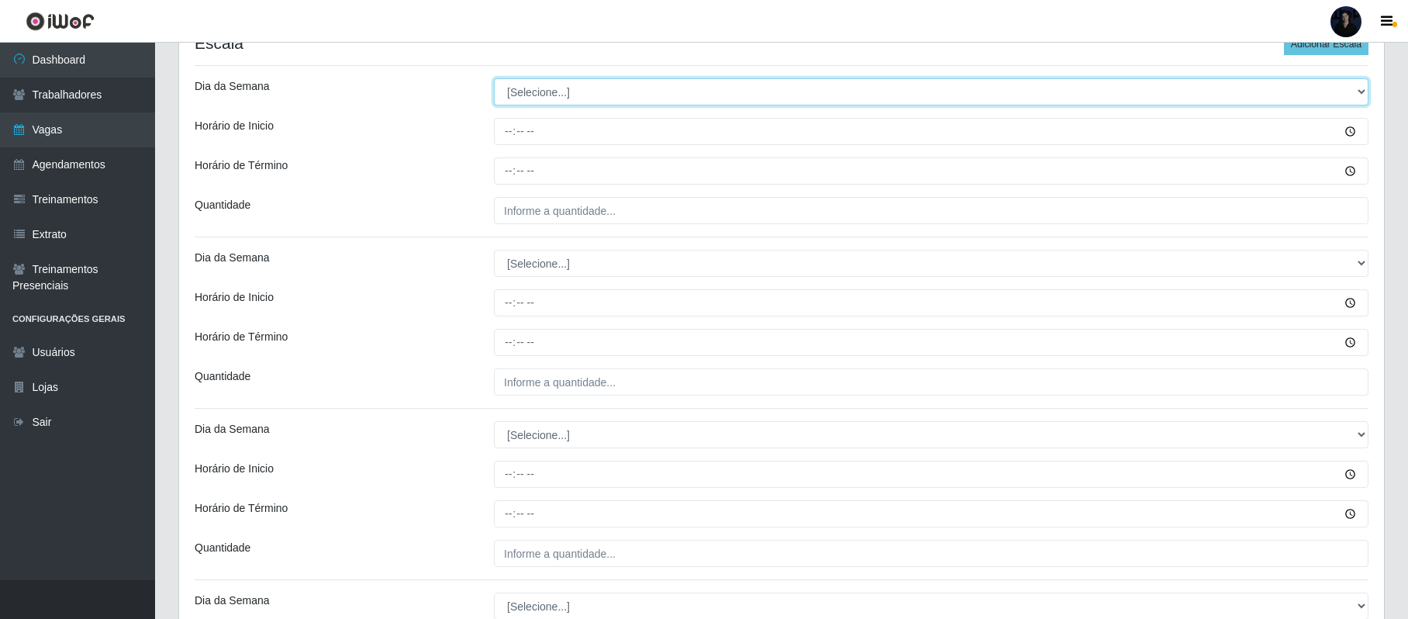
click at [673, 98] on select "[Selecione...] Segunda Terça Quarta Quinta Sexta Sábado Domingo" at bounding box center [931, 91] width 875 height 27
select select "1"
click at [494, 80] on select "[Selecione...] Segunda Terça Quarta Quinta Sexta Sábado Domingo" at bounding box center [931, 91] width 875 height 27
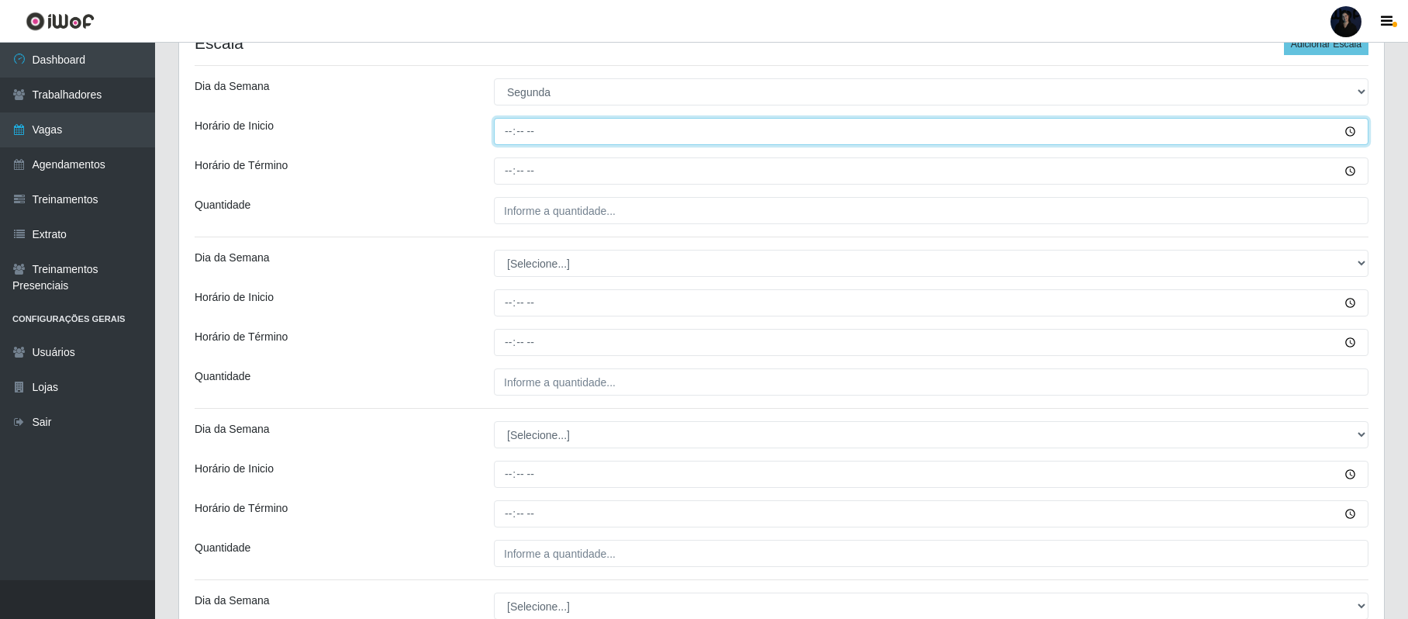
click at [503, 131] on input "Horário de Inicio" at bounding box center [931, 131] width 875 height 27
type input "07:00"
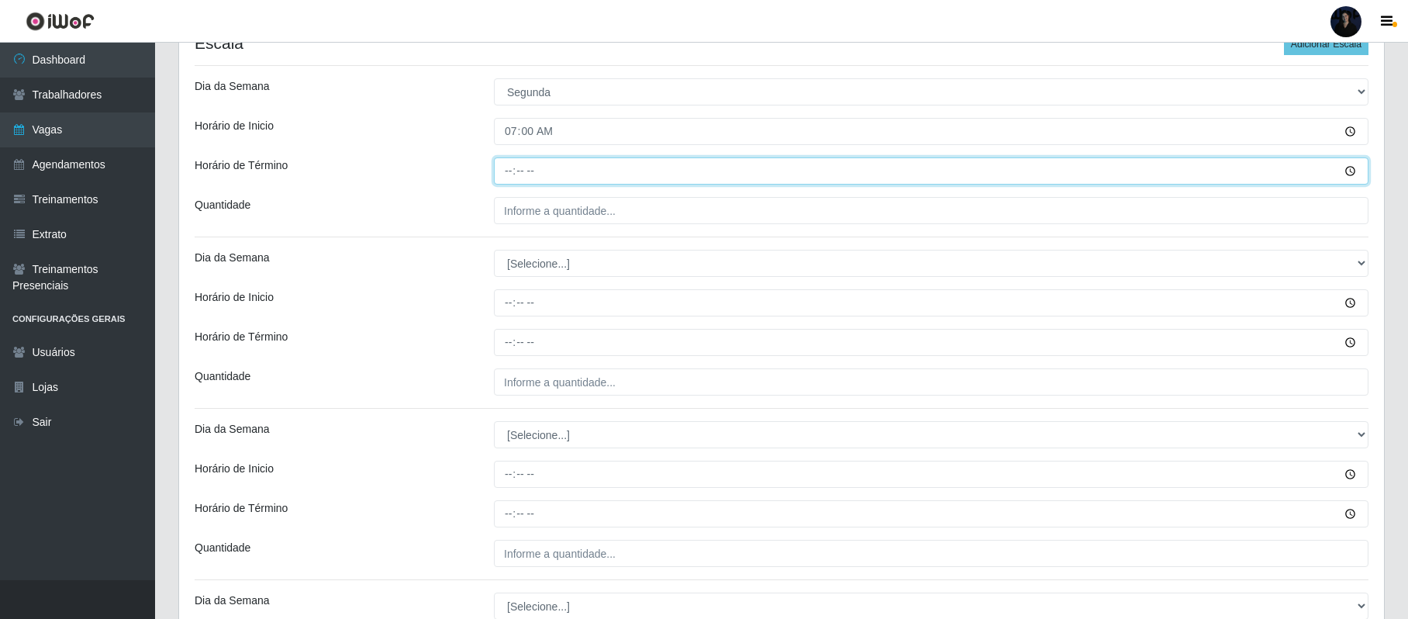
click at [513, 169] on input "Horário de Término" at bounding box center [931, 170] width 875 height 27
type input "13:00"
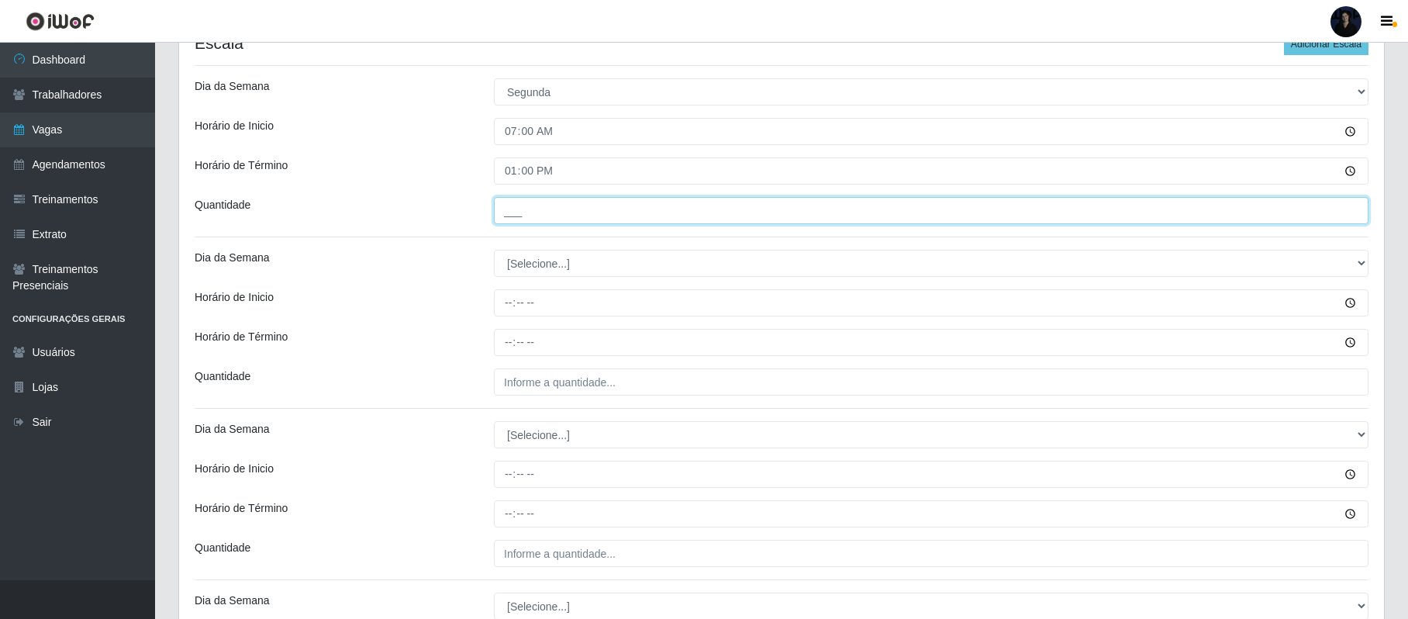
click at [522, 222] on input "___" at bounding box center [931, 210] width 875 height 27
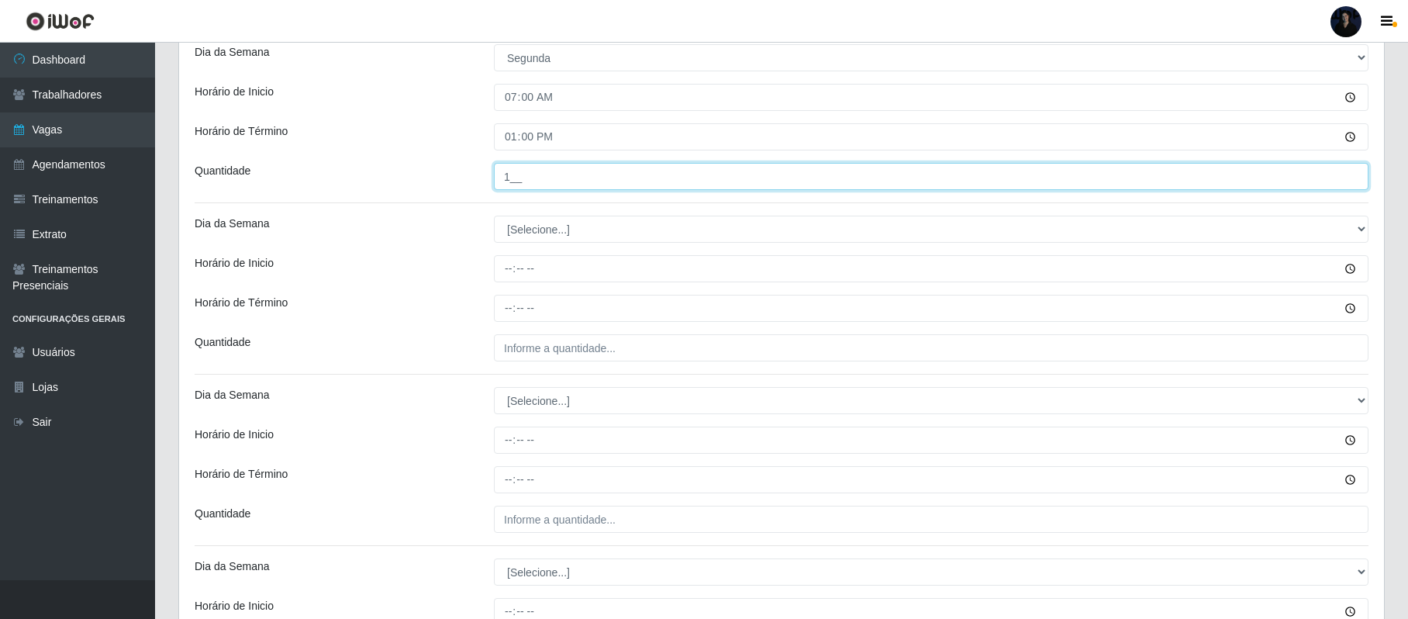
type input "1__"
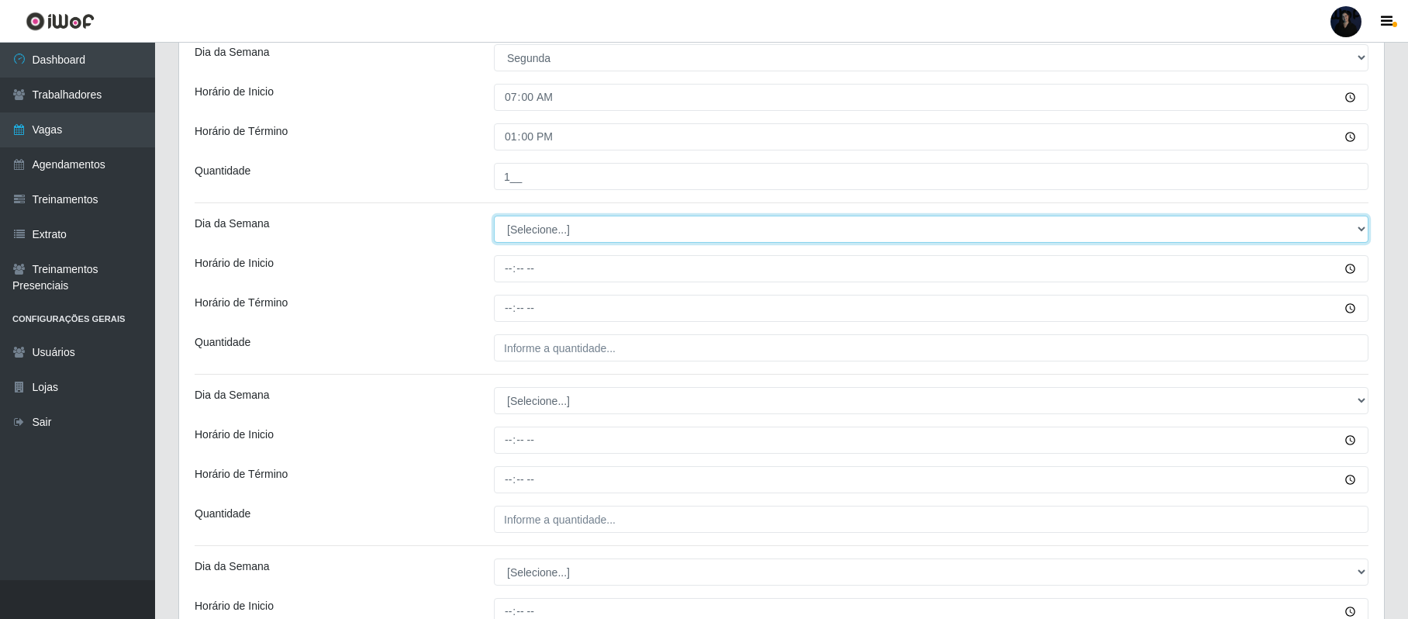
click at [826, 224] on select "[Selecione...] Segunda Terça Quarta Quinta Sexta Sábado Domingo" at bounding box center [931, 229] width 875 height 27
select select "2"
click at [494, 217] on select "[Selecione...] Segunda Terça Quarta Quinta Sexta Sábado Domingo" at bounding box center [931, 229] width 875 height 27
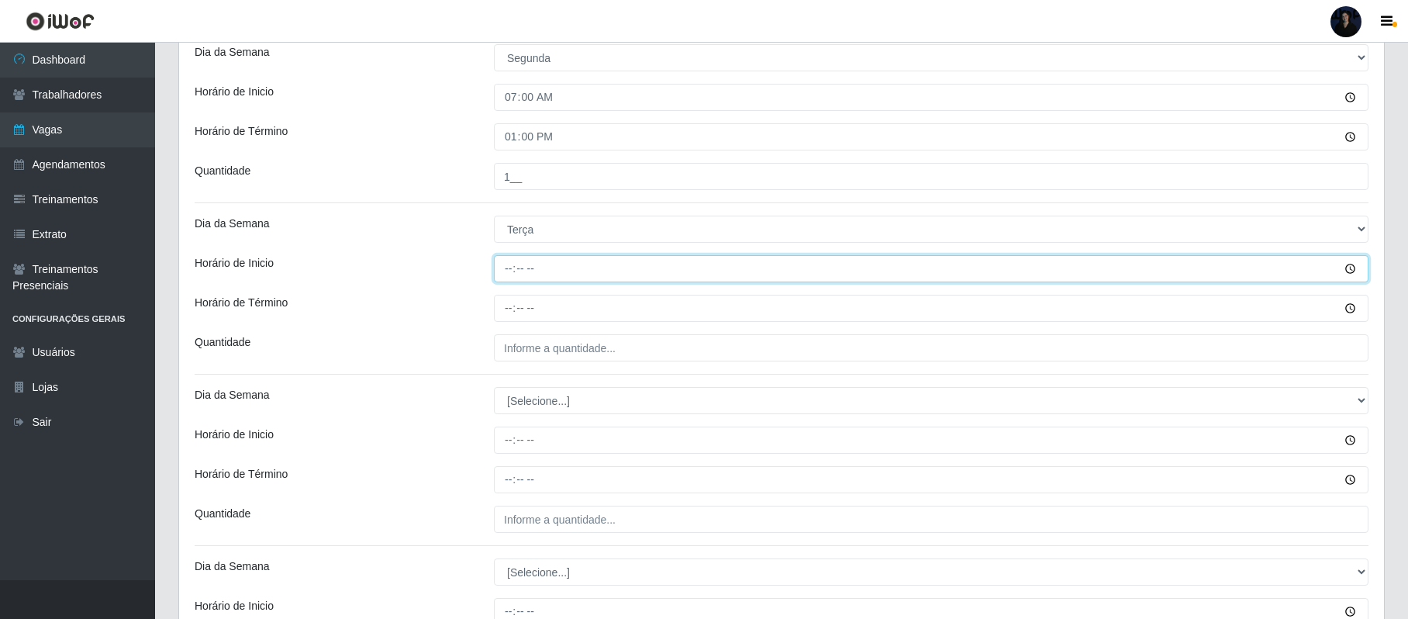
click at [502, 265] on input "Horário de Inicio" at bounding box center [931, 268] width 875 height 27
type input "14:00"
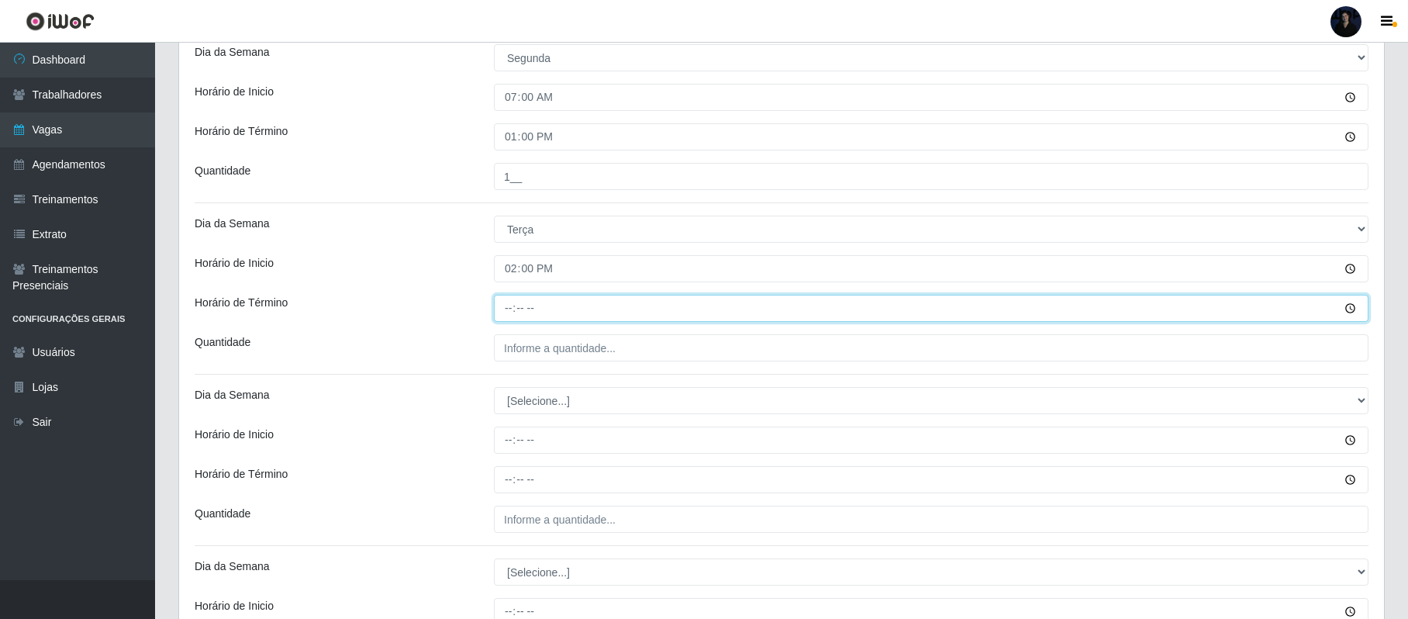
click at [504, 308] on input "Horário de Término" at bounding box center [931, 308] width 875 height 27
type input "20:00"
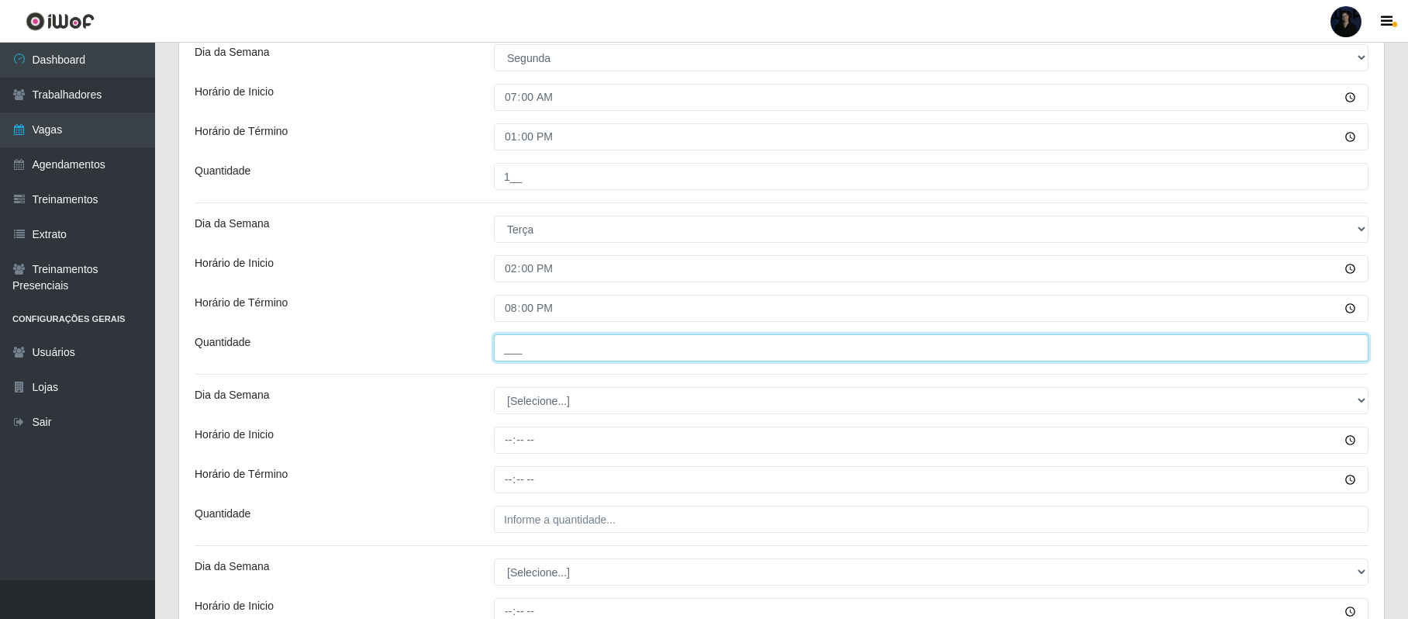
click at [509, 337] on input "___" at bounding box center [931, 347] width 875 height 27
type input "1__"
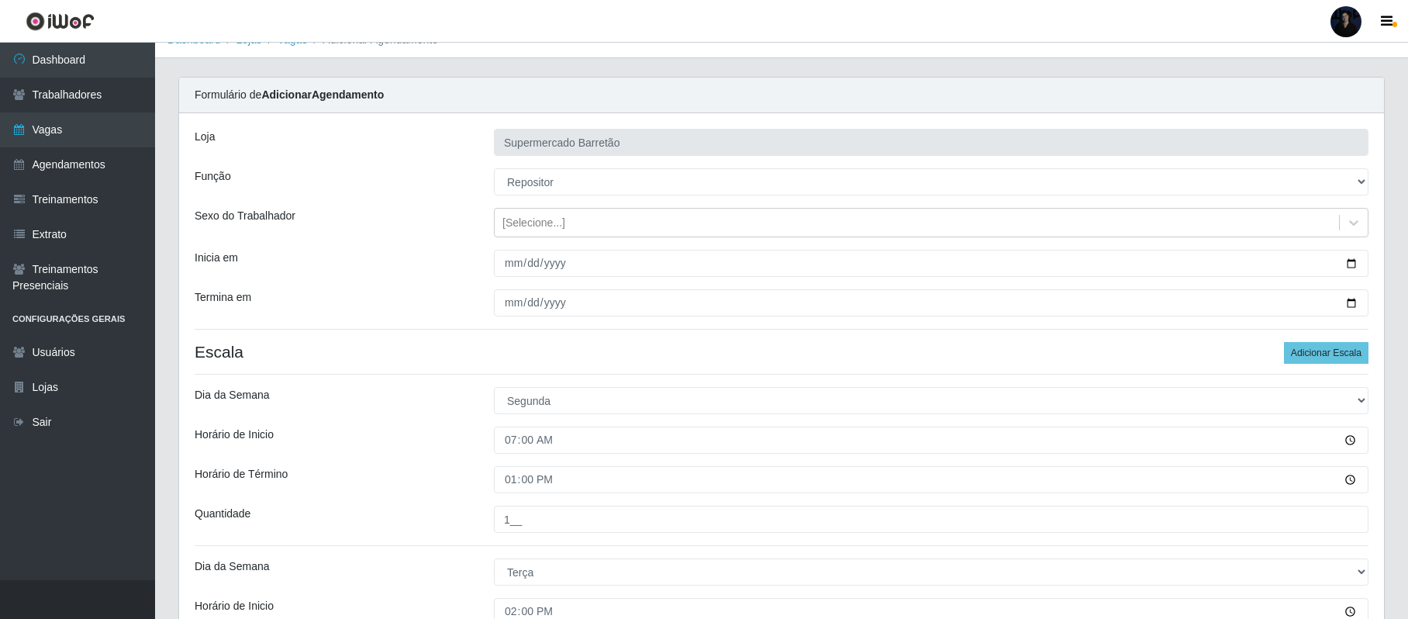
scroll to position [13, 0]
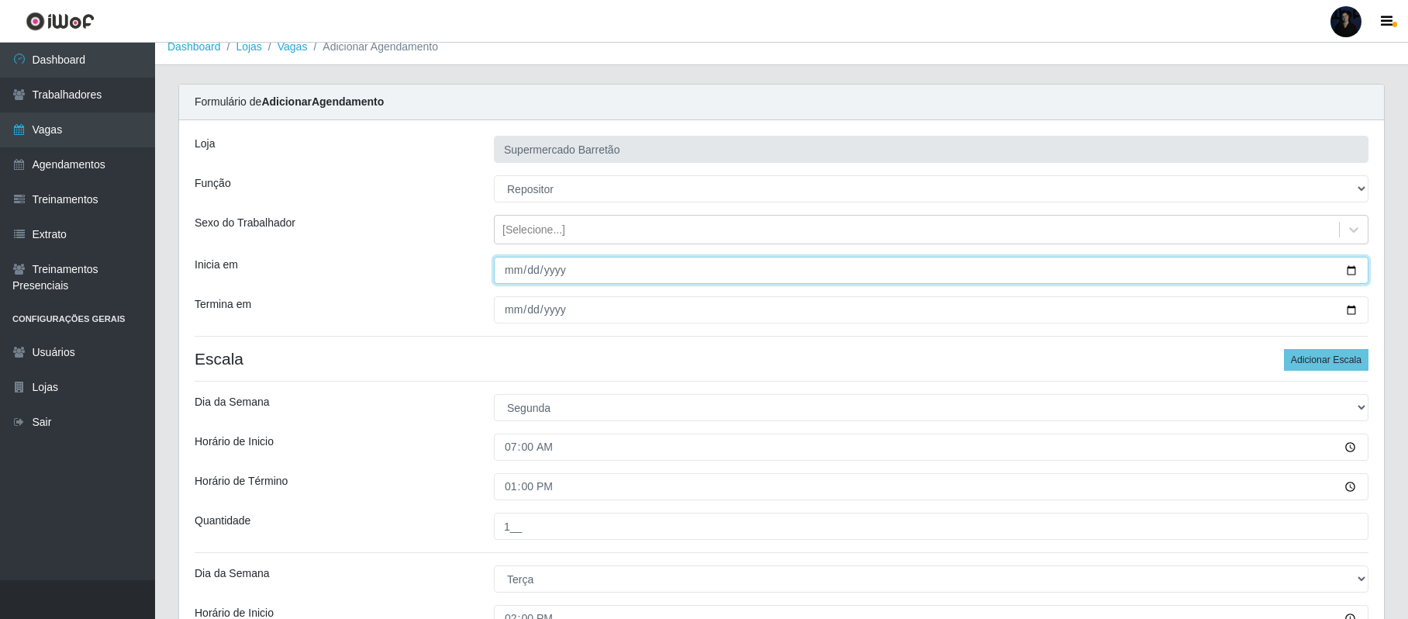
click at [1348, 271] on input "[DATE]" at bounding box center [931, 270] width 875 height 27
type input "[DATE]"
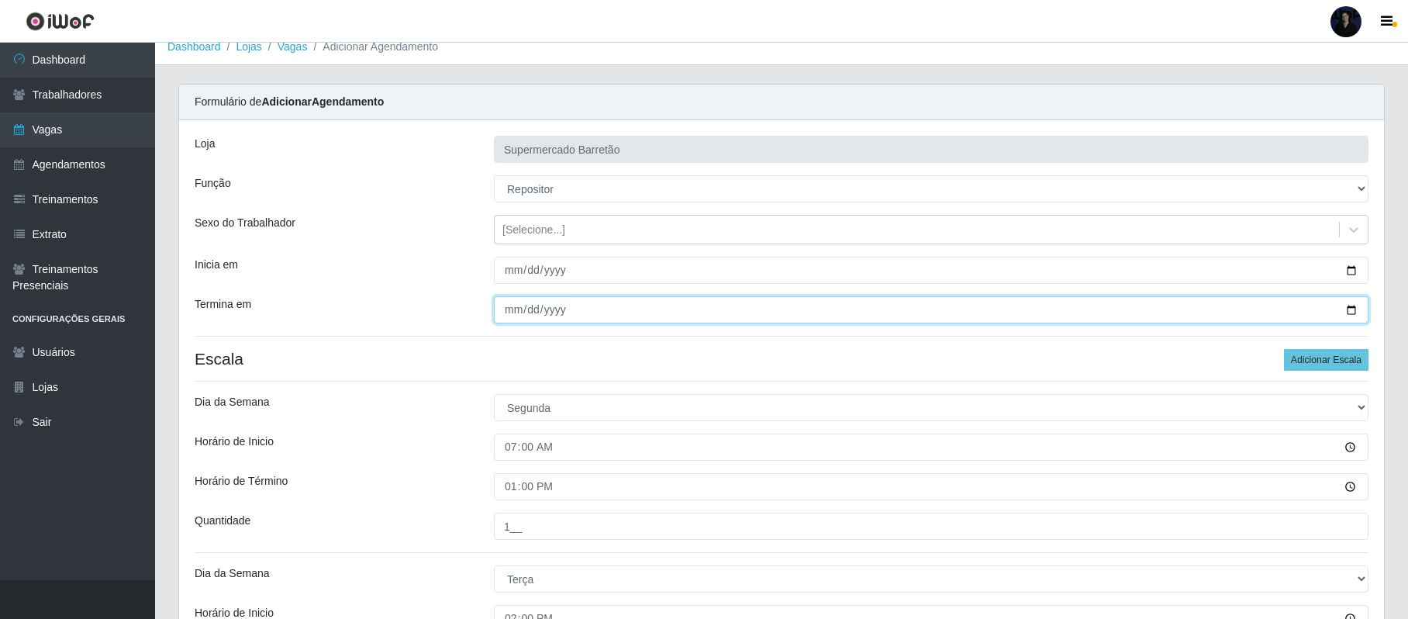
click at [1359, 307] on input "[DATE]" at bounding box center [931, 309] width 875 height 27
click at [1351, 308] on input "[DATE]" at bounding box center [931, 309] width 875 height 27
type input "[DATE]"
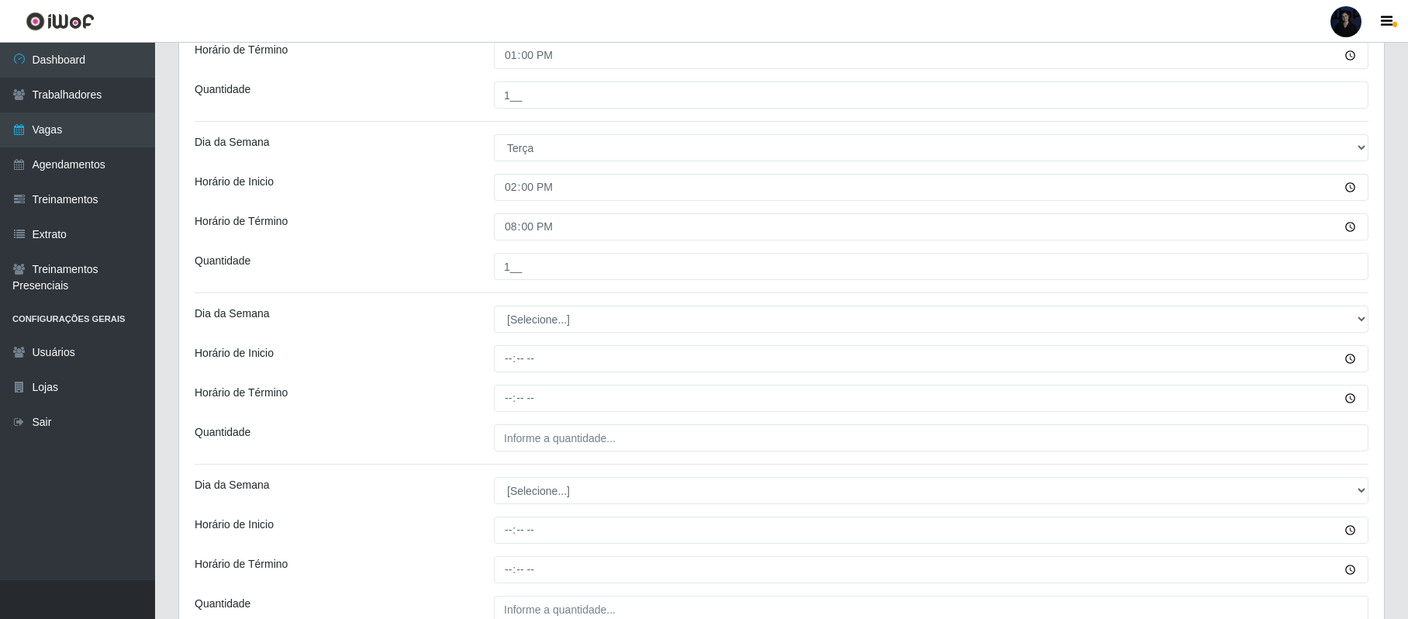
scroll to position [597, 0]
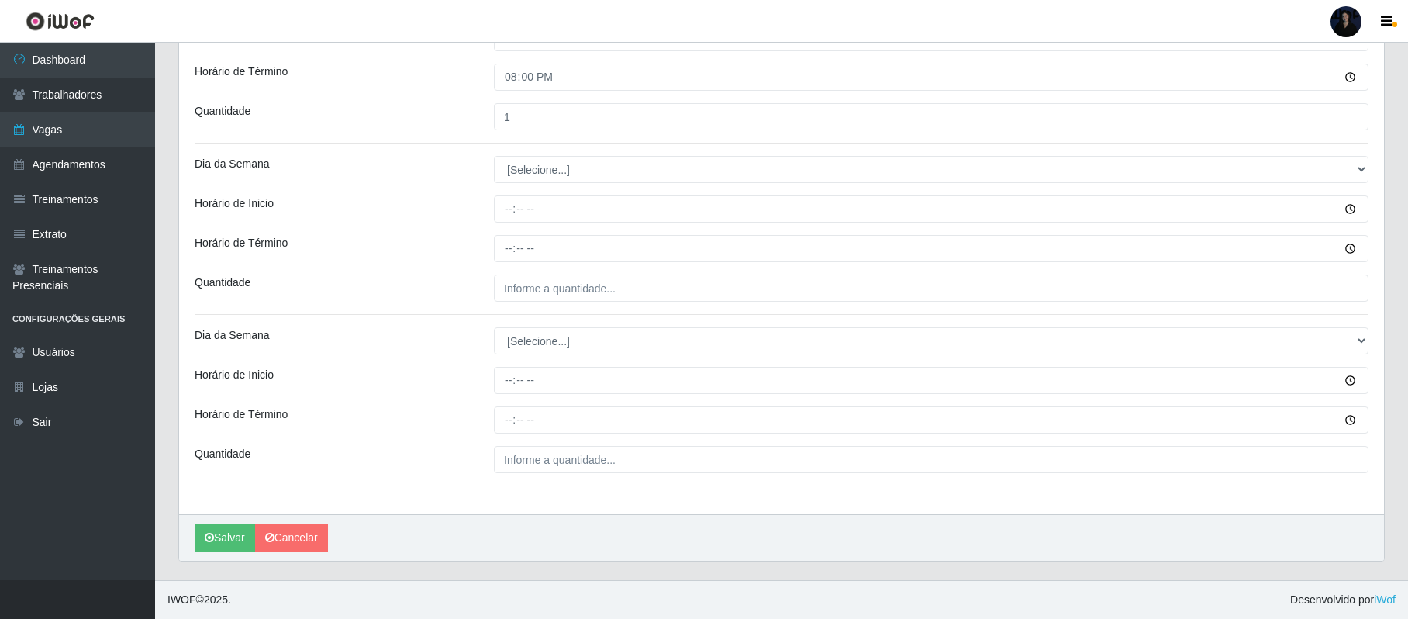
click at [388, 330] on div "Dia da Semana" at bounding box center [332, 340] width 299 height 27
click at [311, 543] on link "Cancelar" at bounding box center [291, 537] width 73 height 27
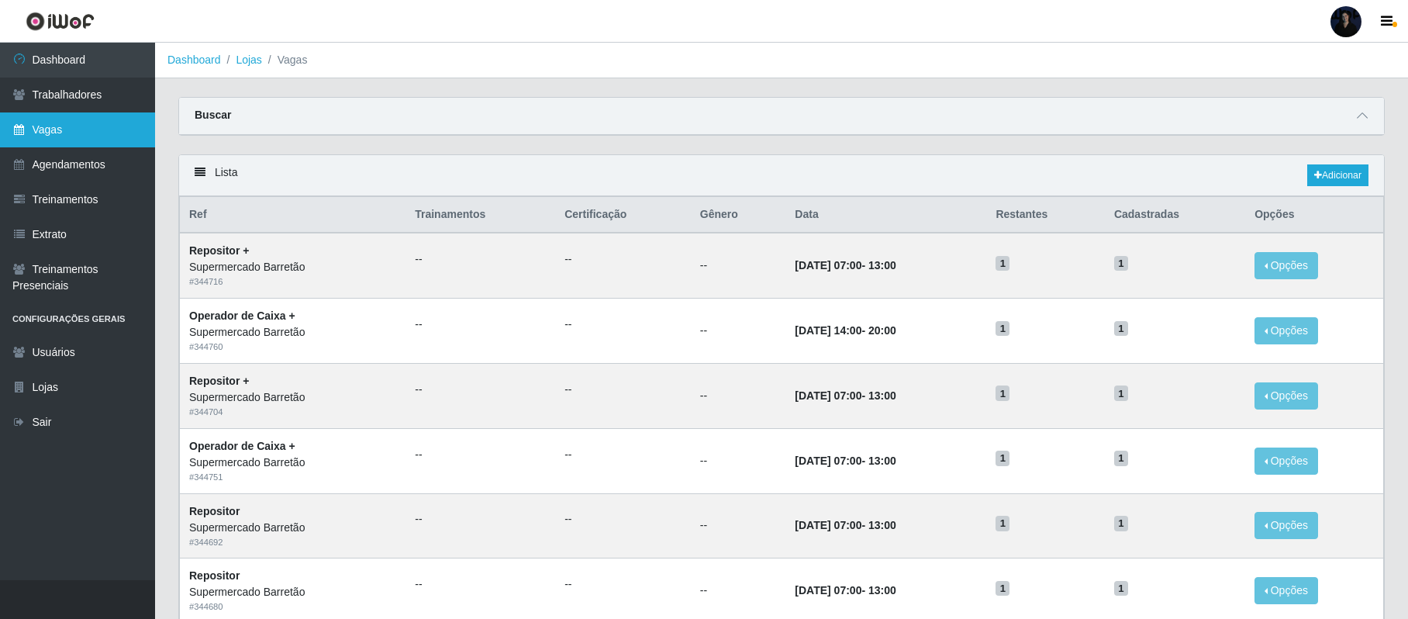
click at [56, 122] on link "Vagas" at bounding box center [77, 129] width 155 height 35
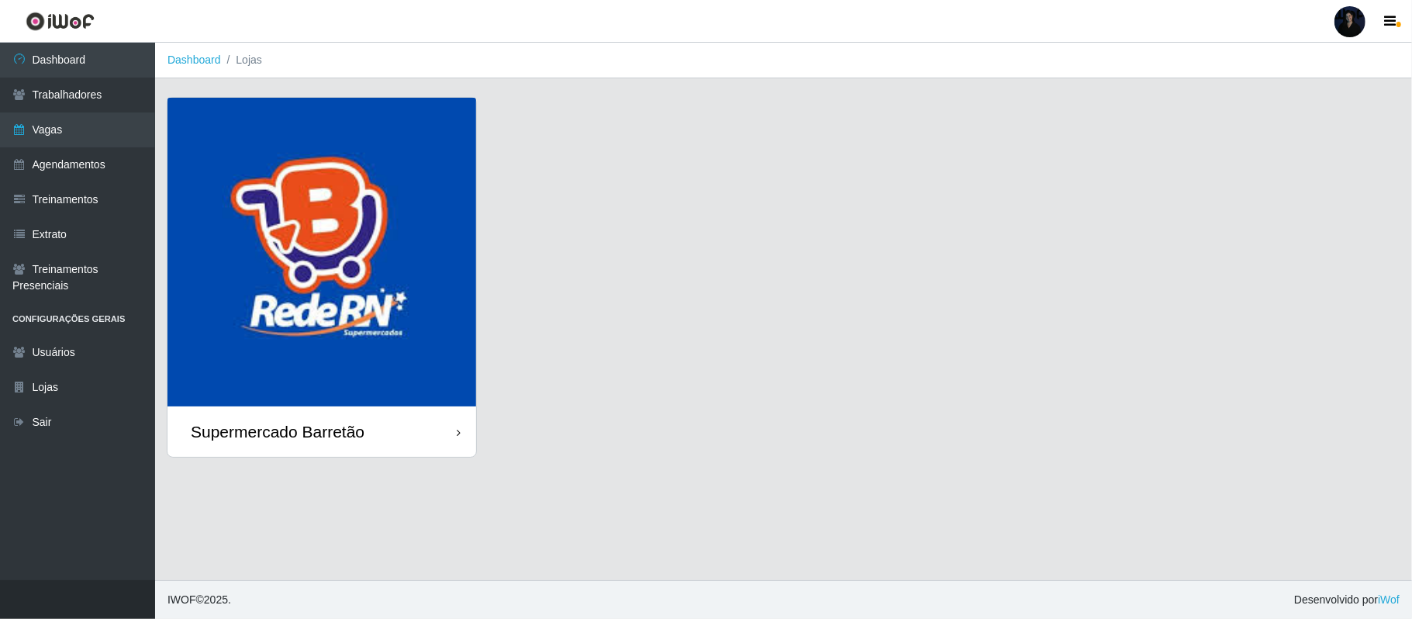
click at [324, 239] on img at bounding box center [321, 252] width 309 height 309
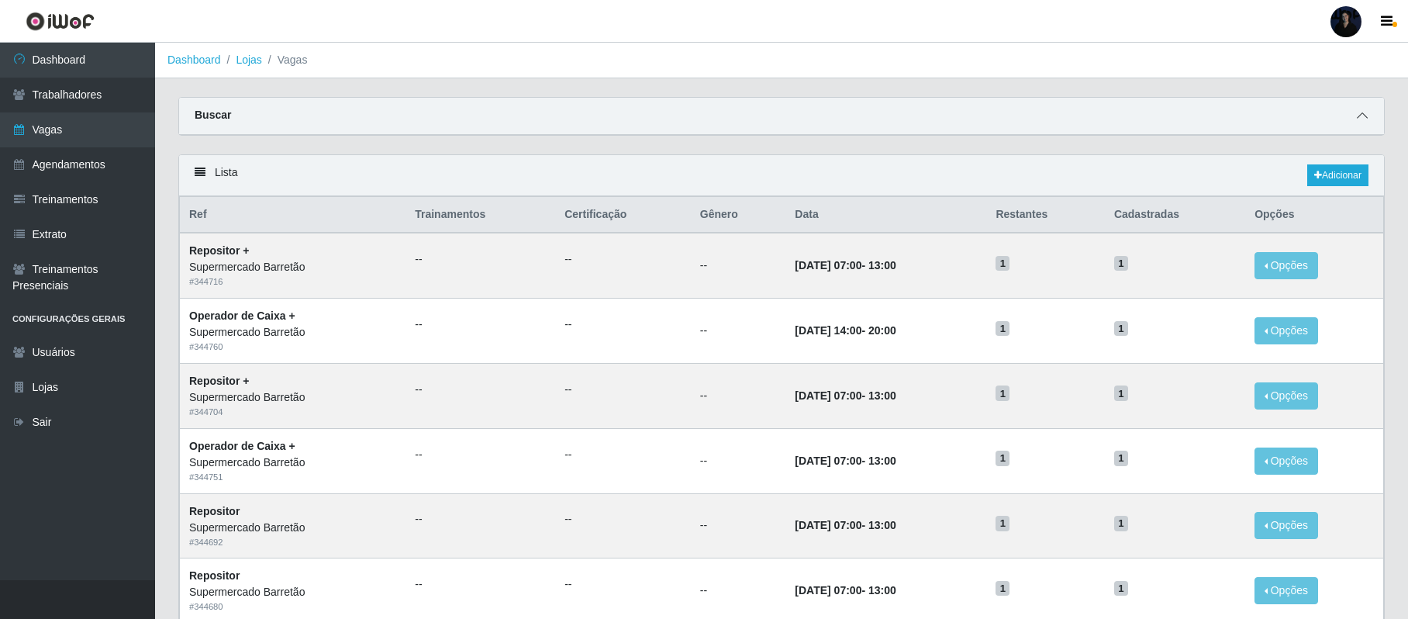
click at [1365, 112] on icon at bounding box center [1362, 115] width 11 height 11
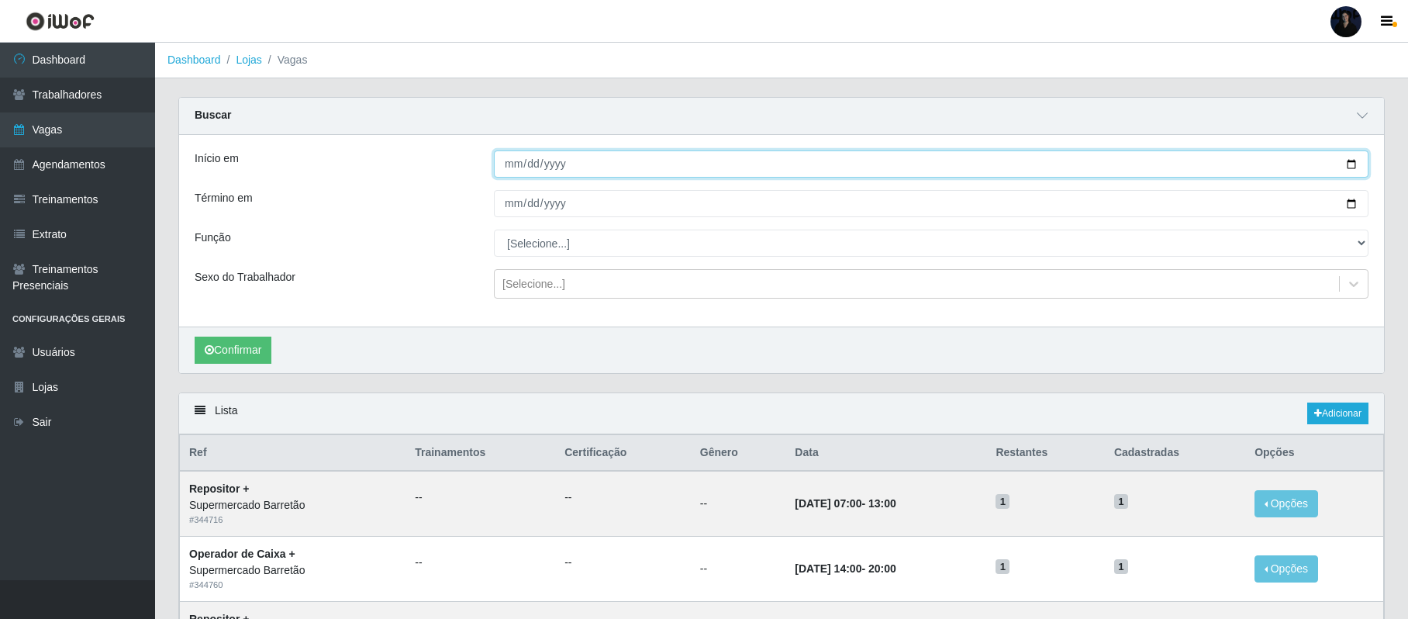
click at [1350, 164] on input "Início em" at bounding box center [931, 163] width 875 height 27
type input "[DATE]"
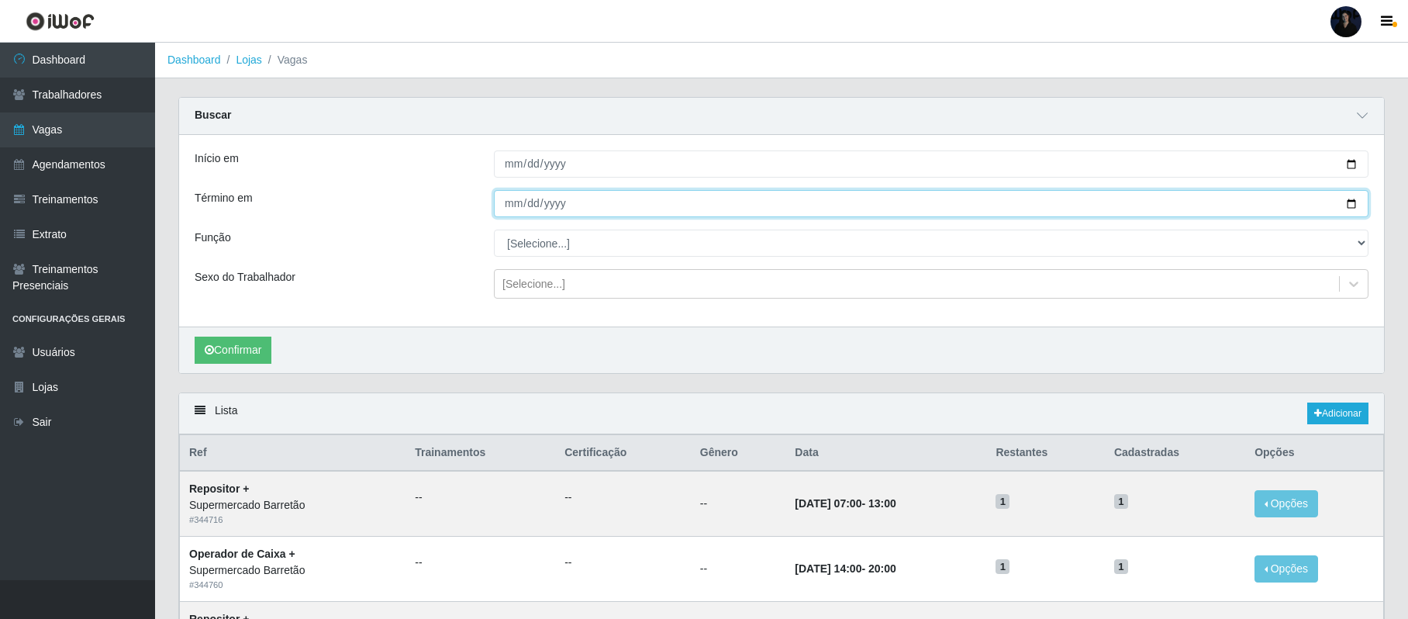
click at [1353, 206] on input "Término em" at bounding box center [931, 203] width 875 height 27
type input "[DATE]"
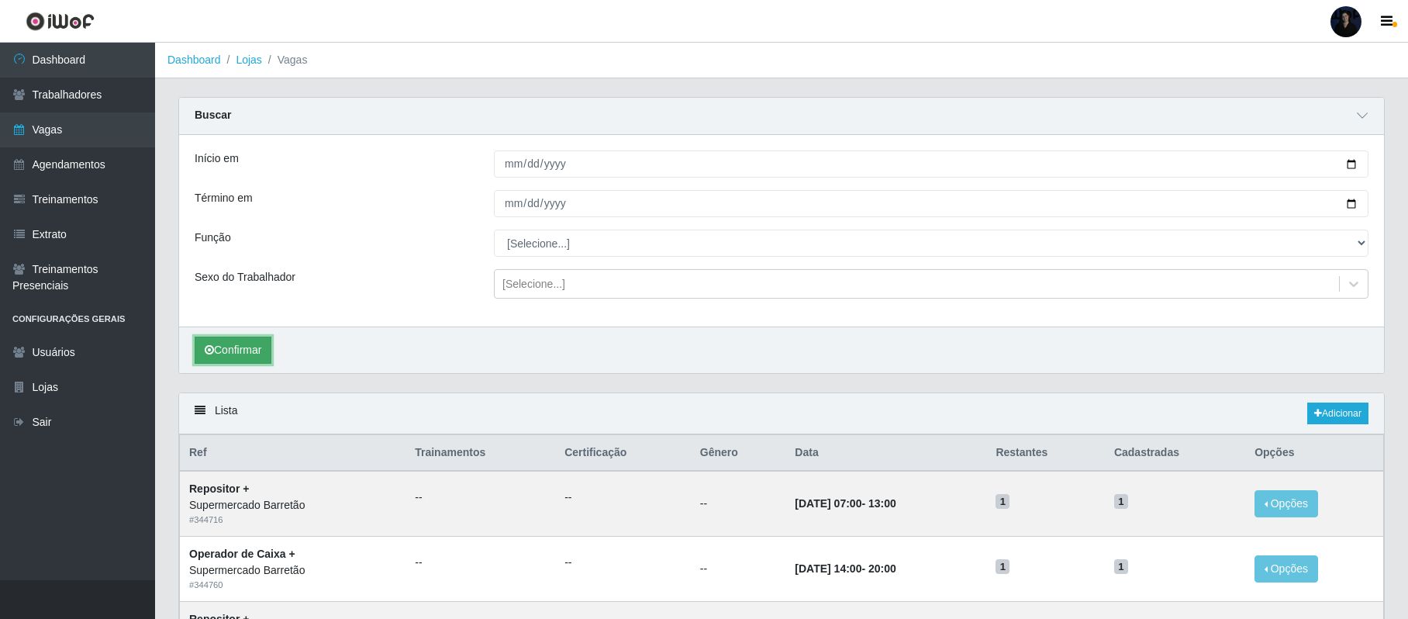
click at [222, 357] on button "Confirmar" at bounding box center [233, 350] width 77 height 27
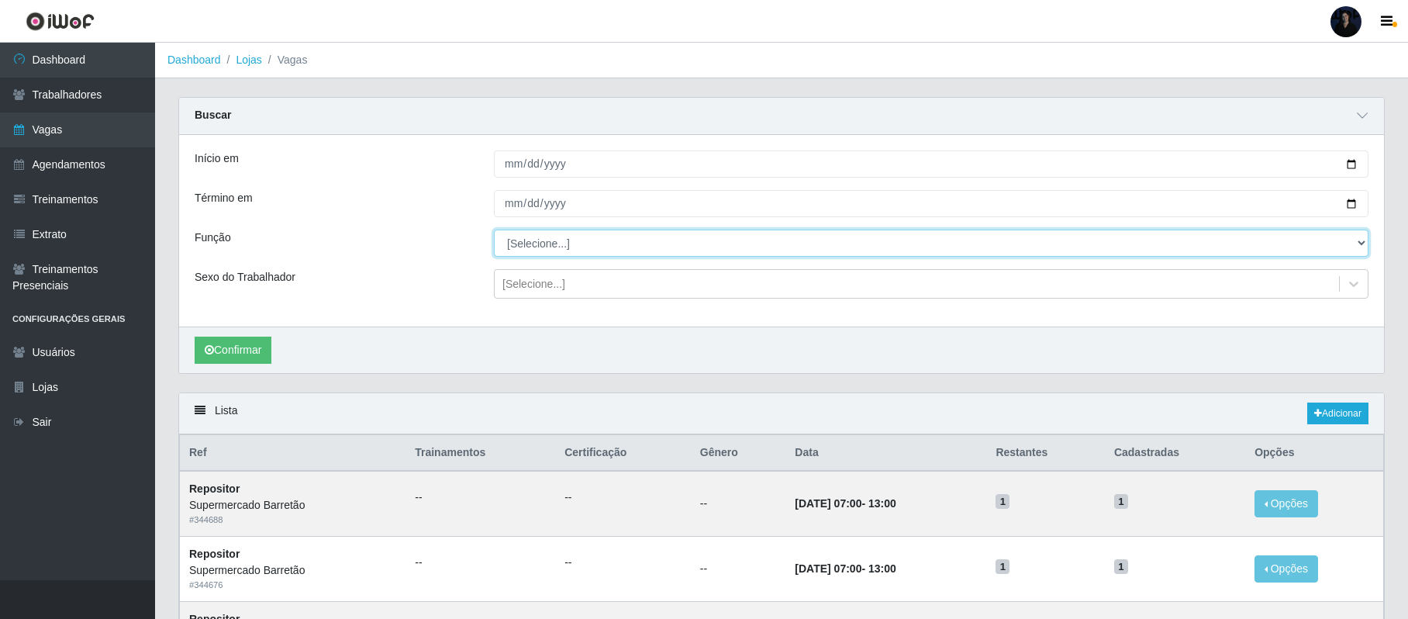
click at [588, 243] on select "[Selecione...] ASG ASG + ASG ++ Operador de Caixa Operador de Caixa + Operador …" at bounding box center [931, 243] width 875 height 27
select select "24"
click at [494, 230] on select "[Selecione...] ASG ASG + ASG ++ Operador de Caixa Operador de Caixa + Operador …" at bounding box center [931, 243] width 875 height 27
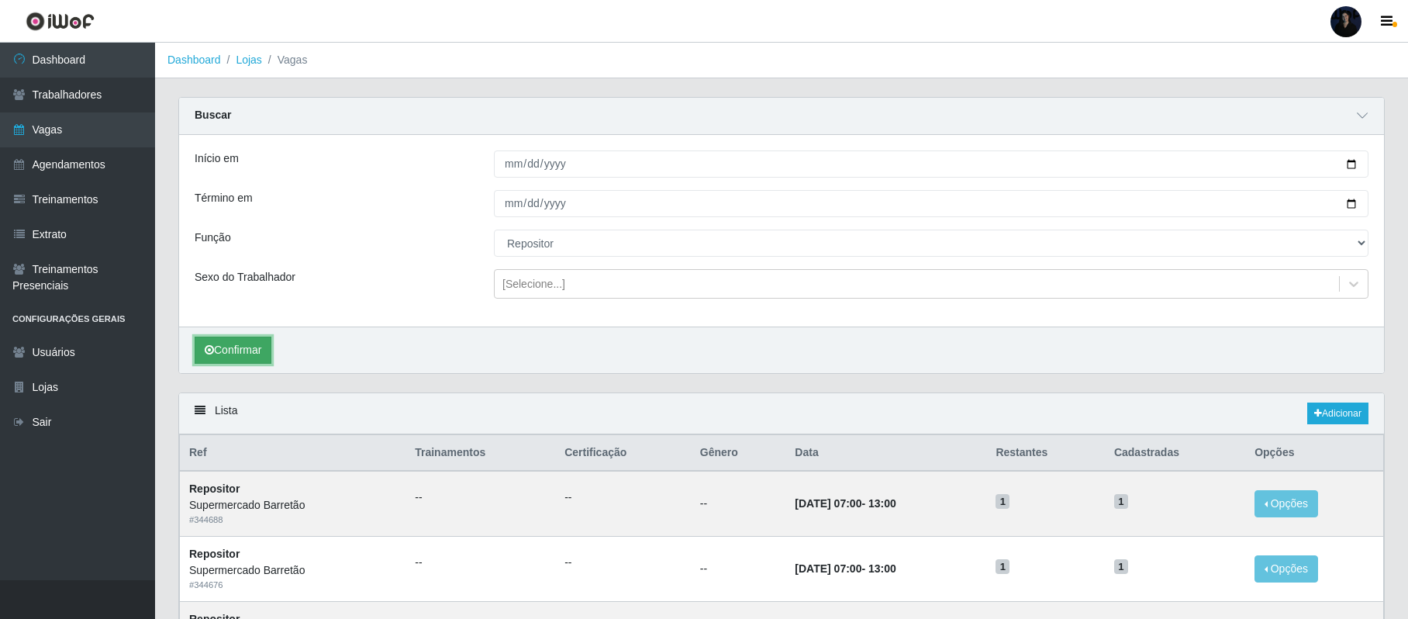
click at [217, 351] on button "Confirmar" at bounding box center [233, 350] width 77 height 27
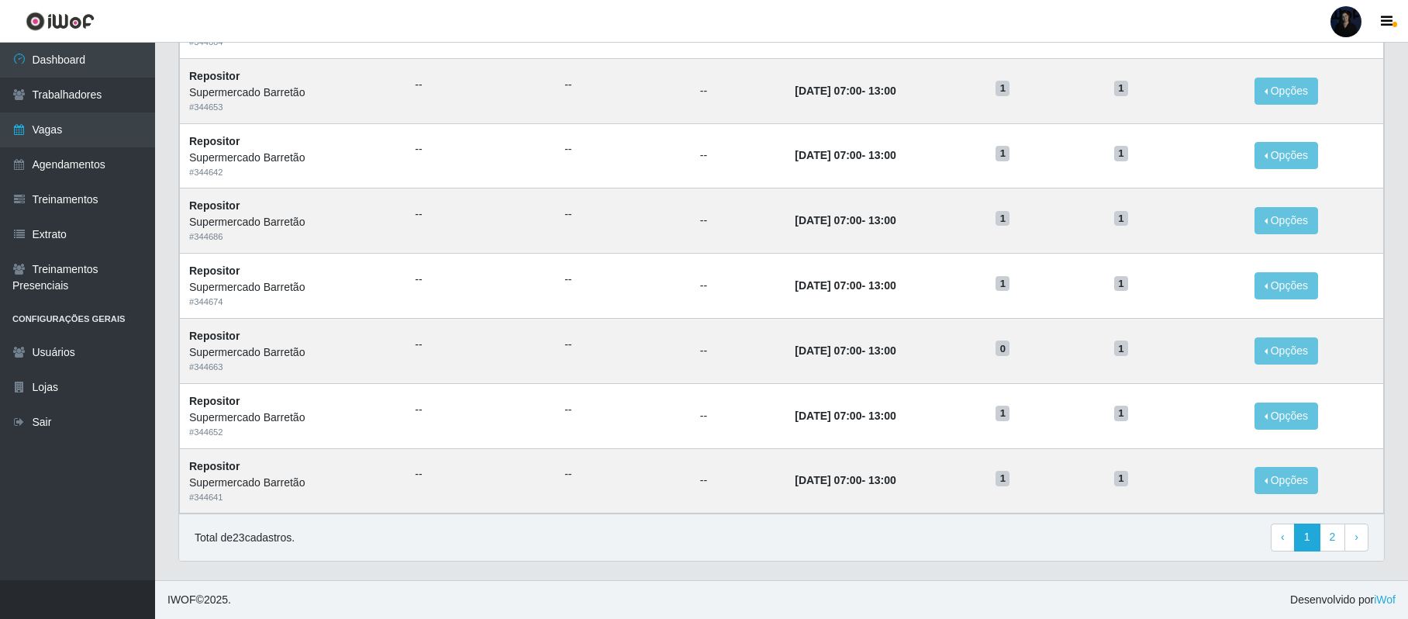
scroll to position [941, 0]
click at [1323, 538] on link "2" at bounding box center [1333, 537] width 26 height 28
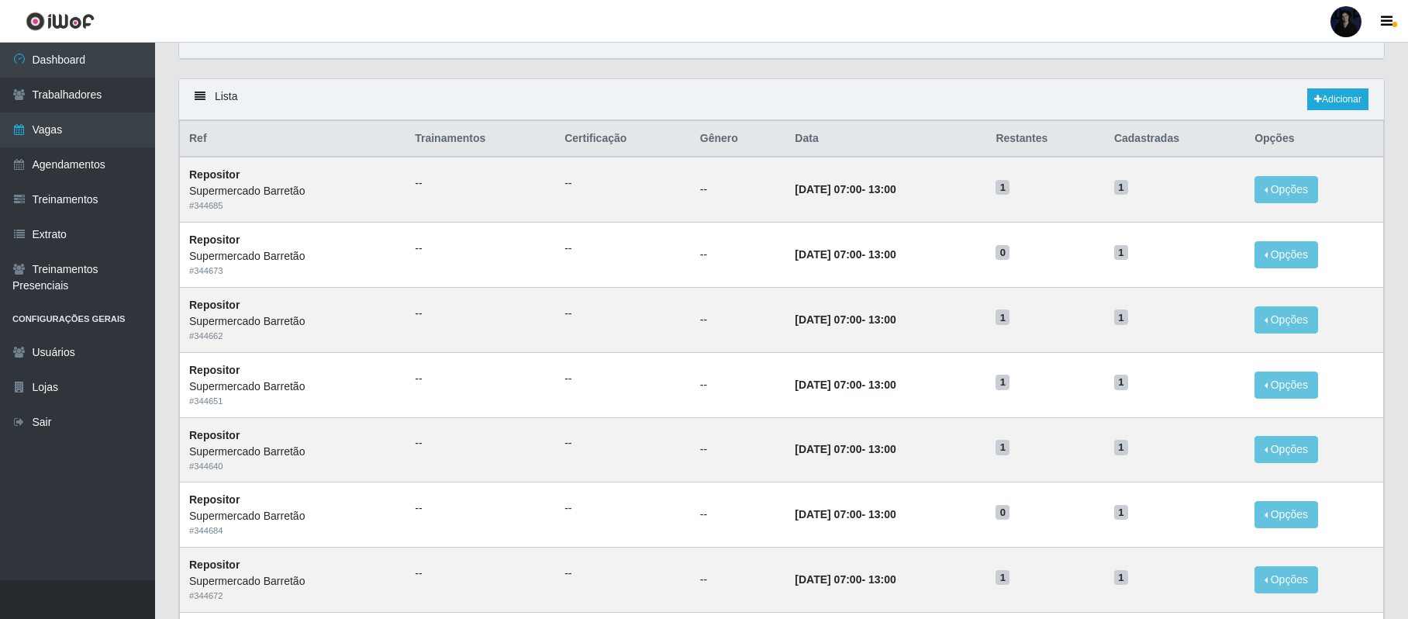
scroll to position [78, 0]
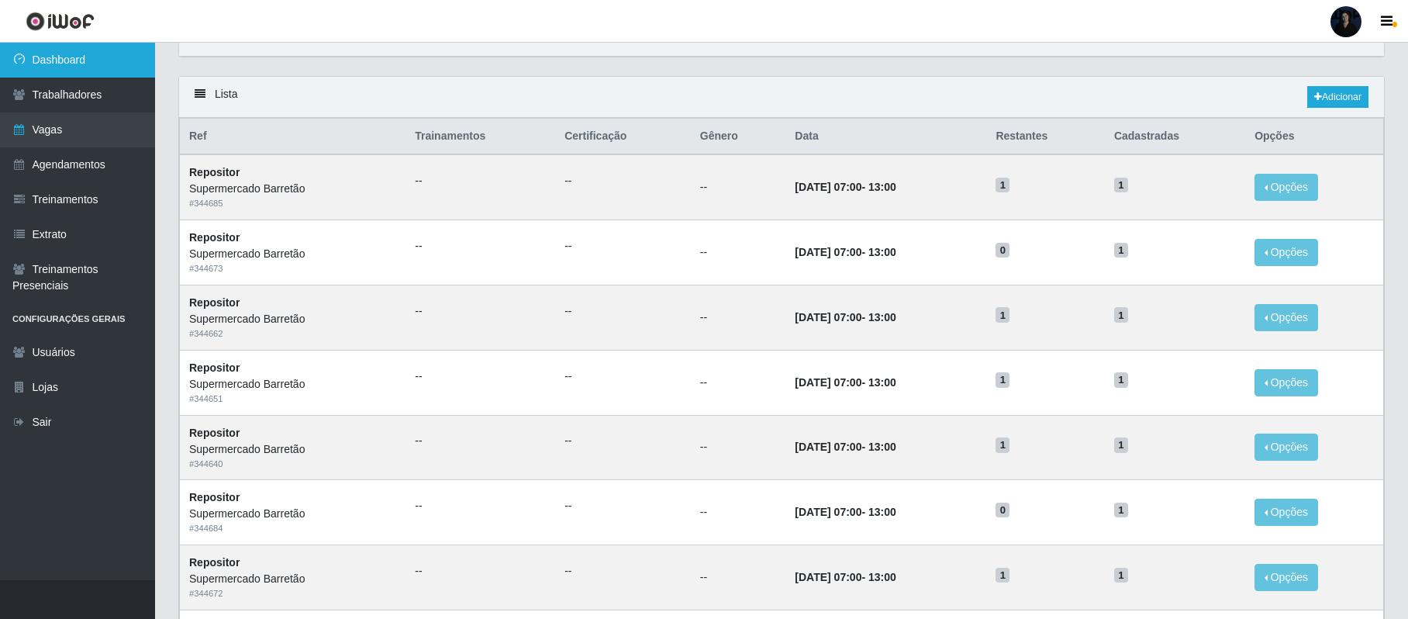
click at [102, 54] on link "Dashboard" at bounding box center [77, 60] width 155 height 35
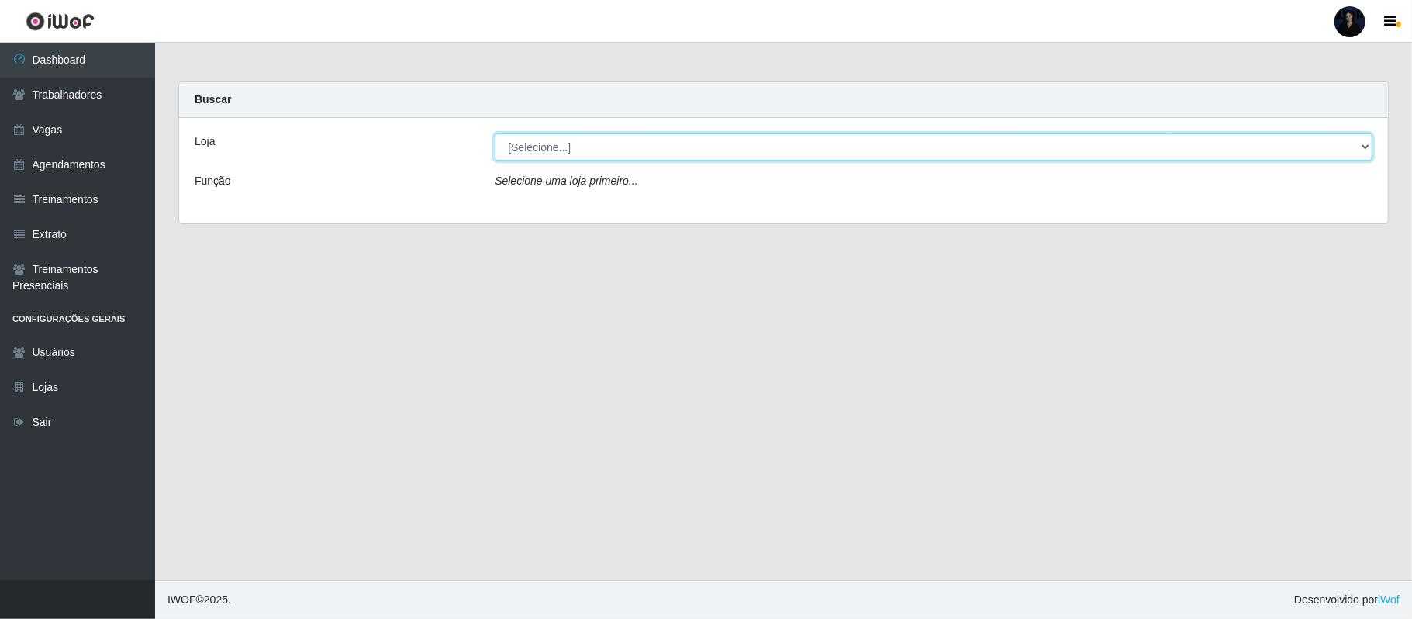
click at [578, 159] on select "[Selecione...] Supermercado Barretão" at bounding box center [934, 146] width 878 height 27
select select "536"
click at [495, 133] on select "[Selecione...] Supermercado Barretão" at bounding box center [934, 146] width 878 height 27
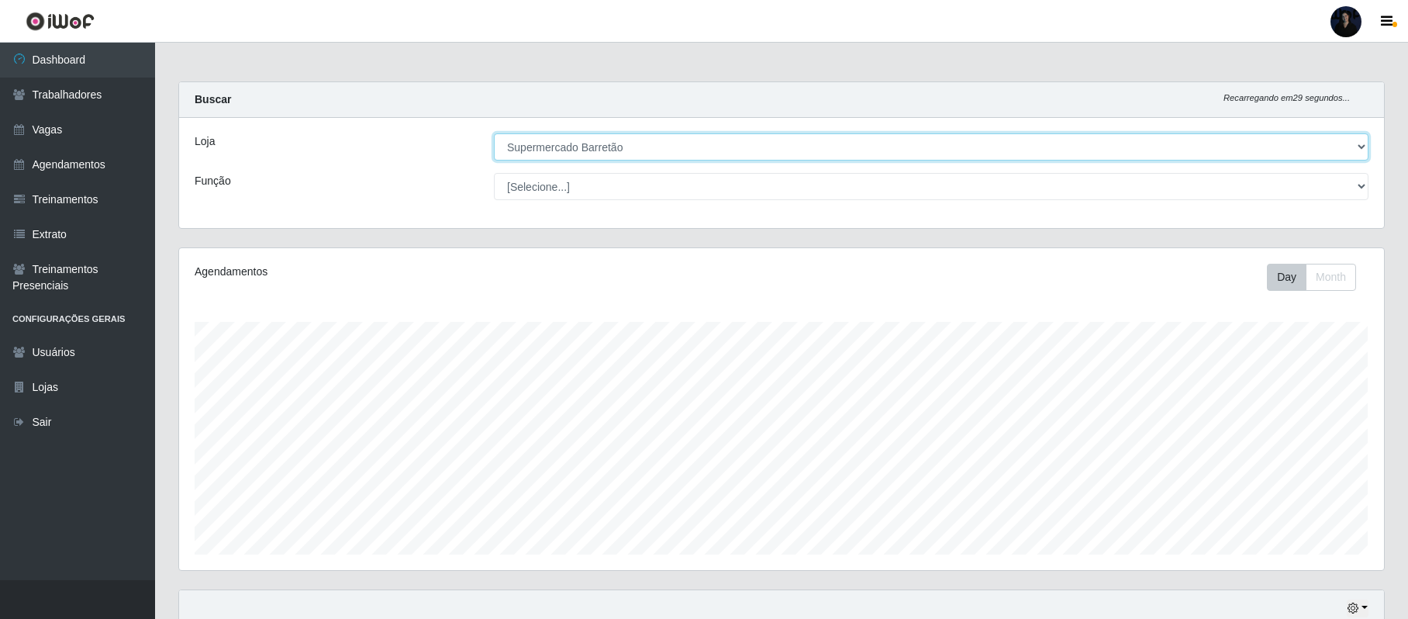
scroll to position [137, 0]
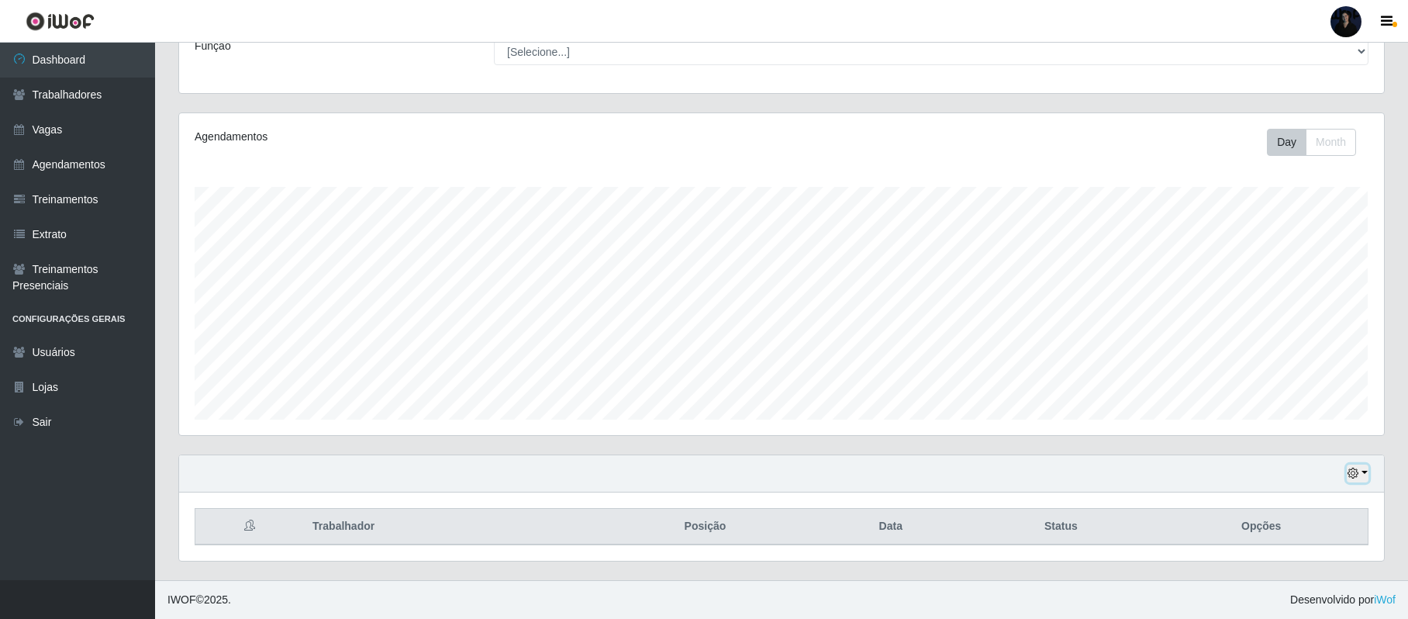
click at [1365, 476] on button "button" at bounding box center [1358, 473] width 22 height 18
click at [1291, 347] on button "1 dia" at bounding box center [1307, 349] width 123 height 33
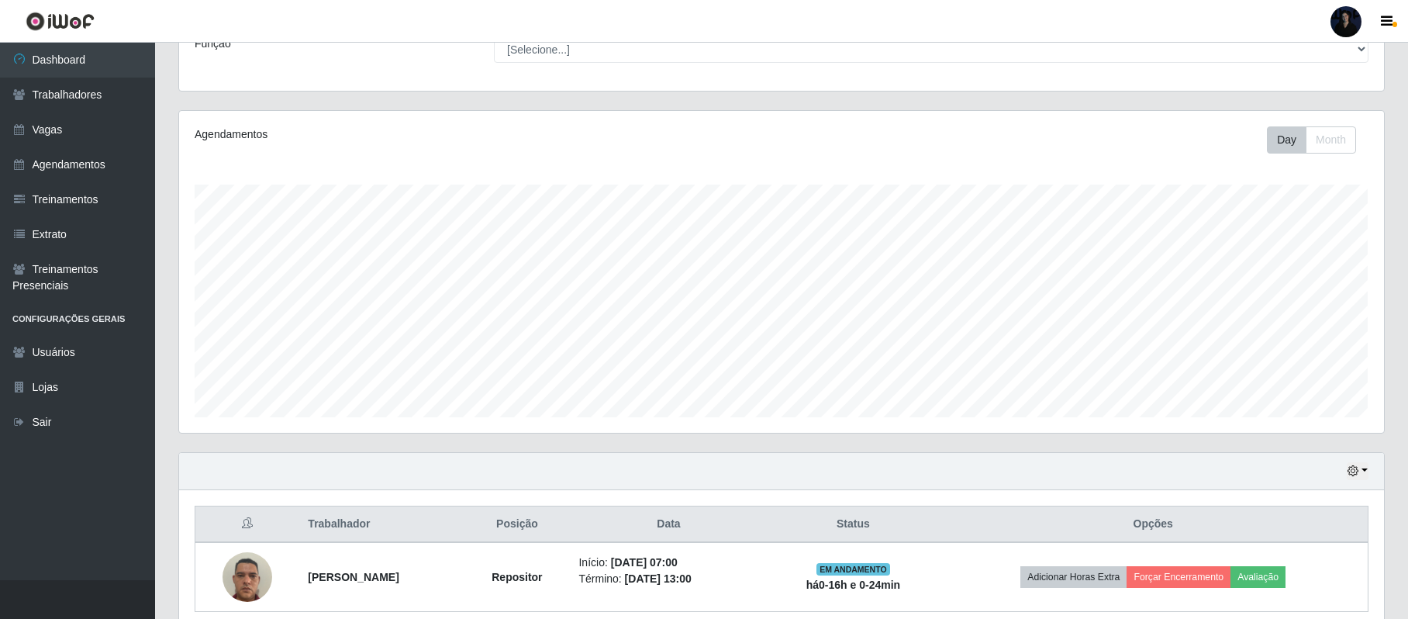
scroll to position [206, 0]
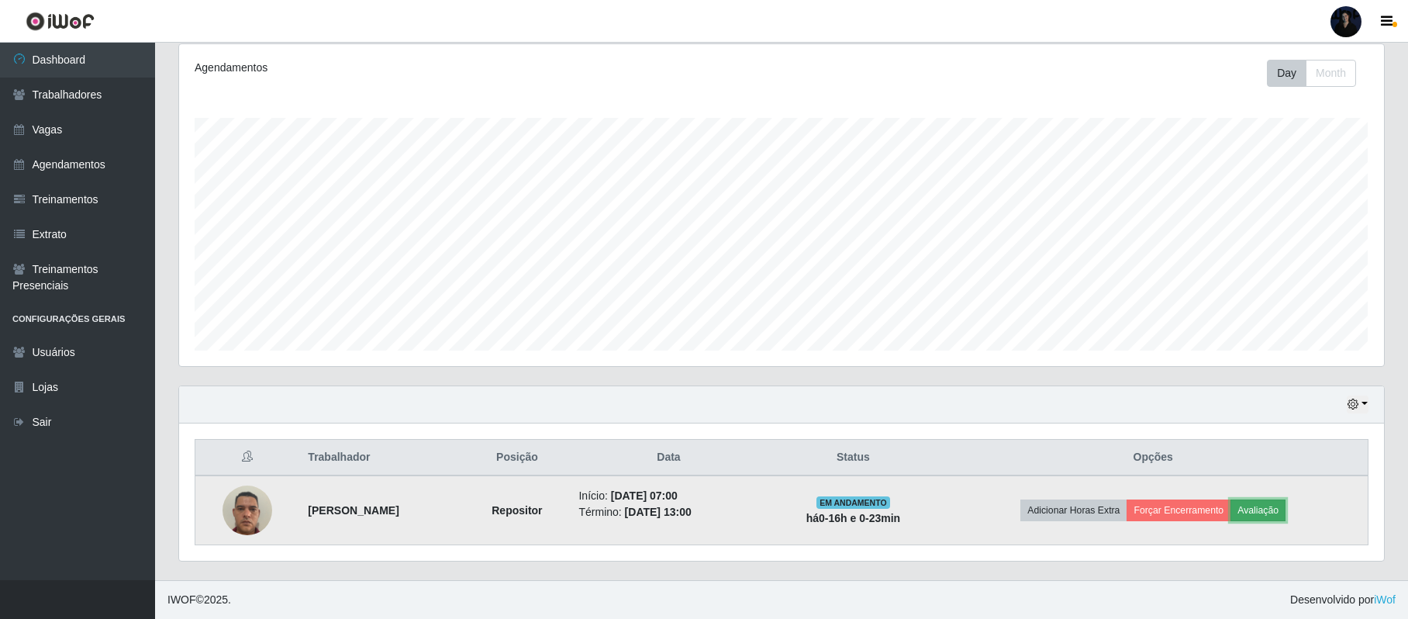
click at [1279, 509] on button "Avaliação" at bounding box center [1258, 510] width 55 height 22
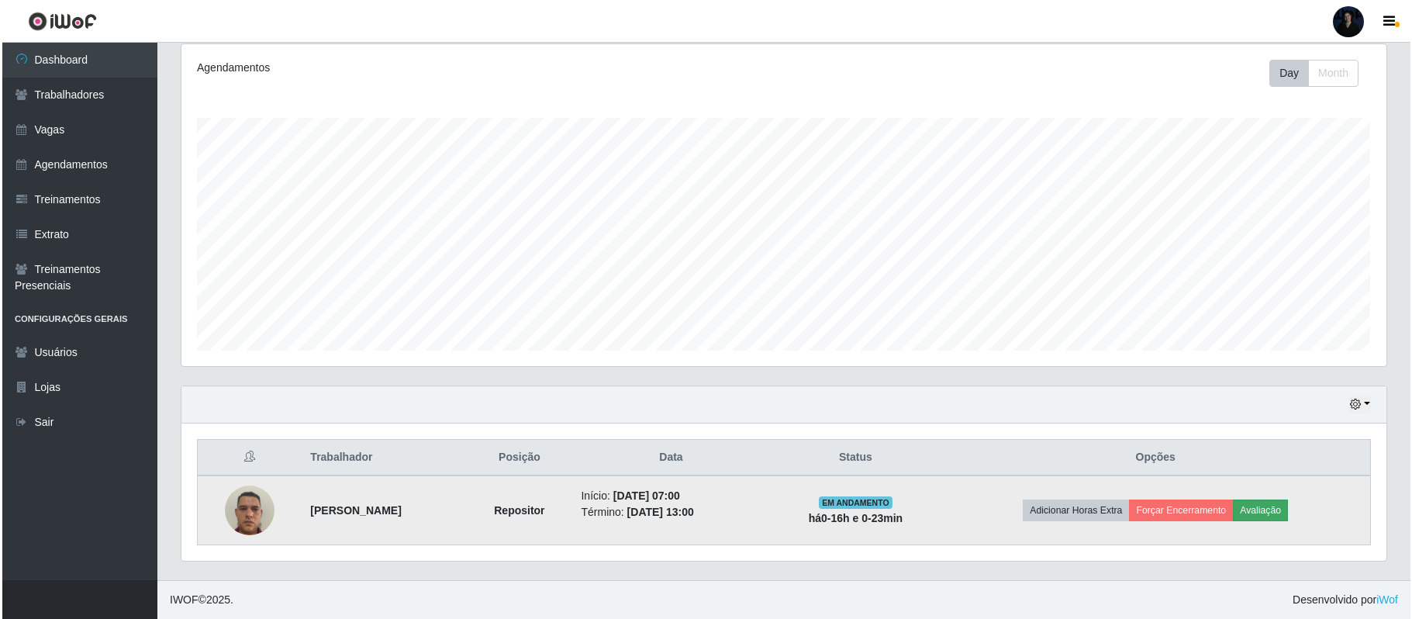
scroll to position [323, 1193]
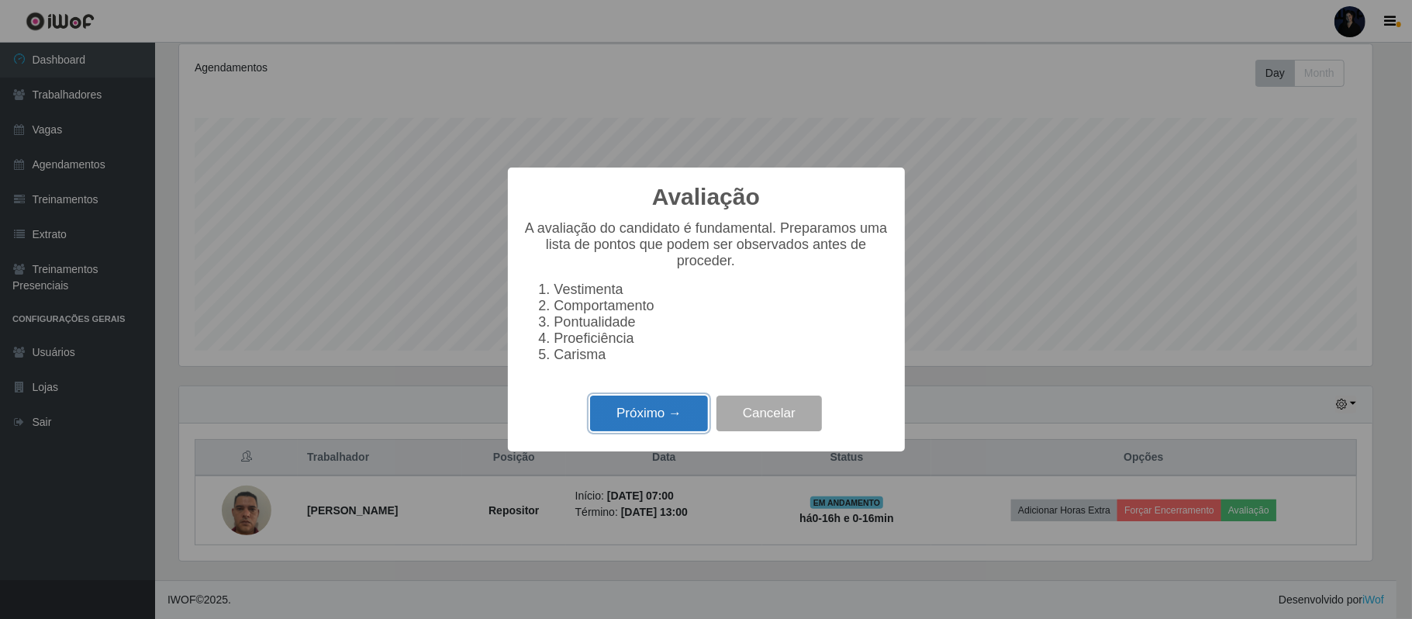
click at [676, 409] on button "Próximo →" at bounding box center [649, 413] width 118 height 36
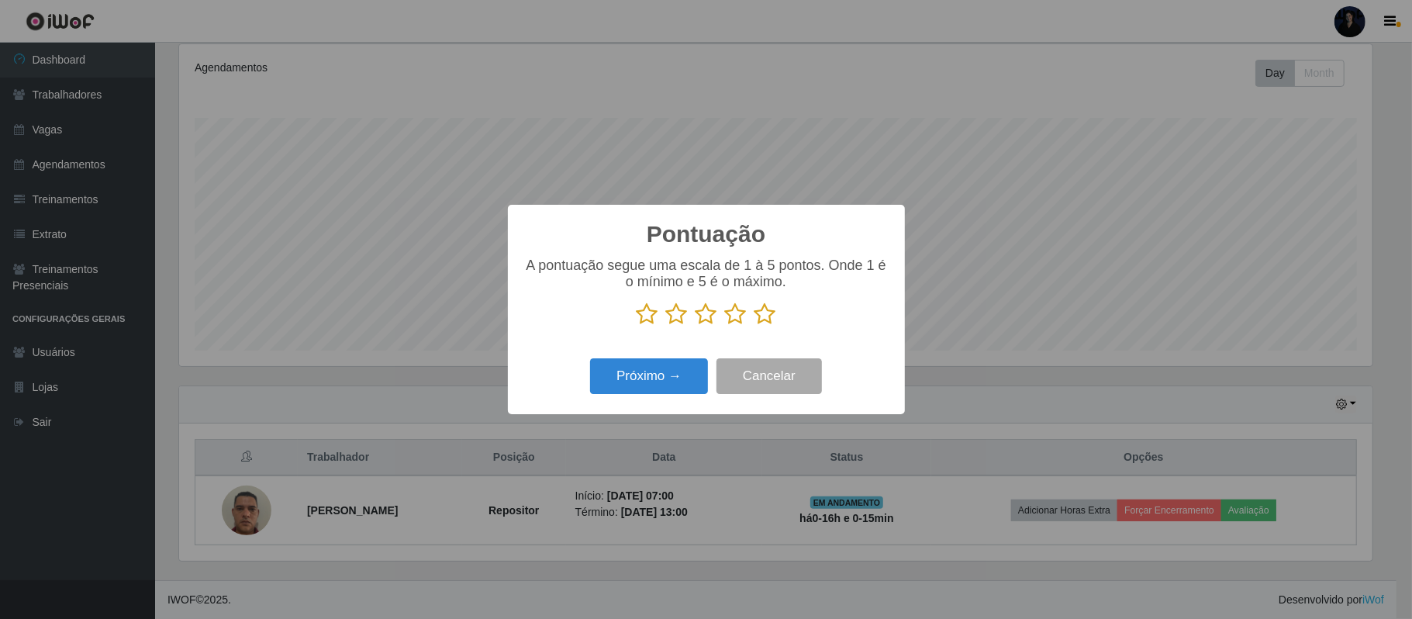
click at [699, 312] on icon at bounding box center [707, 313] width 22 height 23
click at [696, 326] on input "radio" at bounding box center [696, 326] width 0 height 0
click at [681, 372] on button "Próximo →" at bounding box center [649, 376] width 118 height 36
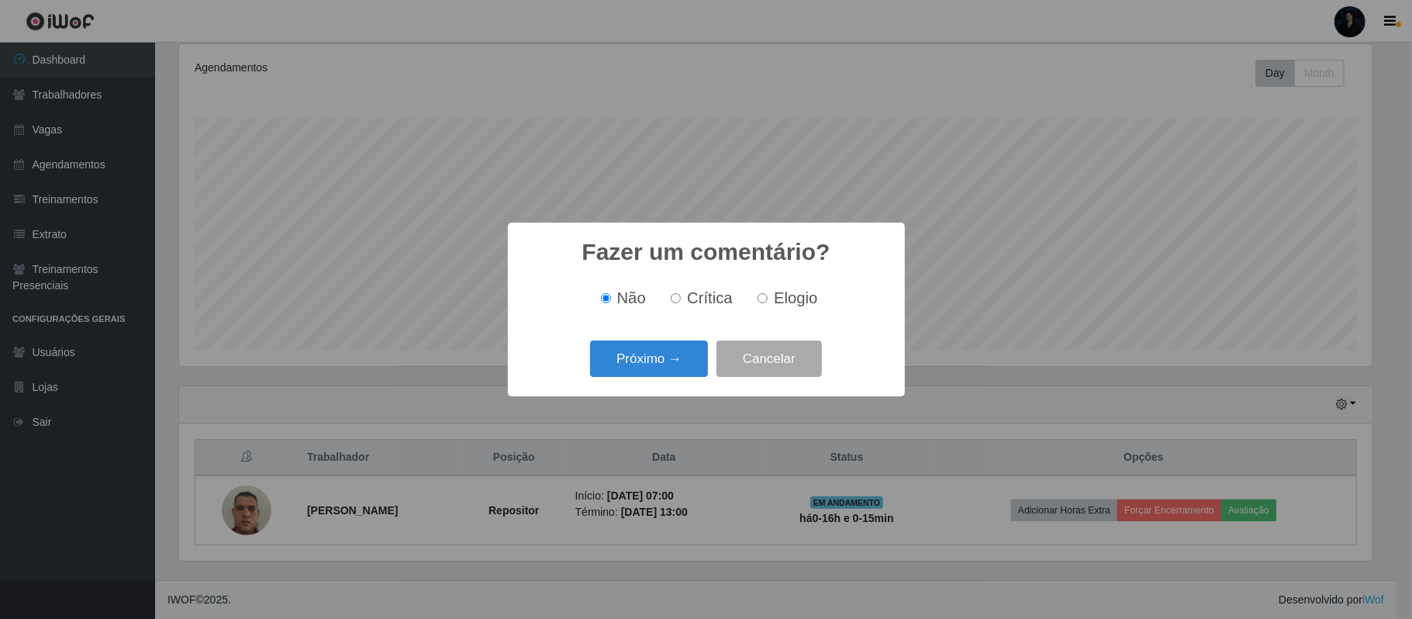
click at [685, 299] on label "Crítica" at bounding box center [698, 298] width 68 height 18
click at [681, 299] on input "Crítica" at bounding box center [676, 298] width 10 height 10
radio input "true"
click at [661, 349] on button "Próximo →" at bounding box center [649, 358] width 118 height 36
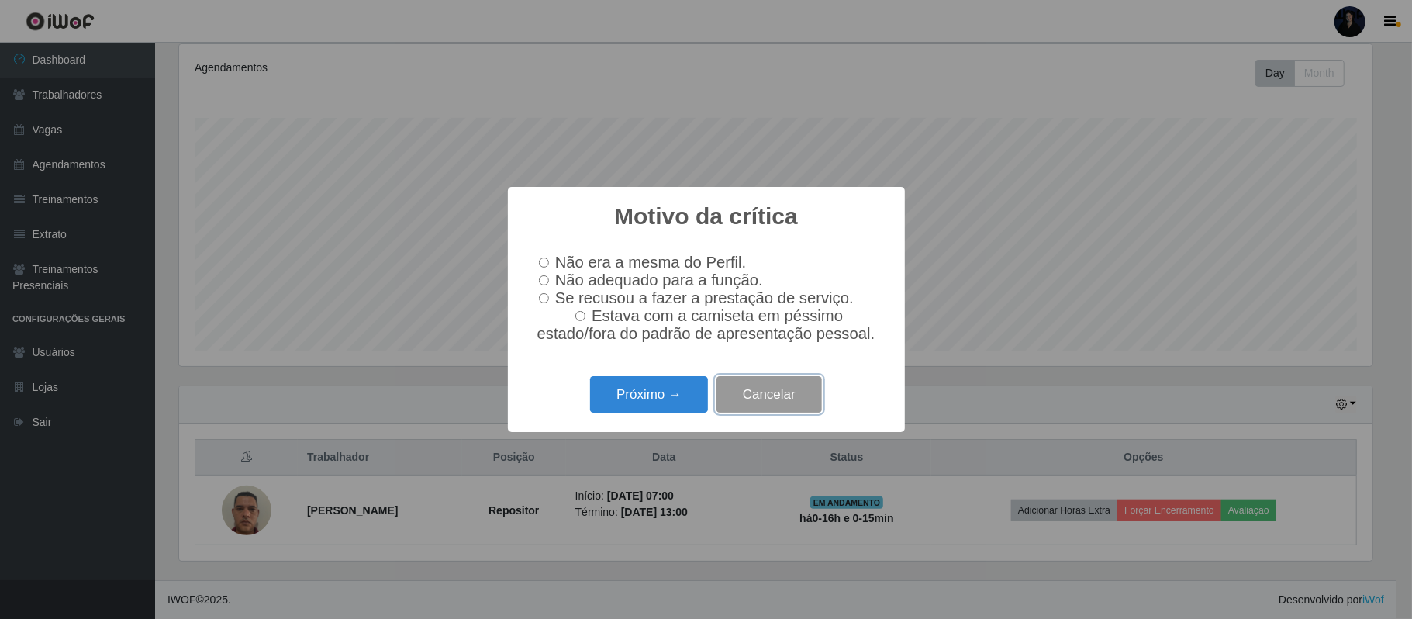
click at [760, 405] on button "Cancelar" at bounding box center [768, 394] width 105 height 36
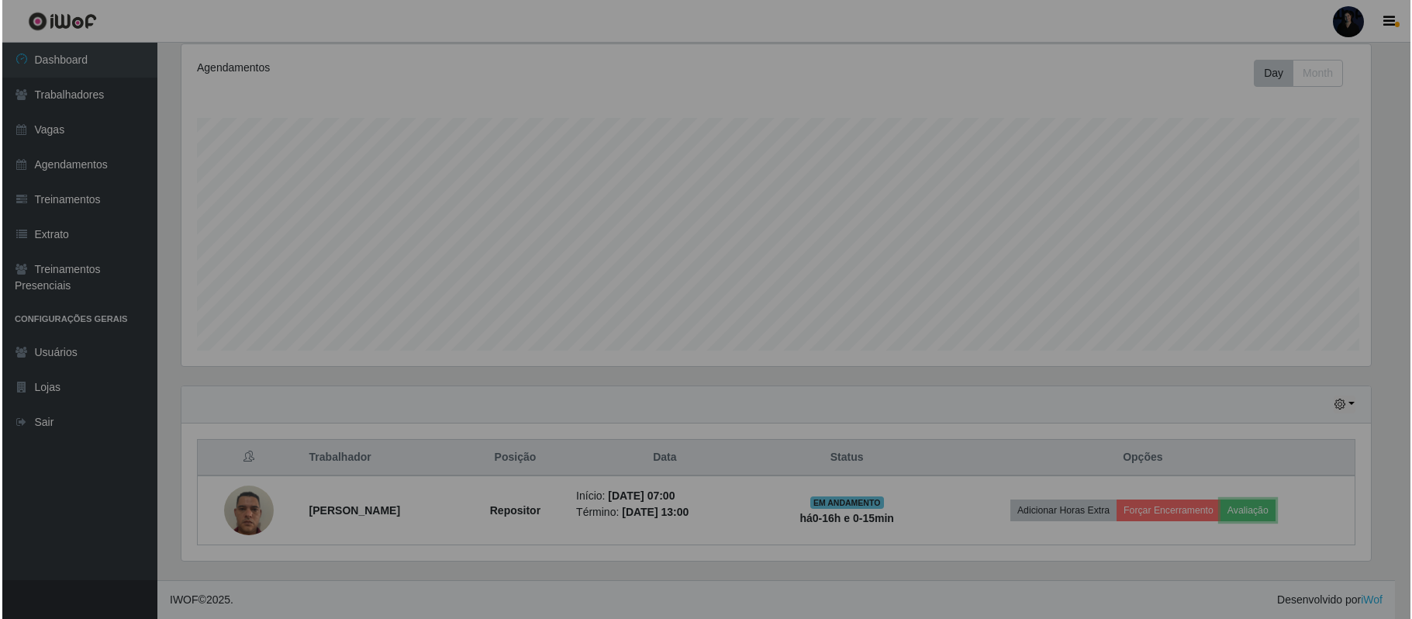
scroll to position [323, 1204]
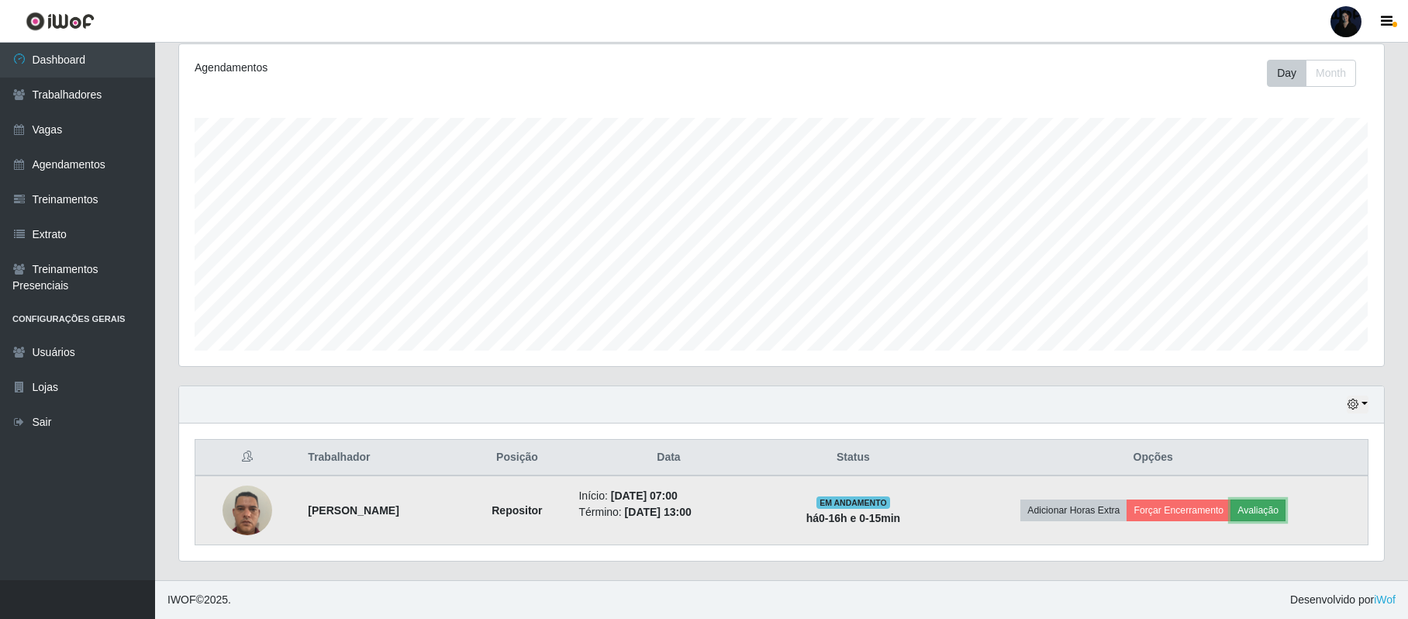
click at [1282, 515] on button "Avaliação" at bounding box center [1258, 510] width 55 height 22
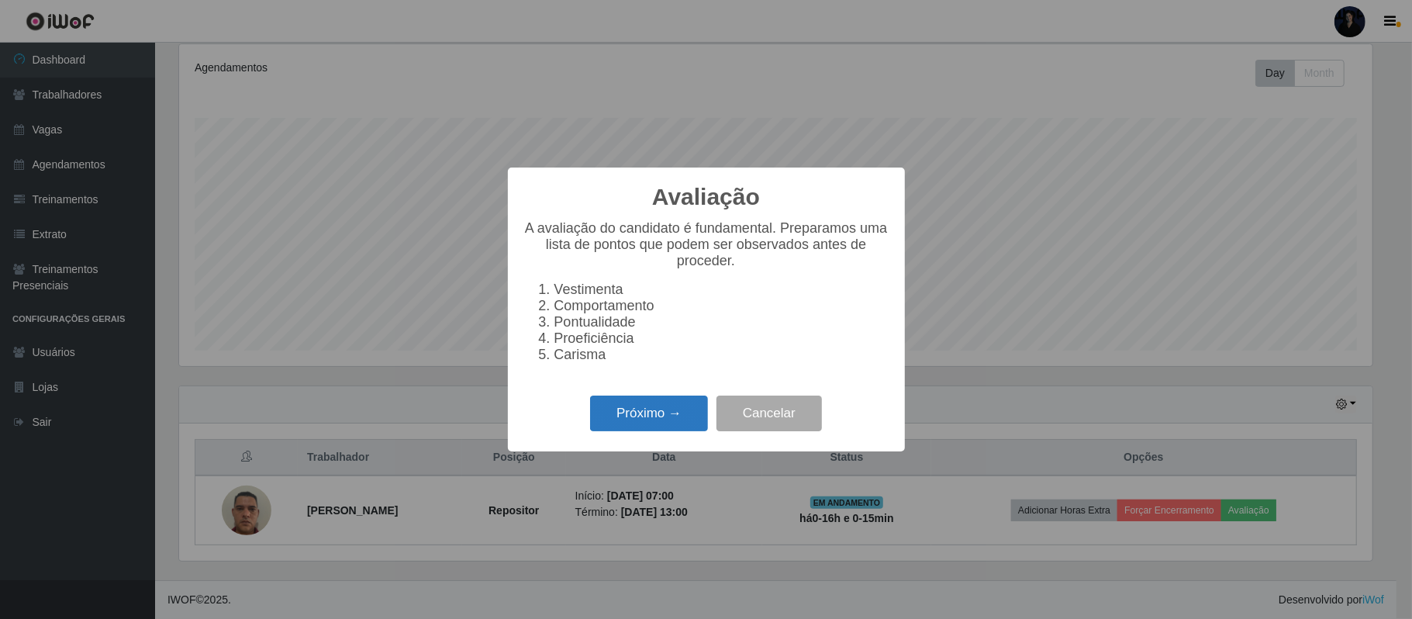
click at [651, 420] on button "Próximo →" at bounding box center [649, 413] width 118 height 36
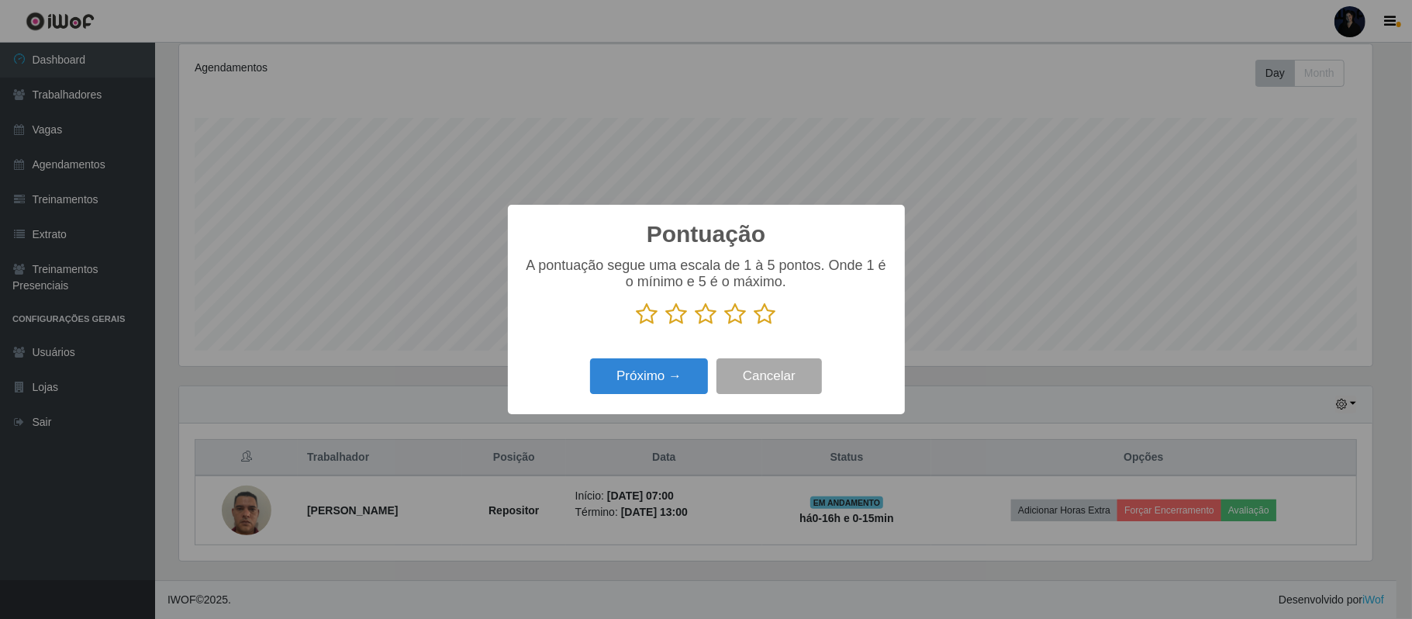
scroll to position [775044, 774173]
click at [706, 312] on icon at bounding box center [707, 313] width 22 height 23
click at [696, 326] on input "radio" at bounding box center [696, 326] width 0 height 0
click at [680, 368] on button "Próximo →" at bounding box center [649, 376] width 118 height 36
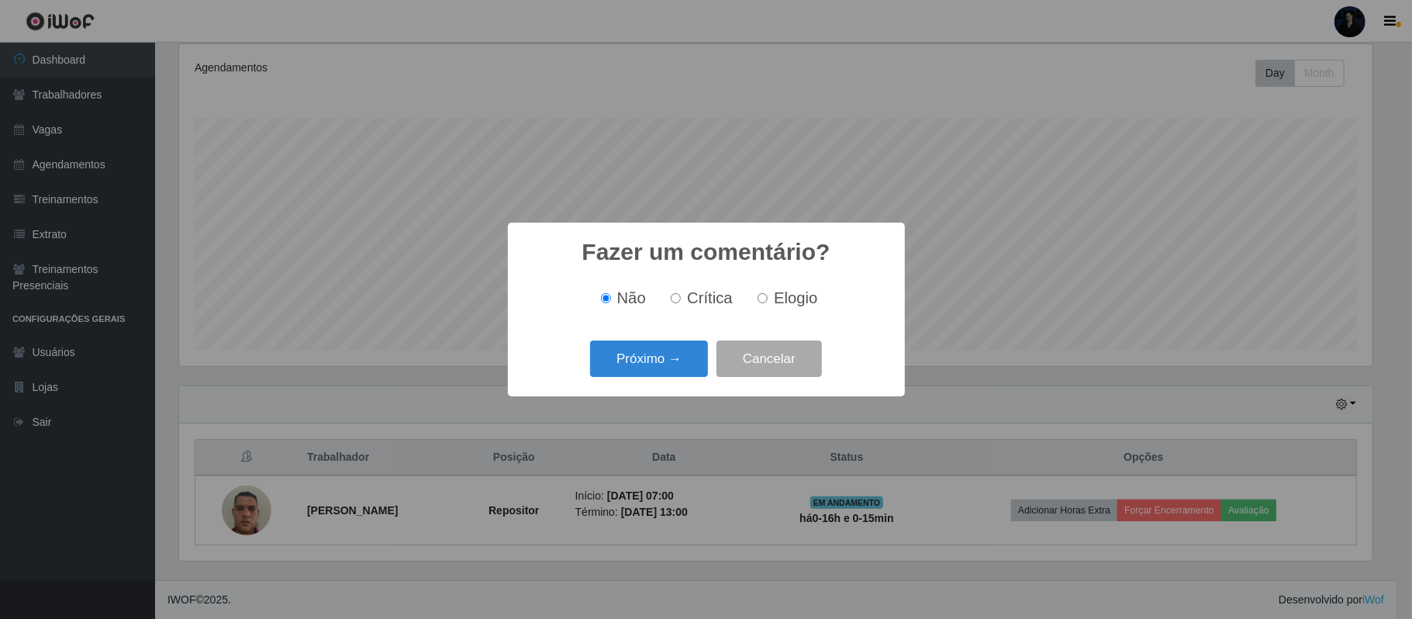
click at [792, 302] on span "Elogio" at bounding box center [795, 297] width 43 height 17
click at [768, 302] on input "Elogio" at bounding box center [763, 298] width 10 height 10
radio input "true"
click at [645, 354] on button "Próximo →" at bounding box center [649, 358] width 118 height 36
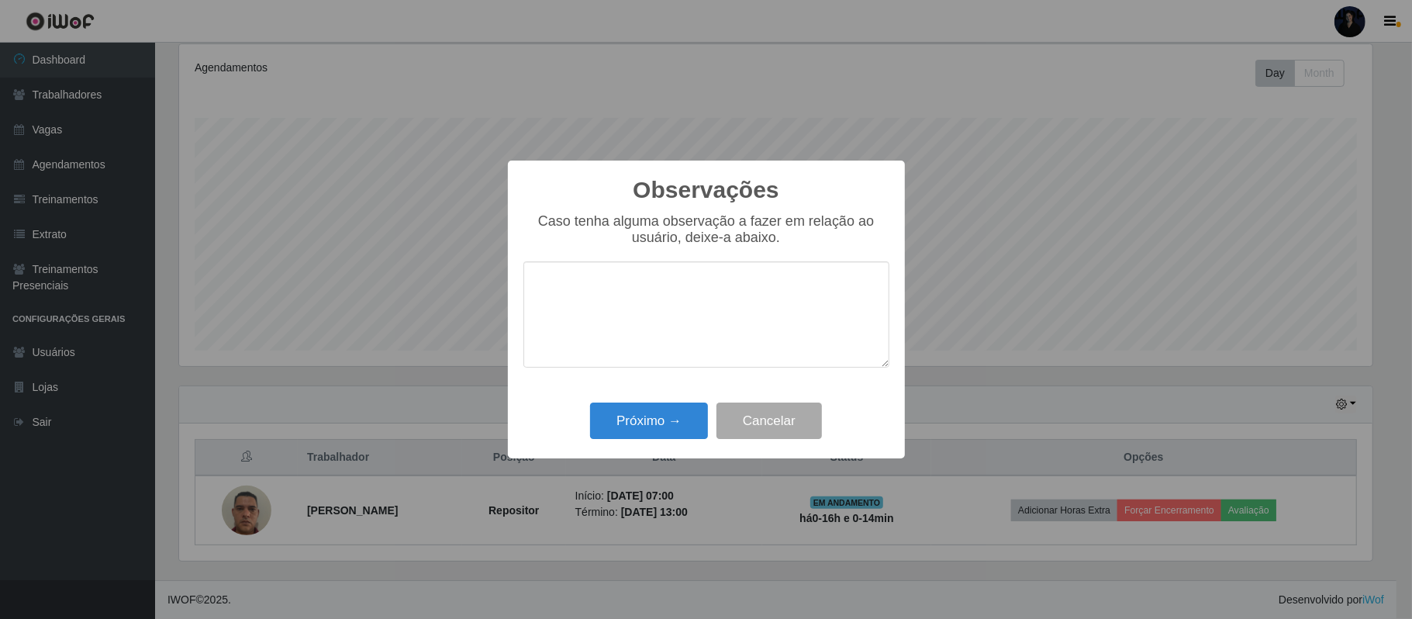
click at [608, 279] on textarea at bounding box center [706, 314] width 366 height 106
click at [764, 422] on button "Cancelar" at bounding box center [768, 420] width 105 height 36
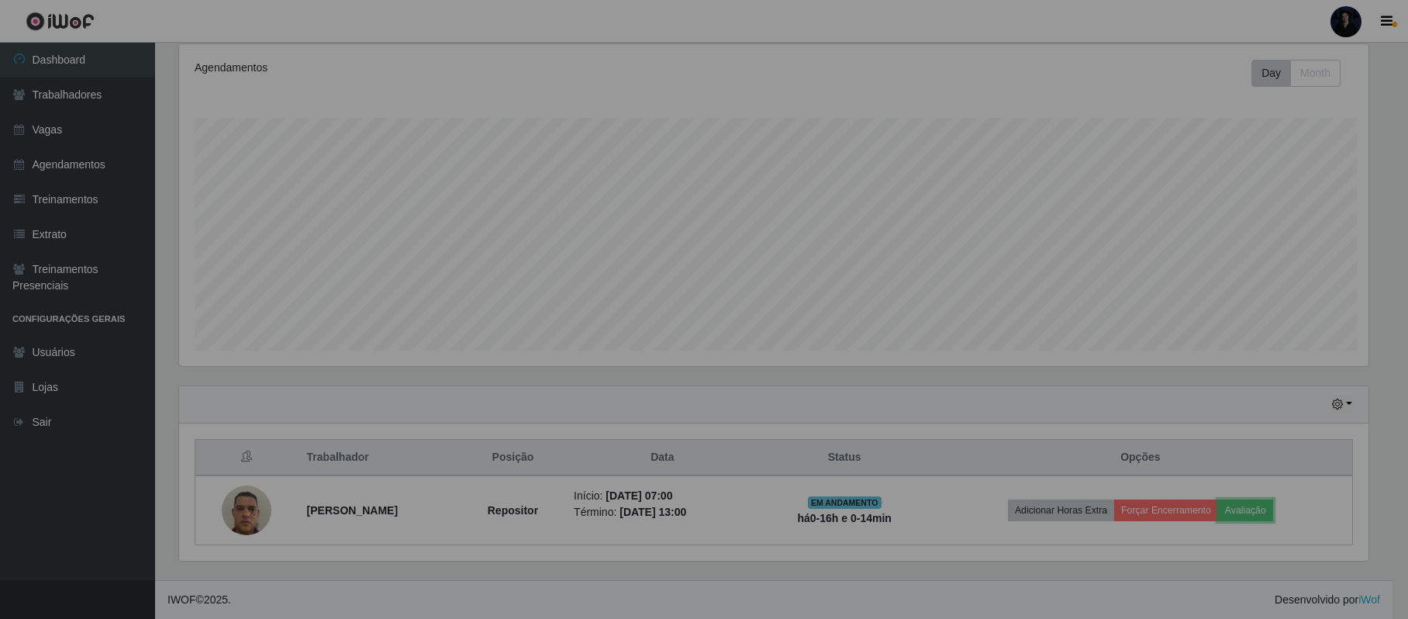
scroll to position [323, 1204]
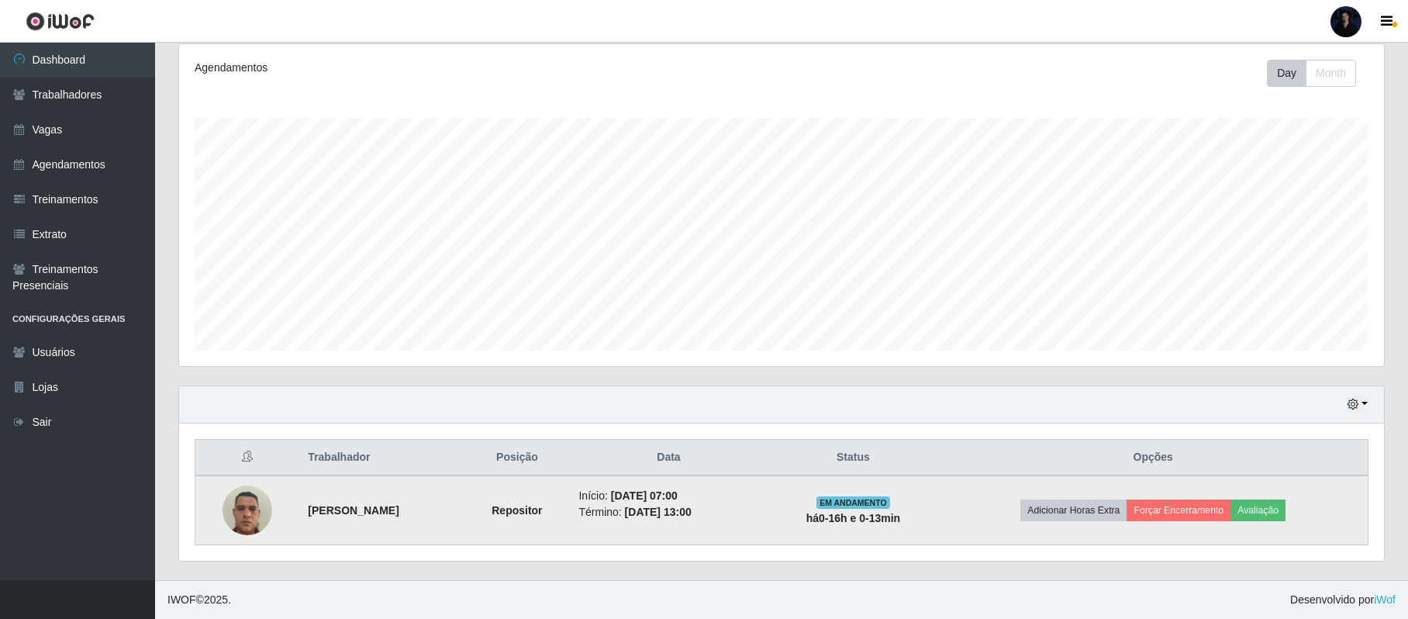
drag, startPoint x: 302, startPoint y: 513, endPoint x: 444, endPoint y: 516, distance: 141.2
click at [444, 516] on td "Cleiton Cassiano da Silva" at bounding box center [382, 510] width 166 height 70
copy strong "Cleiton Cassiano da Silva"
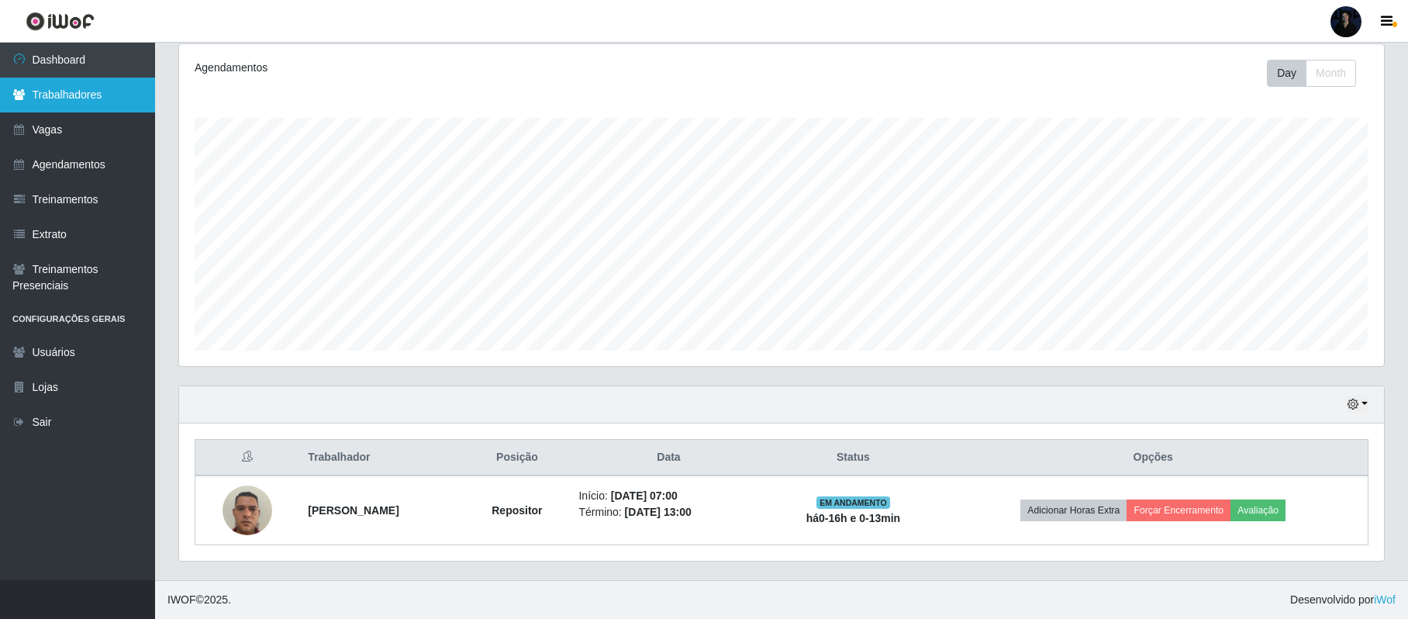
click at [60, 85] on link "Trabalhadores" at bounding box center [77, 95] width 155 height 35
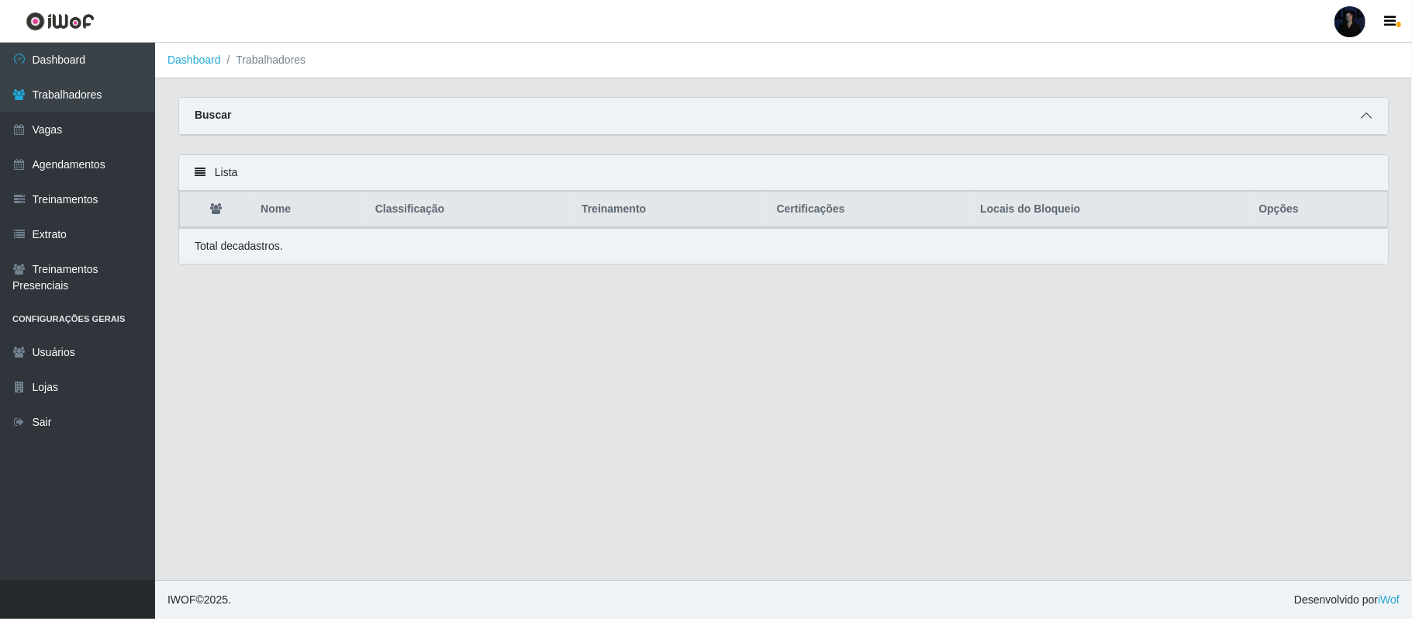
click at [1362, 109] on span at bounding box center [1366, 116] width 19 height 18
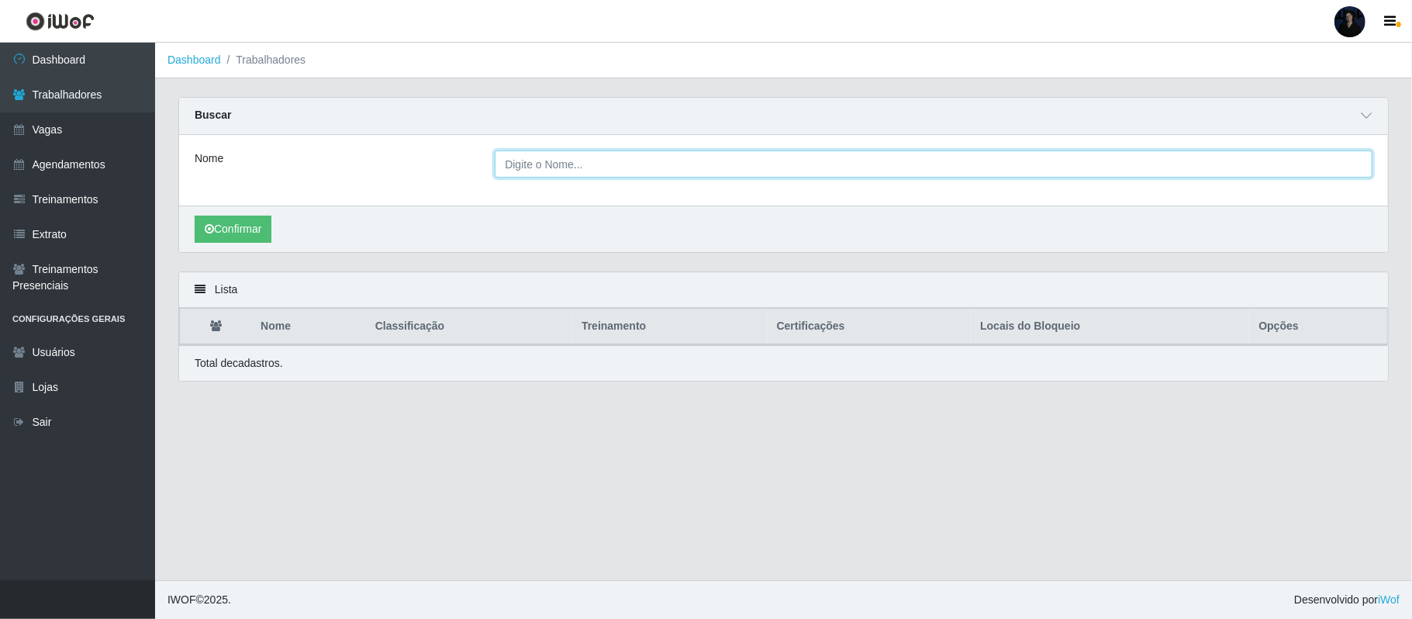
click at [1005, 150] on input "Nome" at bounding box center [934, 163] width 878 height 27
paste input "Cleiton Cassiano da Silva"
type input "Cleiton Cassiano da Silva"
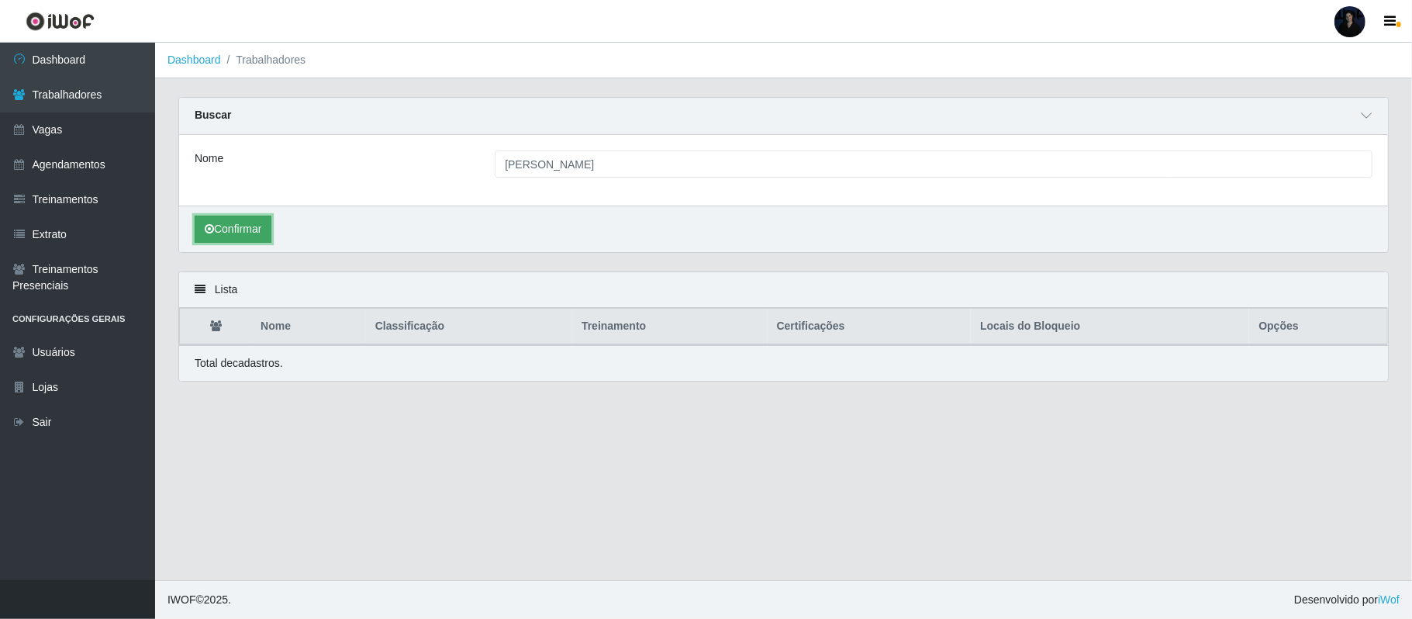
click at [240, 233] on button "Confirmar" at bounding box center [233, 229] width 77 height 27
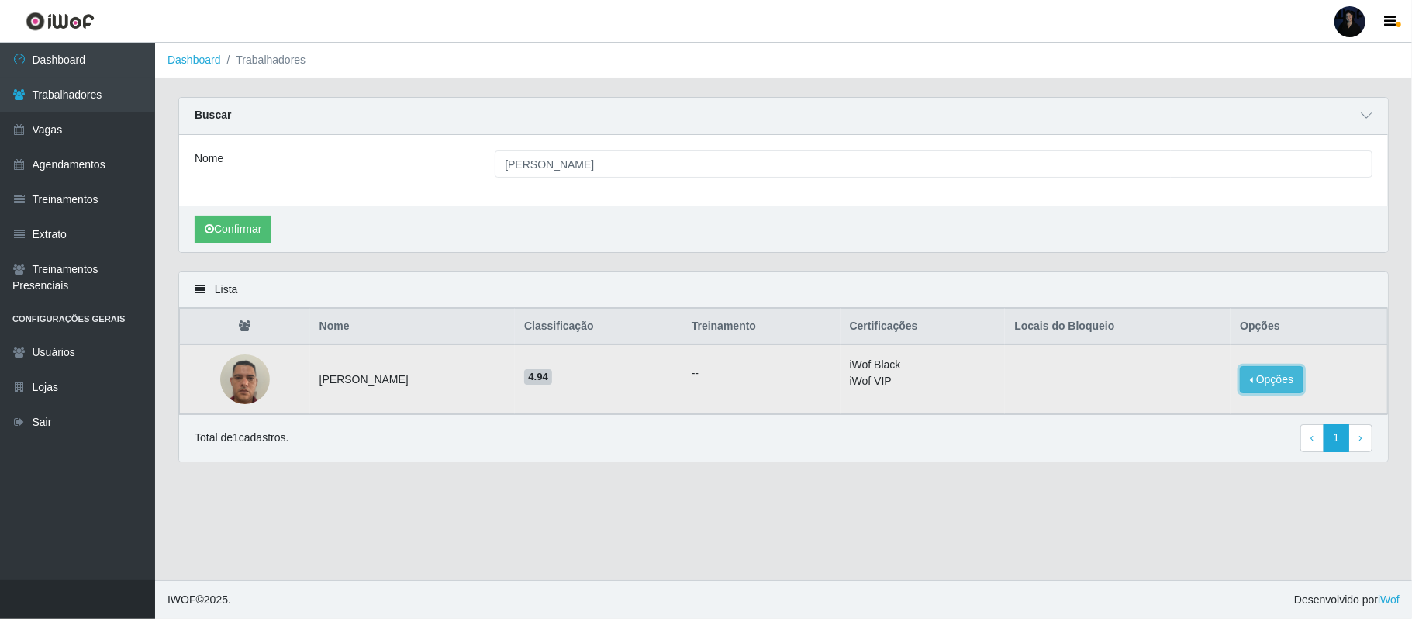
click at [1259, 380] on button "Opções" at bounding box center [1272, 379] width 64 height 27
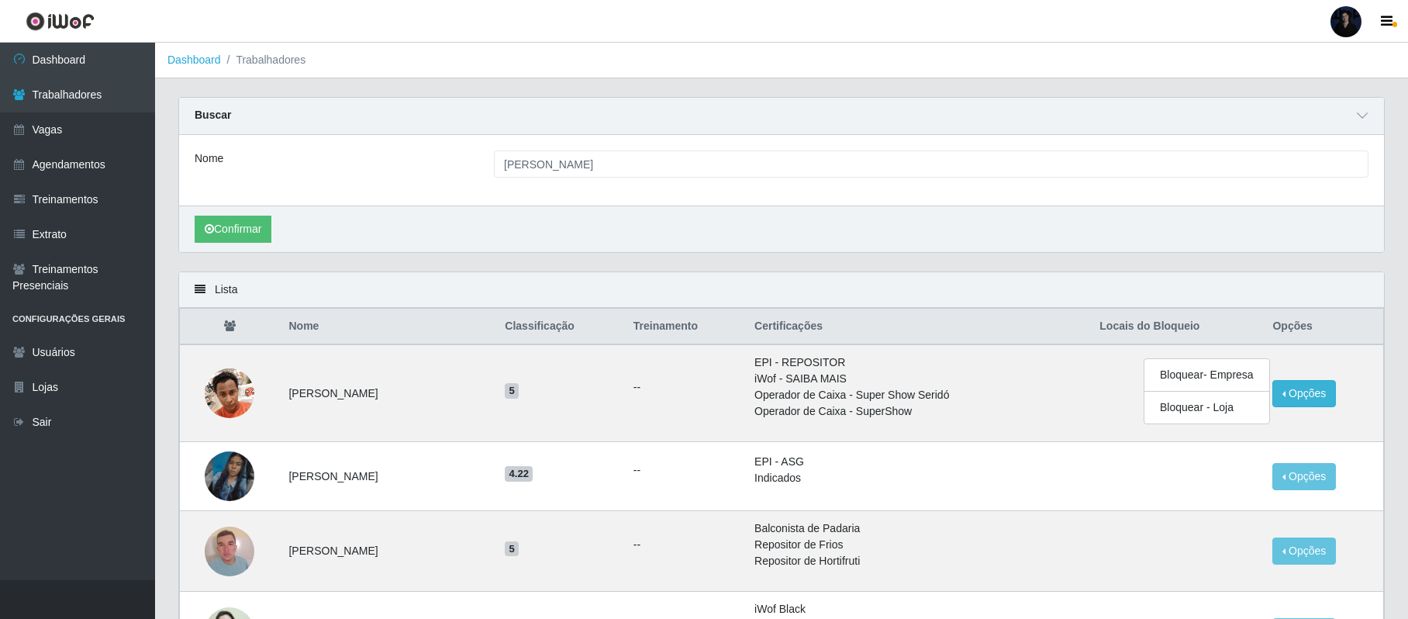
click at [1107, 251] on div "Confirmar" at bounding box center [781, 228] width 1205 height 47
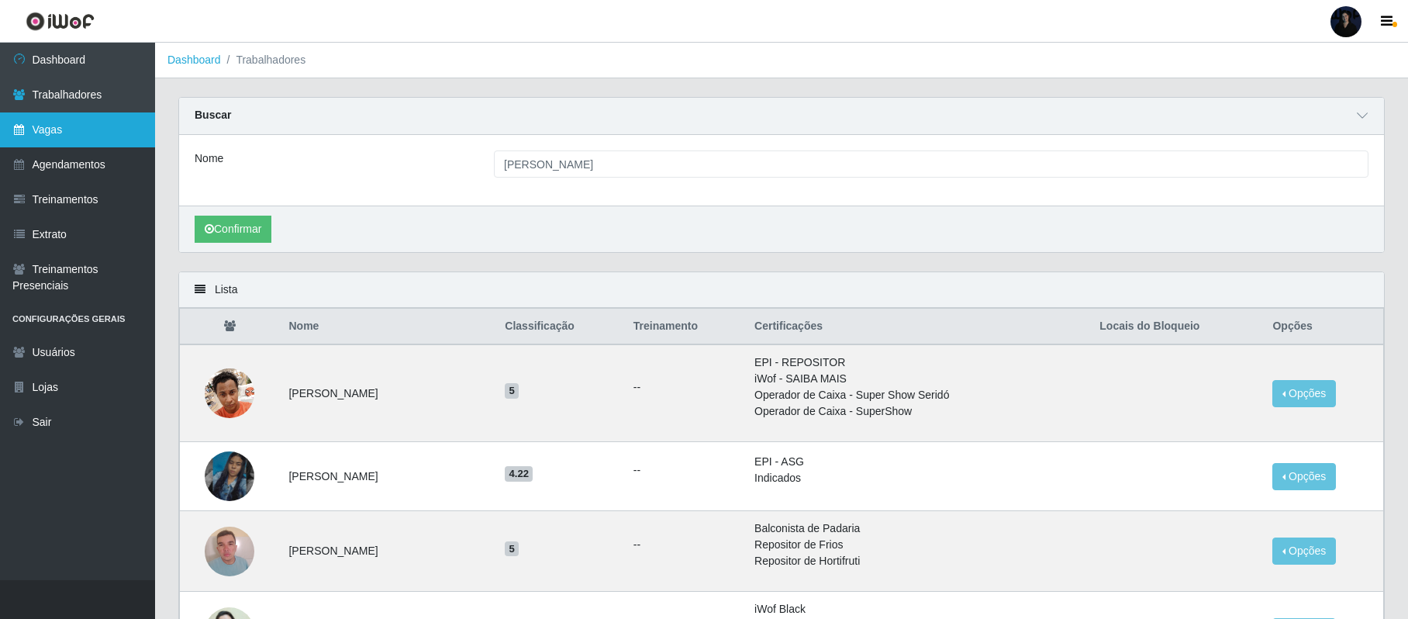
click at [119, 113] on link "Vagas" at bounding box center [77, 129] width 155 height 35
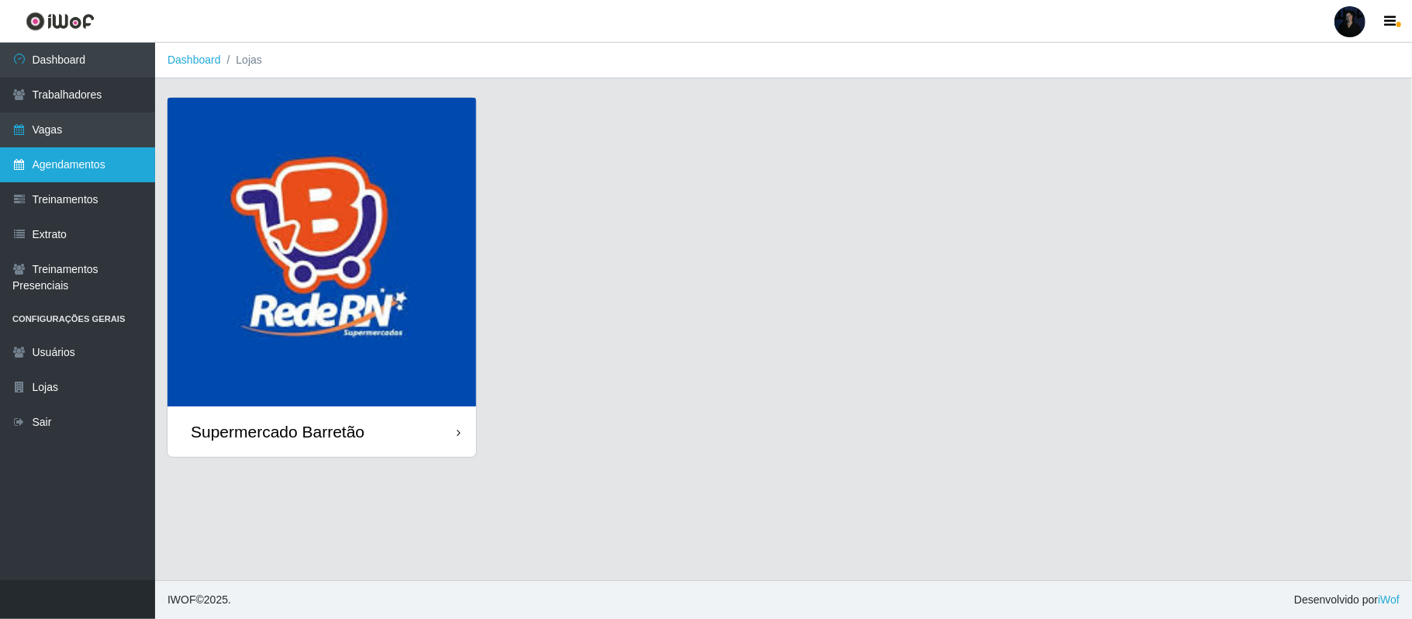
click at [112, 156] on link "Agendamentos" at bounding box center [77, 164] width 155 height 35
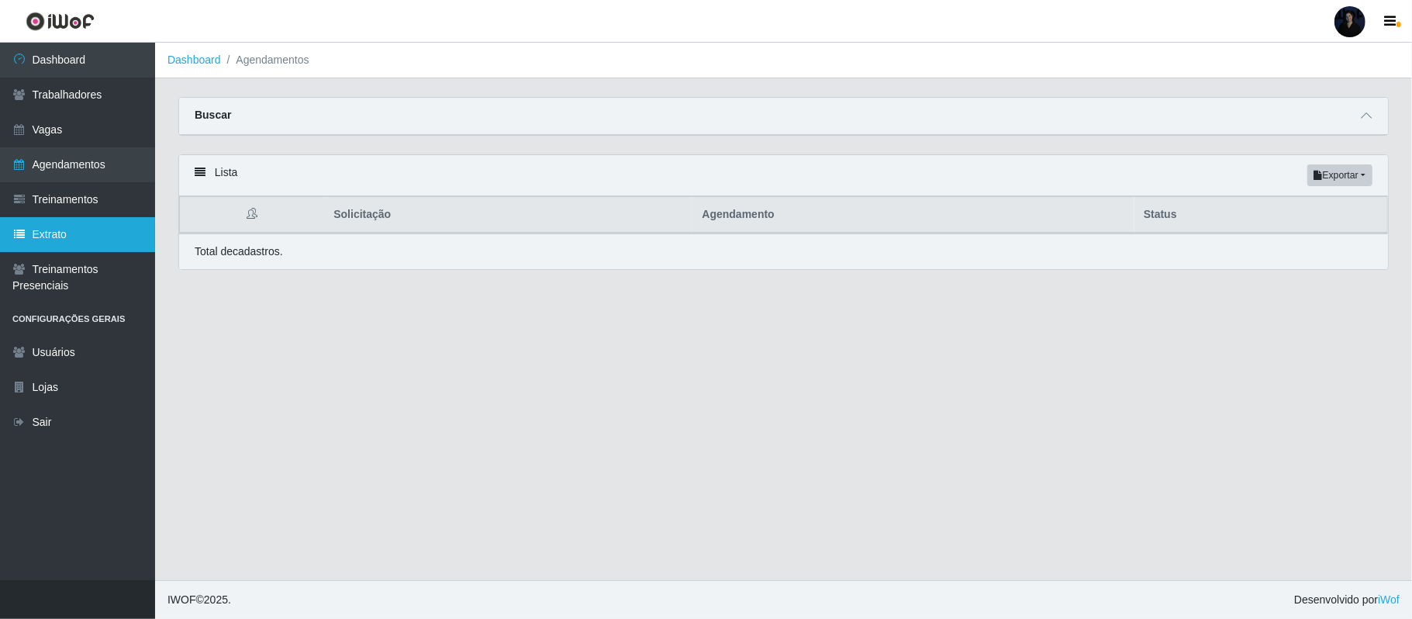
click at [96, 236] on link "Extrato" at bounding box center [77, 234] width 155 height 35
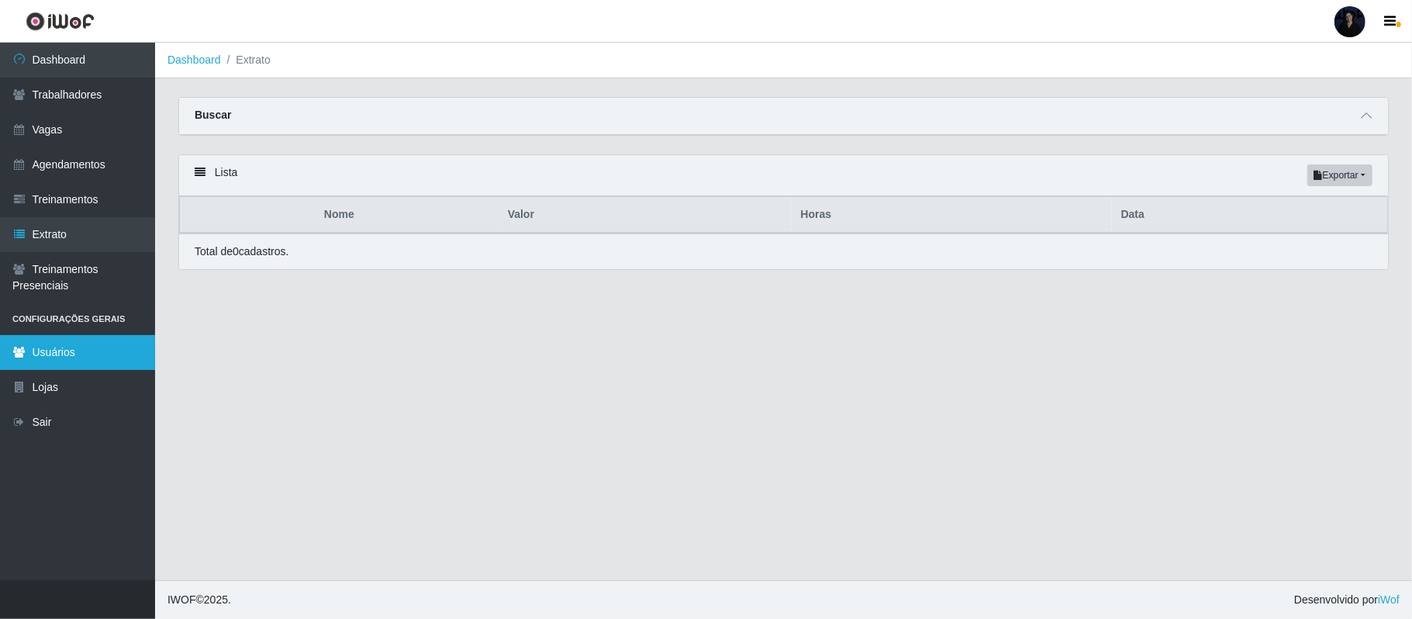
click at [122, 358] on link "Usuários" at bounding box center [77, 352] width 155 height 35
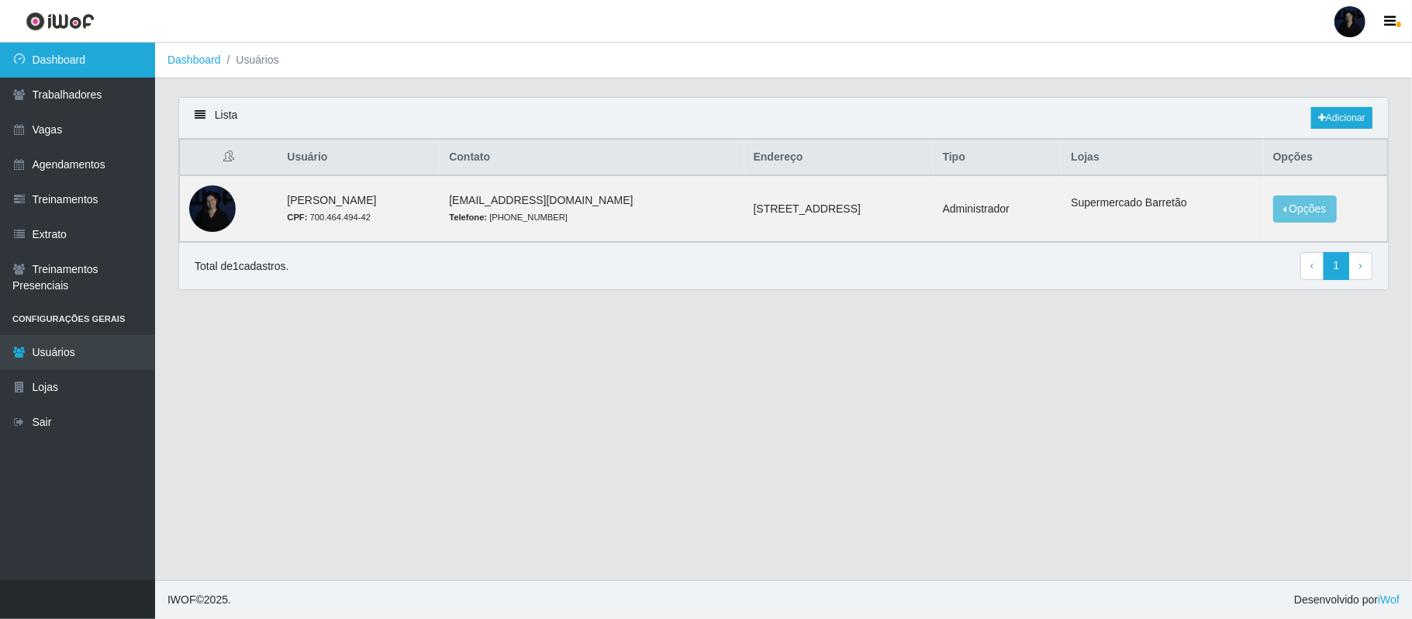
click at [102, 57] on link "Dashboard" at bounding box center [77, 60] width 155 height 35
